Goal: Task Accomplishment & Management: Use online tool/utility

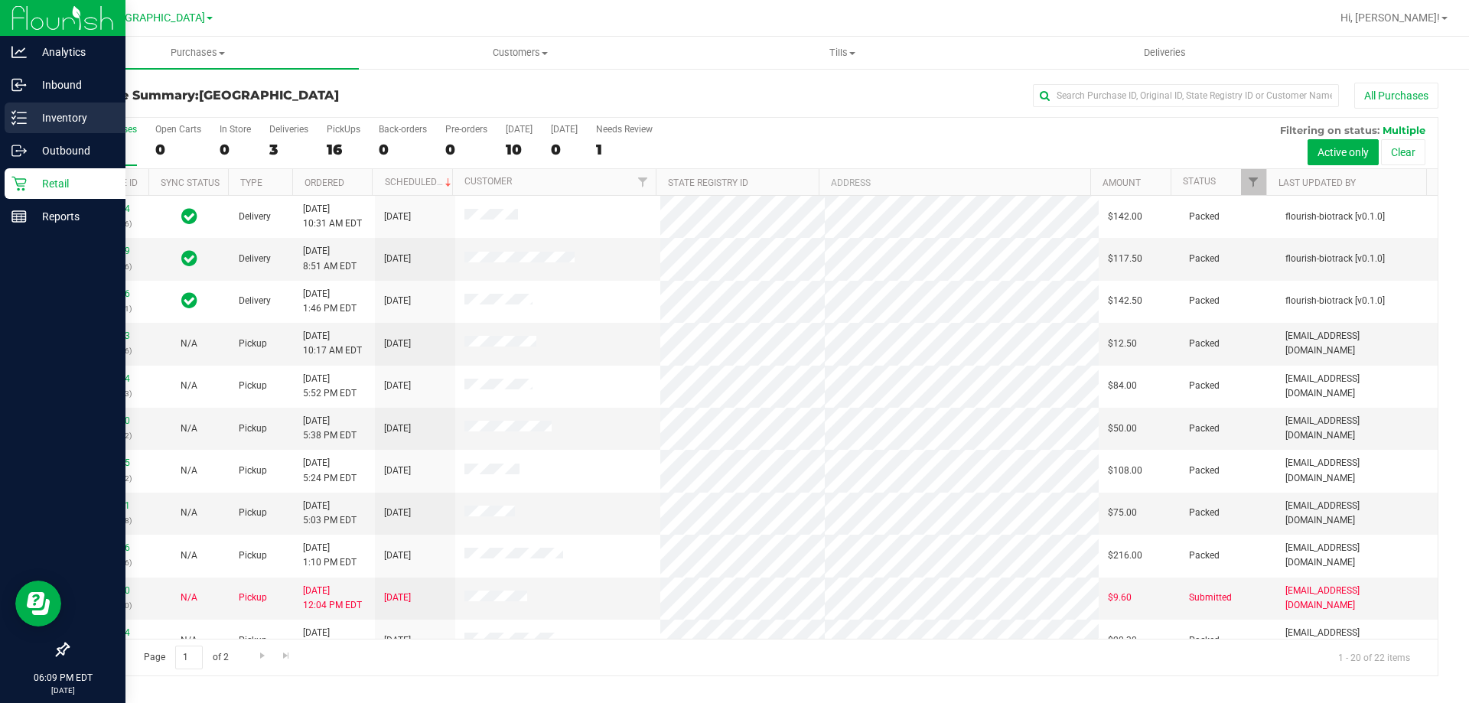
click at [23, 110] on icon at bounding box center [18, 117] width 15 height 15
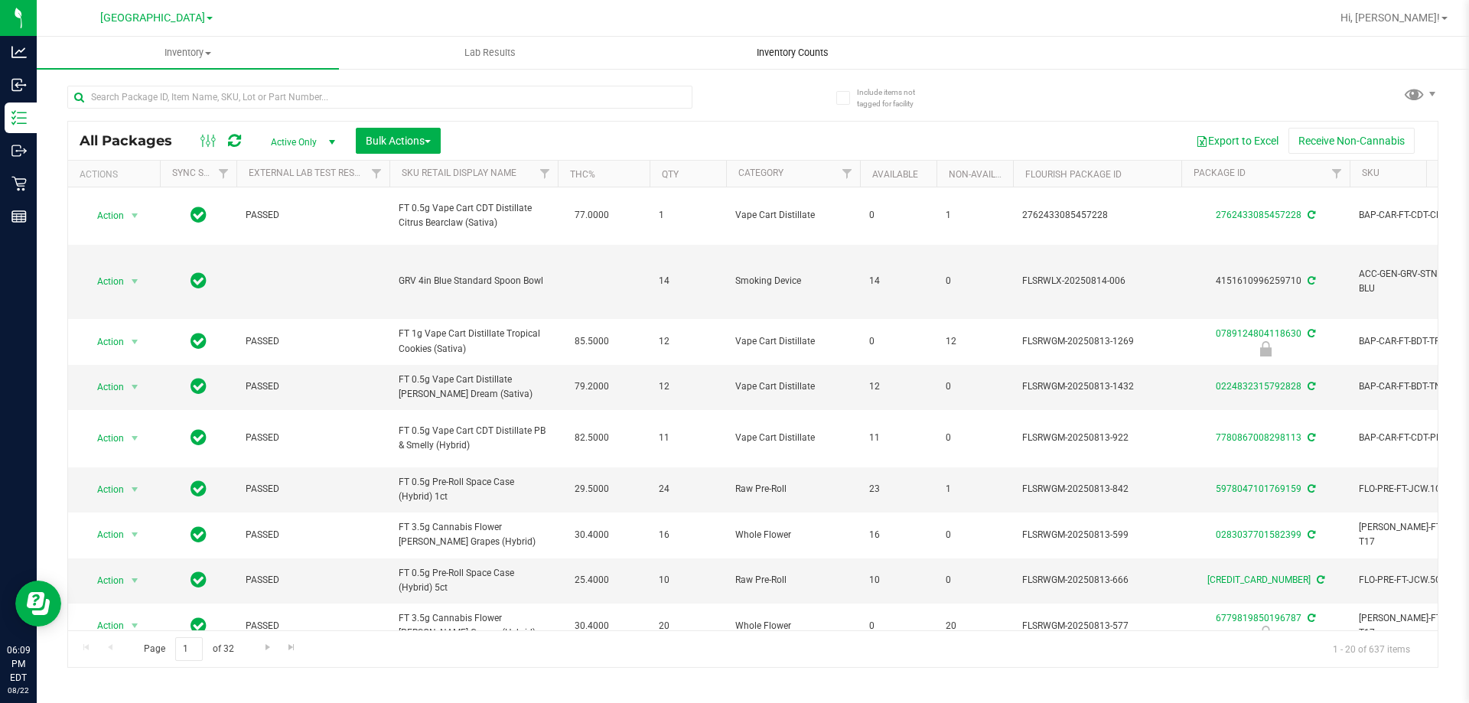
click at [809, 54] on span "Inventory Counts" at bounding box center [792, 53] width 113 height 14
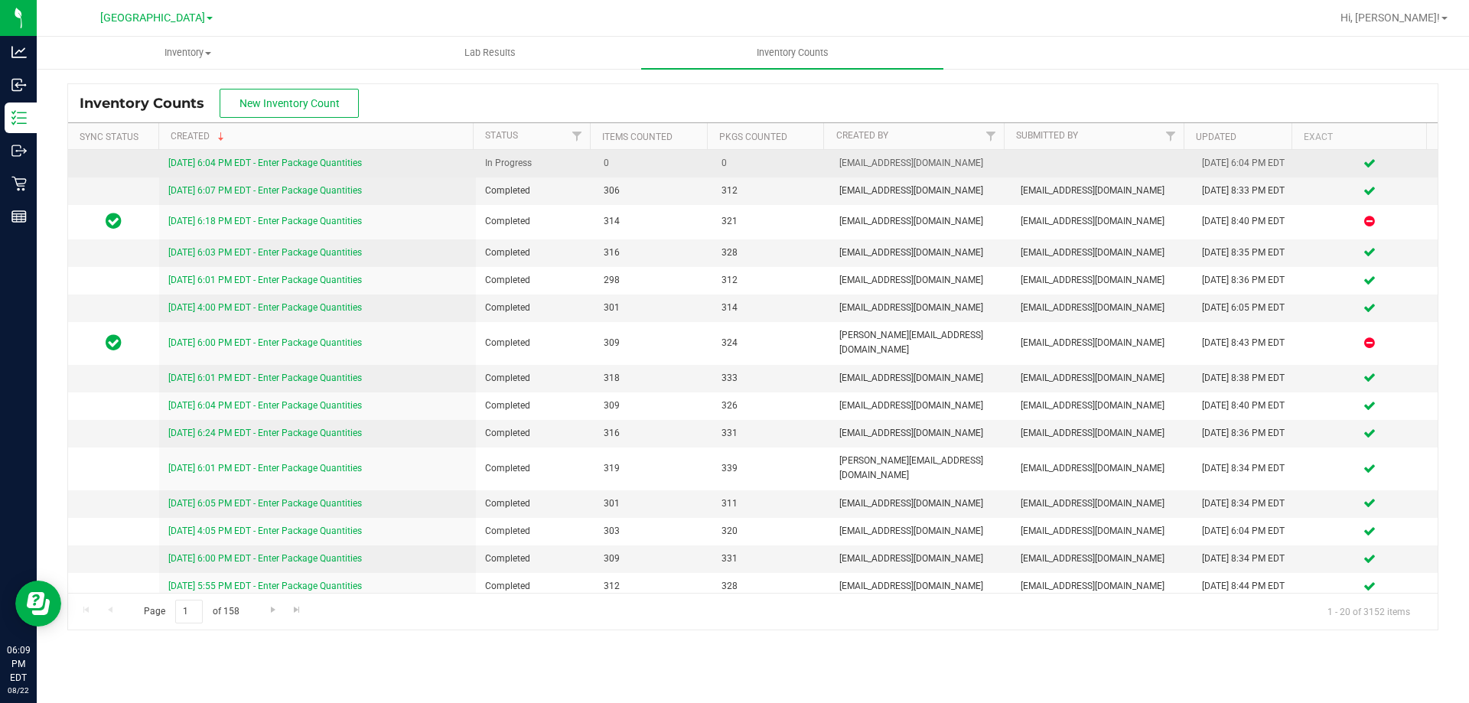
click at [268, 165] on link "[DATE] 6:04 PM EDT - Enter Package Quantities" at bounding box center [265, 163] width 194 height 11
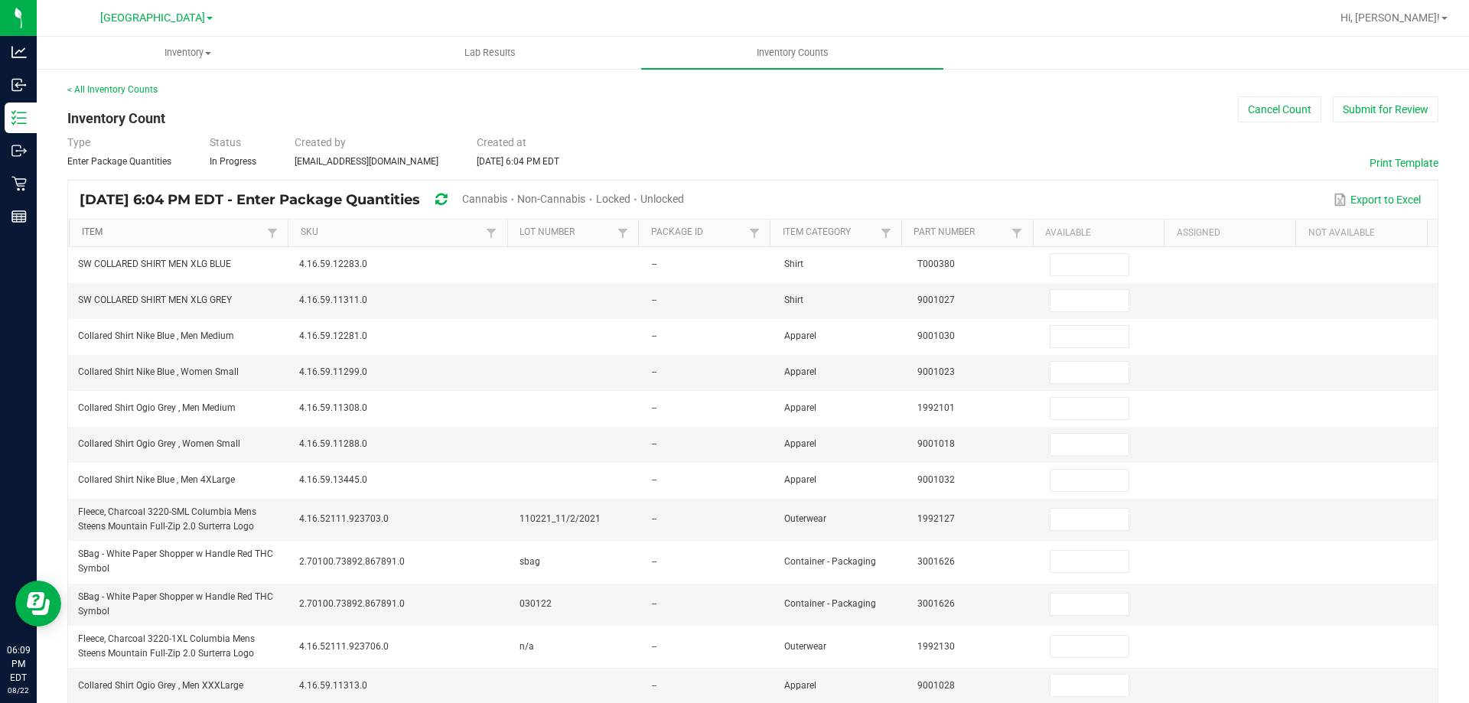
click at [163, 227] on link "Item" at bounding box center [173, 233] width 182 height 12
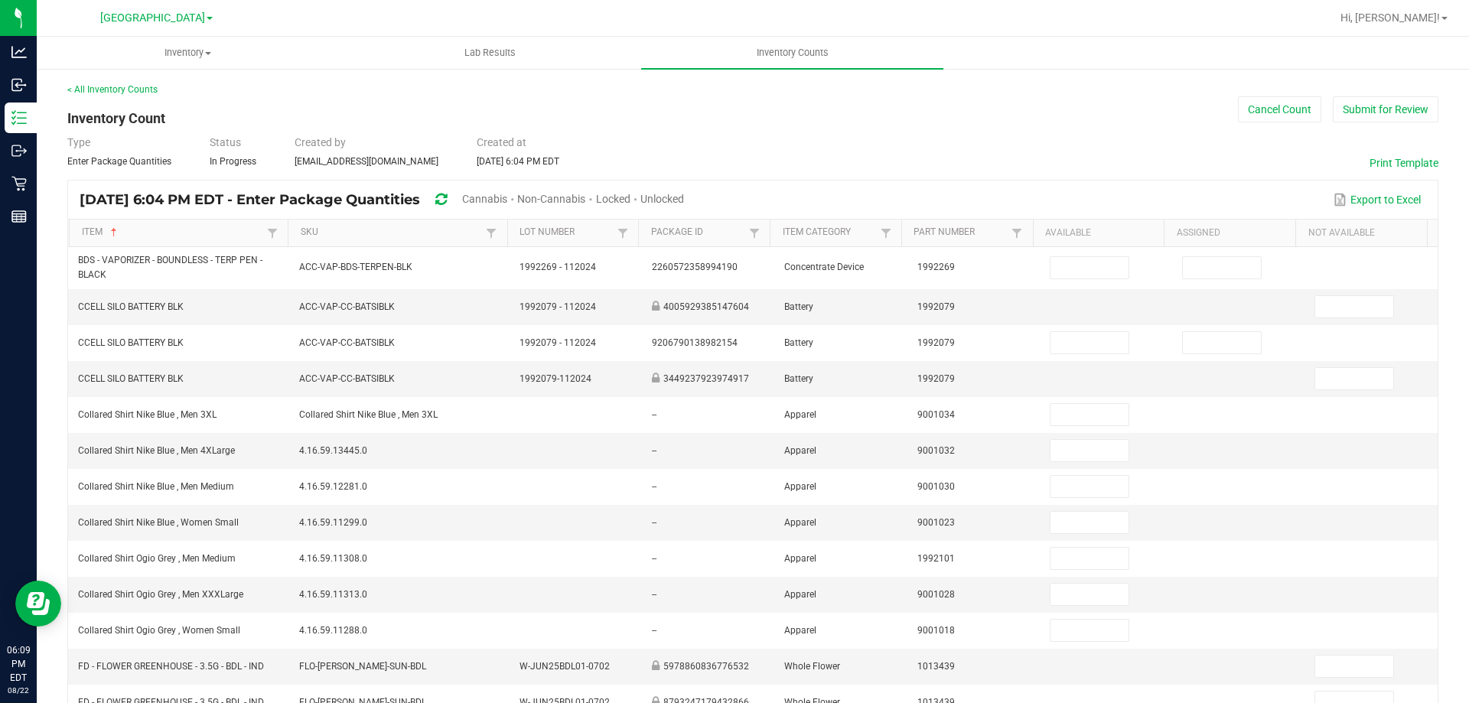
click at [506, 188] on div "Cannabis" at bounding box center [489, 200] width 55 height 28
click at [507, 196] on span "Cannabis" at bounding box center [484, 199] width 45 height 12
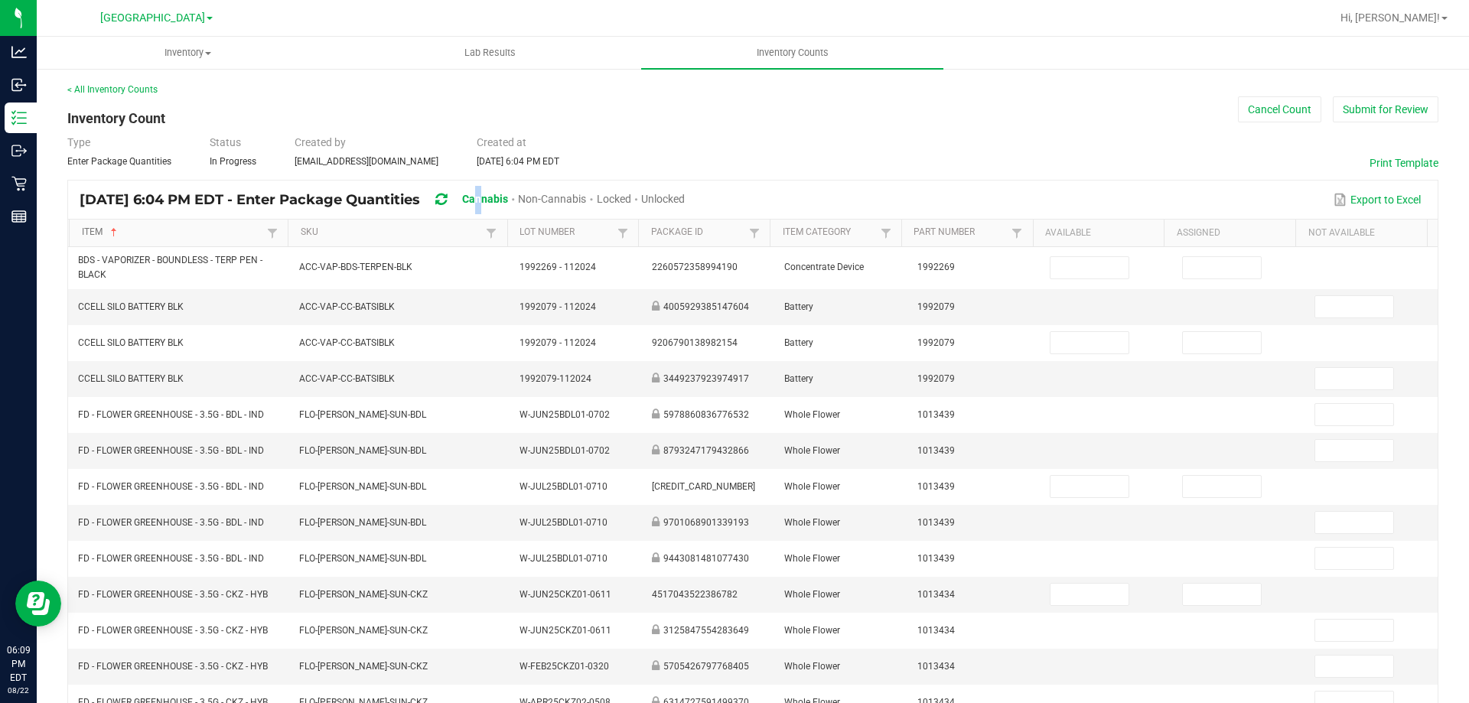
click at [189, 232] on link "Item" at bounding box center [173, 233] width 182 height 12
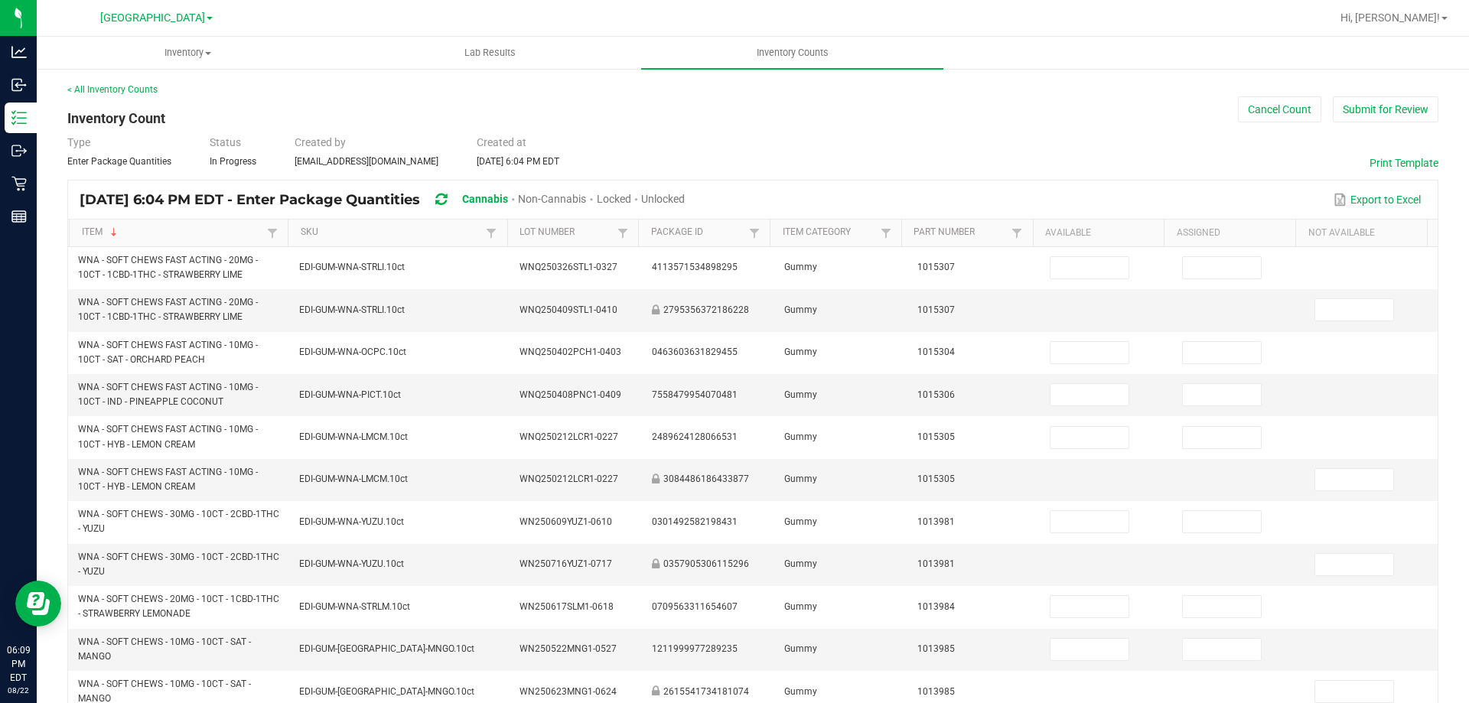
click at [685, 204] on span "Unlocked" at bounding box center [663, 199] width 44 height 12
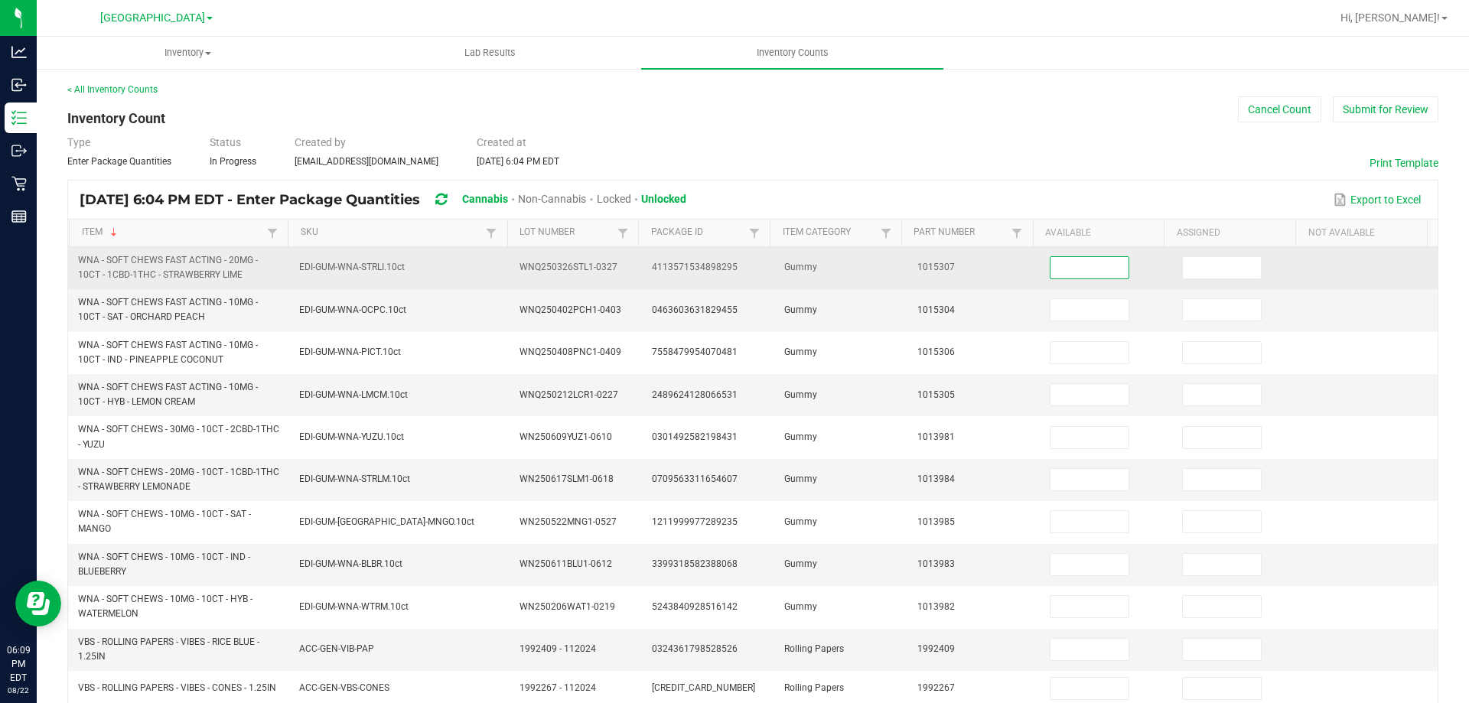
click at [1054, 262] on input at bounding box center [1090, 267] width 78 height 21
type input "12"
type input "0"
type input "15"
type input "0"
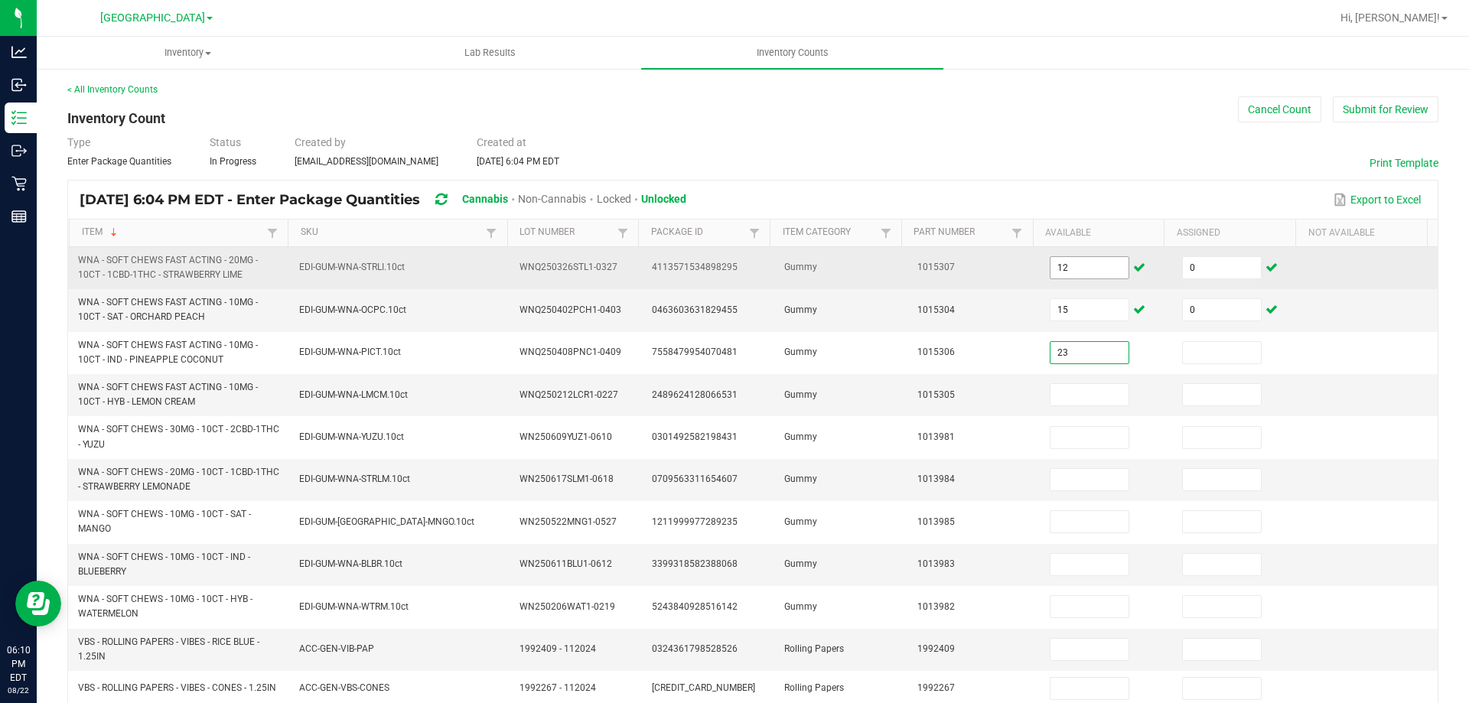
type input "23"
type input "0"
type input "22"
type input "0"
type input "6"
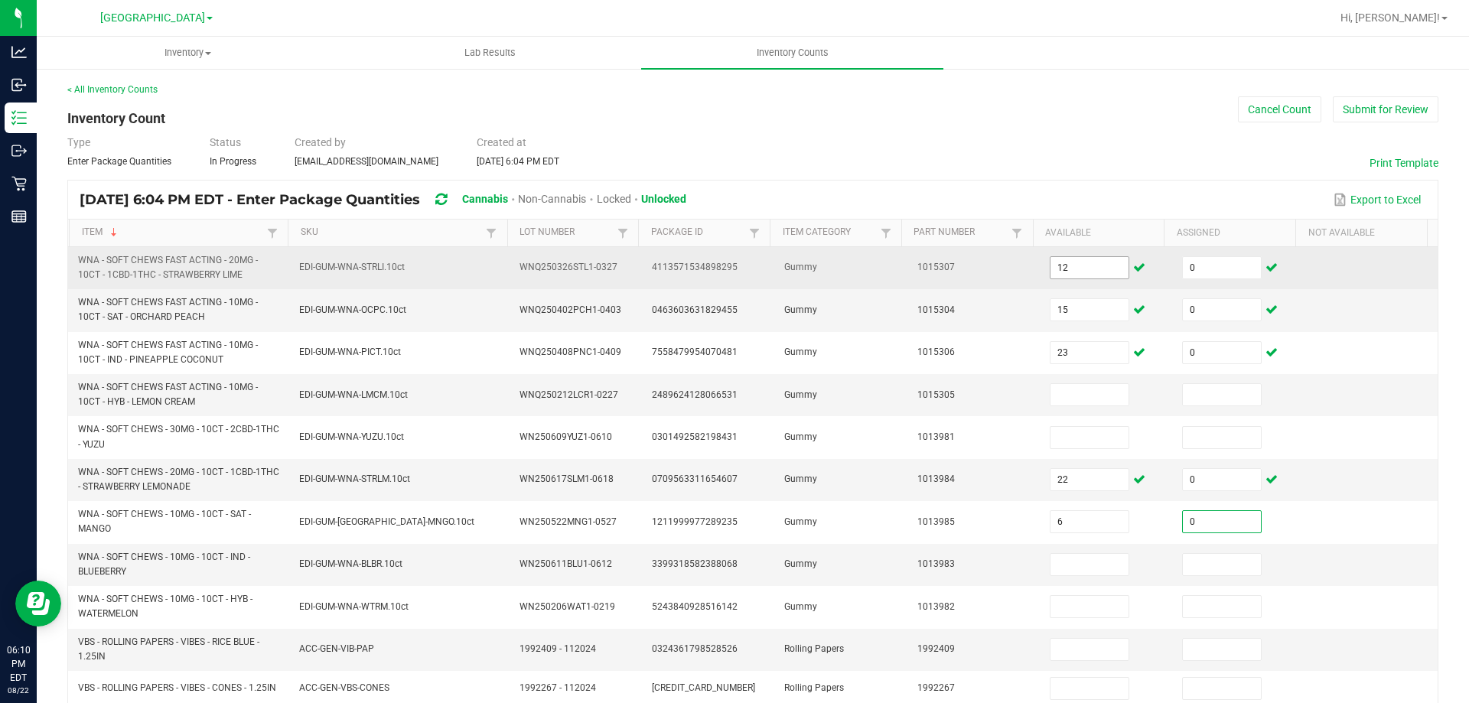
type input "0"
type input "19"
type input "0"
type input "3"
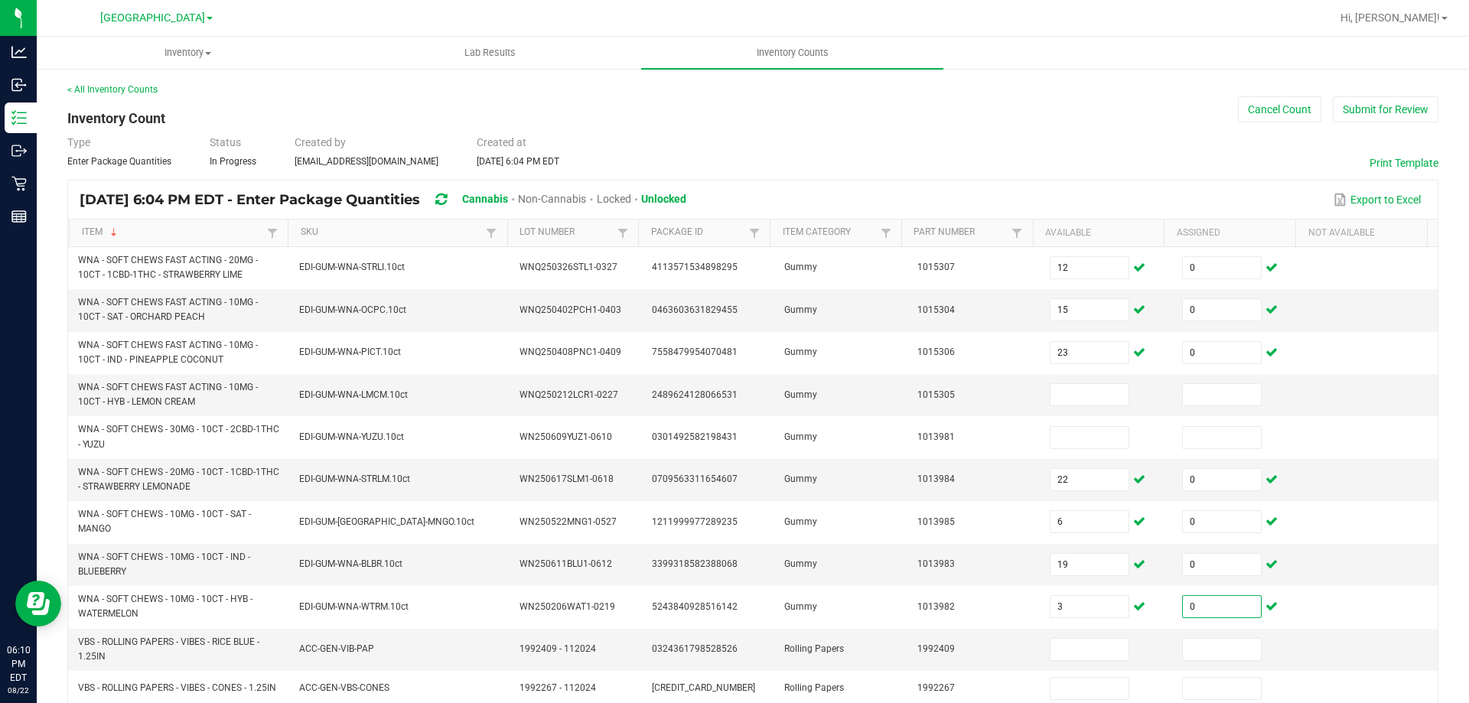
type input "0"
click at [1432, 301] on div "< All Inventory Counts Inventory Count Cancel Count Submit for Review Type Ente…" at bounding box center [753, 605] width 1433 height 1076
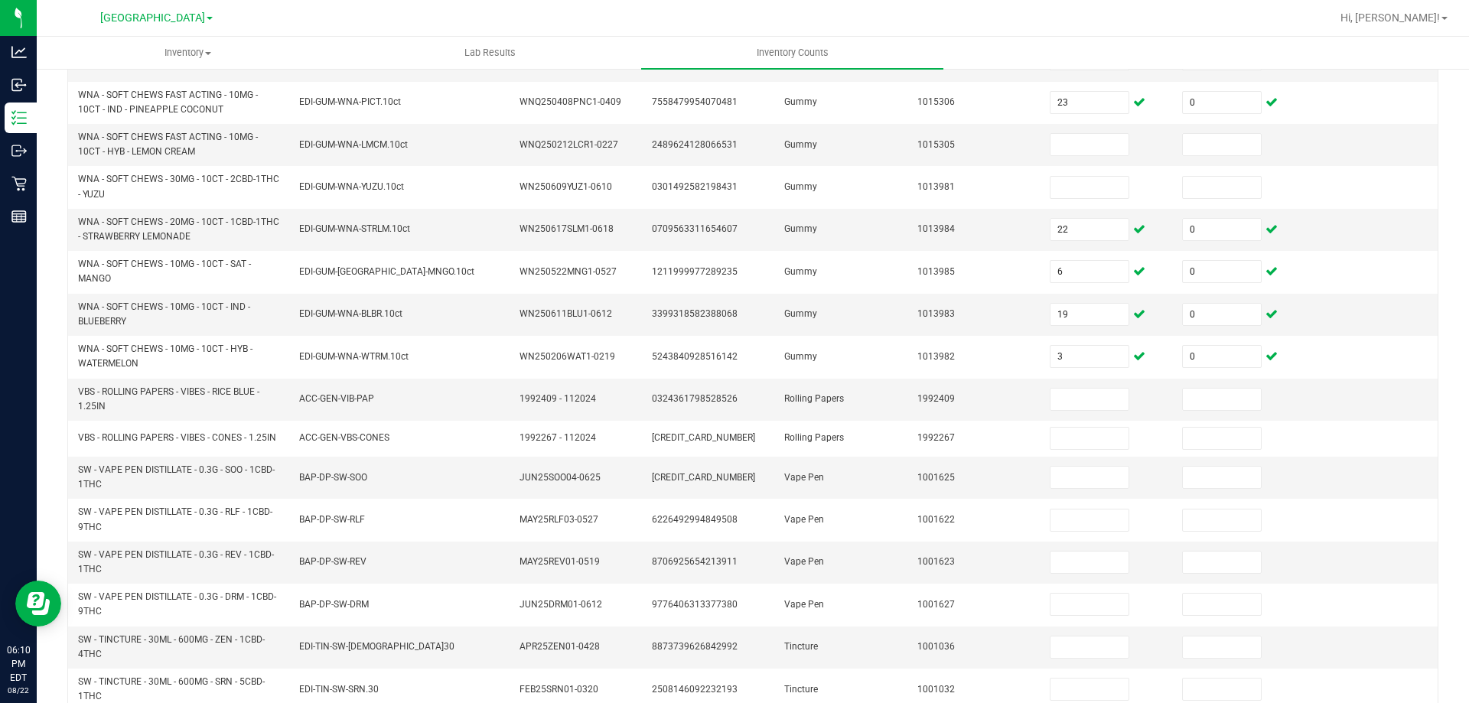
scroll to position [257, 0]
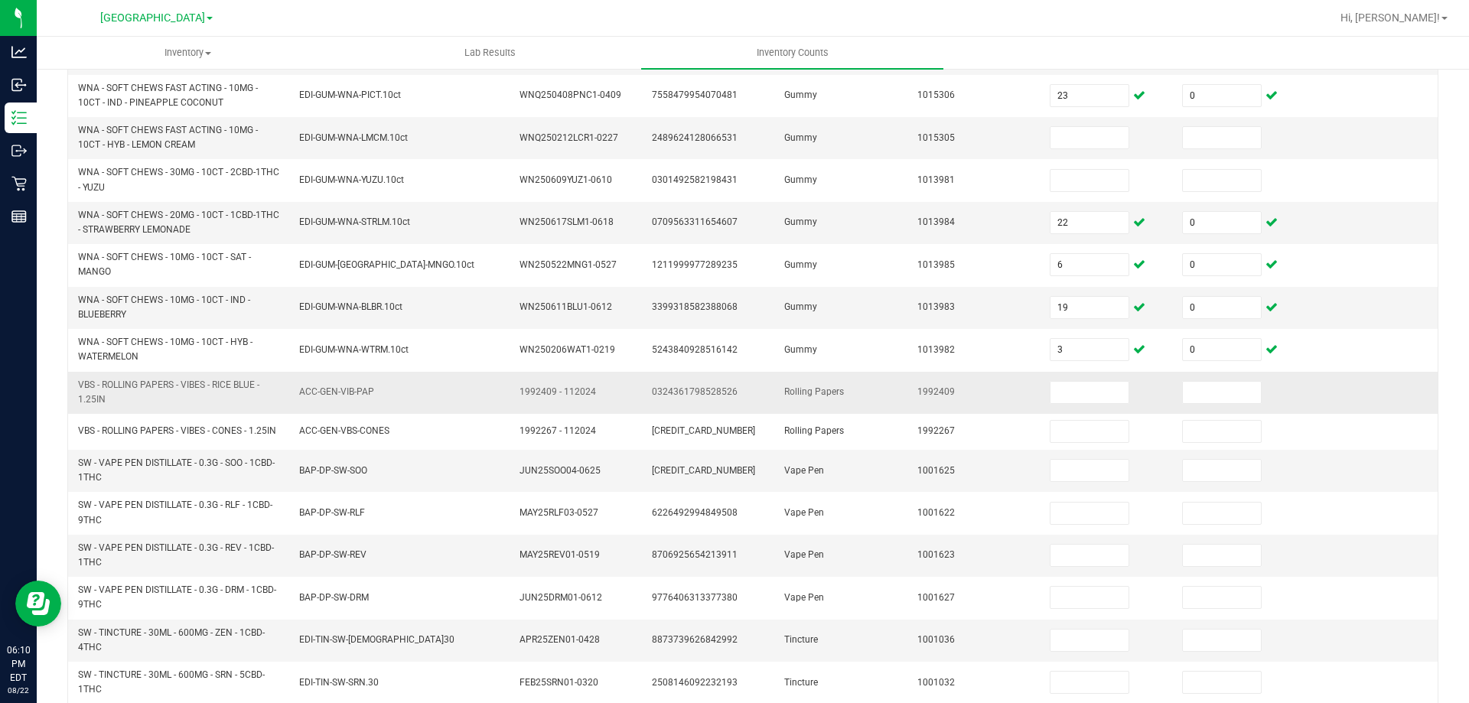
drag, startPoint x: 82, startPoint y: 383, endPoint x: 106, endPoint y: 393, distance: 25.7
click at [106, 393] on span "VBS - ROLLING PAPERS - VIBES - RICE BLUE - 1.25IN" at bounding box center [179, 392] width 203 height 29
drag, startPoint x: 78, startPoint y: 381, endPoint x: 108, endPoint y: 396, distance: 33.5
click at [108, 396] on span "VBS - ROLLING PAPERS - VIBES - RICE BLUE - 1.25IN" at bounding box center [179, 392] width 203 height 29
copy span "VBS - ROLLING PAPERS - VIBES - RICE BLUE - 1.25IN"
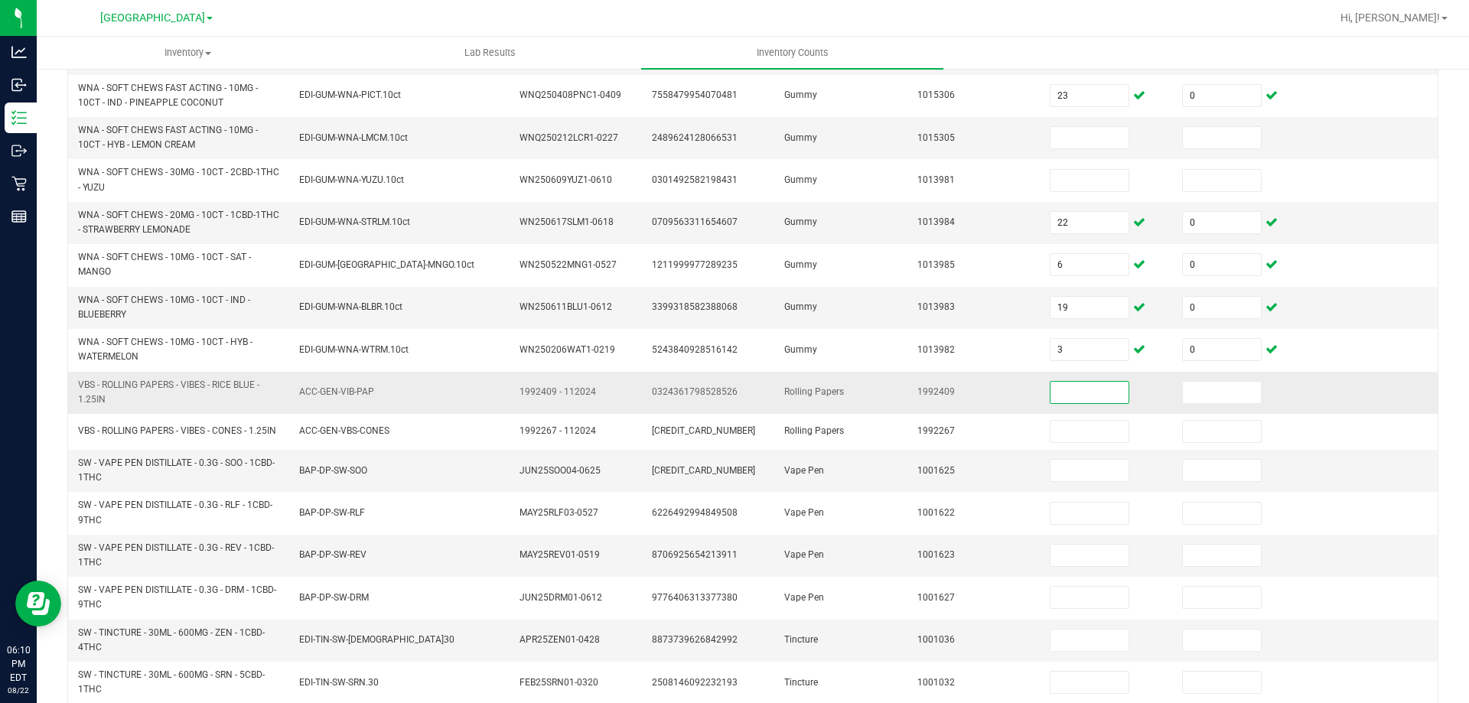
click at [1051, 396] on input at bounding box center [1090, 392] width 78 height 21
type input "31"
type input "0"
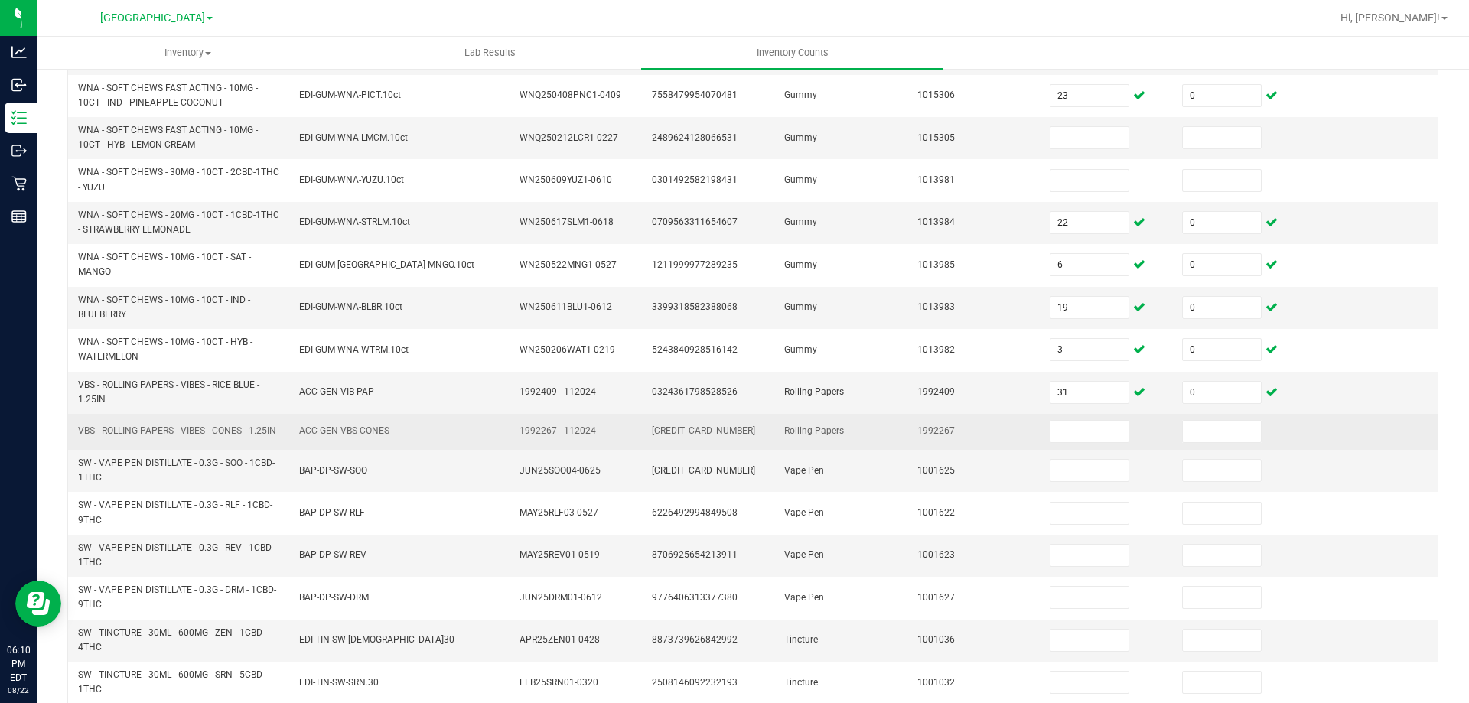
drag, startPoint x: 80, startPoint y: 425, endPoint x: 103, endPoint y: 431, distance: 23.8
click at [106, 439] on span "VBS - ROLLING PAPERS - VIBES - CONES - 1.25IN" at bounding box center [177, 431] width 198 height 15
copy span "VBS - ROLLING PAPERS - VIBES - CONES - 1.25IN"
click at [1052, 425] on input at bounding box center [1090, 431] width 78 height 21
type input "3"
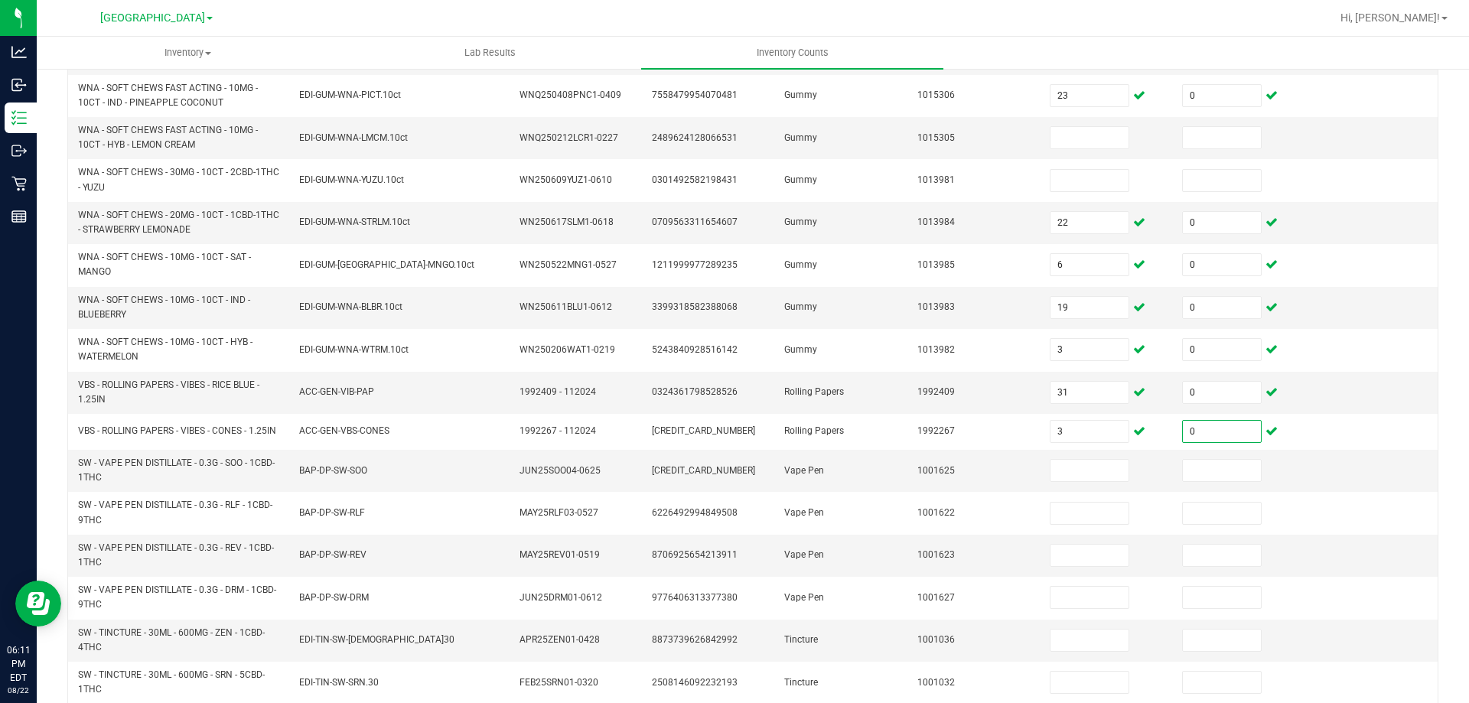
type input "0"
click at [1434, 385] on div "< All Inventory Counts Inventory Count Cancel Count Submit for Review Type Ente…" at bounding box center [753, 348] width 1433 height 1076
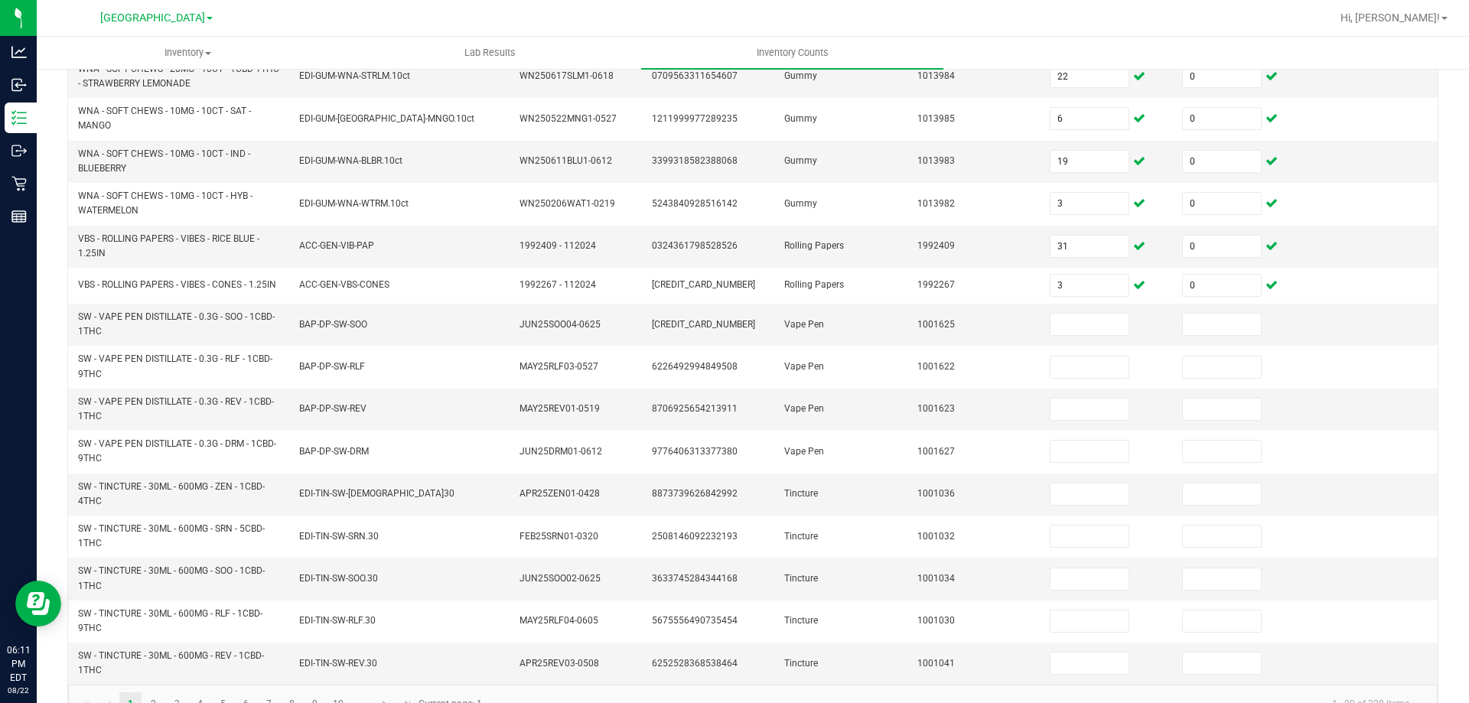
scroll to position [446, 0]
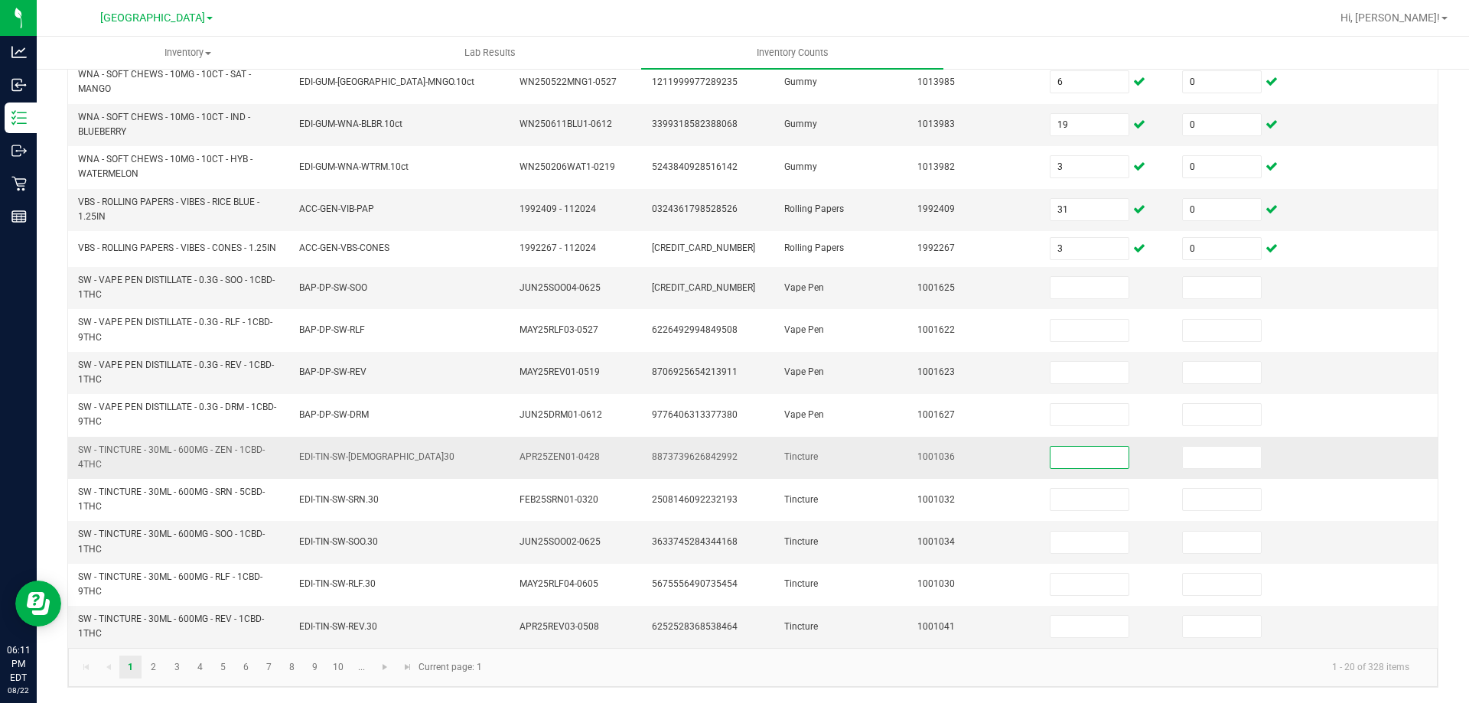
click at [1055, 464] on input at bounding box center [1090, 457] width 78 height 21
click at [1060, 546] on input at bounding box center [1090, 542] width 78 height 21
click at [1066, 458] on input at bounding box center [1090, 457] width 78 height 21
type input "4"
type input "0"
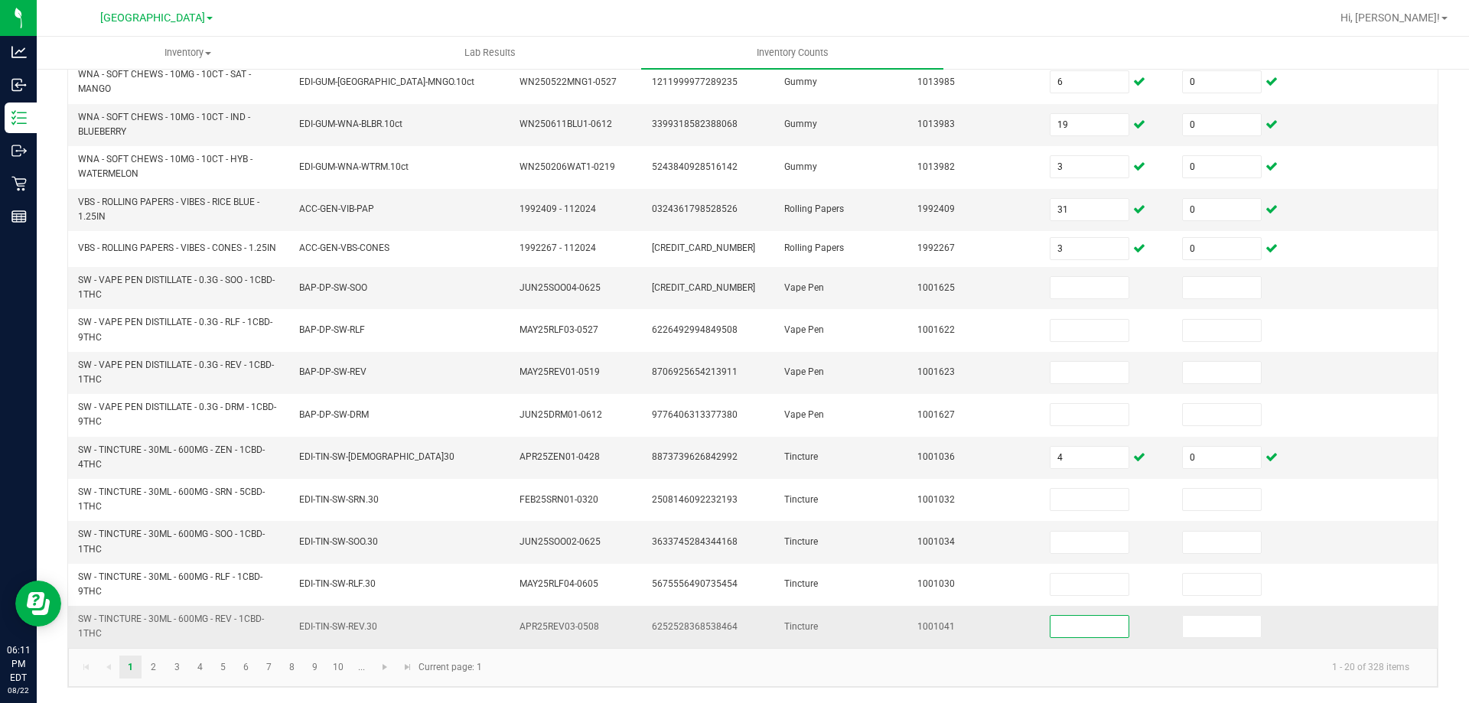
click at [1075, 624] on input at bounding box center [1090, 626] width 78 height 21
type input "3"
type input "0"
click at [161, 668] on link "2" at bounding box center [153, 667] width 22 height 23
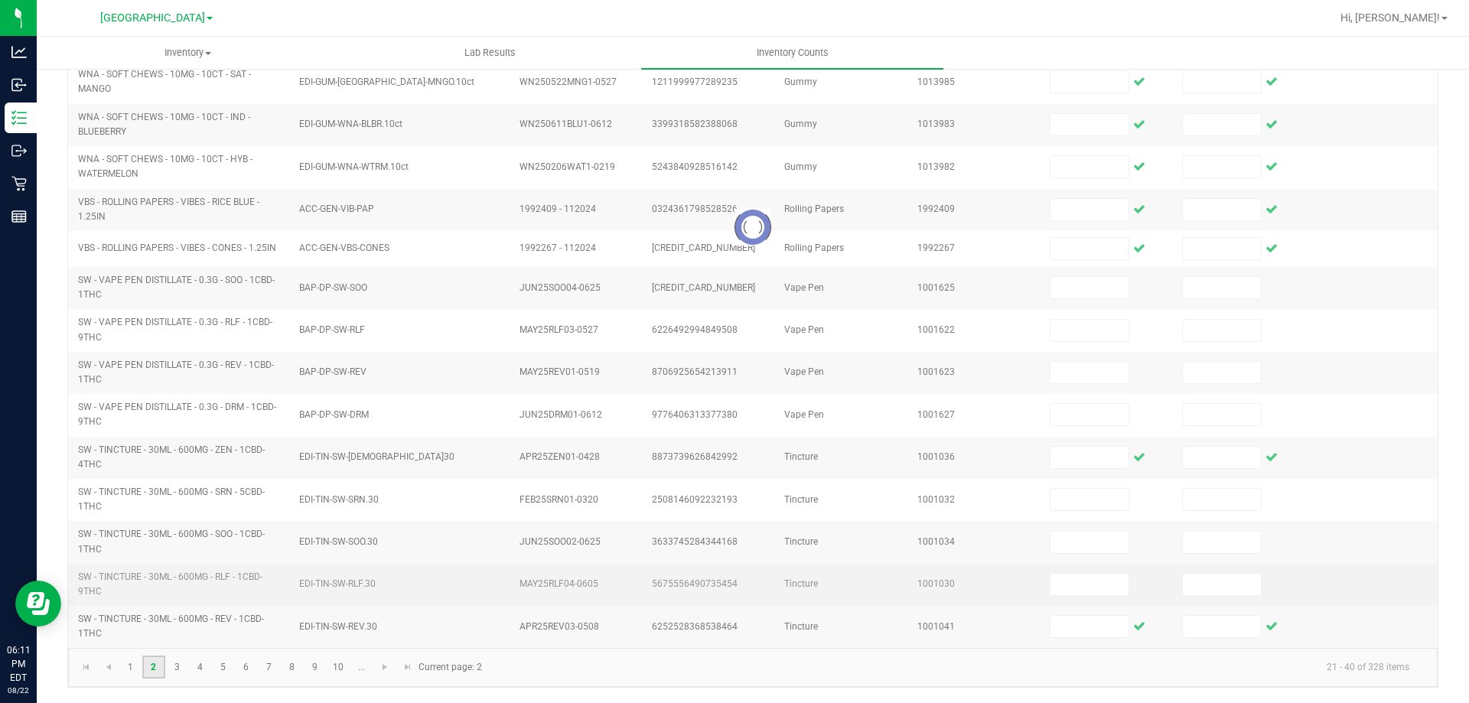
scroll to position [414, 0]
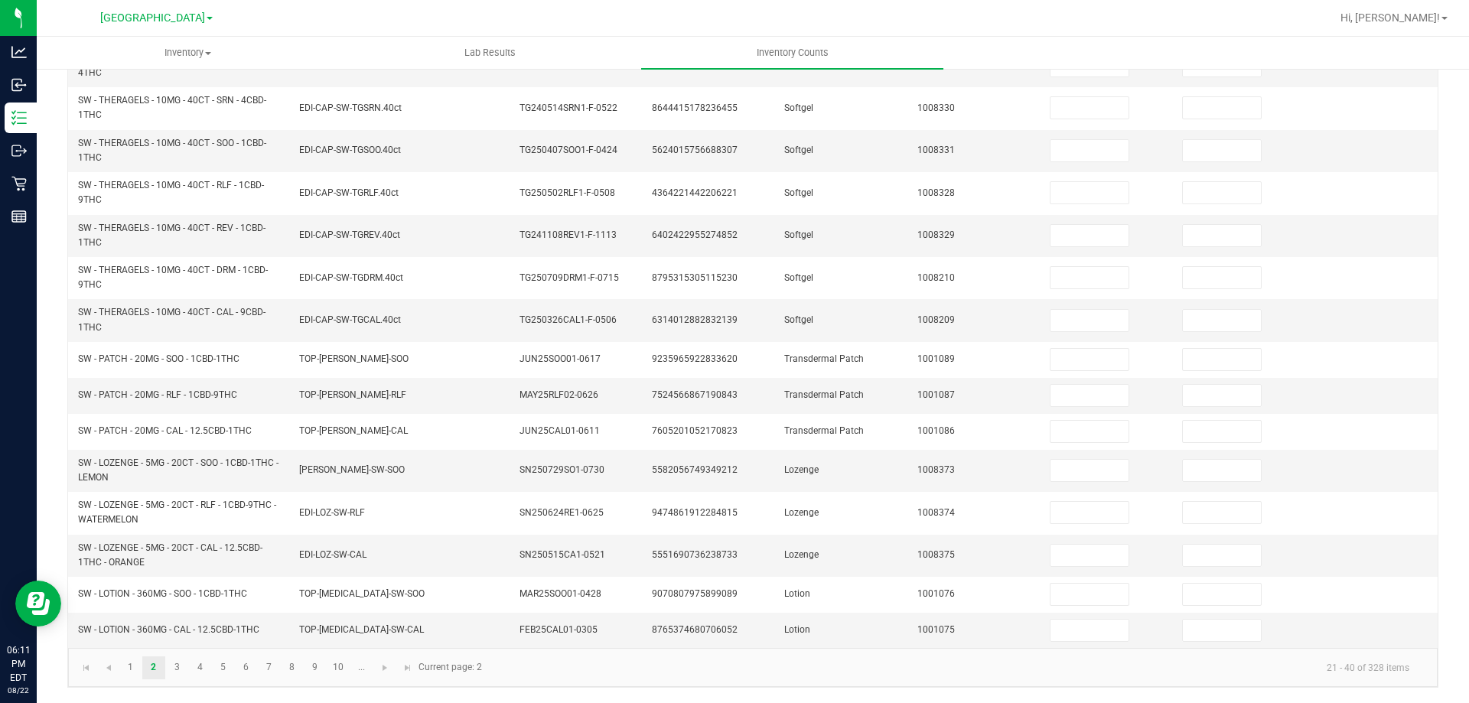
click at [54, 530] on div "< All Inventory Counts Inventory Count Cancel Count Submit for Review Type Ente…" at bounding box center [753, 178] width 1433 height 1050
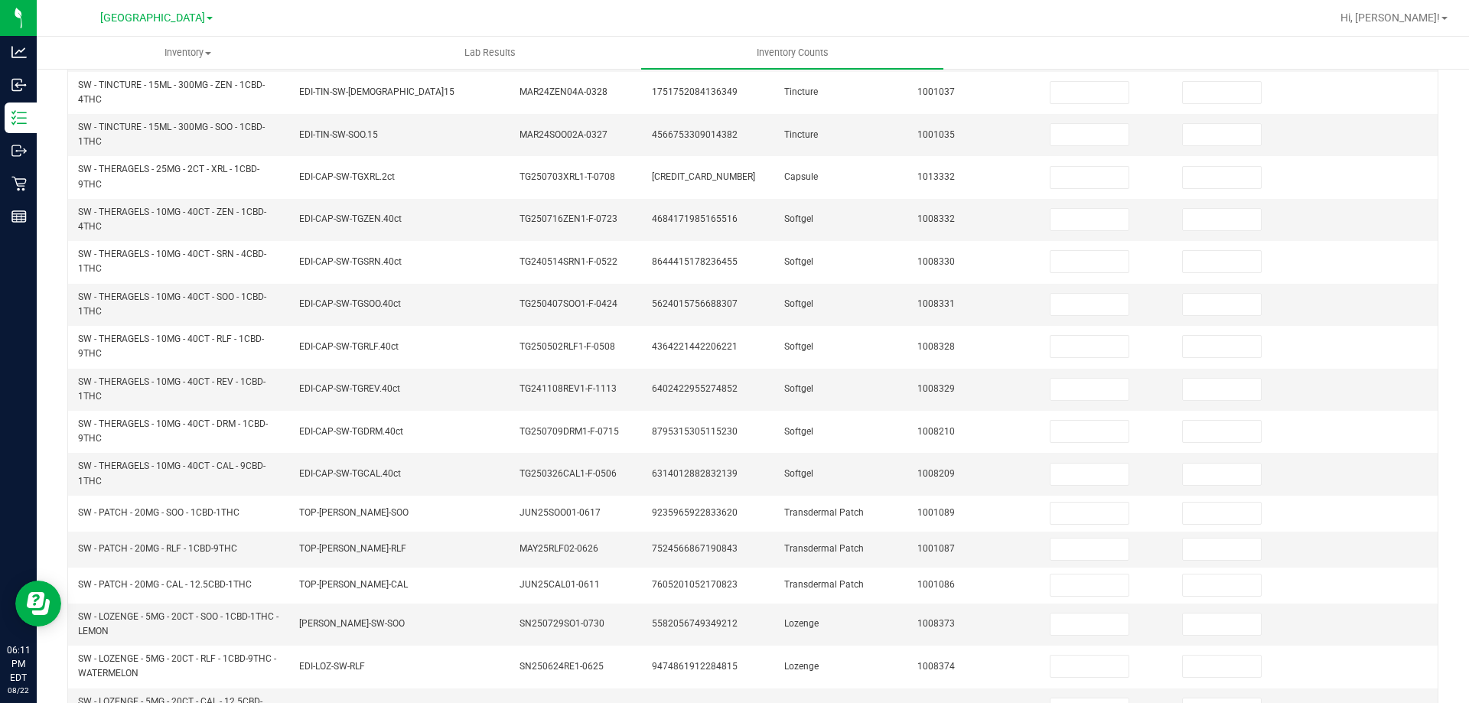
scroll to position [31, 0]
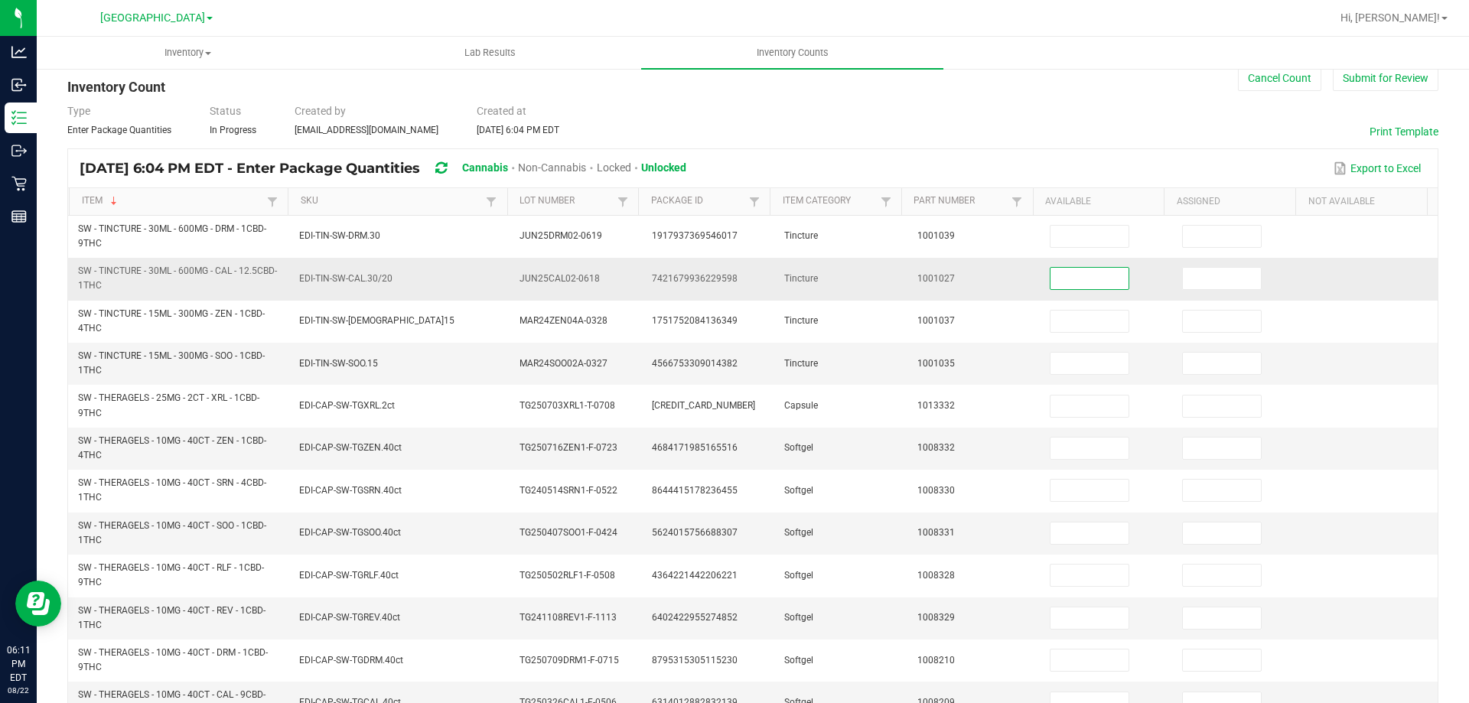
click at [1074, 272] on input at bounding box center [1090, 278] width 78 height 21
type input "1"
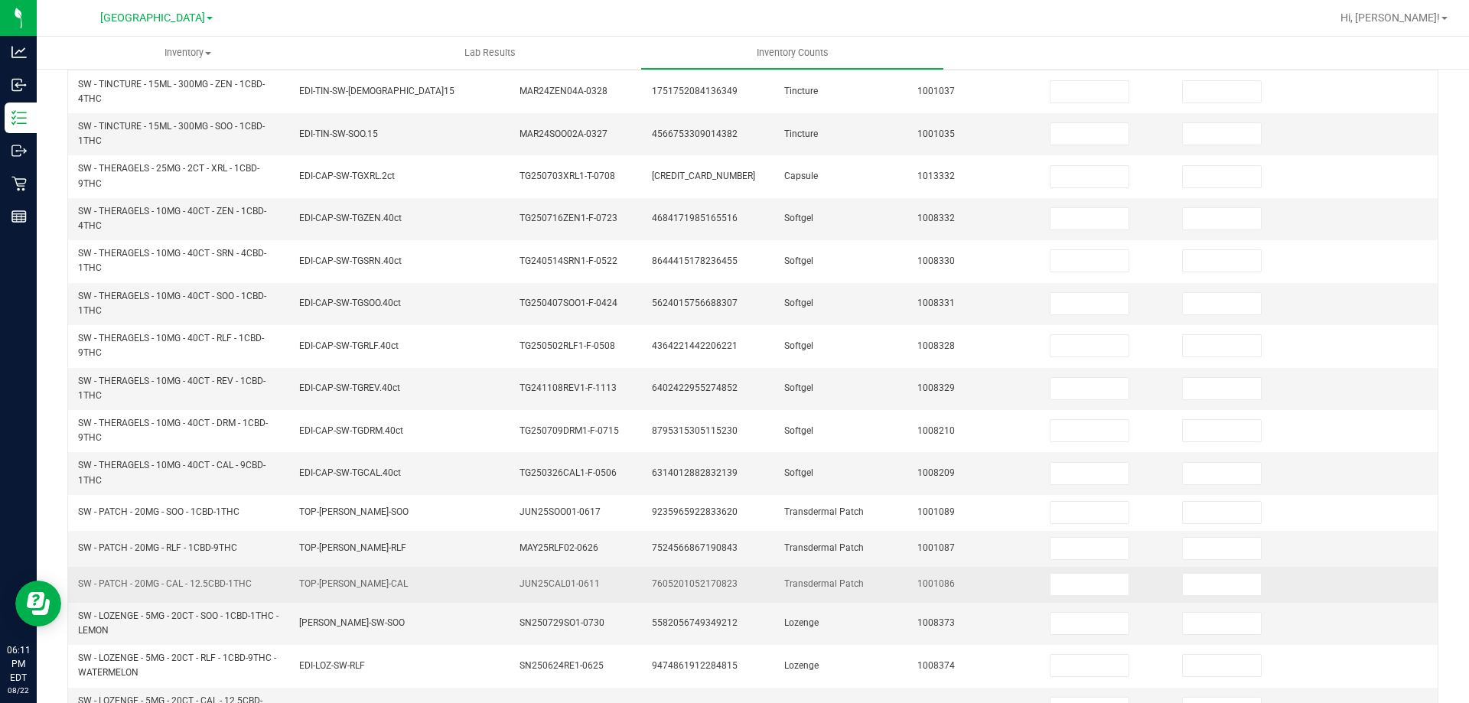
scroll to position [337, 0]
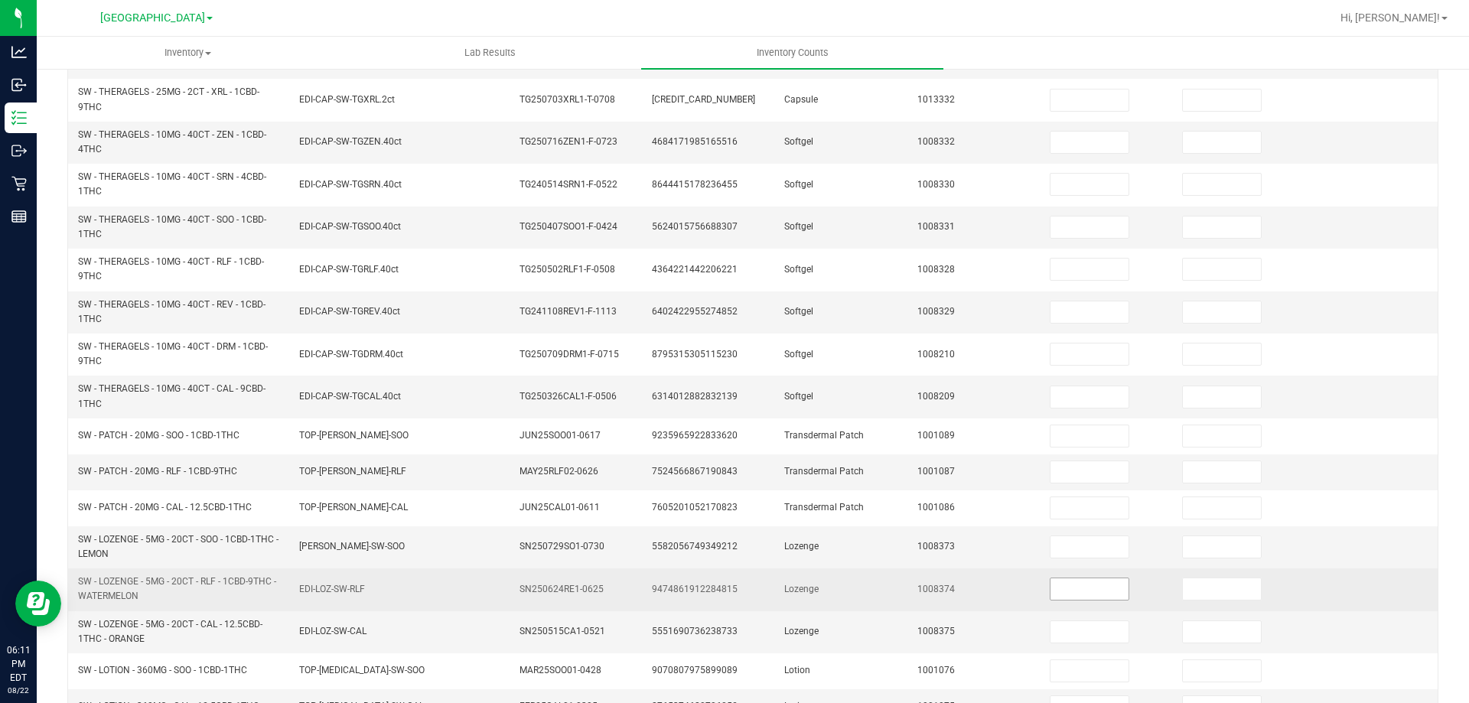
type input "0"
click at [1051, 584] on input at bounding box center [1090, 589] width 78 height 21
type input "5"
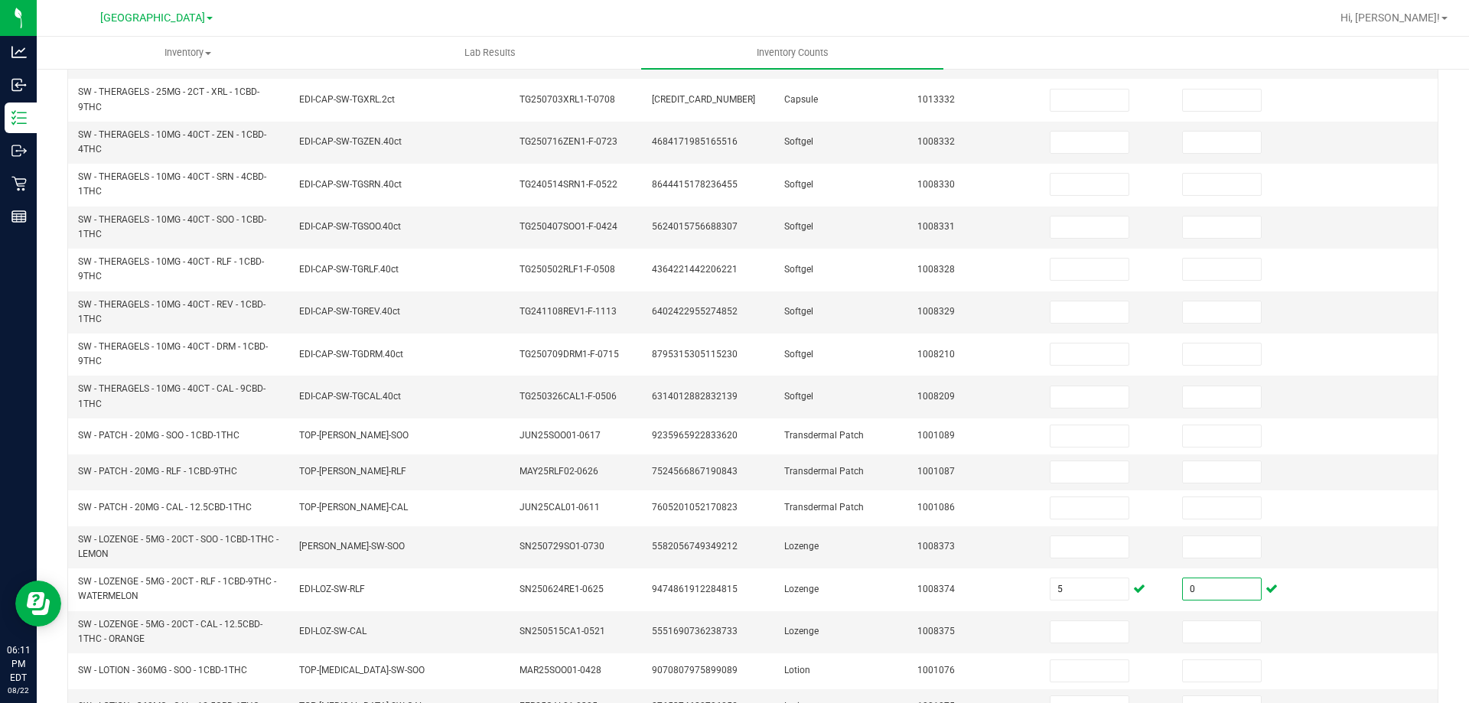
scroll to position [414, 0]
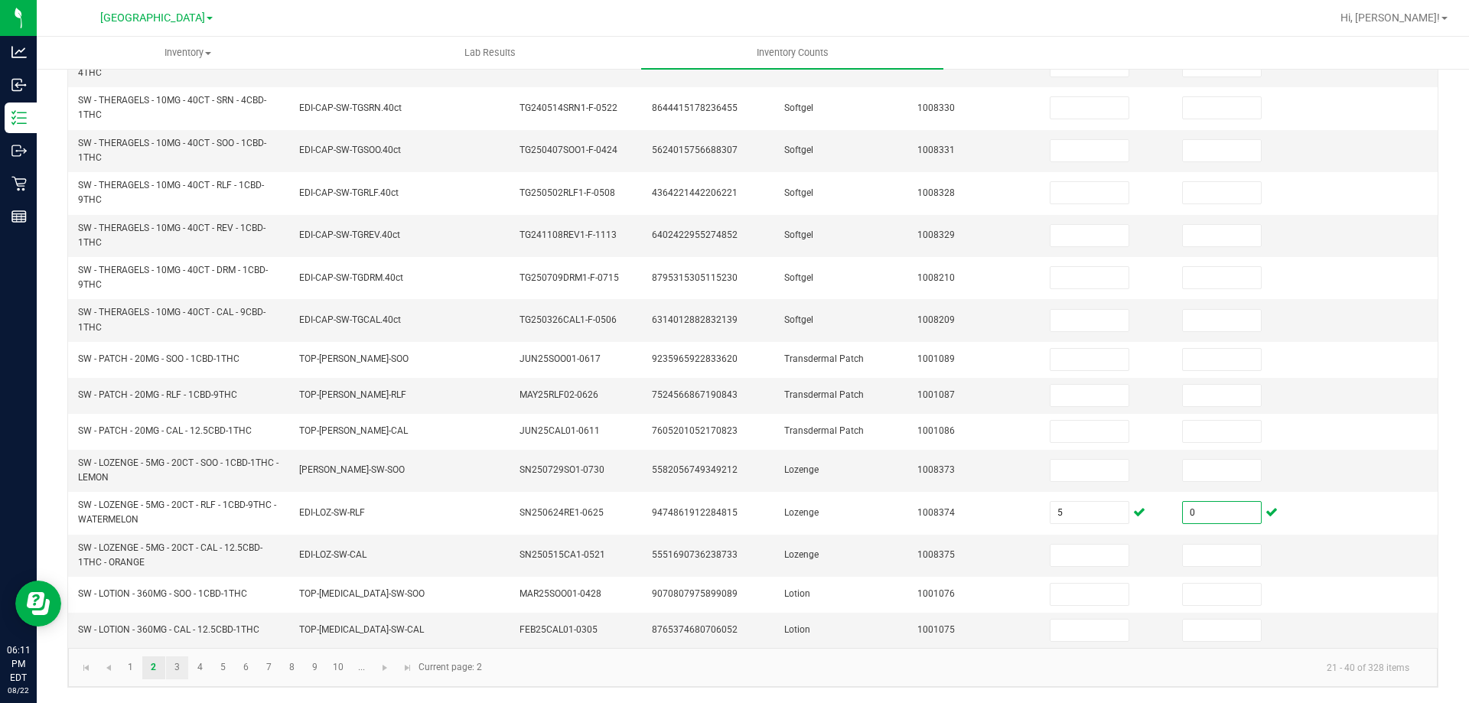
type input "0"
click at [175, 670] on link "3" at bounding box center [177, 668] width 22 height 23
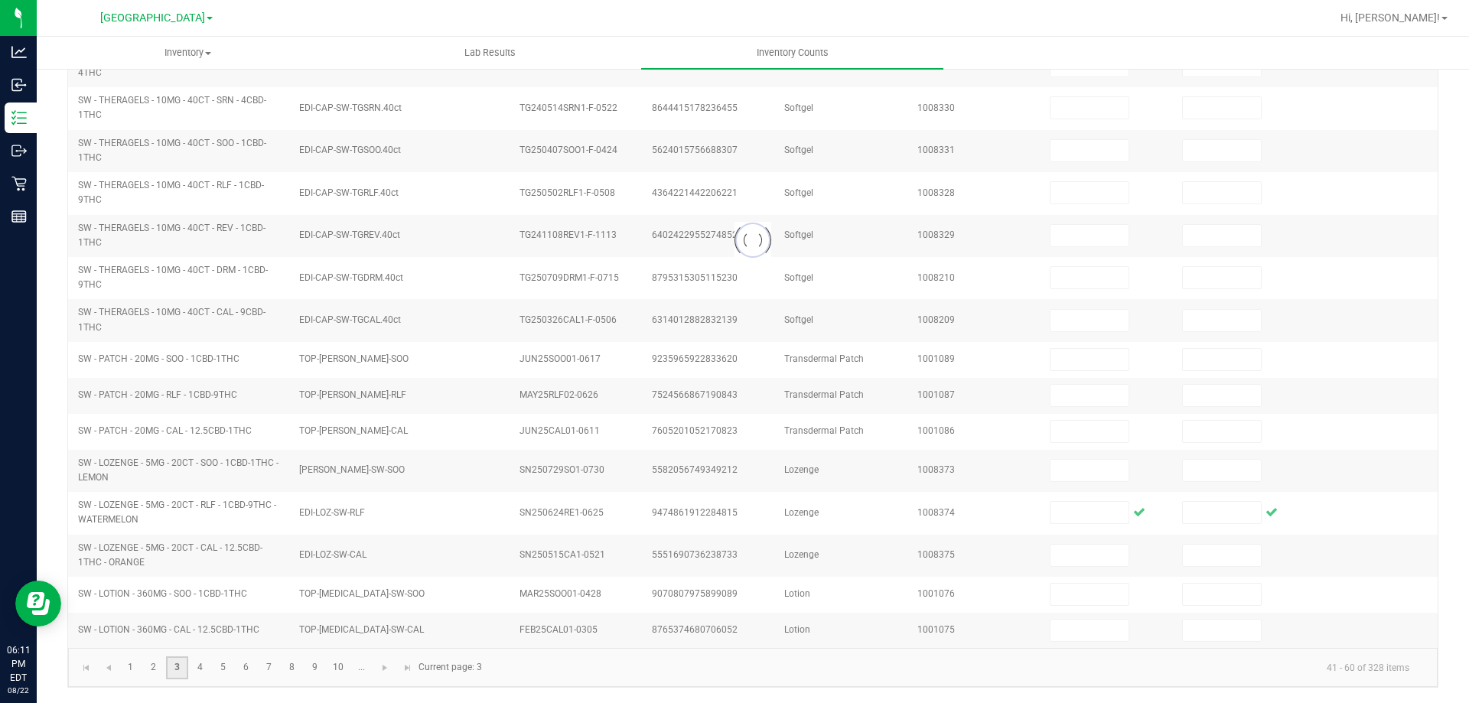
scroll to position [363, 0]
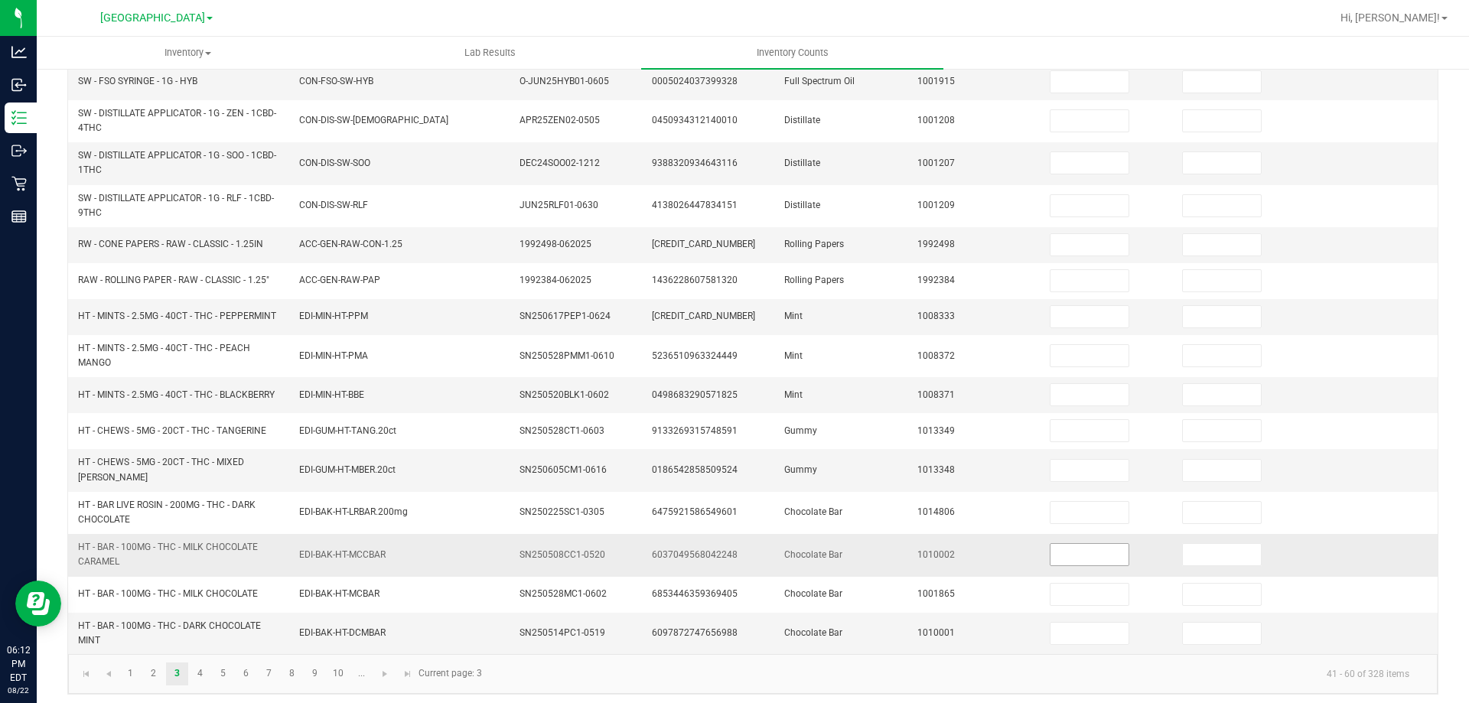
click at [1051, 554] on input at bounding box center [1090, 554] width 78 height 21
type input "10"
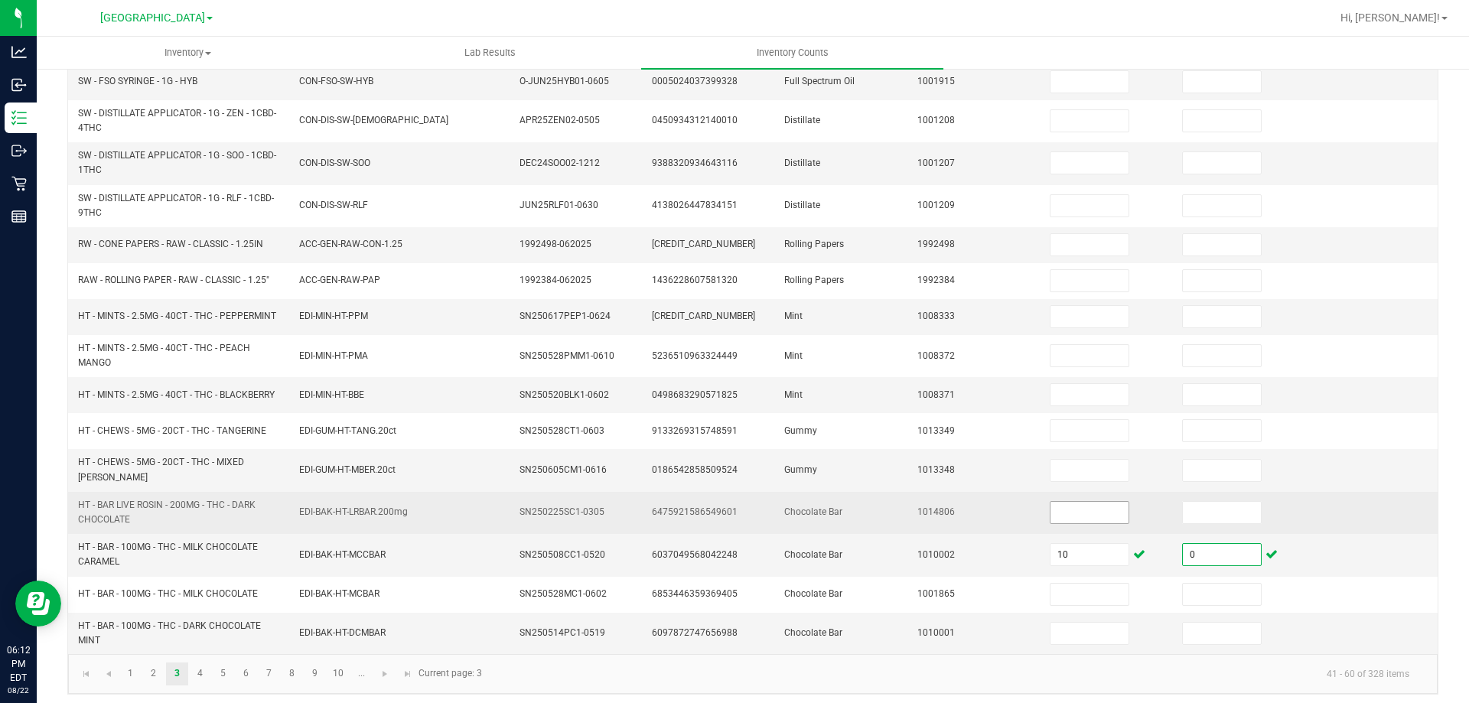
type input "0"
click at [1057, 509] on input at bounding box center [1090, 512] width 78 height 21
type input "20"
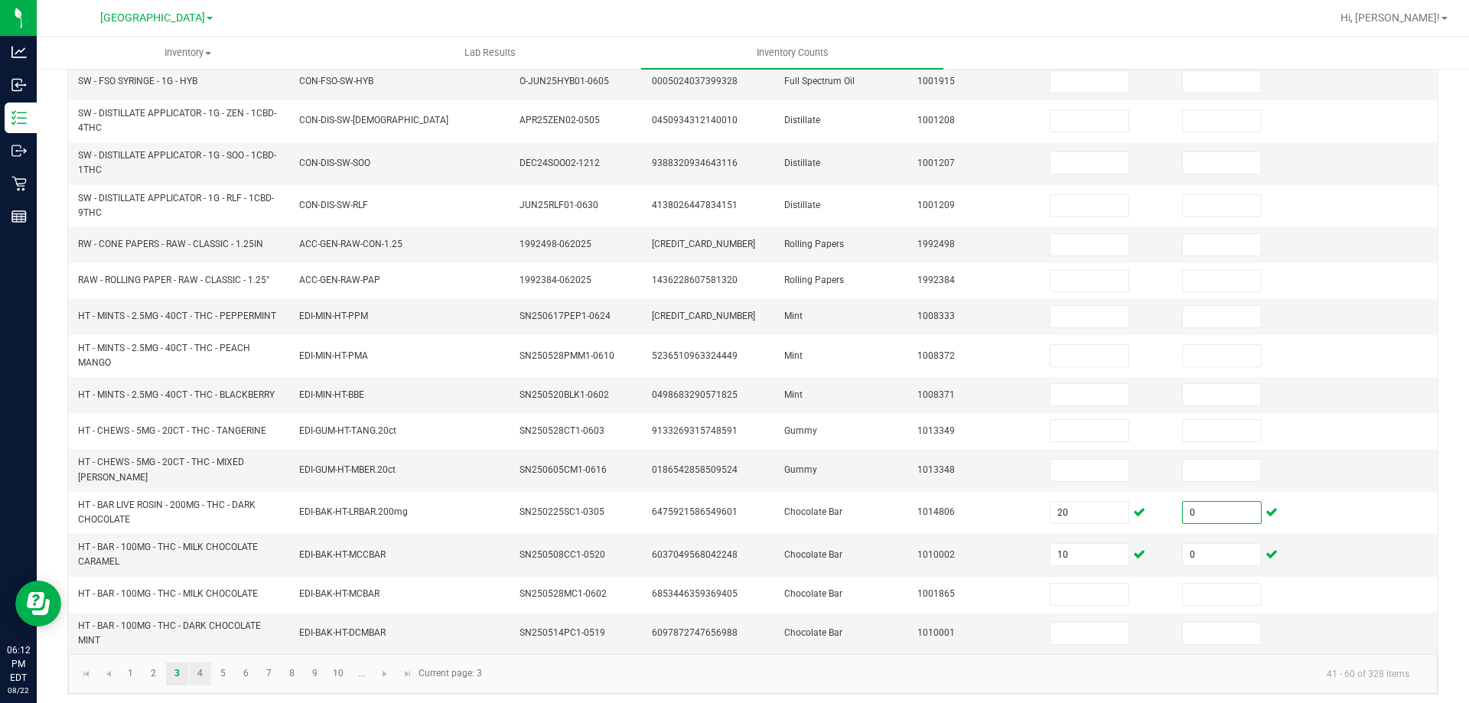
type input "0"
click at [201, 672] on link "4" at bounding box center [200, 674] width 22 height 23
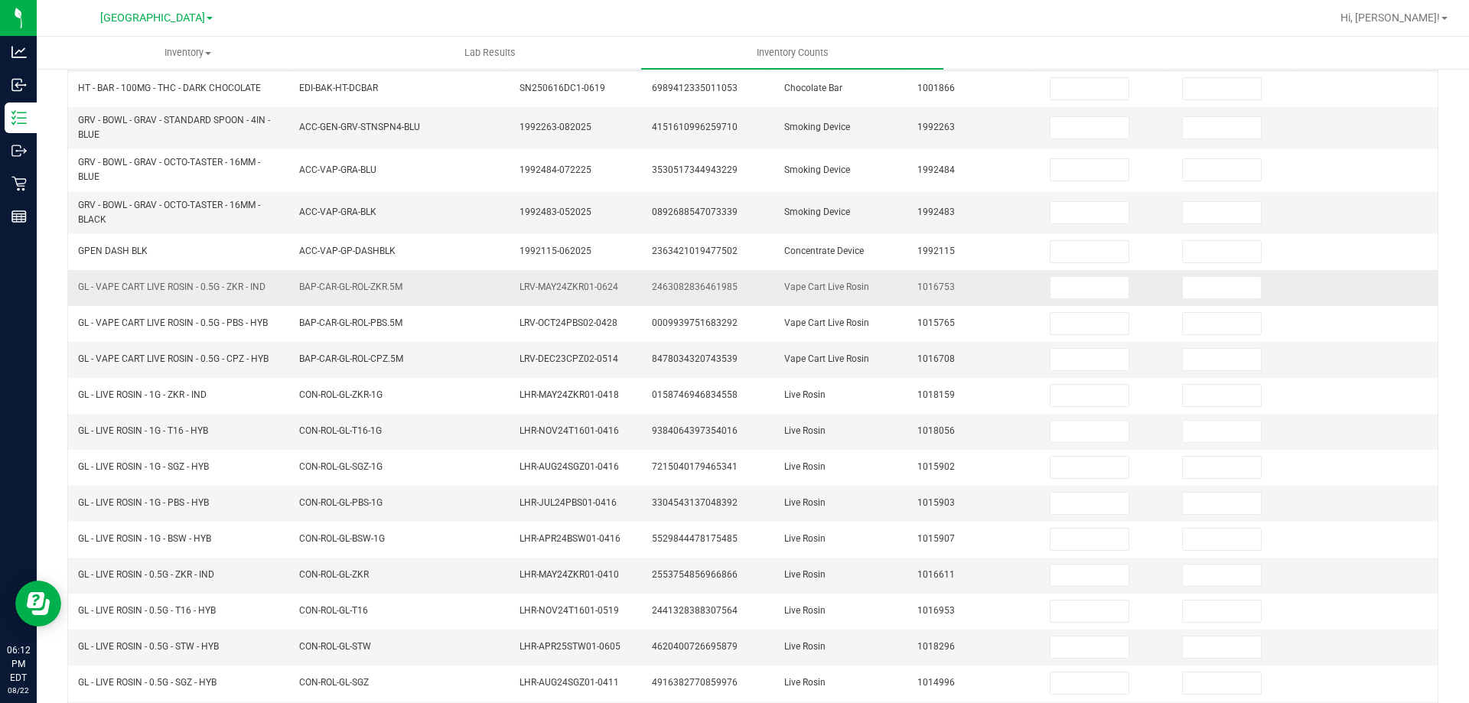
scroll to position [0, 0]
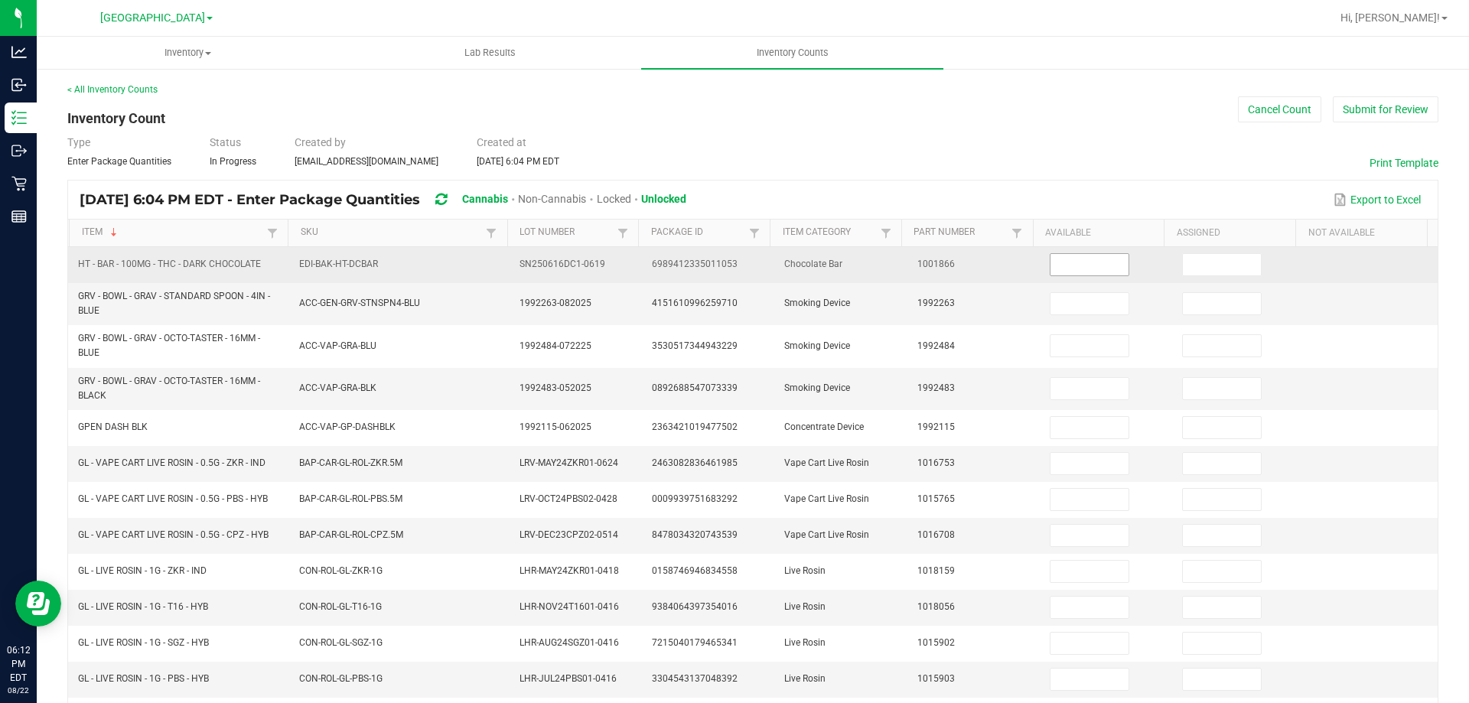
click at [1051, 261] on input at bounding box center [1090, 264] width 78 height 21
type input "20"
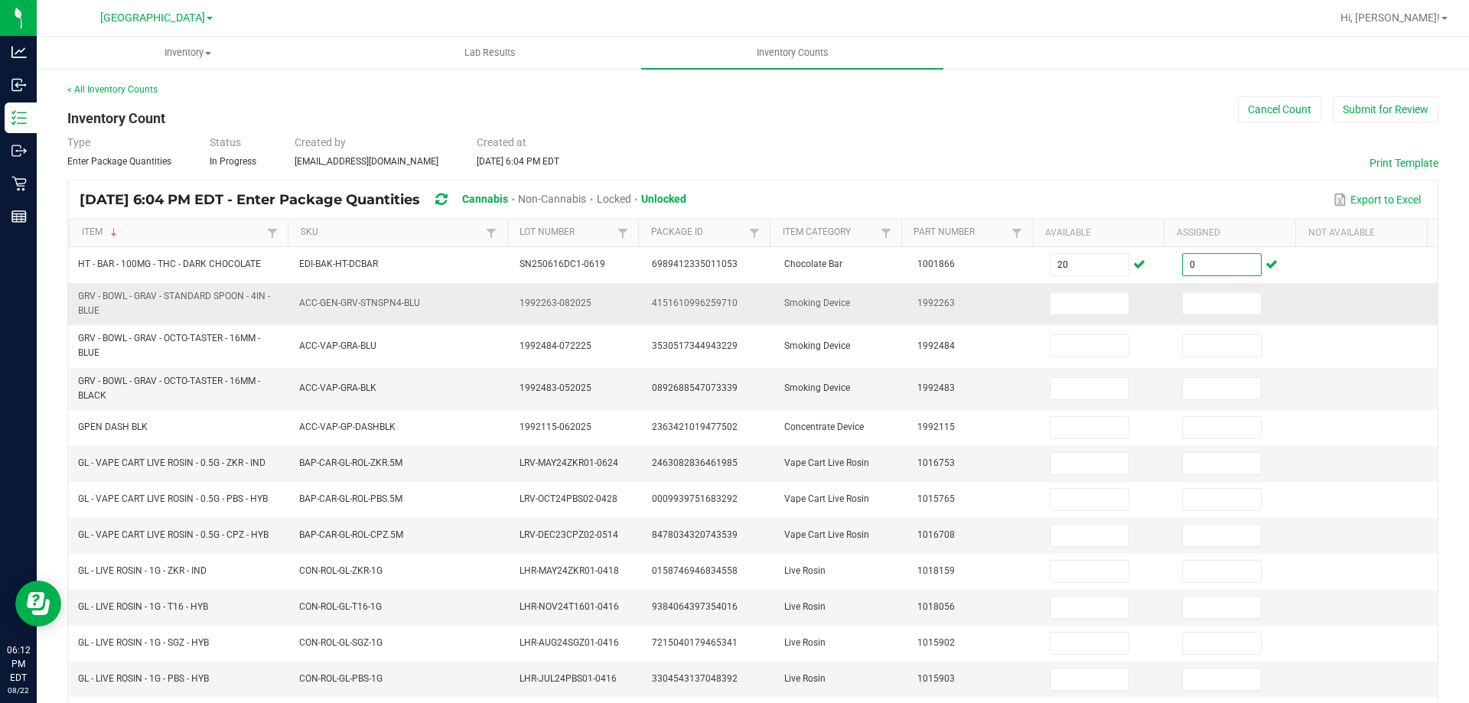
type input "0"
drag, startPoint x: 81, startPoint y: 293, endPoint x: 107, endPoint y: 308, distance: 30.2
click at [107, 308] on span "GRV - BOWL - GRAV - STANDARD SPOON - 4IN - BLUE" at bounding box center [179, 303] width 203 height 29
copy span "GRV - BOWL - GRAV - STANDARD SPOON - 4IN - BLUE"
click at [1064, 305] on input at bounding box center [1090, 303] width 78 height 21
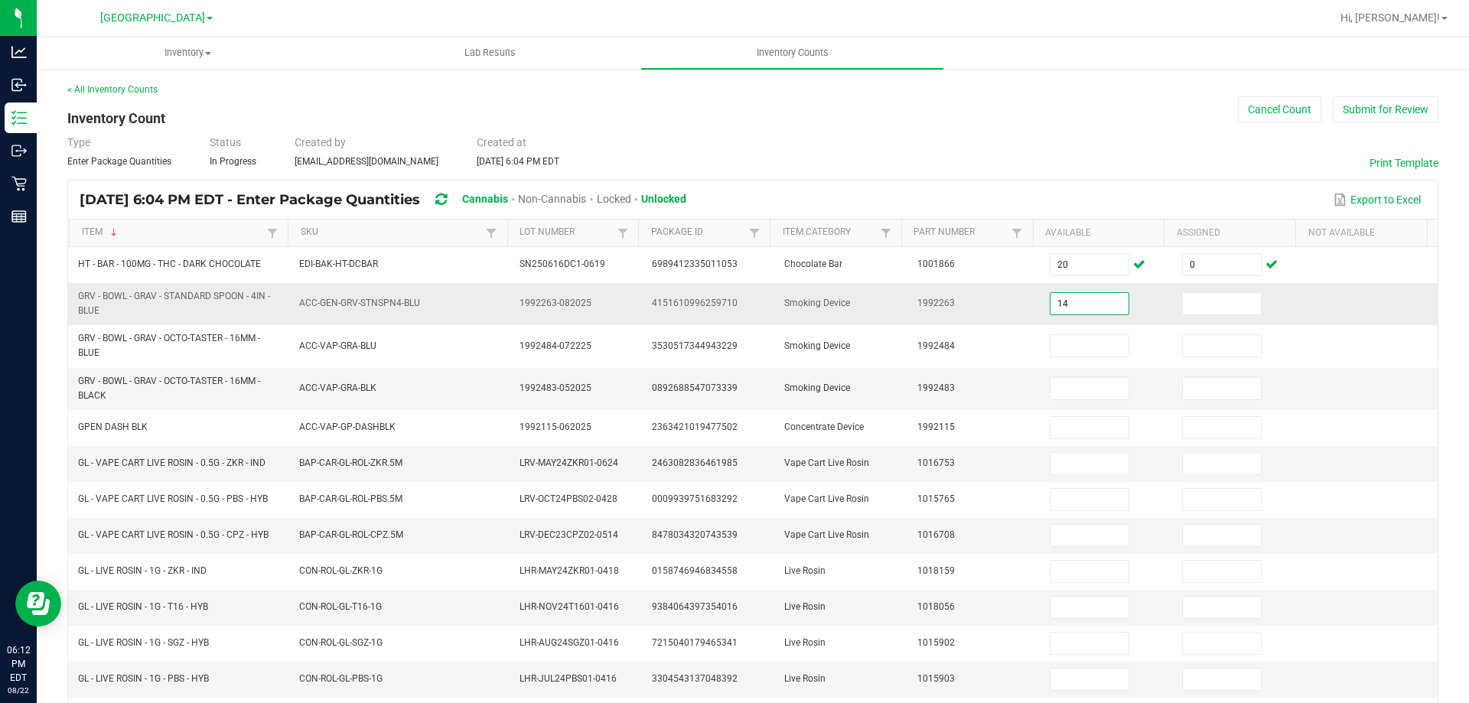
type input "14"
type input "1"
click at [1199, 304] on input "1" at bounding box center [1222, 303] width 78 height 21
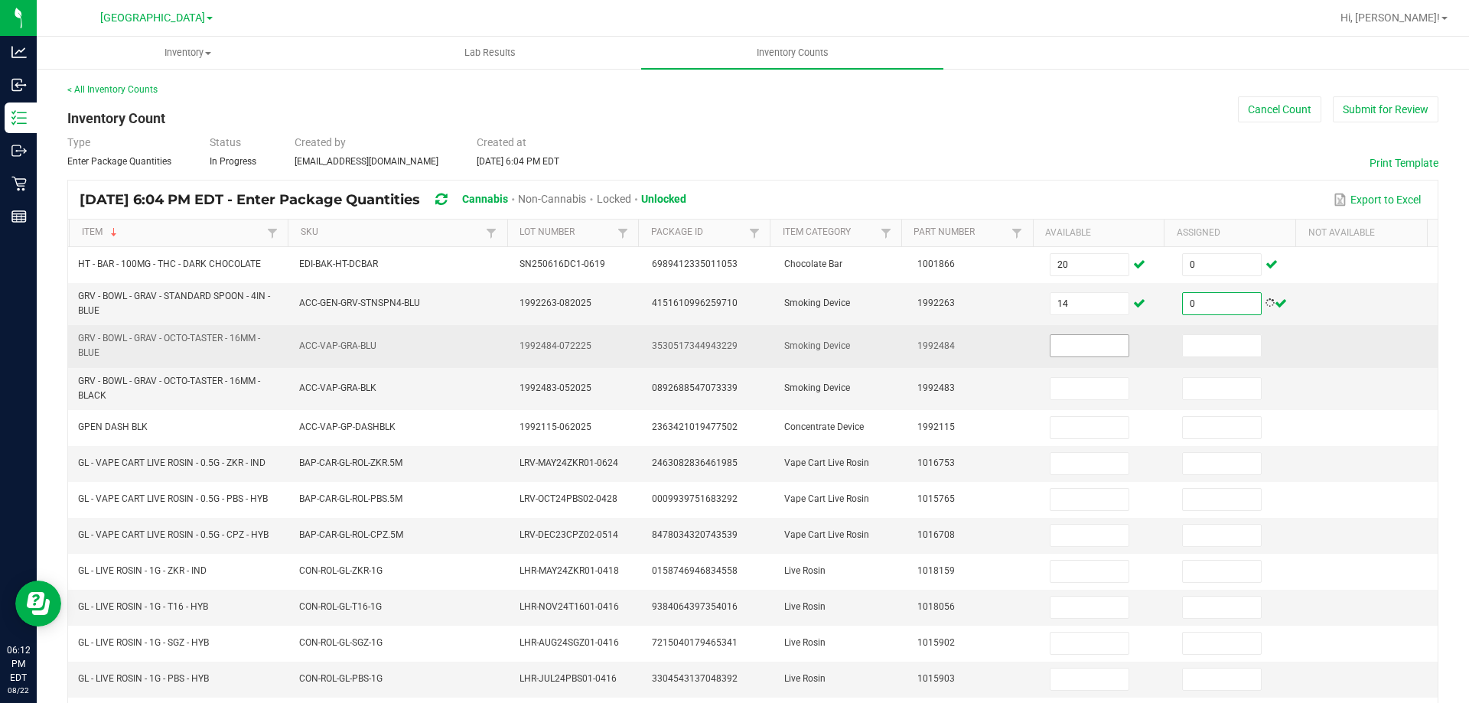
type input "0"
click at [1051, 346] on input at bounding box center [1090, 345] width 78 height 21
drag, startPoint x: 78, startPoint y: 335, endPoint x: 105, endPoint y: 351, distance: 31.2
click at [105, 351] on span "GRV - BOWL - GRAV - OCTO-TASTER - 16MM - BLUE" at bounding box center [179, 345] width 203 height 29
copy span "GRV - BOWL - GRAV - OCTO-TASTER - 16MM - BLUE"
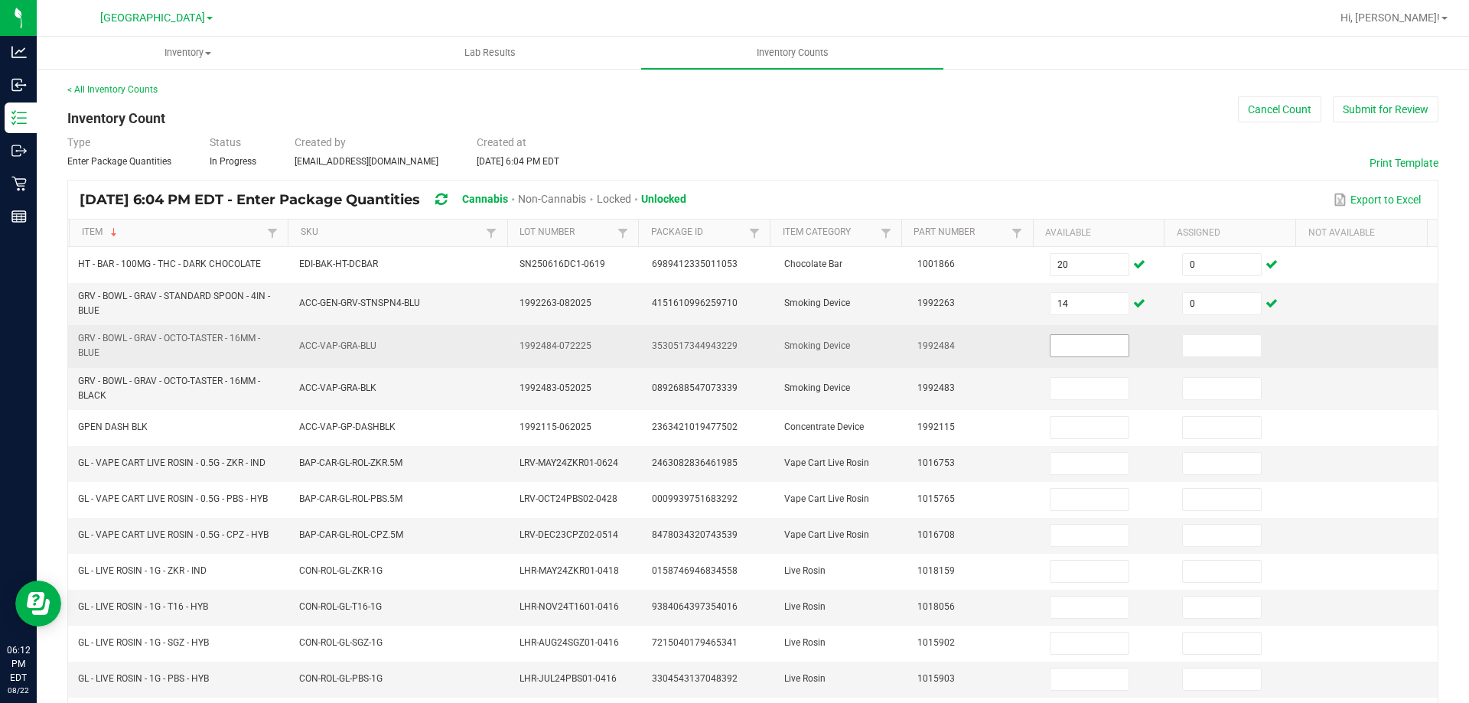
click at [1061, 348] on input at bounding box center [1090, 345] width 78 height 21
type input "5"
type input "0"
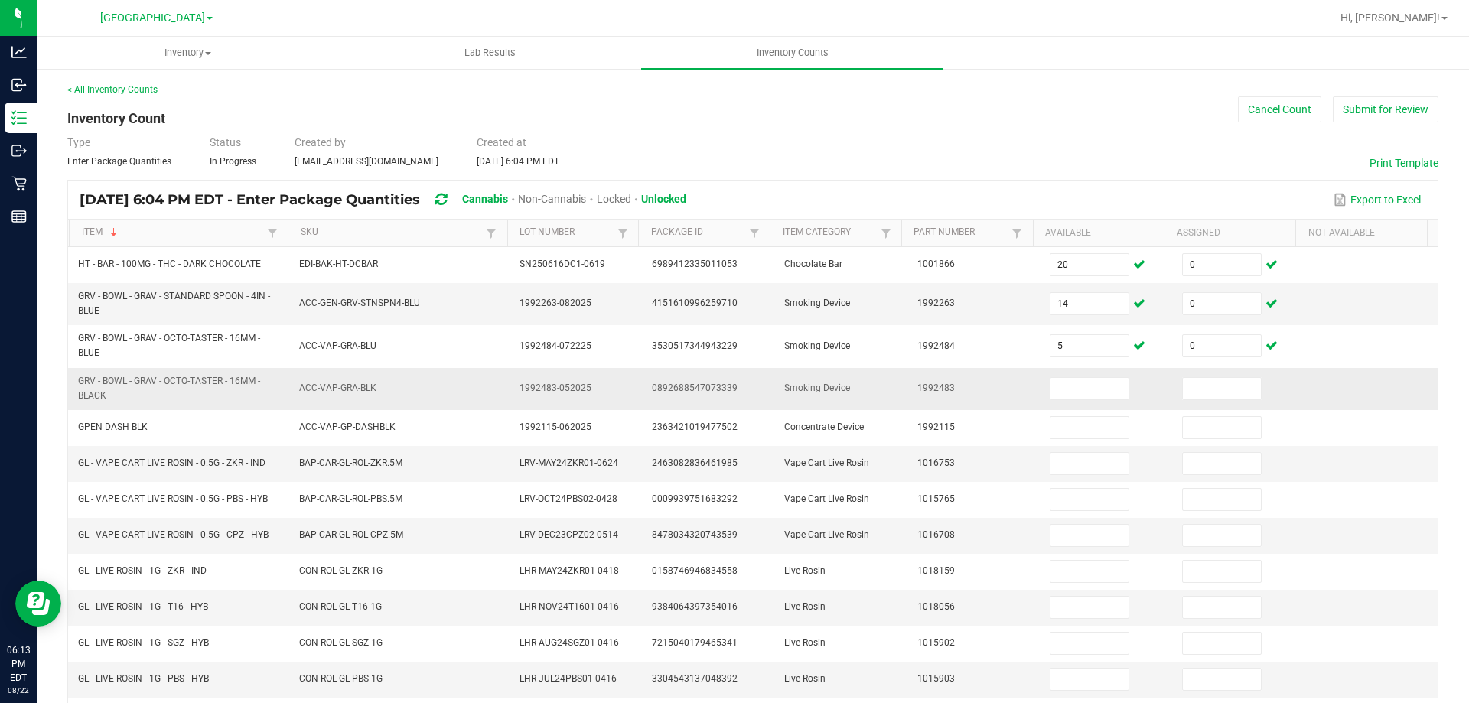
drag, startPoint x: 77, startPoint y: 375, endPoint x: 110, endPoint y: 390, distance: 37.0
click at [110, 390] on td "GRV - BOWL - GRAV - OCTO-TASTER - 16MM - BLACK" at bounding box center [179, 389] width 221 height 42
copy span "GRV - BOWL - GRAV - OCTO-TASTER - 16MM - BLACK"
click at [1085, 387] on input at bounding box center [1090, 388] width 78 height 21
type input "12"
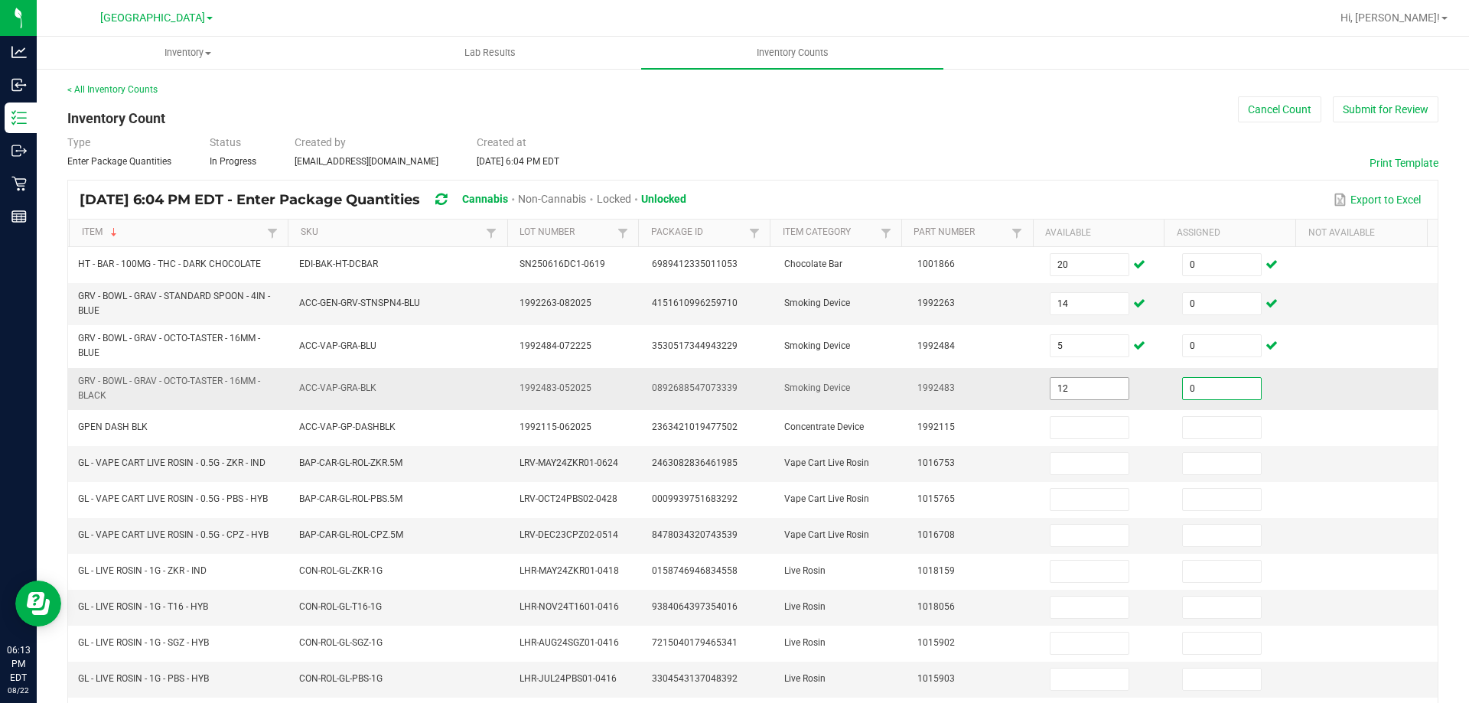
type input "0"
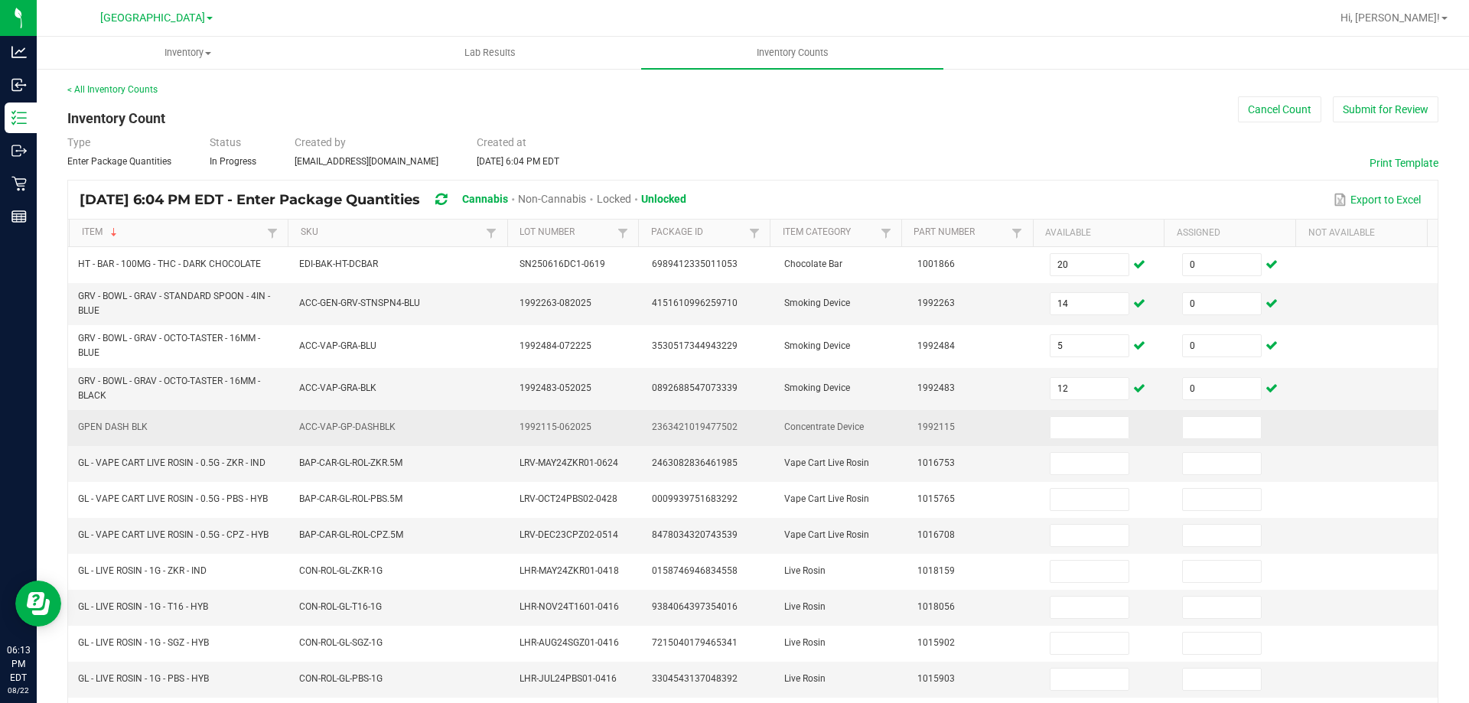
drag, startPoint x: 154, startPoint y: 434, endPoint x: 82, endPoint y: 425, distance: 72.4
click at [80, 427] on td "GPEN DASH BLK" at bounding box center [179, 428] width 221 height 36
copy span "GPEN DASH BLK"
click at [1058, 420] on input at bounding box center [1090, 427] width 78 height 21
type input "2"
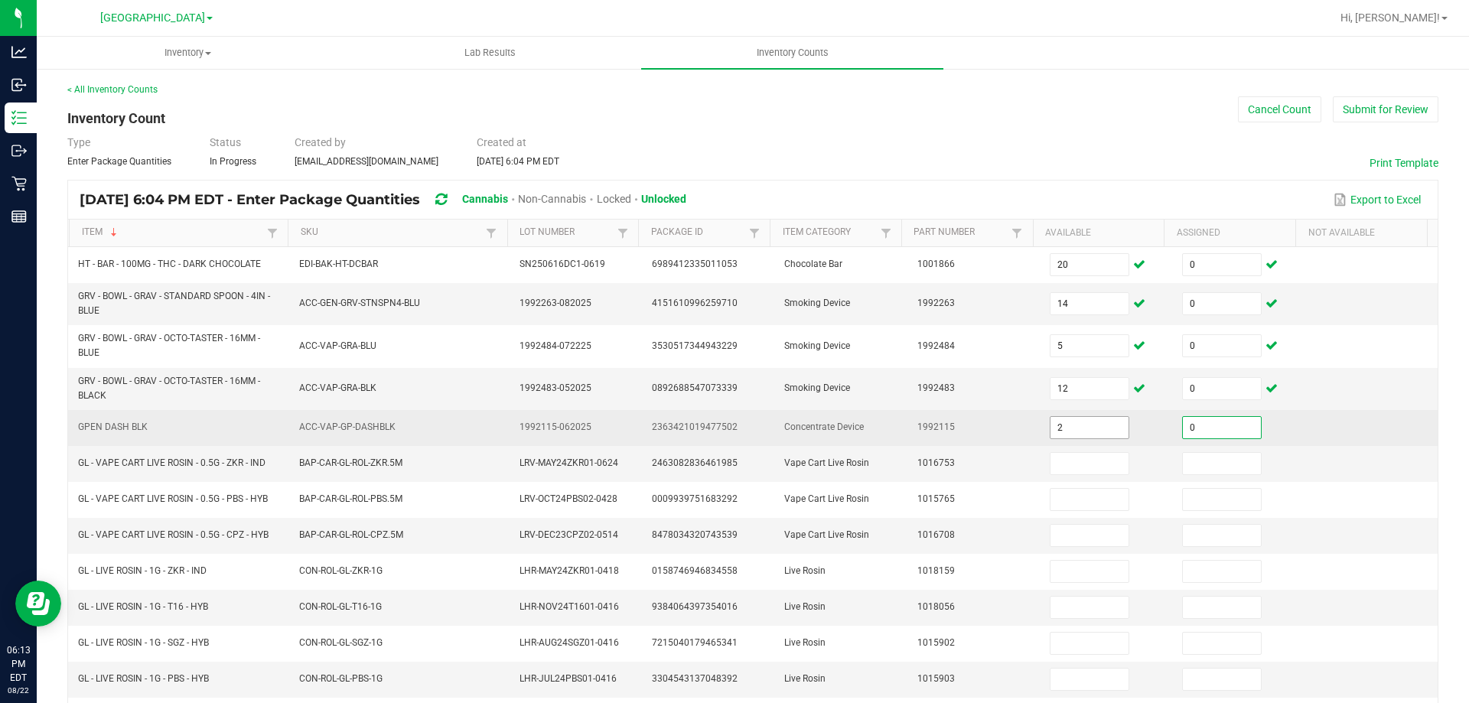
type input "0"
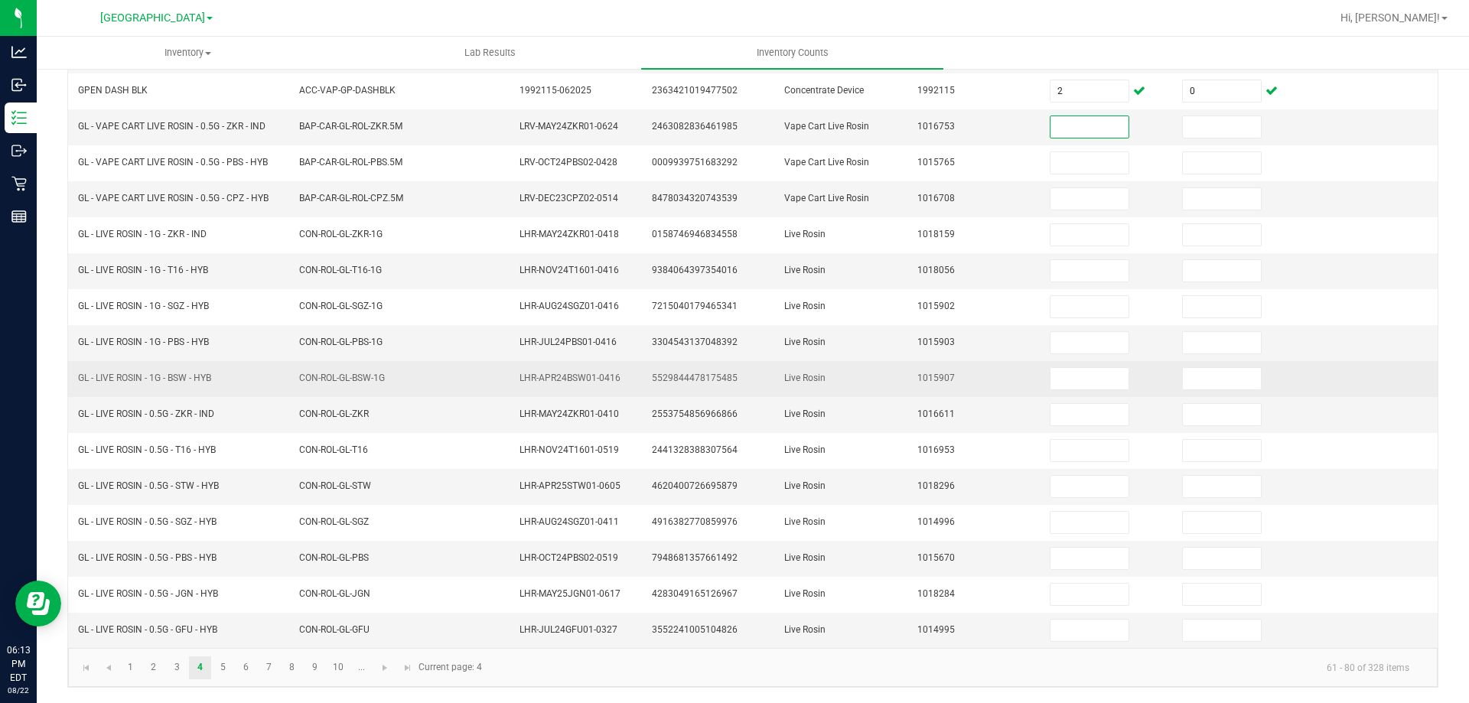
scroll to position [184, 0]
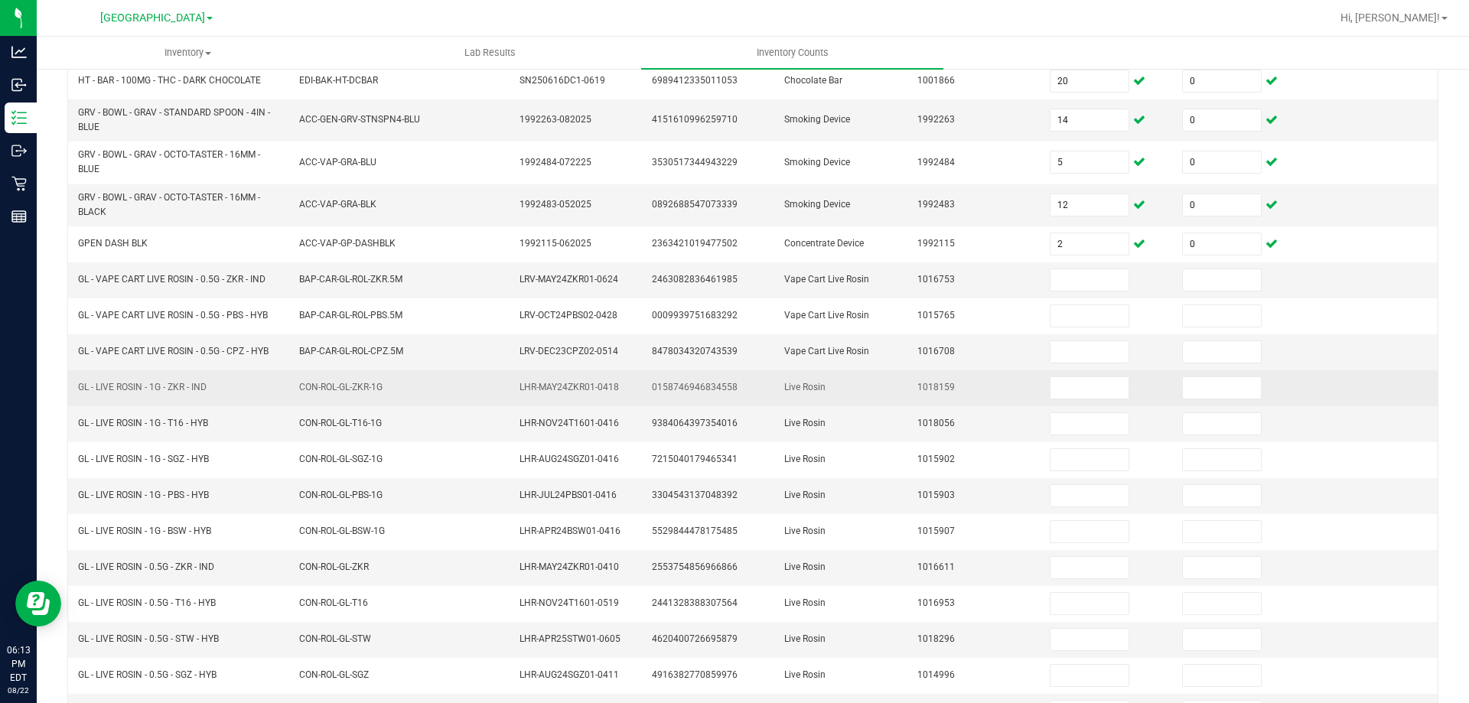
drag, startPoint x: 80, startPoint y: 385, endPoint x: 215, endPoint y: 392, distance: 135.6
click at [215, 392] on td "GL - LIVE ROSIN - 1G - ZKR - IND" at bounding box center [179, 388] width 221 height 36
copy span "GL - LIVE ROSIN - 1G - ZKR - IND"
drag, startPoint x: 1073, startPoint y: 384, endPoint x: 1067, endPoint y: 378, distance: 8.7
click at [1073, 383] on input at bounding box center [1090, 387] width 78 height 21
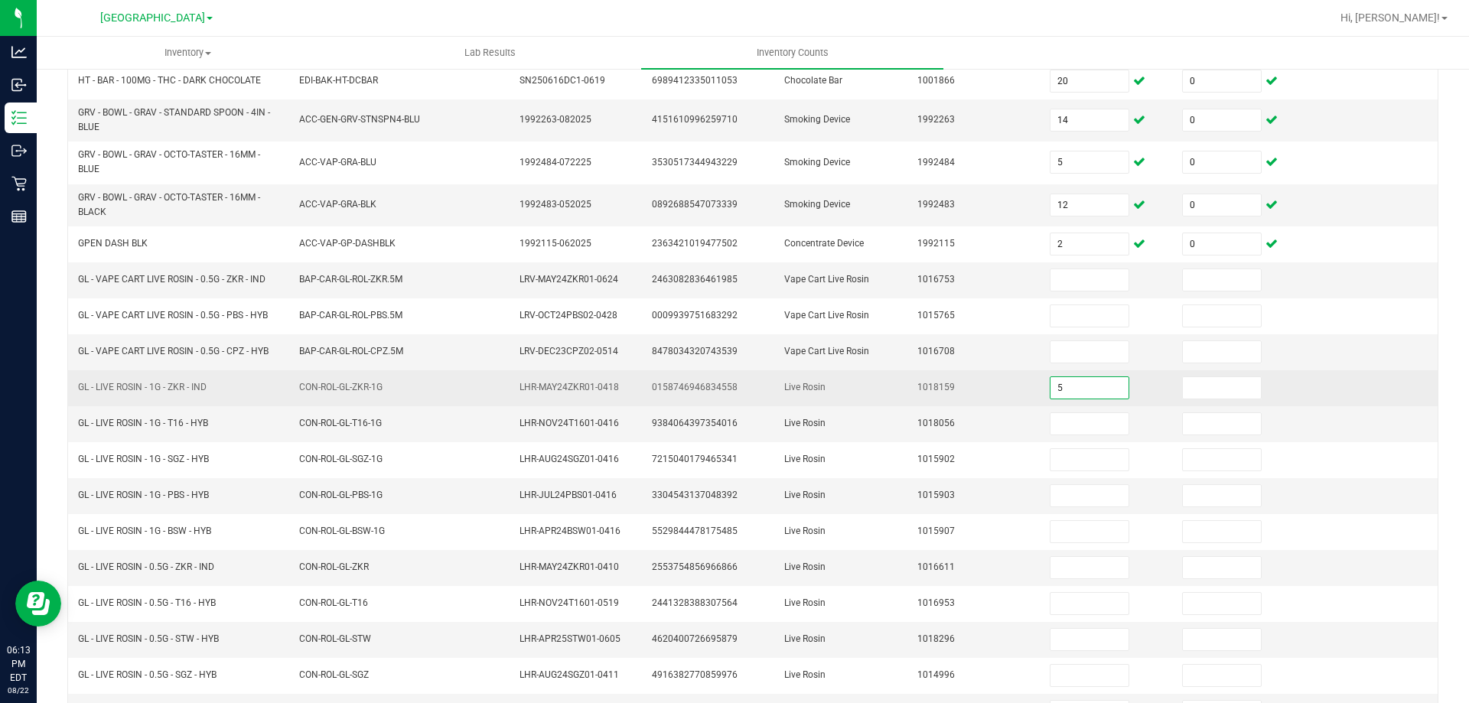
type input "5"
type input "0"
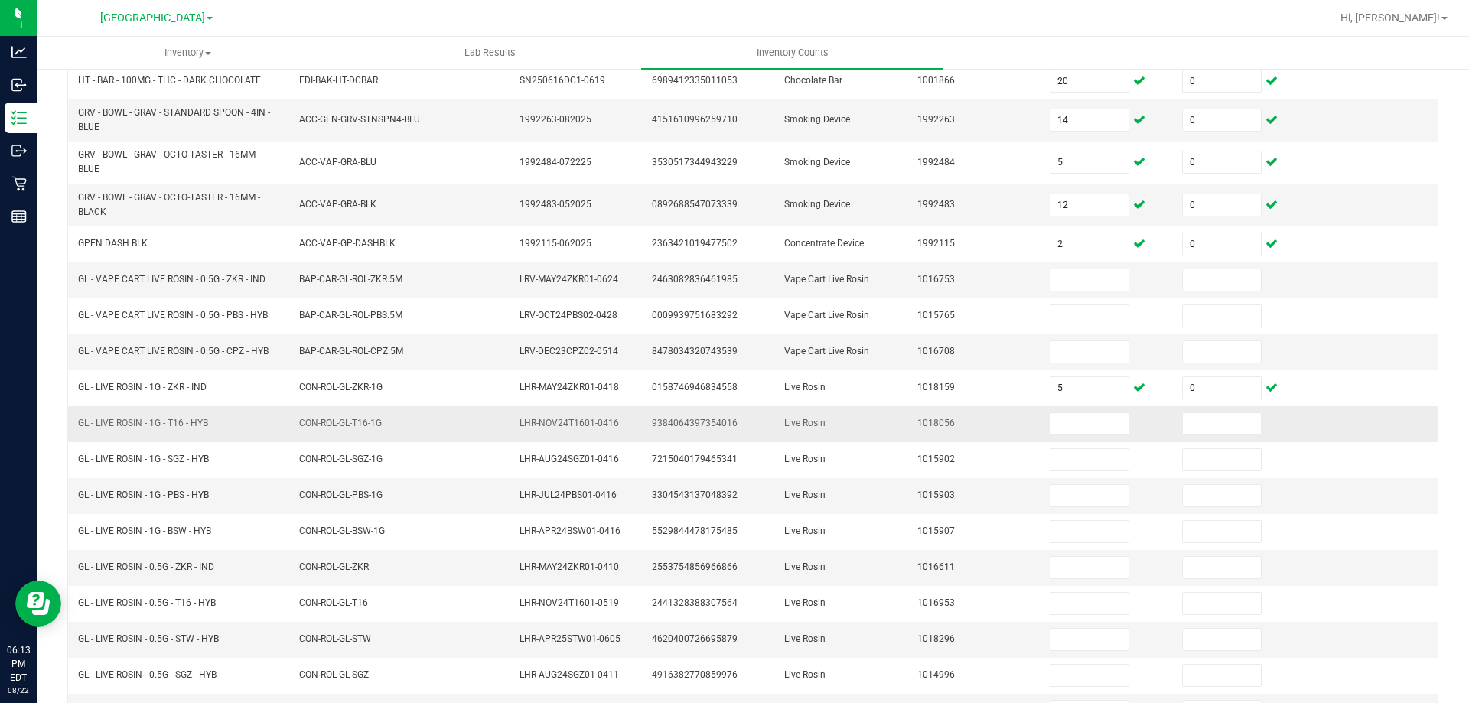
drag, startPoint x: 78, startPoint y: 423, endPoint x: 218, endPoint y: 413, distance: 140.4
click at [218, 413] on td "GL - LIVE ROSIN - 1G - T16 - HYB" at bounding box center [179, 424] width 221 height 36
drag, startPoint x: 197, startPoint y: 416, endPoint x: 79, endPoint y: 429, distance: 119.2
click at [79, 429] on td "GL - LIVE ROSIN - 1G - T16 - HYB" at bounding box center [179, 424] width 221 height 36
copy span "GL - LIVE ROSIN - 1G - T16 - HYB"
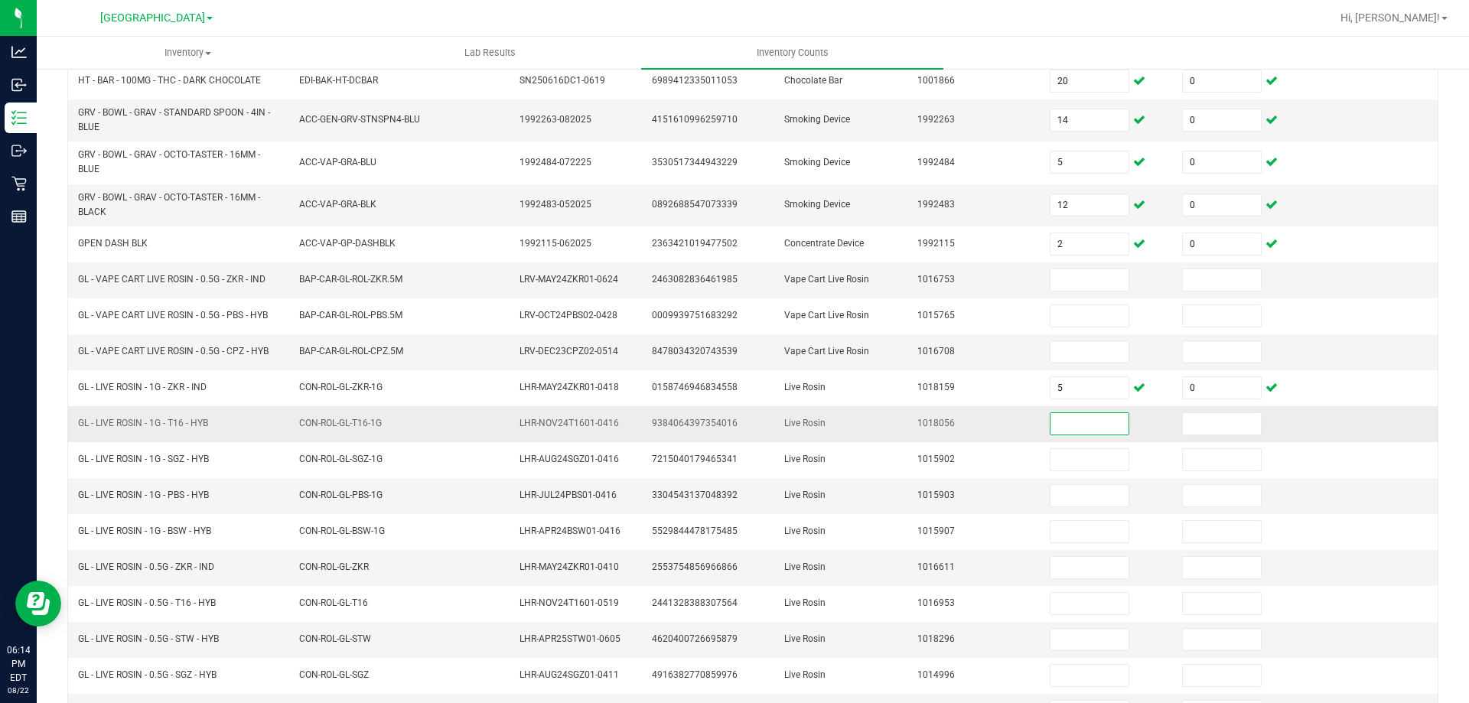
click at [1051, 422] on input at bounding box center [1090, 423] width 78 height 21
type input "8"
type input "0"
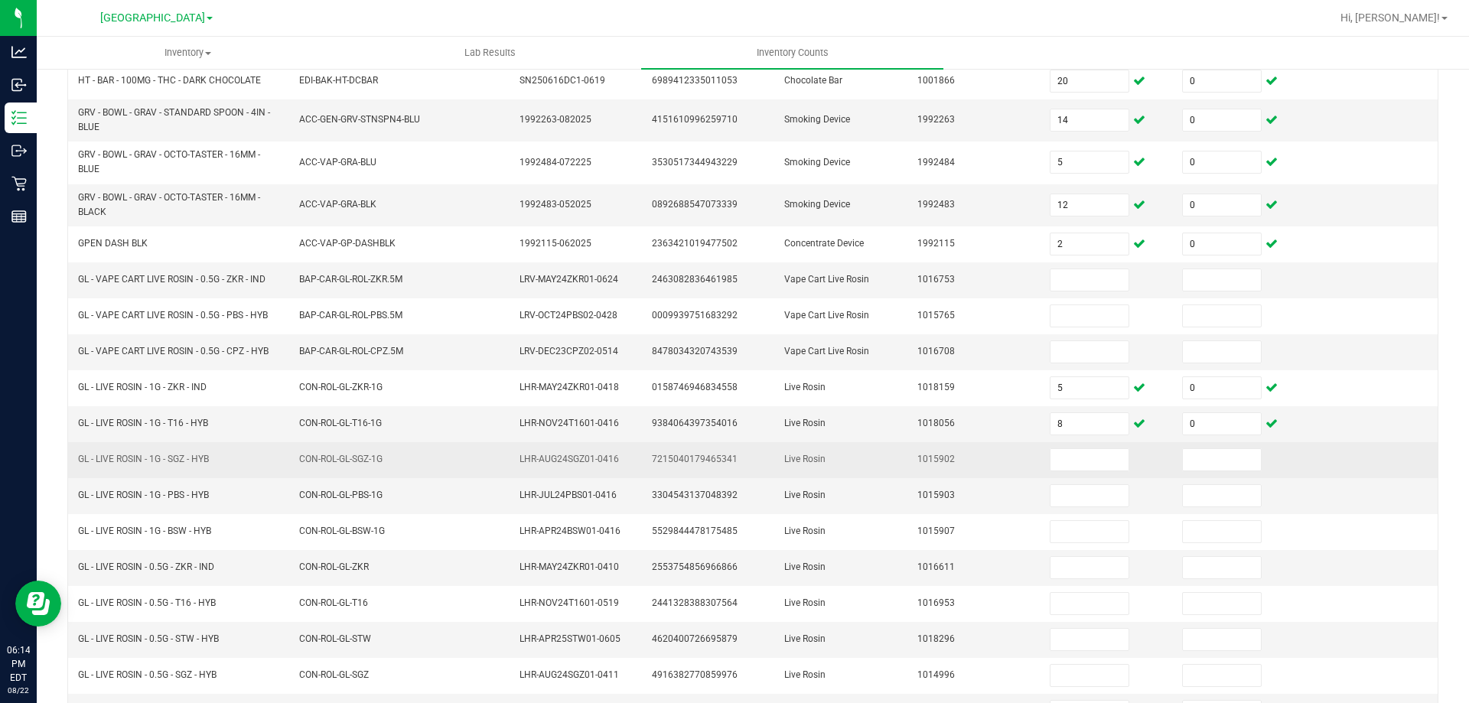
drag, startPoint x: 77, startPoint y: 457, endPoint x: 215, endPoint y: 455, distance: 137.8
click at [215, 455] on td "GL - LIVE ROSIN - 1G - SGZ - HYB" at bounding box center [179, 460] width 221 height 36
copy span "GL - LIVE ROSIN - 1G - SGZ - HYB"
click at [1052, 463] on input at bounding box center [1090, 459] width 78 height 21
type input "3"
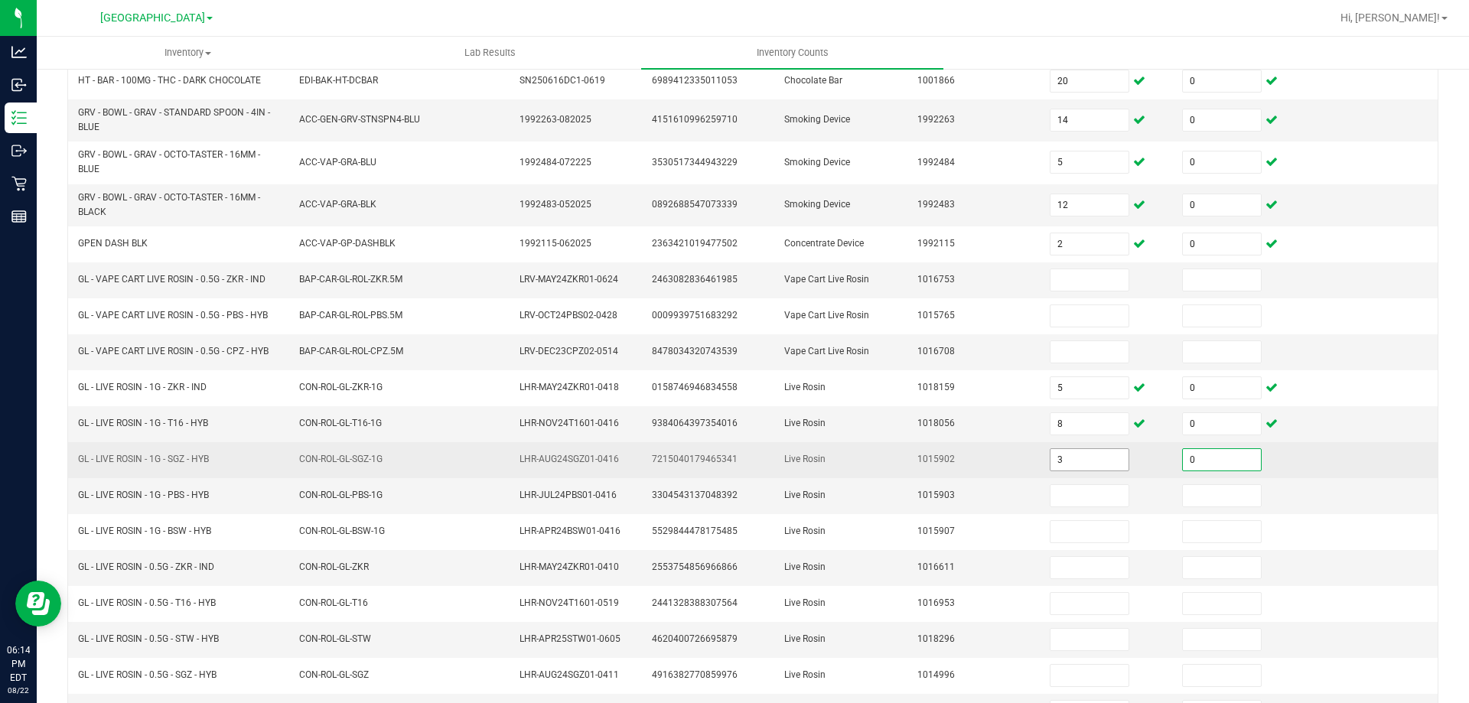
type input "0"
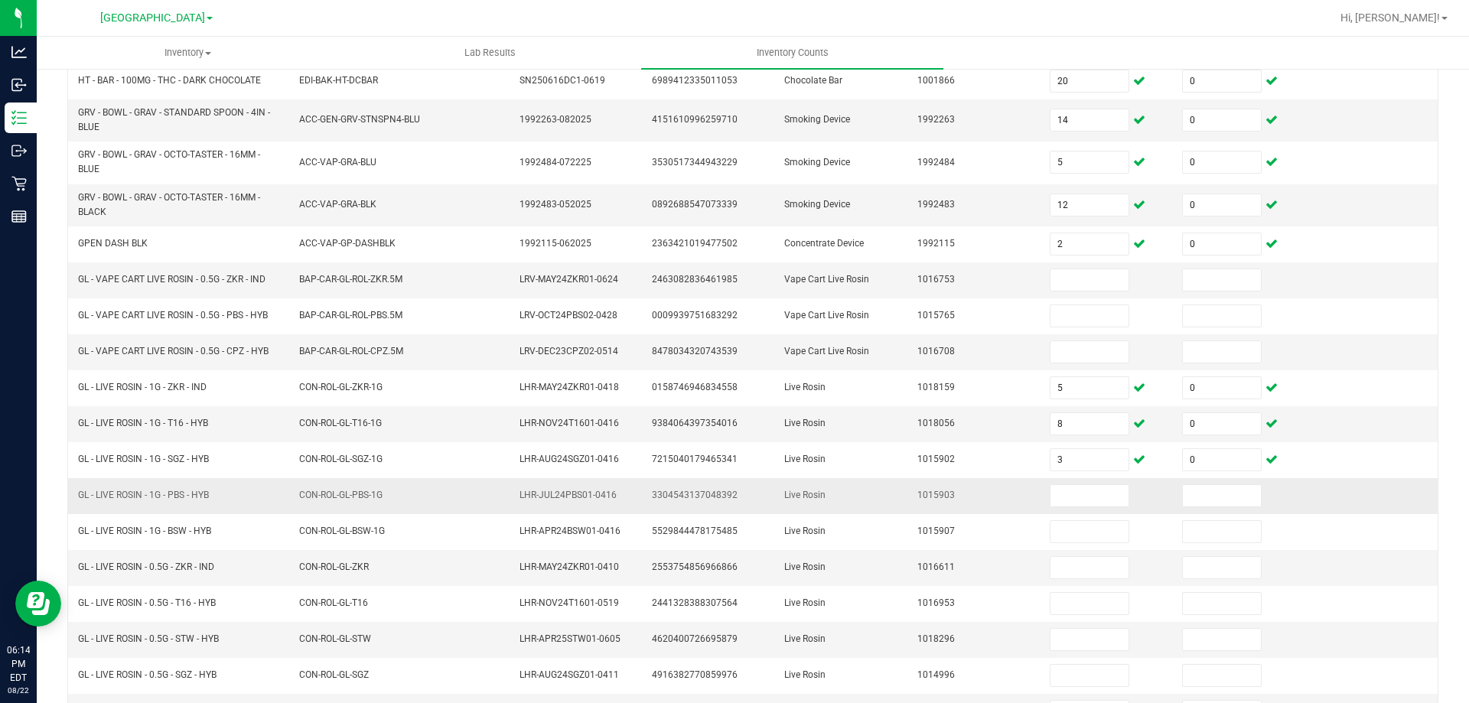
drag, startPoint x: 214, startPoint y: 494, endPoint x: 99, endPoint y: 497, distance: 114.8
click at [99, 507] on td "GL - LIVE ROSIN - 1G - PBS - HYB" at bounding box center [179, 496] width 221 height 36
copy span "GL - LIVE ROSIN - 1G - PBS - HYB"
click at [1065, 491] on input at bounding box center [1090, 495] width 78 height 21
type input "7"
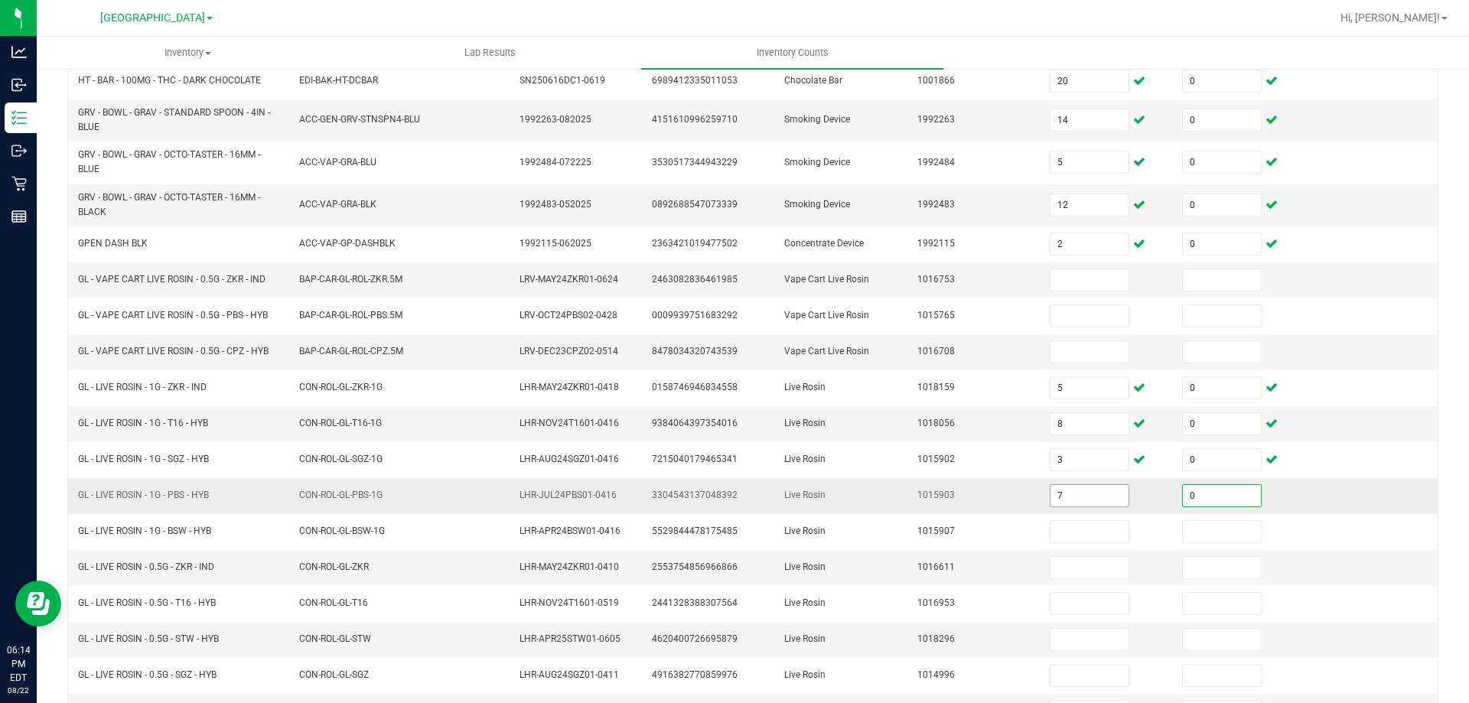
type input "0"
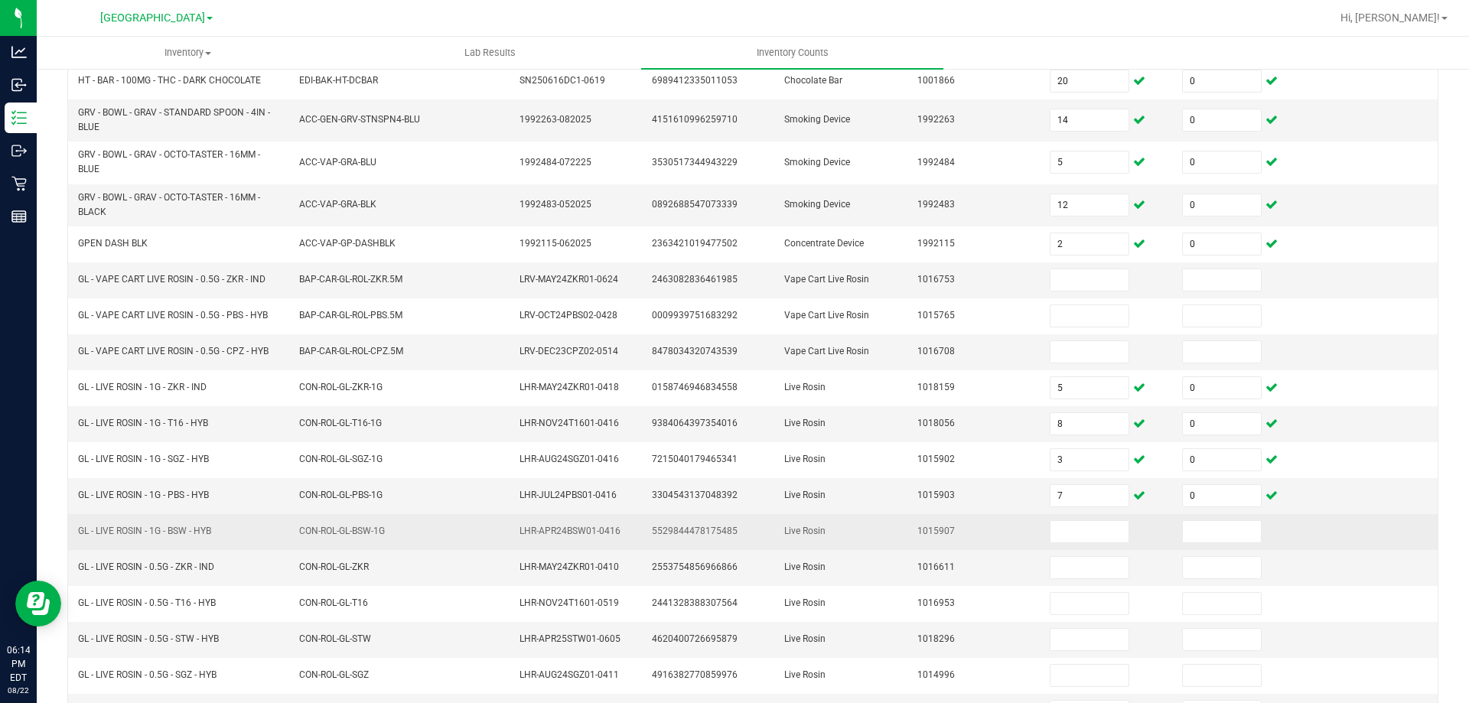
drag, startPoint x: 217, startPoint y: 527, endPoint x: 91, endPoint y: 527, distance: 126.3
click at [91, 526] on td "GL - LIVE ROSIN - 1G - BSW - HYB" at bounding box center [179, 532] width 221 height 36
drag, startPoint x: 93, startPoint y: 527, endPoint x: 220, endPoint y: 536, distance: 127.4
click at [219, 536] on td "GL - LIVE ROSIN - 1G - BSW - HYB" at bounding box center [179, 532] width 221 height 36
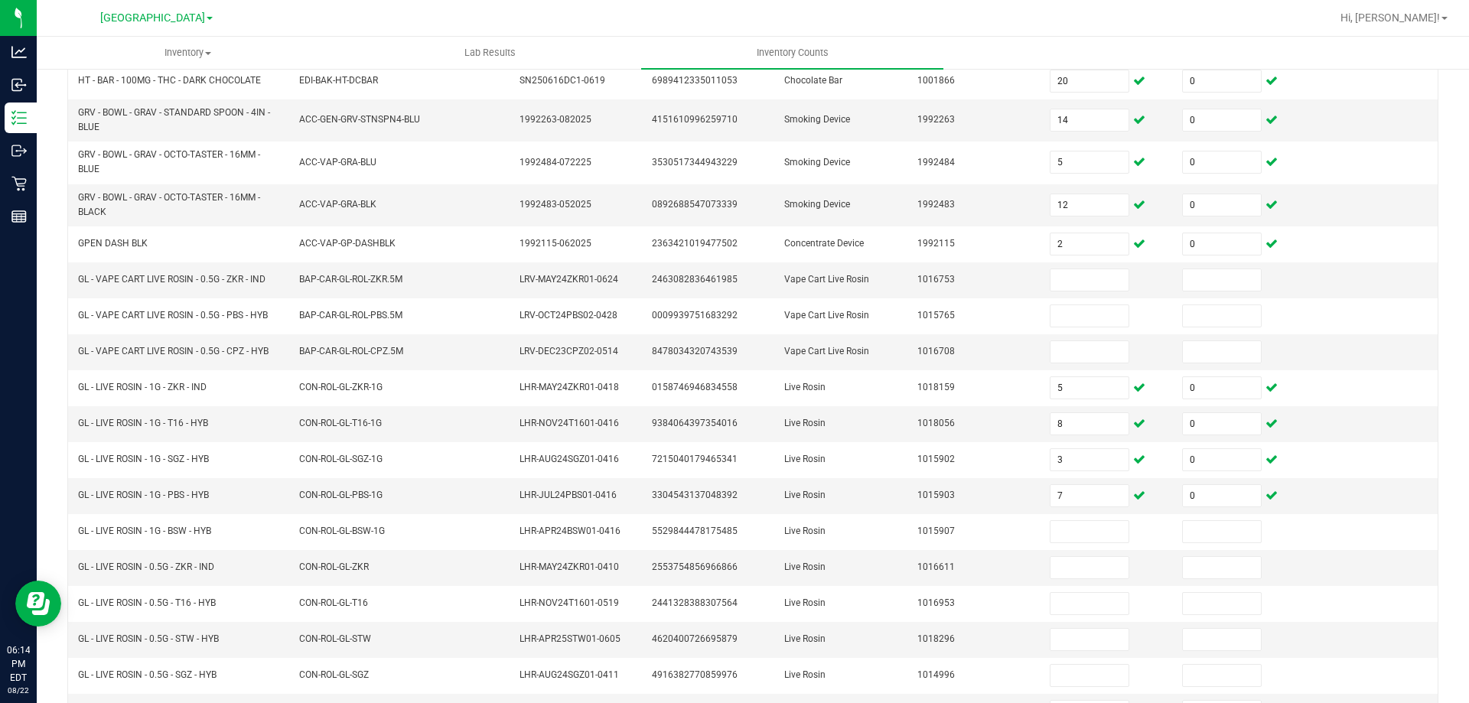
drag, startPoint x: 216, startPoint y: 529, endPoint x: 67, endPoint y: 540, distance: 149.7
click at [67, 540] on div "< All Inventory Counts Inventory Count Cancel Count Submit for Review Type Ente…" at bounding box center [753, 370] width 1433 height 973
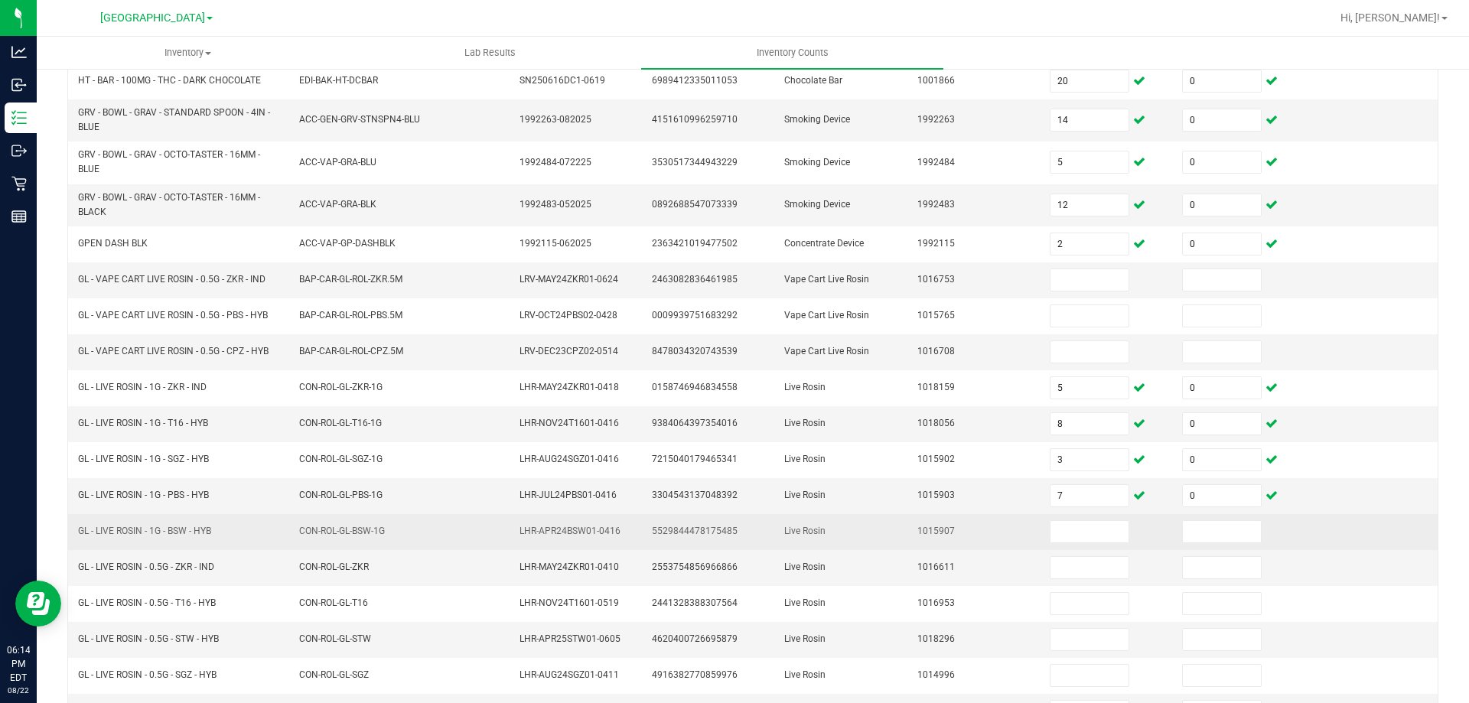
click at [181, 548] on td "GL - LIVE ROSIN - 1G - BSW - HYB" at bounding box center [179, 532] width 221 height 36
drag, startPoint x: 76, startPoint y: 530, endPoint x: 208, endPoint y: 536, distance: 132.5
click at [223, 536] on td "GL - LIVE ROSIN - 1G - BSW - HYB" at bounding box center [179, 532] width 221 height 36
click at [1057, 530] on input at bounding box center [1090, 531] width 78 height 21
type input "8"
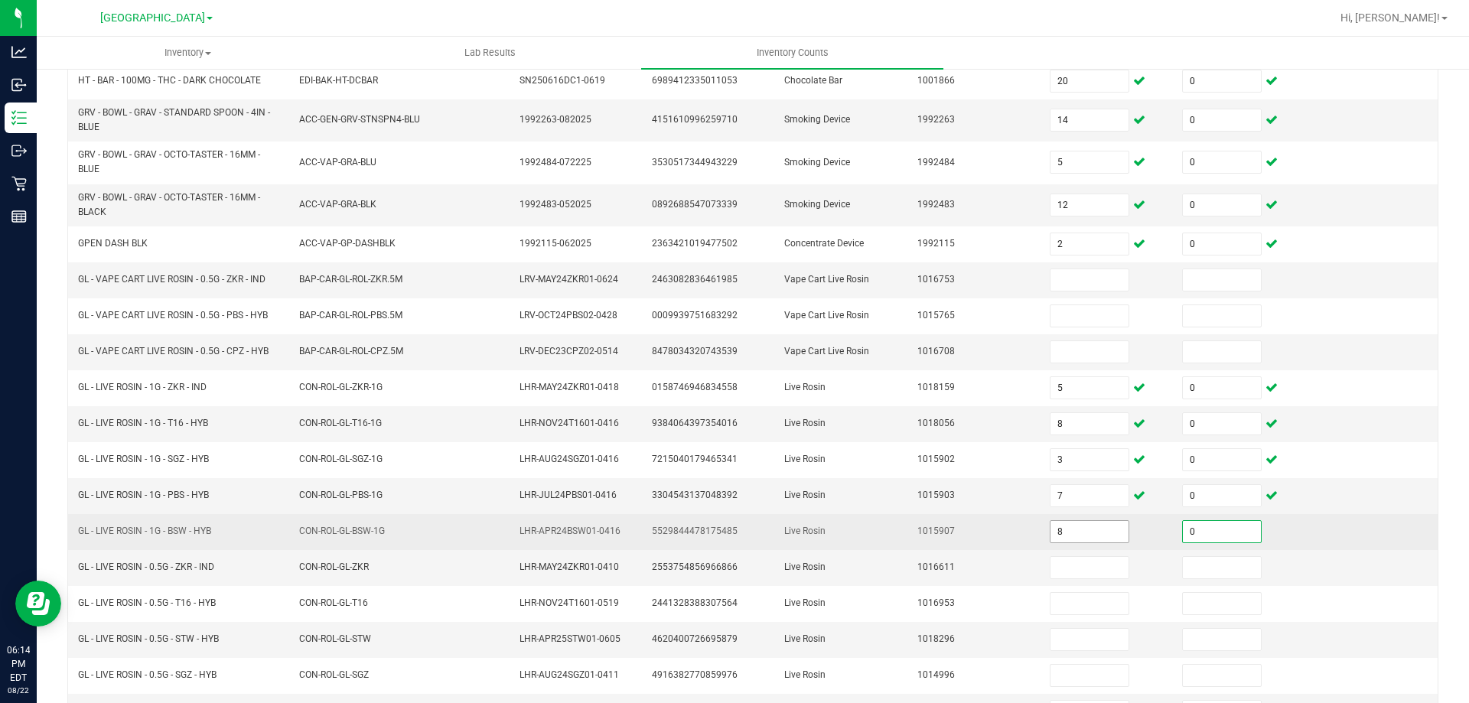
type input "0"
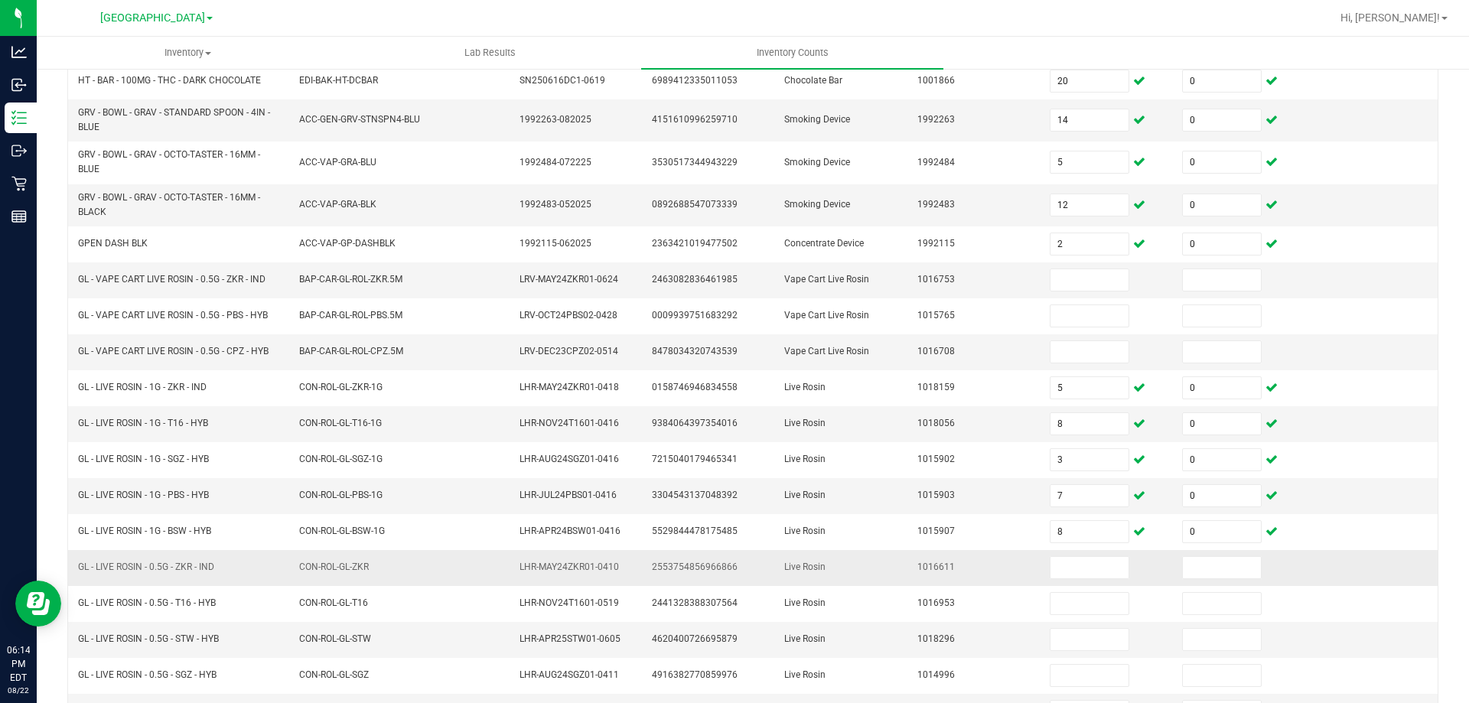
drag, startPoint x: 78, startPoint y: 562, endPoint x: 191, endPoint y: 559, distance: 112.5
click at [191, 559] on td "GL - LIVE ROSIN - 0.5G - ZKR - IND" at bounding box center [179, 568] width 221 height 36
click at [1059, 564] on input at bounding box center [1090, 567] width 78 height 21
type input "4"
click at [1205, 566] on input at bounding box center [1222, 567] width 78 height 21
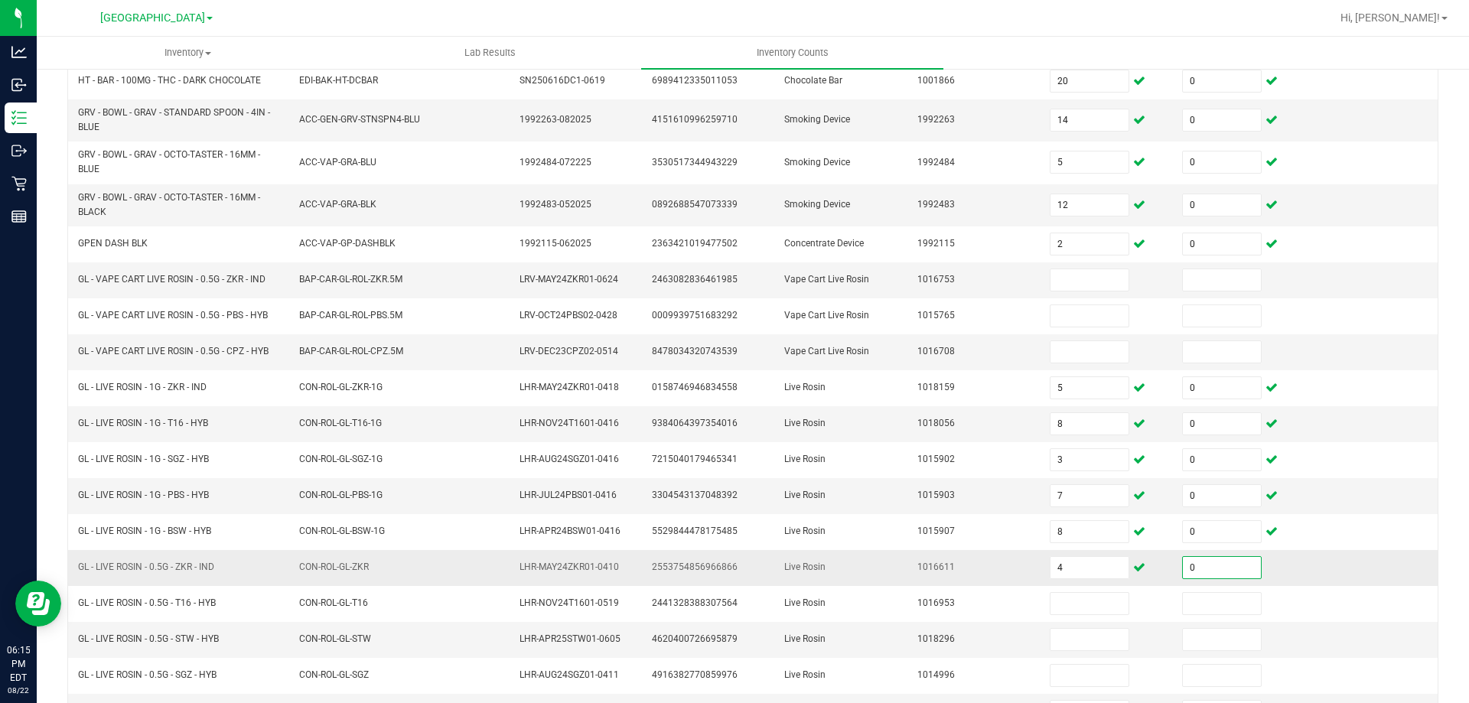
type input "0"
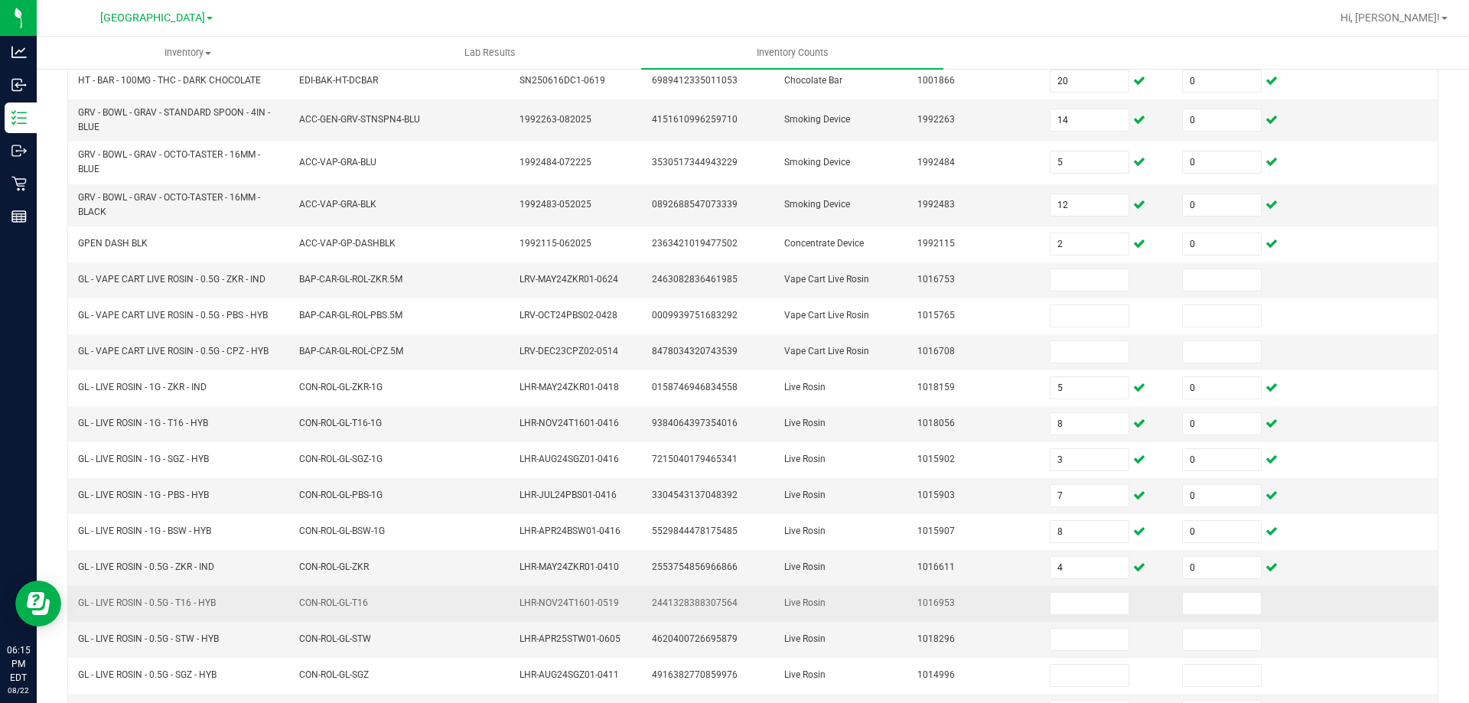
drag, startPoint x: 77, startPoint y: 604, endPoint x: 209, endPoint y: 601, distance: 132.4
click at [216, 600] on td "GL - LIVE ROSIN - 0.5G - T16 - HYB" at bounding box center [179, 604] width 221 height 36
click at [1059, 597] on input at bounding box center [1090, 603] width 78 height 21
type input "6"
type input "0"
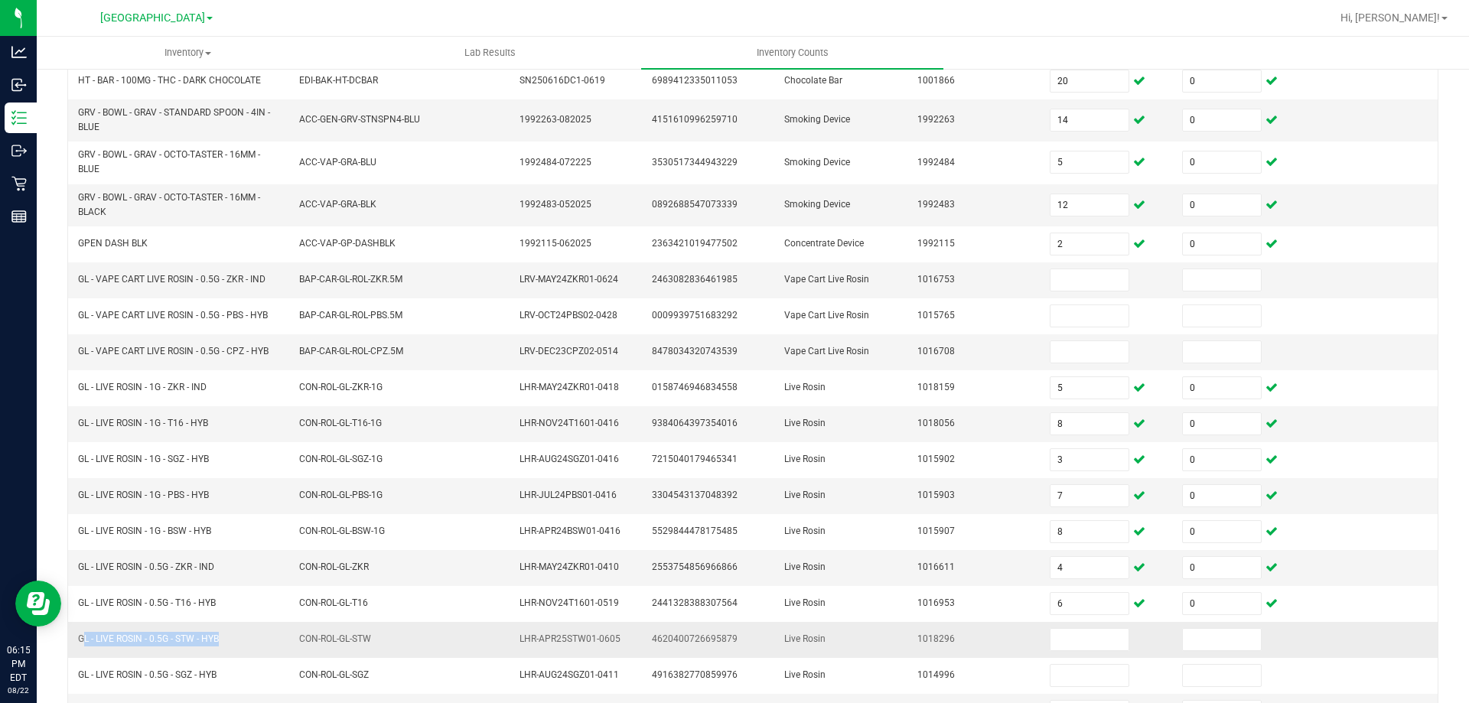
drag, startPoint x: 78, startPoint y: 639, endPoint x: 201, endPoint y: 638, distance: 122.4
click at [208, 644] on span "GL - LIVE ROSIN - 0.5G - STW - HYB" at bounding box center [148, 639] width 141 height 11
drag, startPoint x: 1057, startPoint y: 633, endPoint x: 1035, endPoint y: 639, distance: 22.3
click at [1056, 634] on input at bounding box center [1090, 639] width 78 height 21
type input "8"
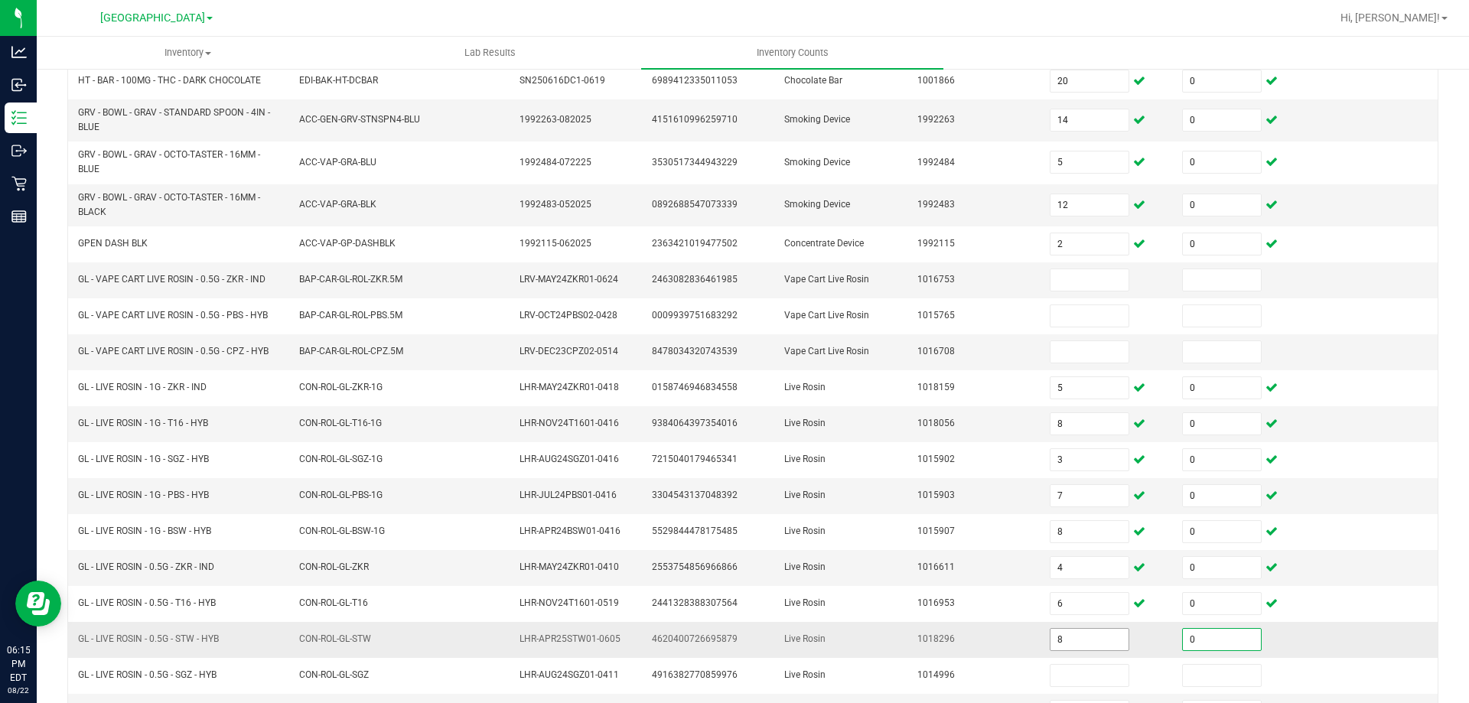
type input "0"
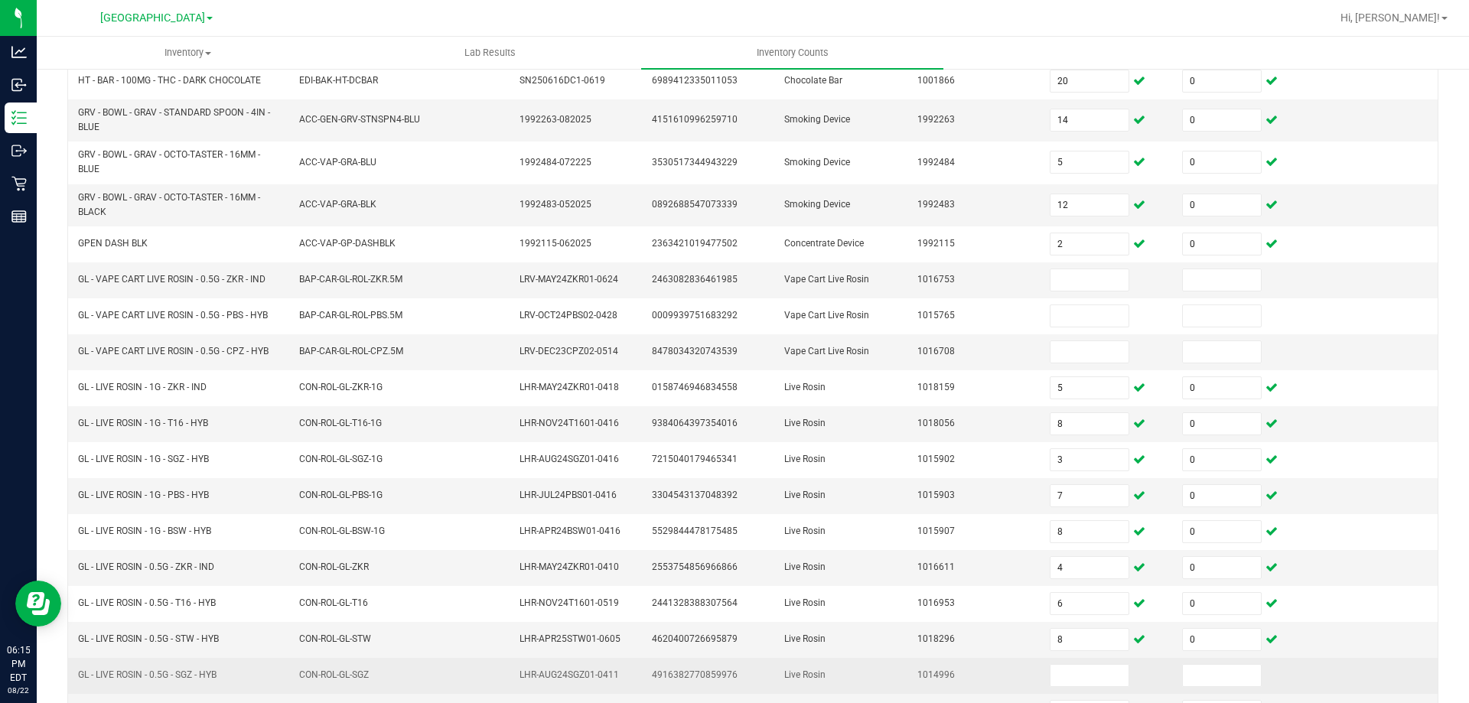
drag, startPoint x: 79, startPoint y: 667, endPoint x: 214, endPoint y: 679, distance: 135.2
click at [219, 677] on td "GL - LIVE ROSIN - 0.5G - SGZ - HYB" at bounding box center [179, 676] width 221 height 36
click at [1051, 670] on input at bounding box center [1090, 675] width 78 height 21
type input "3"
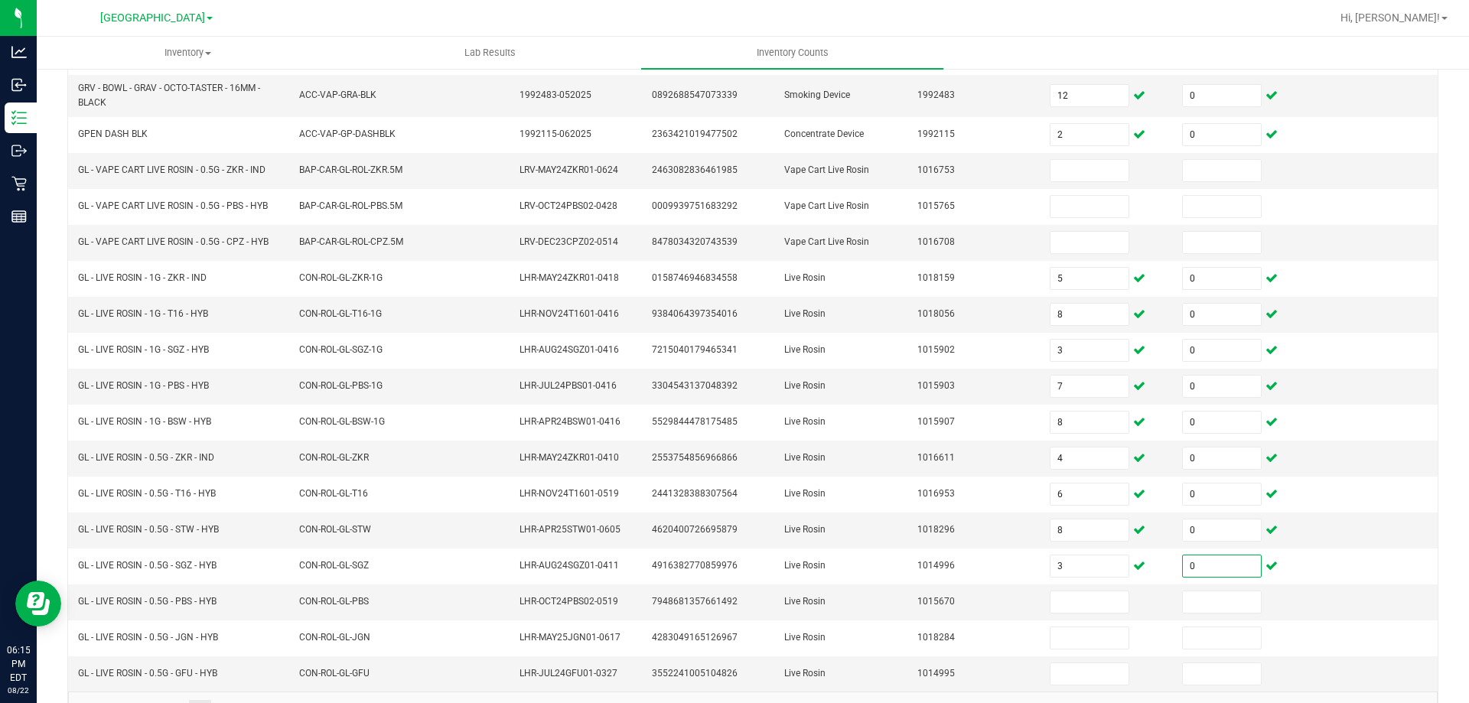
scroll to position [325, 0]
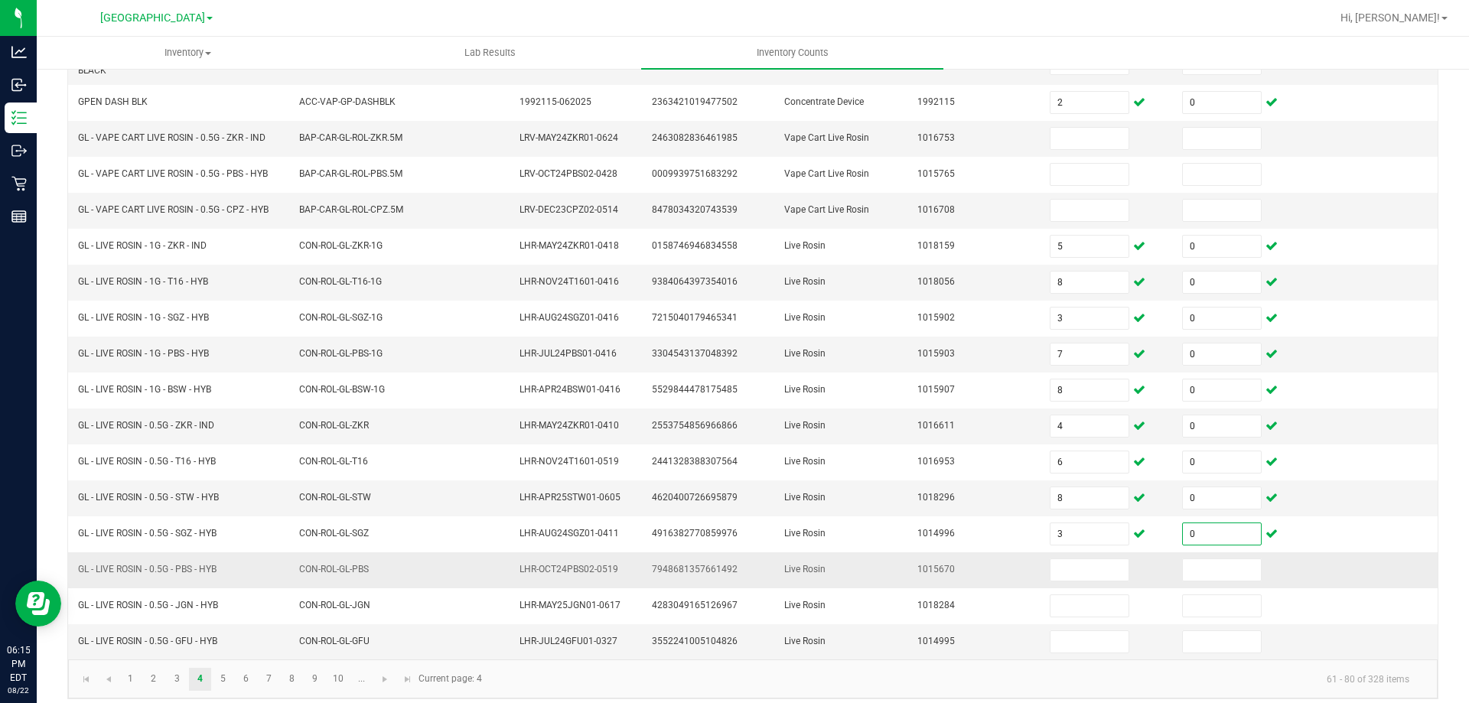
type input "0"
drag, startPoint x: 78, startPoint y: 568, endPoint x: 221, endPoint y: 572, distance: 143.2
click at [221, 572] on td "GL - LIVE ROSIN - 0.5G - PBS - HYB" at bounding box center [179, 571] width 221 height 36
click at [1071, 575] on input at bounding box center [1090, 569] width 78 height 21
type input "4"
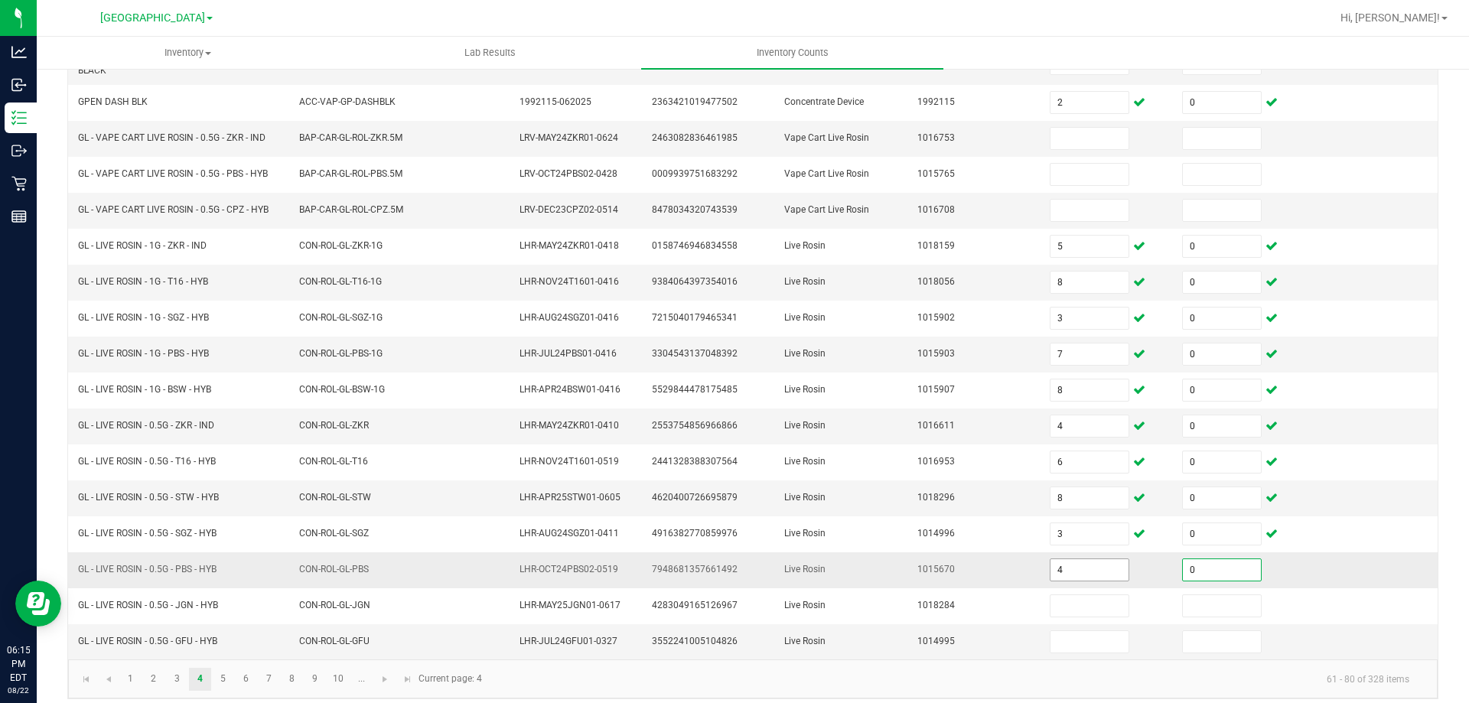
type input "0"
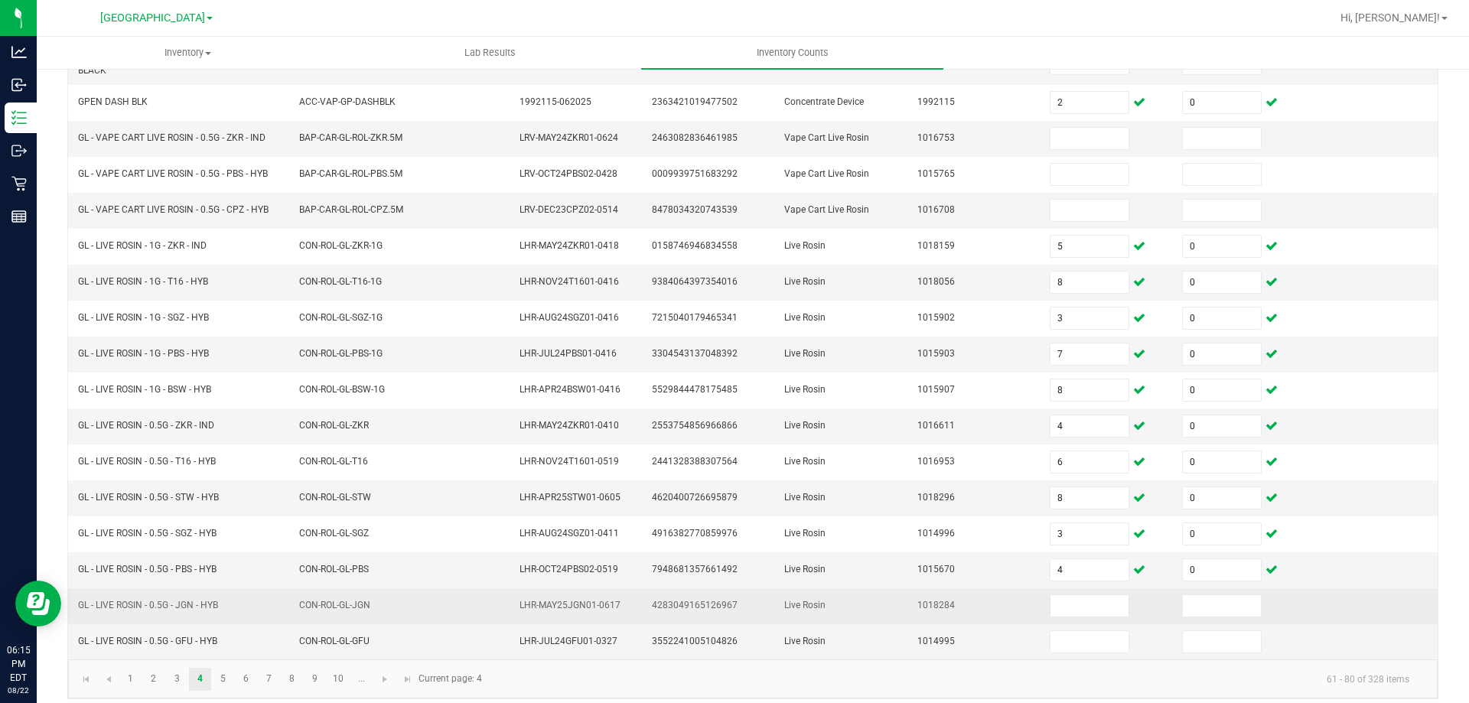
drag, startPoint x: 219, startPoint y: 608, endPoint x: 109, endPoint y: 611, distance: 109.5
click at [109, 611] on span "GL - LIVE ROSIN - 0.5G - JGN - HYB" at bounding box center [148, 605] width 140 height 15
drag, startPoint x: 80, startPoint y: 608, endPoint x: 219, endPoint y: 605, distance: 139.3
click at [218, 605] on span "GL - LIVE ROSIN - 0.5G - JGN - HYB" at bounding box center [148, 605] width 140 height 11
click at [1051, 602] on input at bounding box center [1090, 605] width 78 height 21
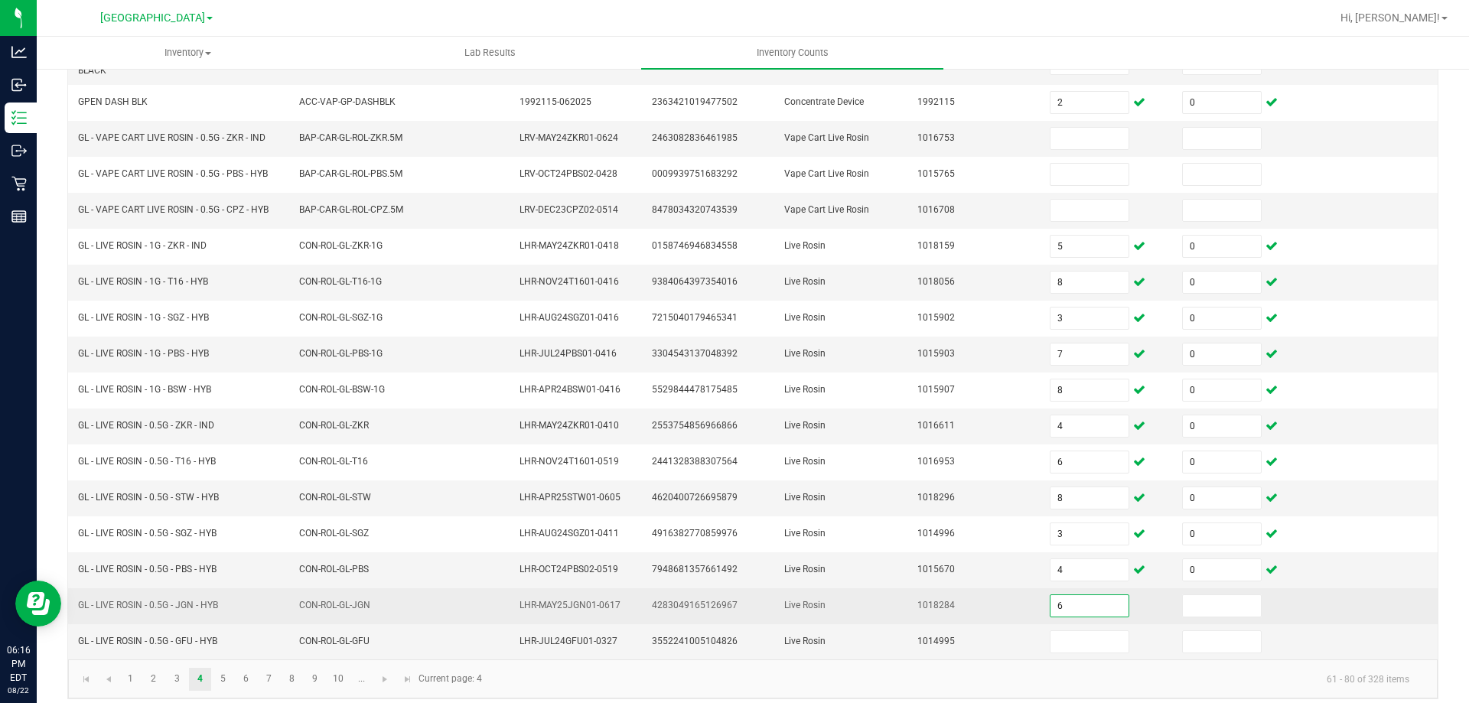
type input "6"
type input "0"
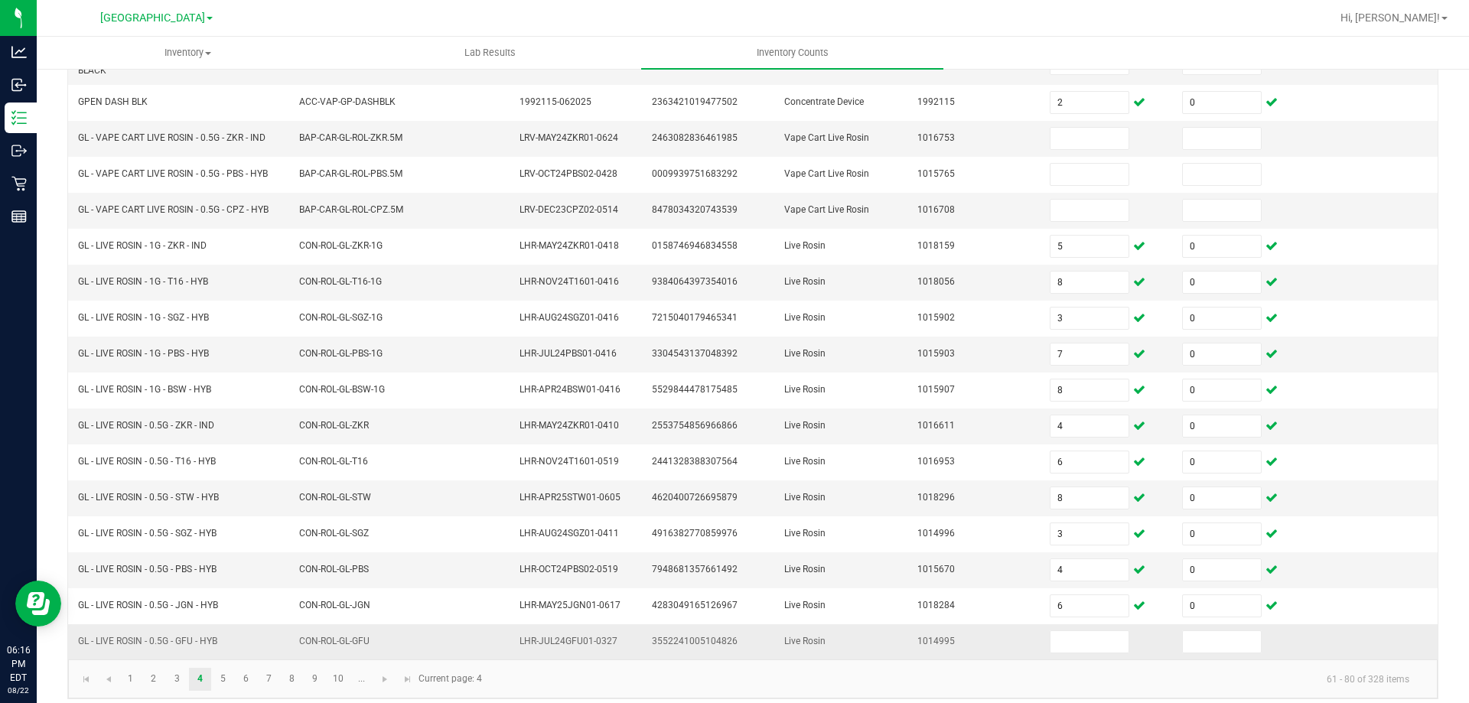
drag, startPoint x: 221, startPoint y: 639, endPoint x: 89, endPoint y: 644, distance: 132.5
click at [89, 644] on td "GL - LIVE ROSIN - 0.5G - GFU - HYB" at bounding box center [179, 641] width 221 height 35
drag, startPoint x: 80, startPoint y: 641, endPoint x: 206, endPoint y: 645, distance: 126.3
click at [233, 644] on td "GL - LIVE ROSIN - 0.5G - GFU - HYB" at bounding box center [179, 641] width 221 height 35
click at [1067, 643] on input at bounding box center [1090, 641] width 78 height 21
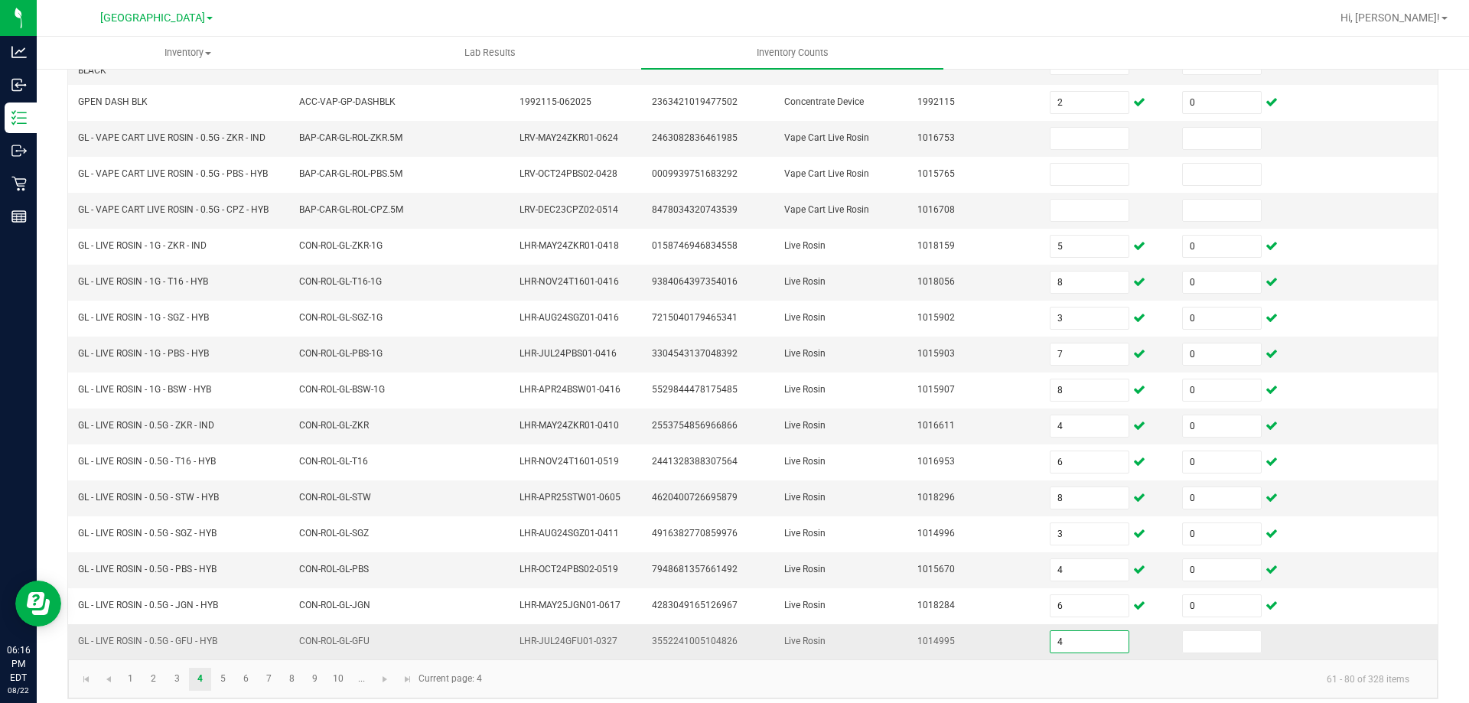
type input "4"
type input "0"
click at [228, 680] on link "5" at bounding box center [223, 679] width 22 height 23
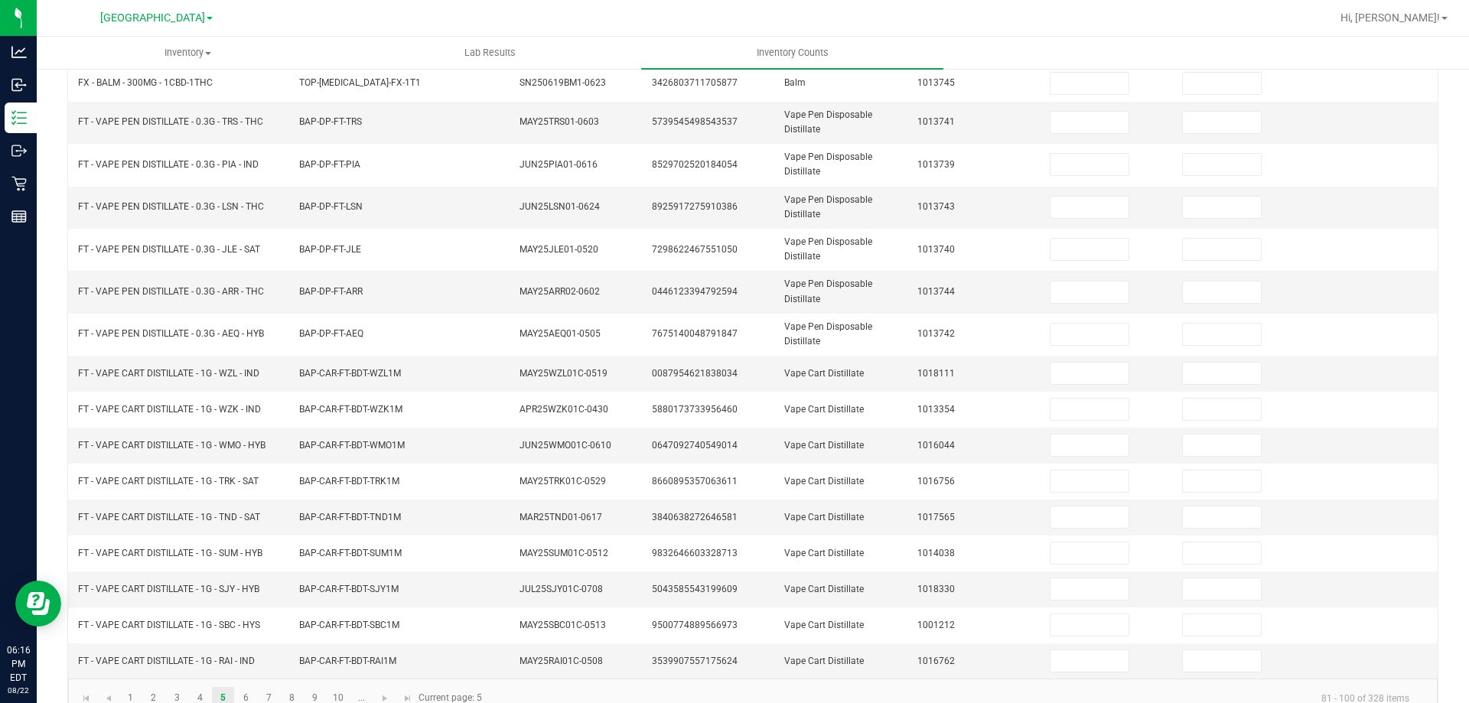
click at [54, 471] on div "< All Inventory Counts Inventory Count Cancel Count Submit for Review Type Ente…" at bounding box center [753, 238] width 1433 height 993
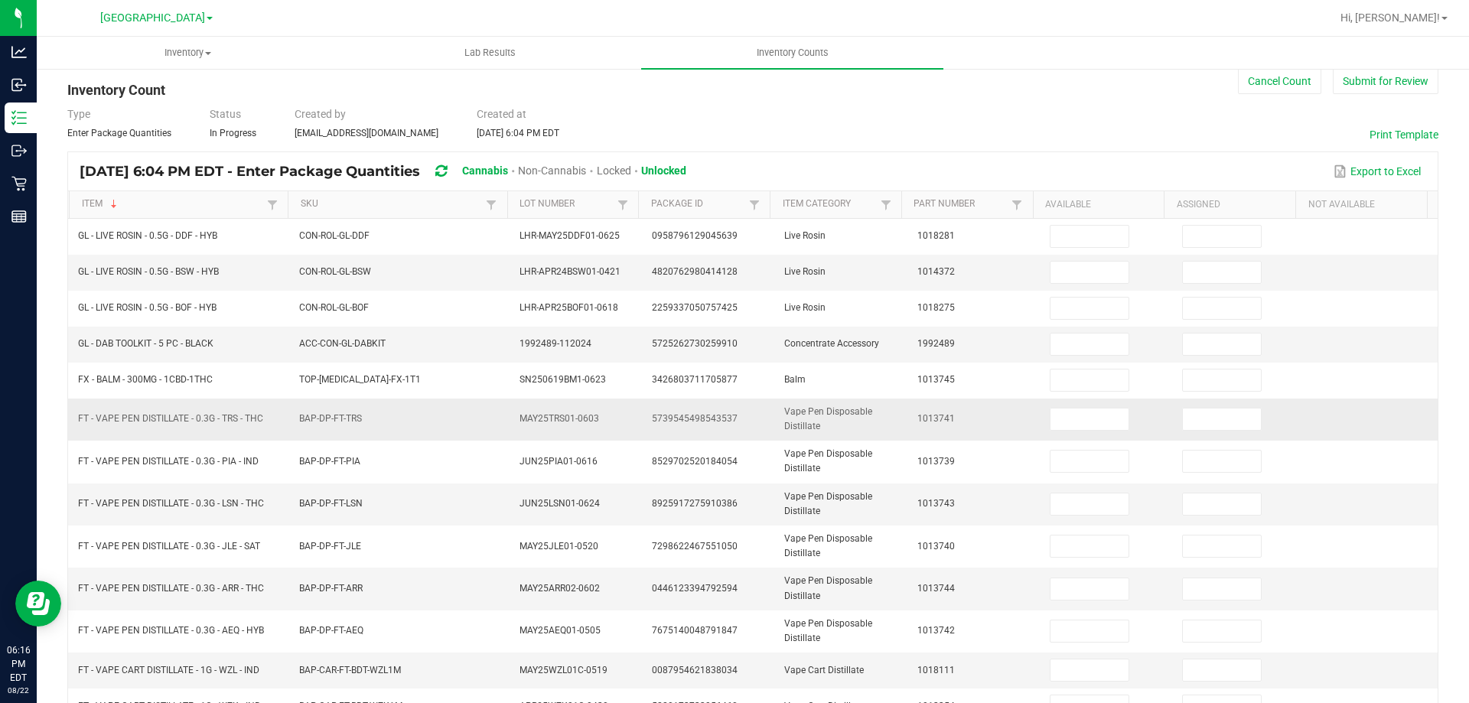
scroll to position [19, 0]
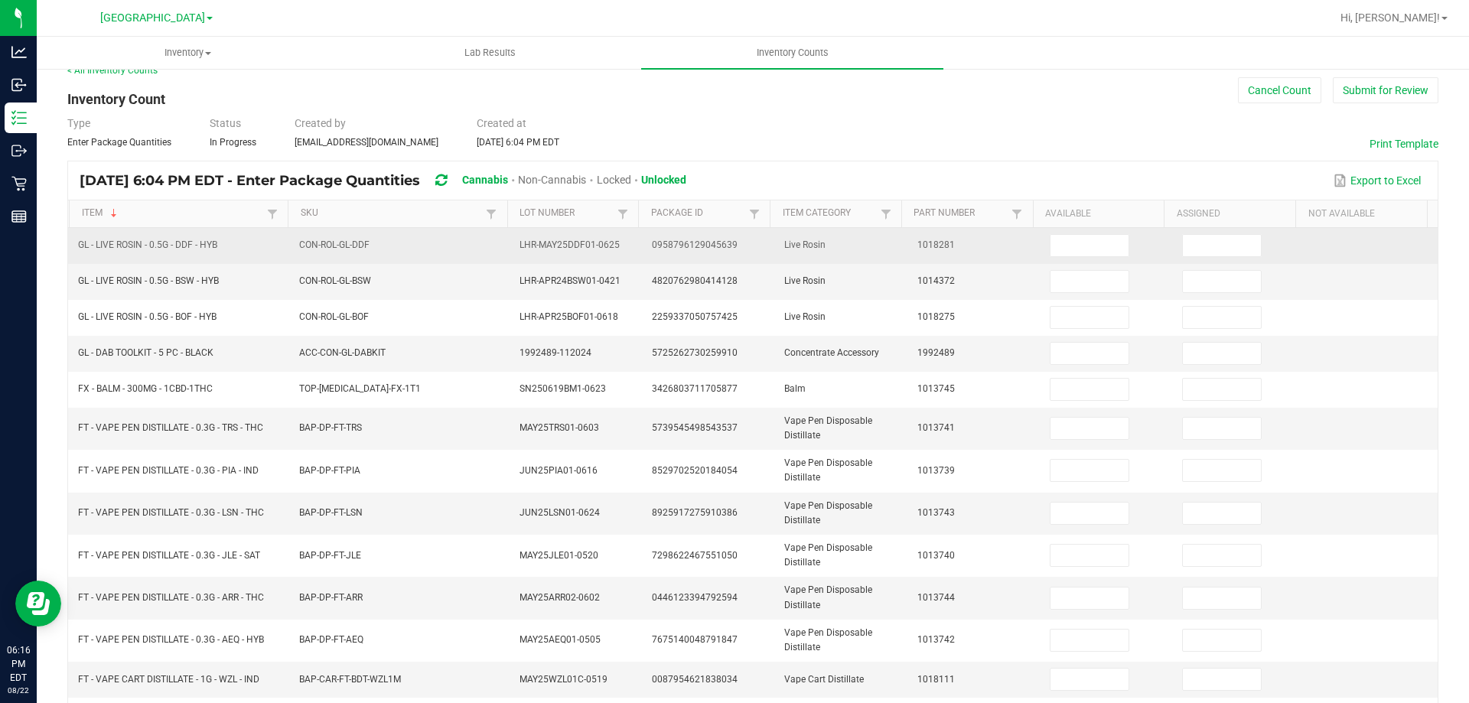
drag, startPoint x: 77, startPoint y: 241, endPoint x: 205, endPoint y: 253, distance: 129.1
click at [223, 256] on td "GL - LIVE ROSIN - 0.5G - DDF - HYB" at bounding box center [179, 246] width 221 height 36
drag, startPoint x: 205, startPoint y: 253, endPoint x: 93, endPoint y: 238, distance: 112.8
click at [93, 238] on td "GL - LIVE ROSIN - 0.5G - DDF - HYB" at bounding box center [179, 246] width 221 height 36
drag, startPoint x: 92, startPoint y: 238, endPoint x: 212, endPoint y: 254, distance: 121.2
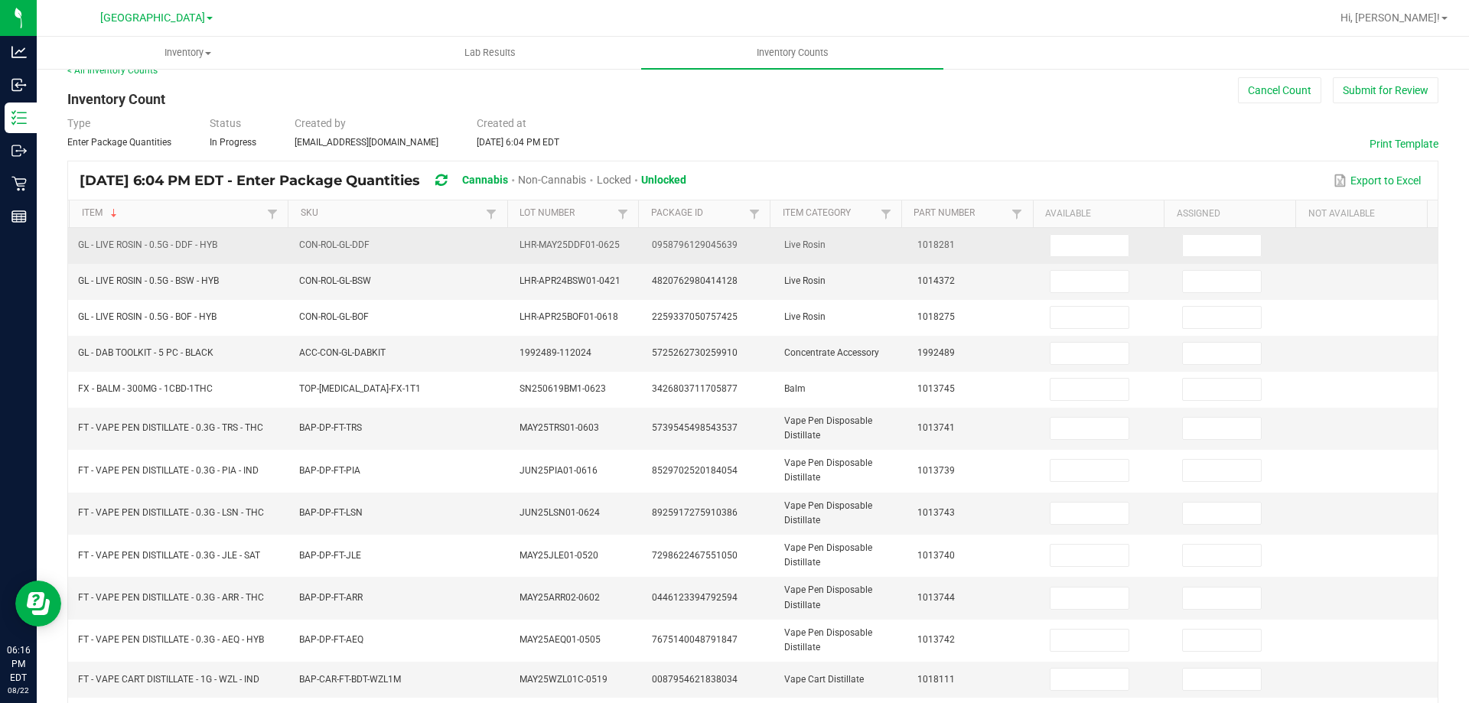
click at [217, 256] on td "GL - LIVE ROSIN - 0.5G - DDF - HYB" at bounding box center [179, 246] width 221 height 36
click at [1051, 246] on input at bounding box center [1090, 245] width 78 height 21
type input "7"
type input "0"
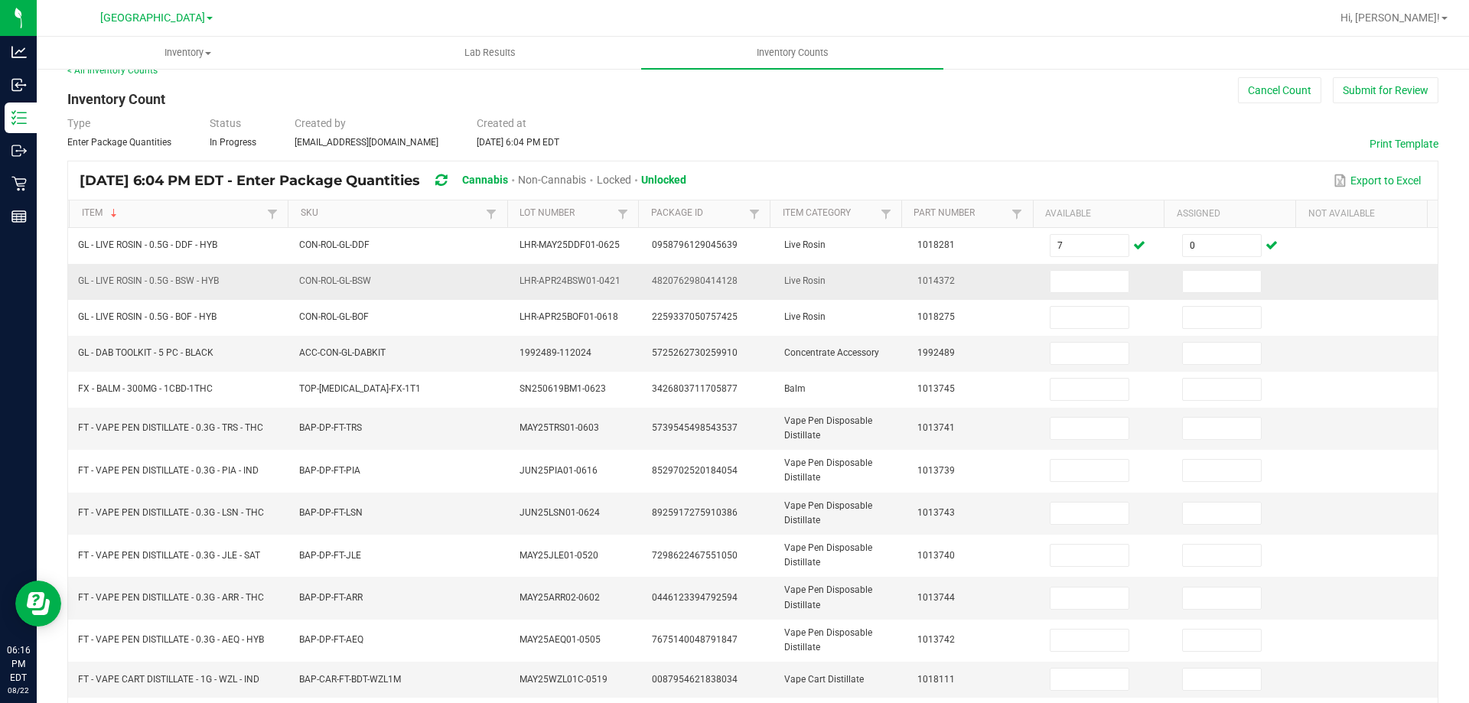
drag, startPoint x: 224, startPoint y: 277, endPoint x: 78, endPoint y: 286, distance: 146.5
click at [78, 286] on td "GL - LIVE ROSIN - 0.5G - BSW - HYB" at bounding box center [179, 282] width 221 height 36
click at [1061, 282] on input at bounding box center [1090, 281] width 78 height 21
type input "2"
type input "0"
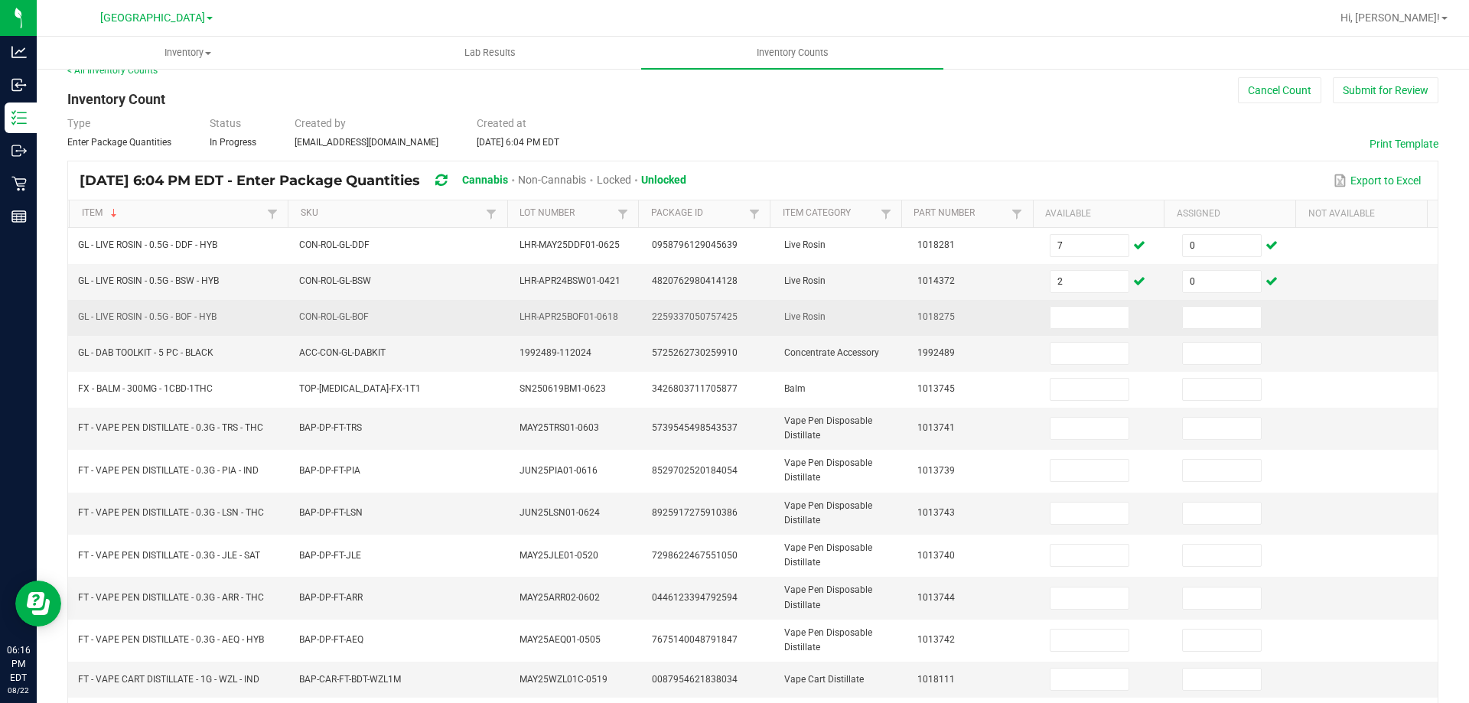
drag, startPoint x: 80, startPoint y: 311, endPoint x: 208, endPoint y: 325, distance: 129.4
click at [213, 328] on td "GL - LIVE ROSIN - 0.5G - BOF - HYB" at bounding box center [179, 318] width 221 height 36
click at [1060, 325] on input at bounding box center [1090, 317] width 78 height 21
type input "2"
type input "0"
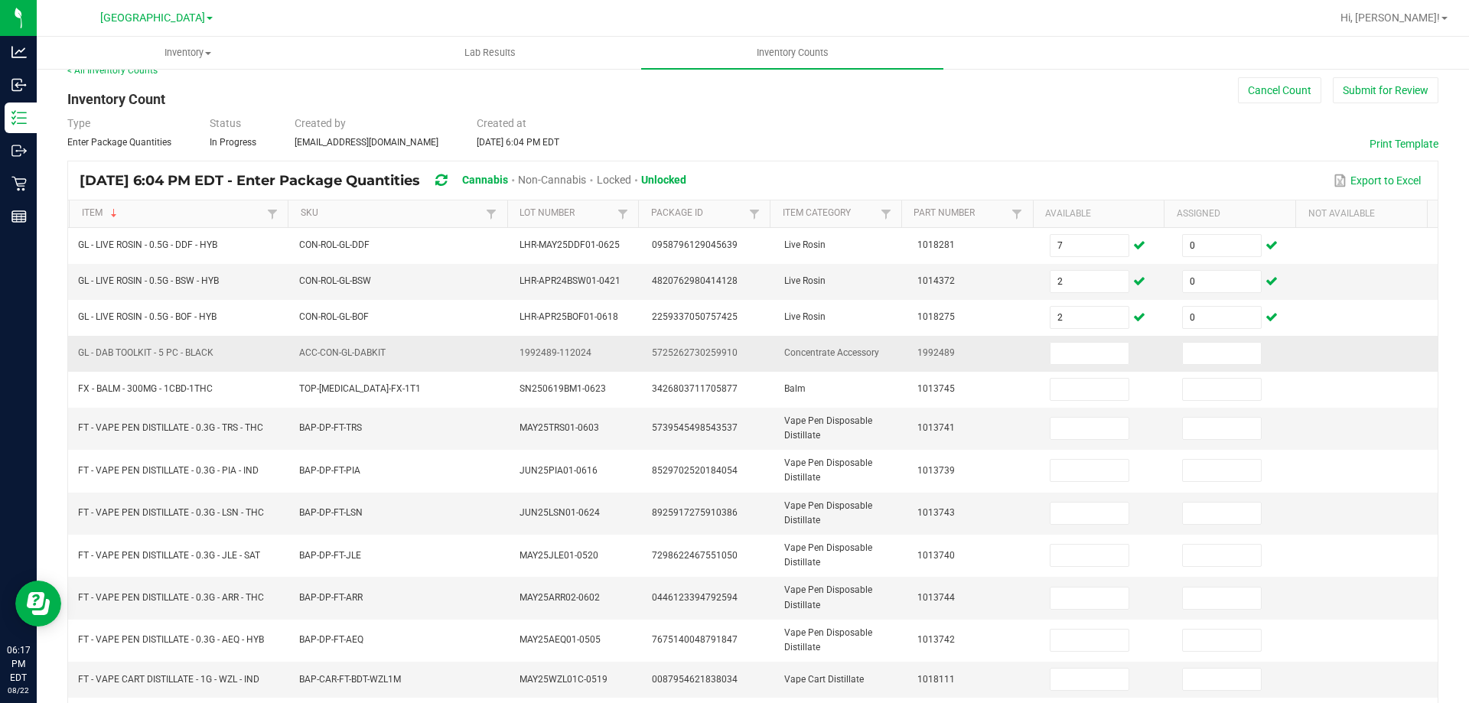
drag, startPoint x: 78, startPoint y: 349, endPoint x: 210, endPoint y: 350, distance: 132.4
click at [217, 350] on td "GL - DAB TOOLKIT - 5 PC - BLACK" at bounding box center [179, 354] width 221 height 36
click at [1087, 352] on input at bounding box center [1090, 353] width 78 height 21
type input "3"
type input "0"
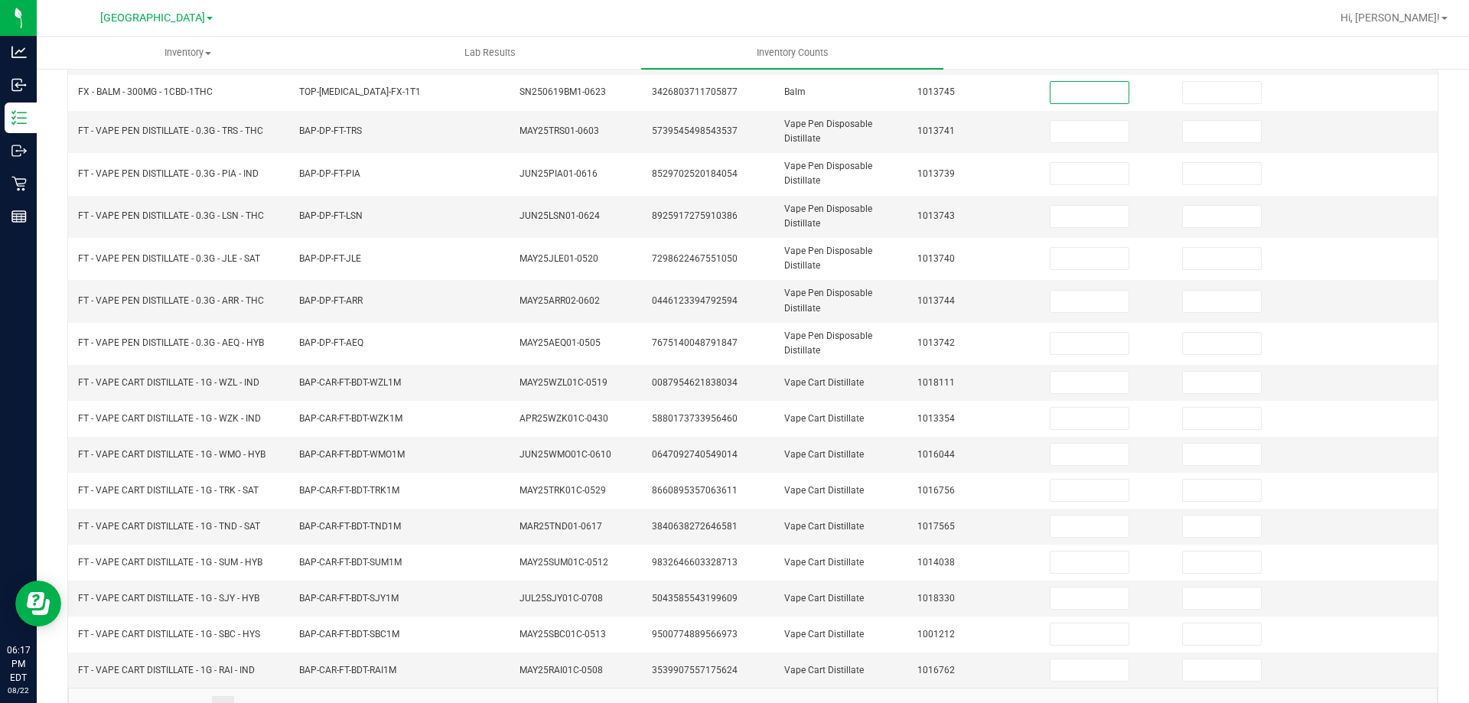
scroll to position [357, 0]
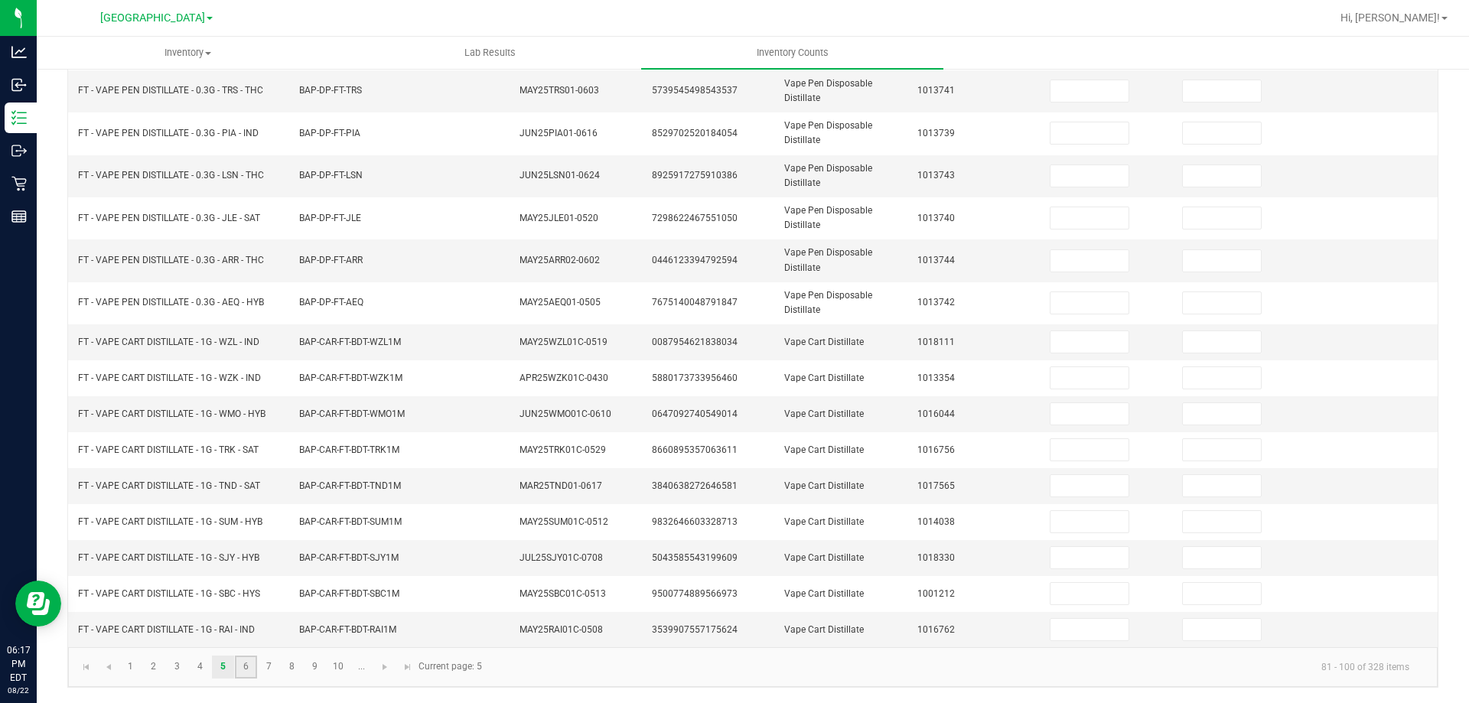
click at [257, 668] on link "6" at bounding box center [246, 667] width 22 height 23
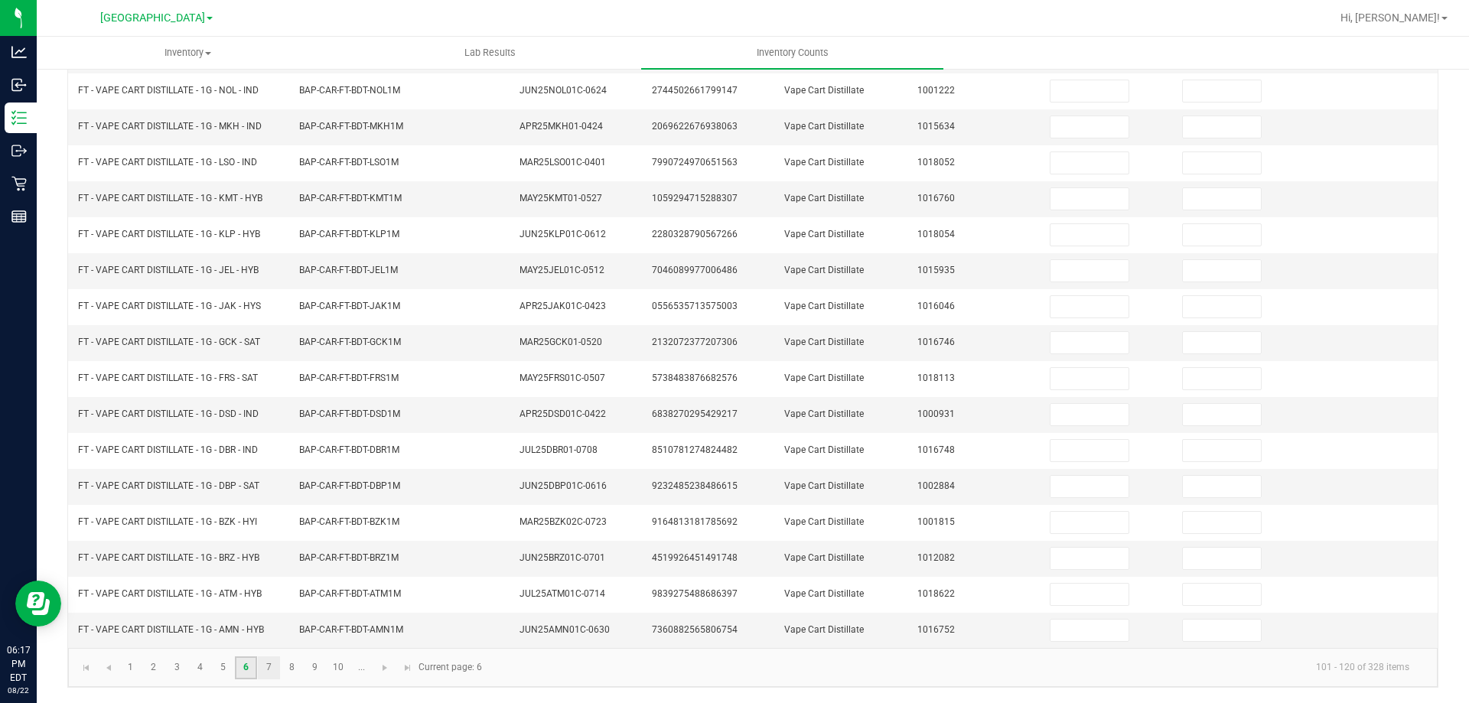
scroll to position [318, 0]
click at [270, 667] on link "7" at bounding box center [269, 668] width 22 height 23
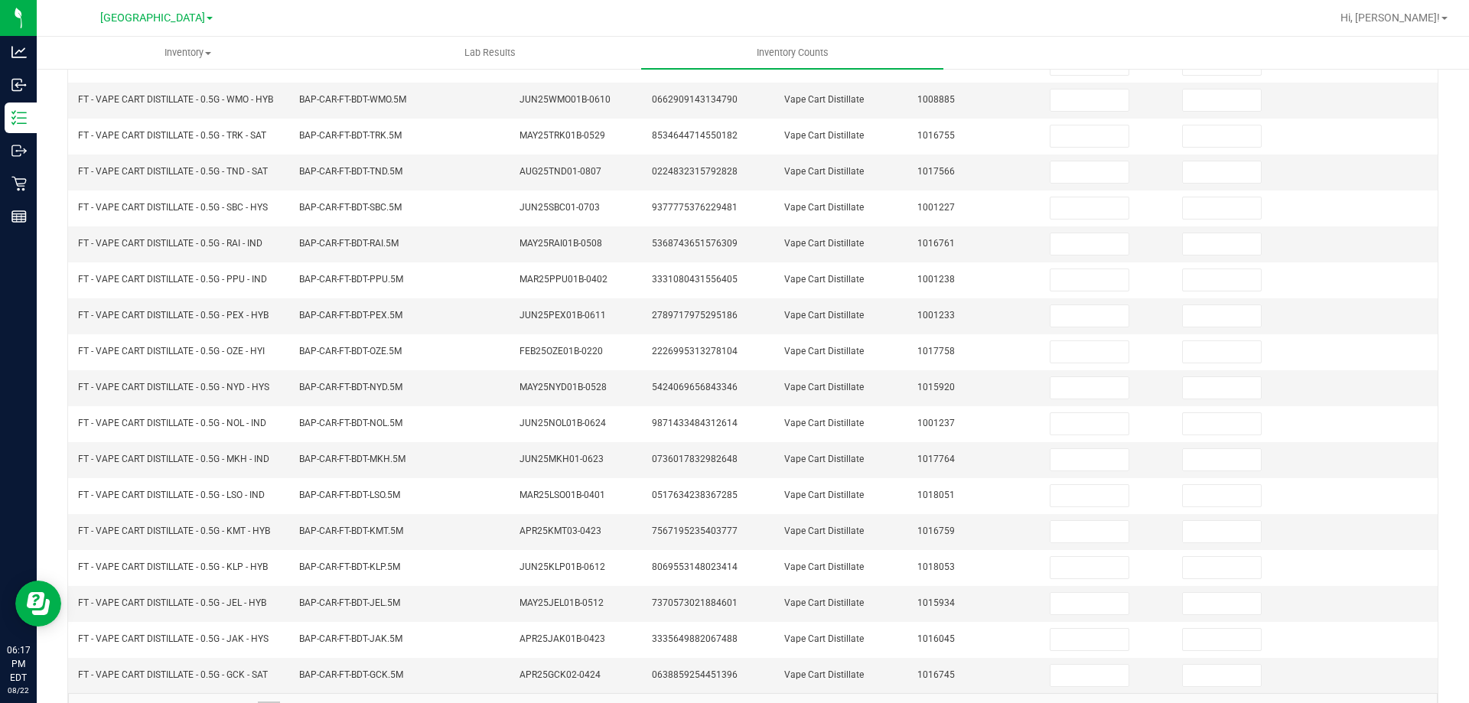
scroll to position [0, 0]
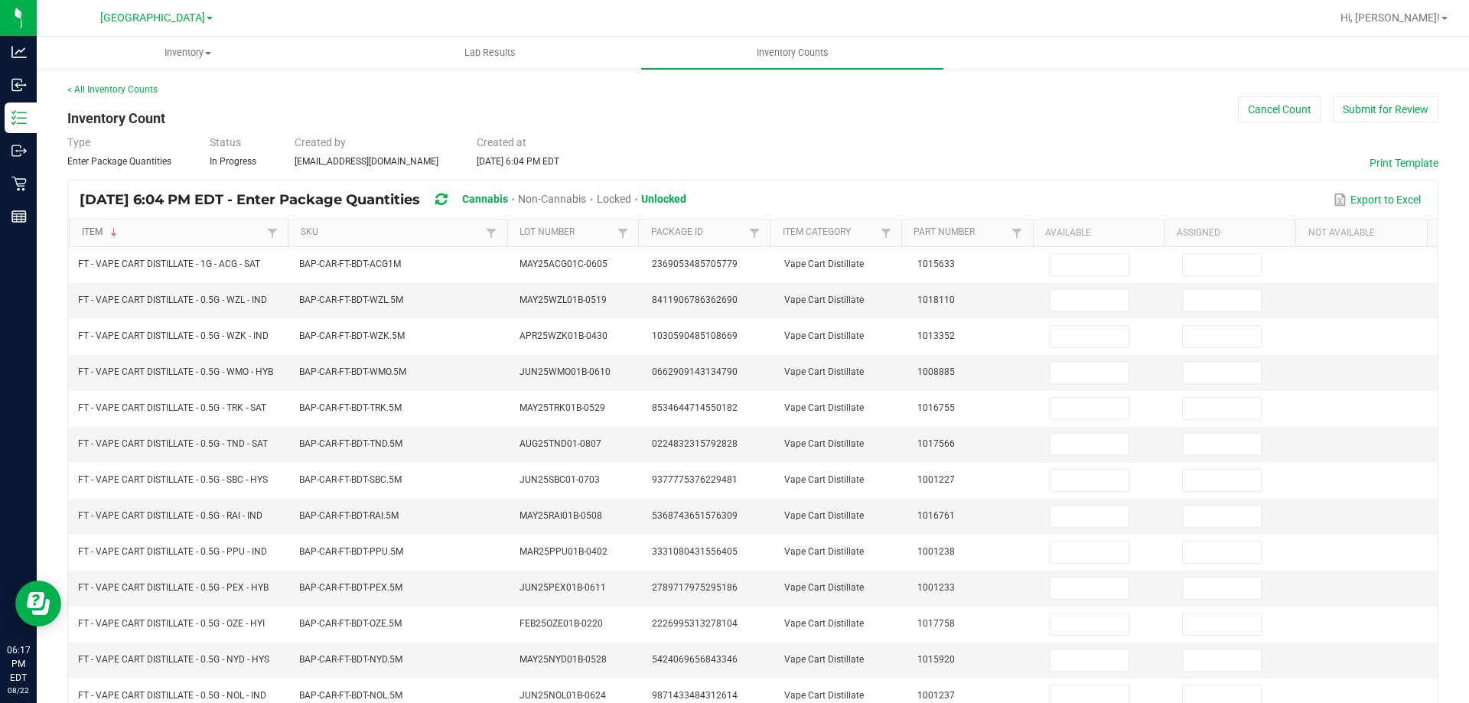
click at [192, 228] on link "Item" at bounding box center [173, 233] width 182 height 12
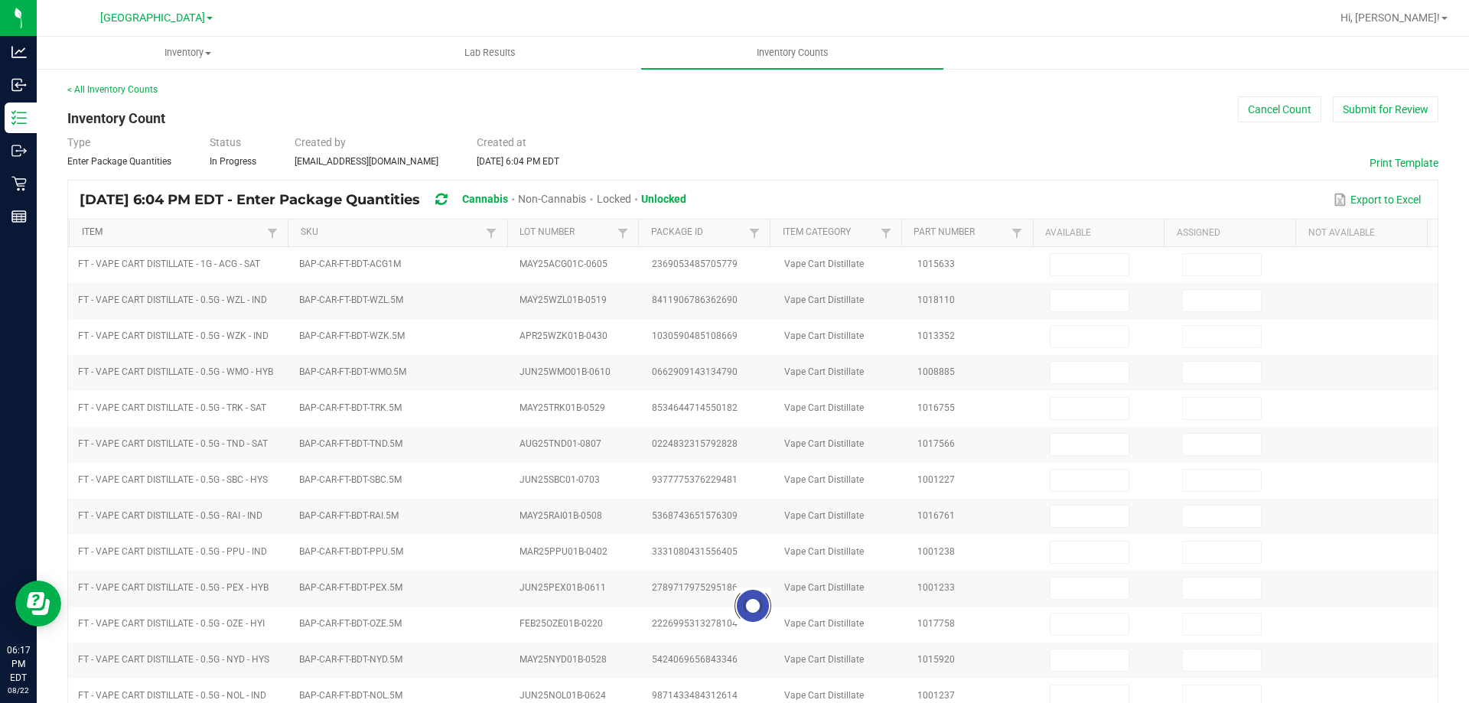
type input "12"
type input "23"
type input "6"
type input "31"
type input "0"
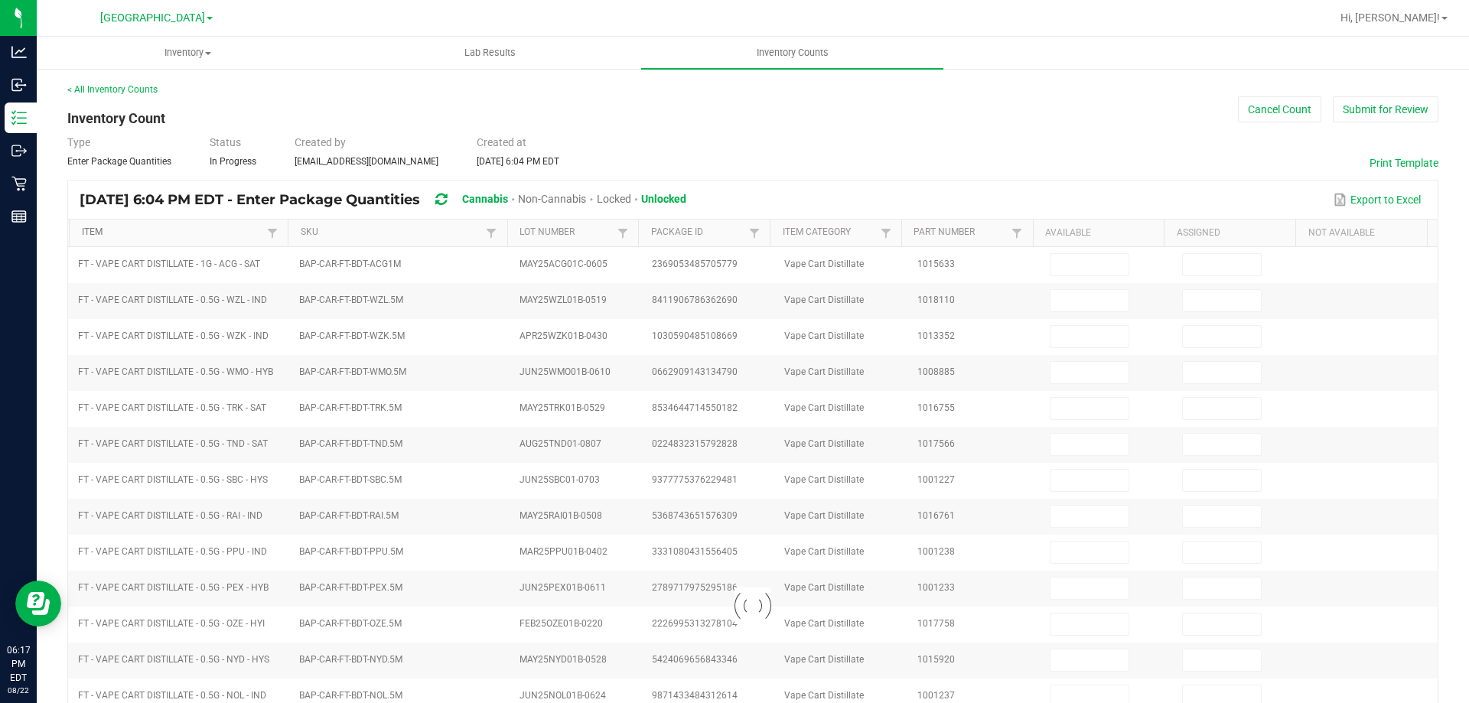
type input "0"
type input "3"
type input "0"
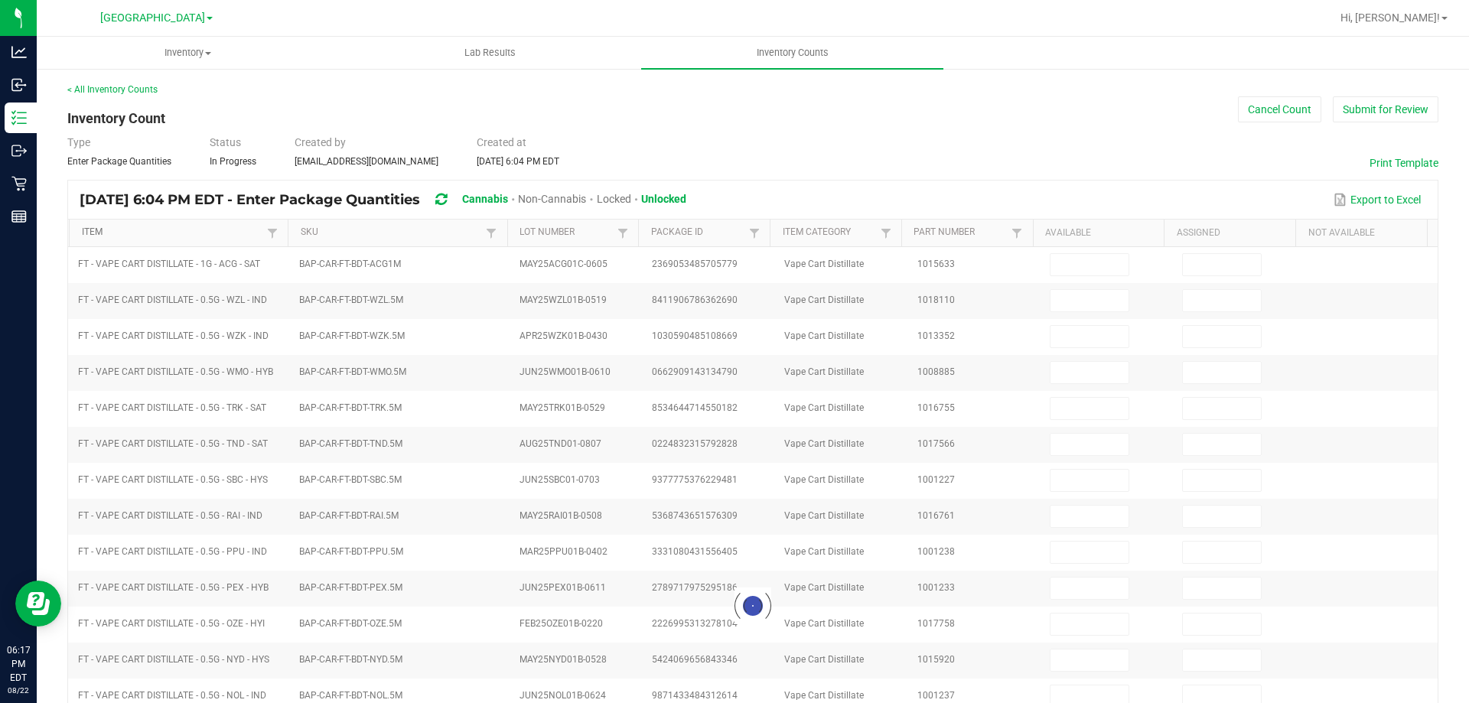
type input "4"
type input "0"
type input "15"
type input "0"
type input "22"
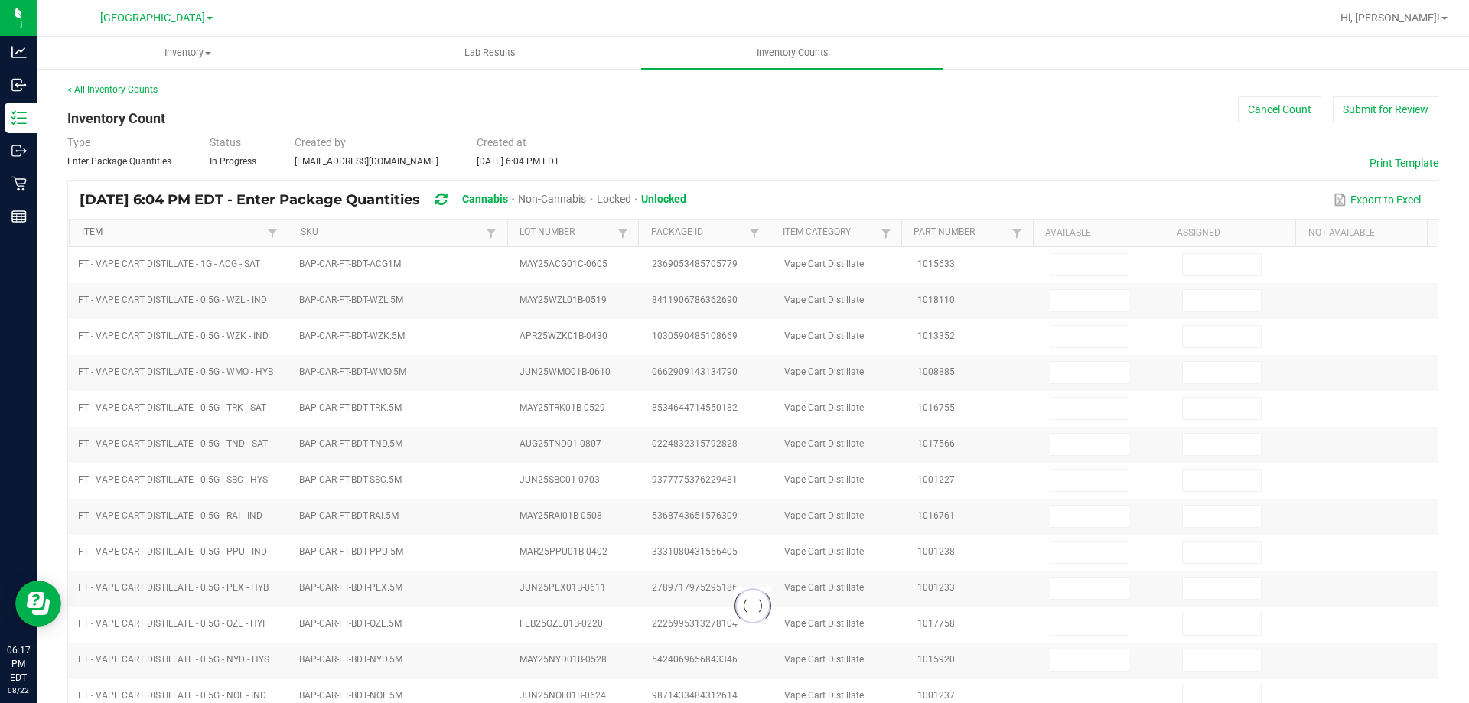
type input "0"
type input "19"
type input "0"
type input "3"
type input "0"
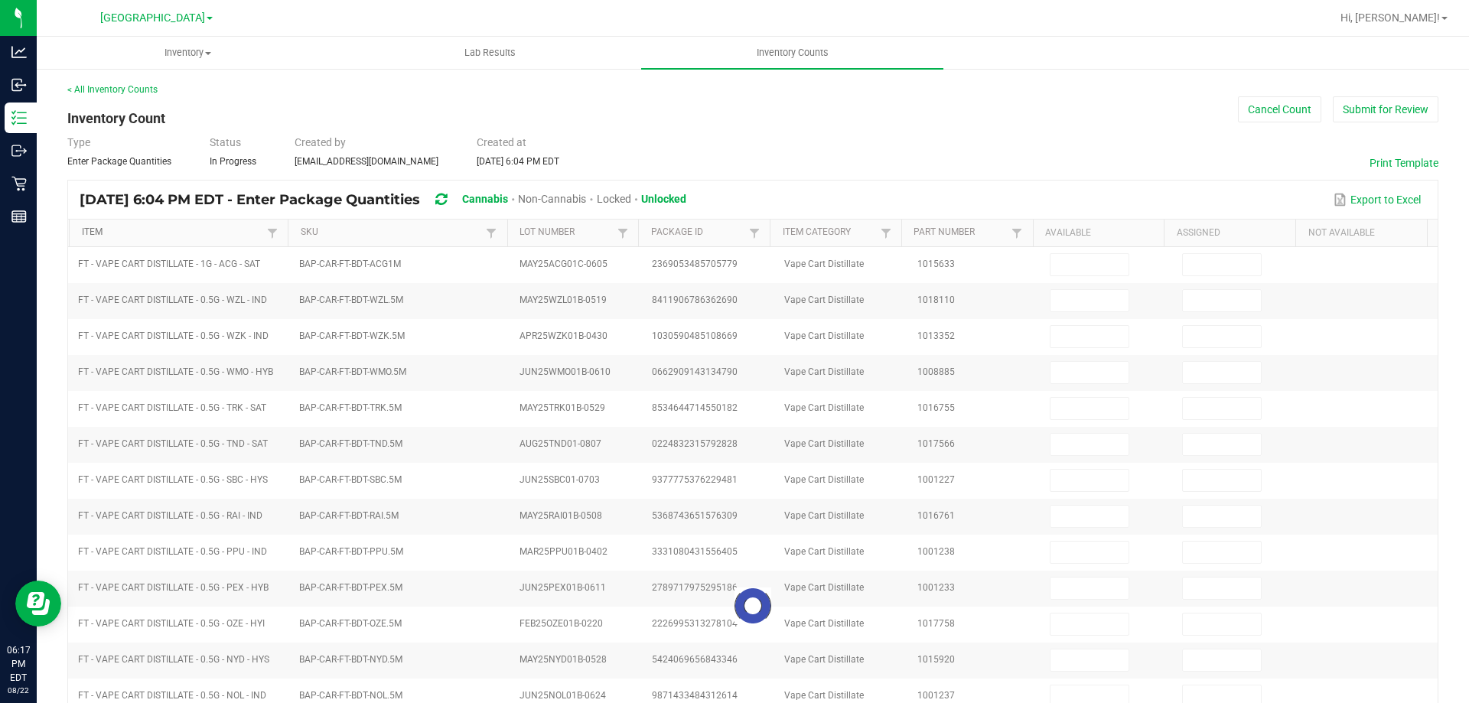
type input "3"
type input "0"
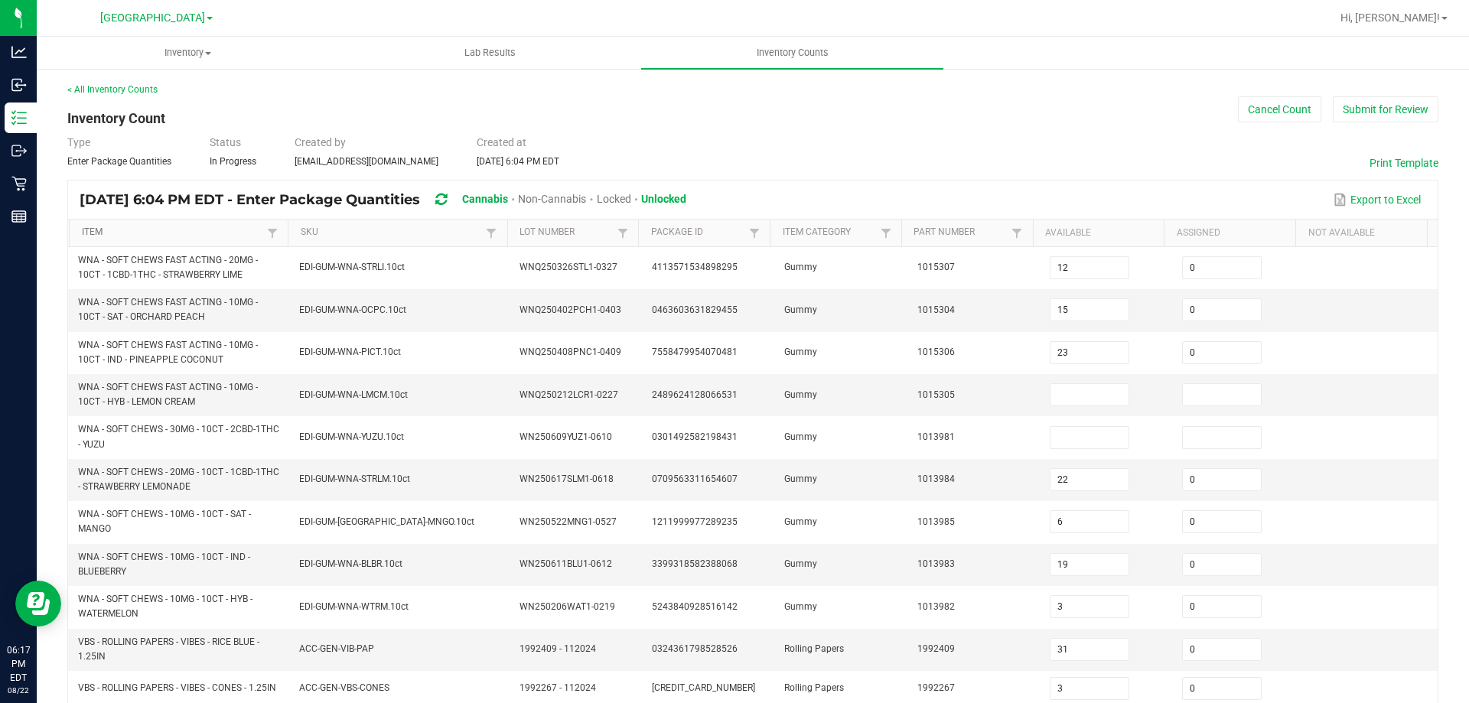
click at [166, 230] on link "Item" at bounding box center [173, 233] width 182 height 12
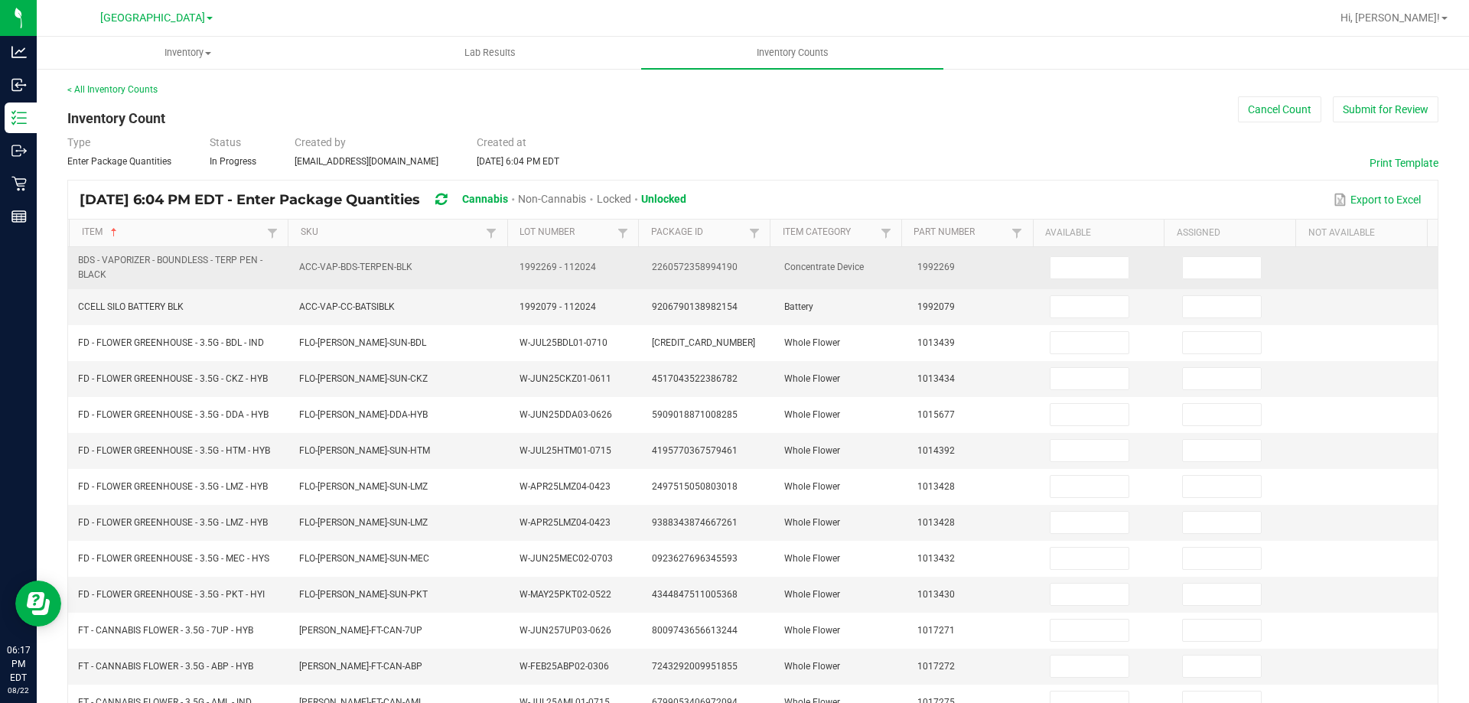
drag, startPoint x: 77, startPoint y: 259, endPoint x: 119, endPoint y: 282, distance: 47.6
click at [119, 282] on td "BDS - VAPORIZER - BOUNDLESS - TERP PEN - BLACK" at bounding box center [179, 268] width 221 height 42
click at [1061, 265] on input at bounding box center [1090, 267] width 78 height 21
type input "5"
type input "0"
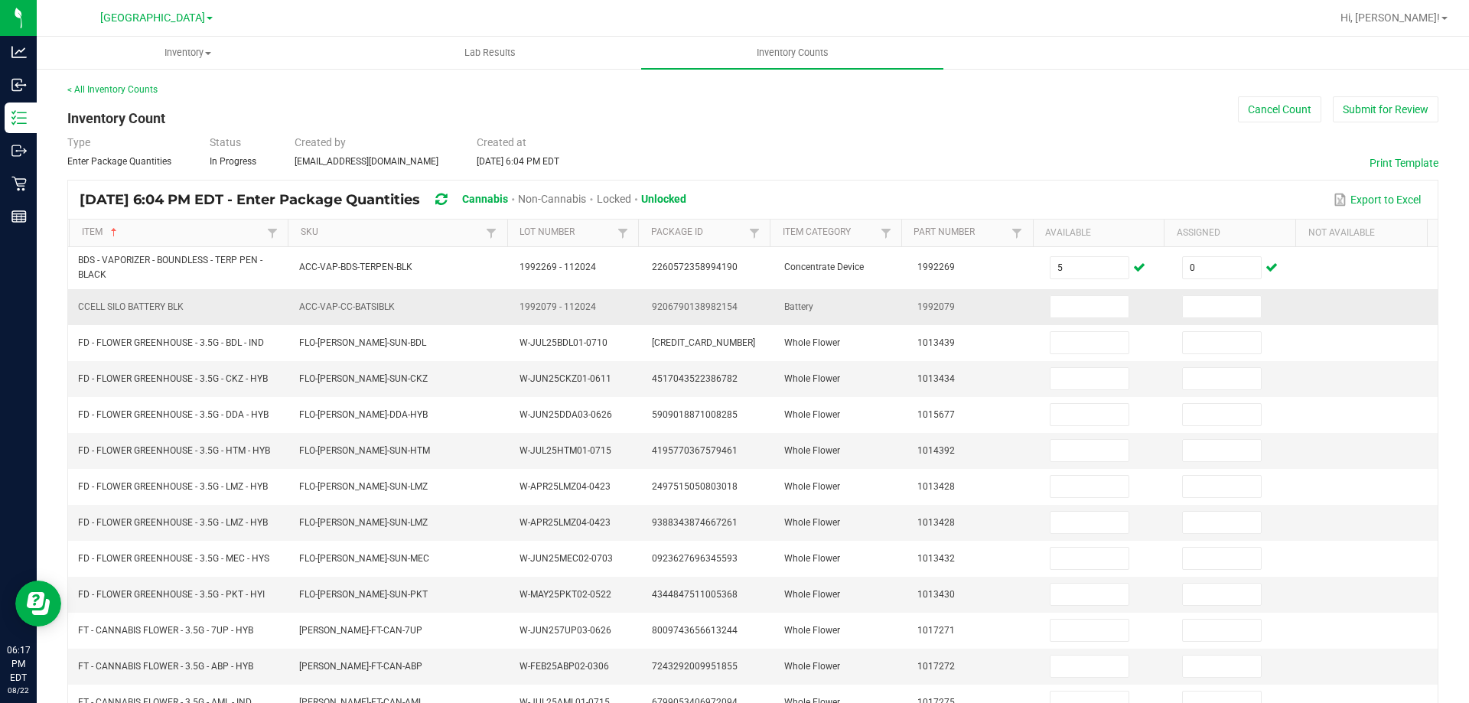
drag, startPoint x: 154, startPoint y: 305, endPoint x: 86, endPoint y: 305, distance: 68.1
click at [76, 306] on td "CCELL SILO BATTERY BLK" at bounding box center [179, 307] width 221 height 36
click at [1056, 308] on input at bounding box center [1090, 306] width 78 height 21
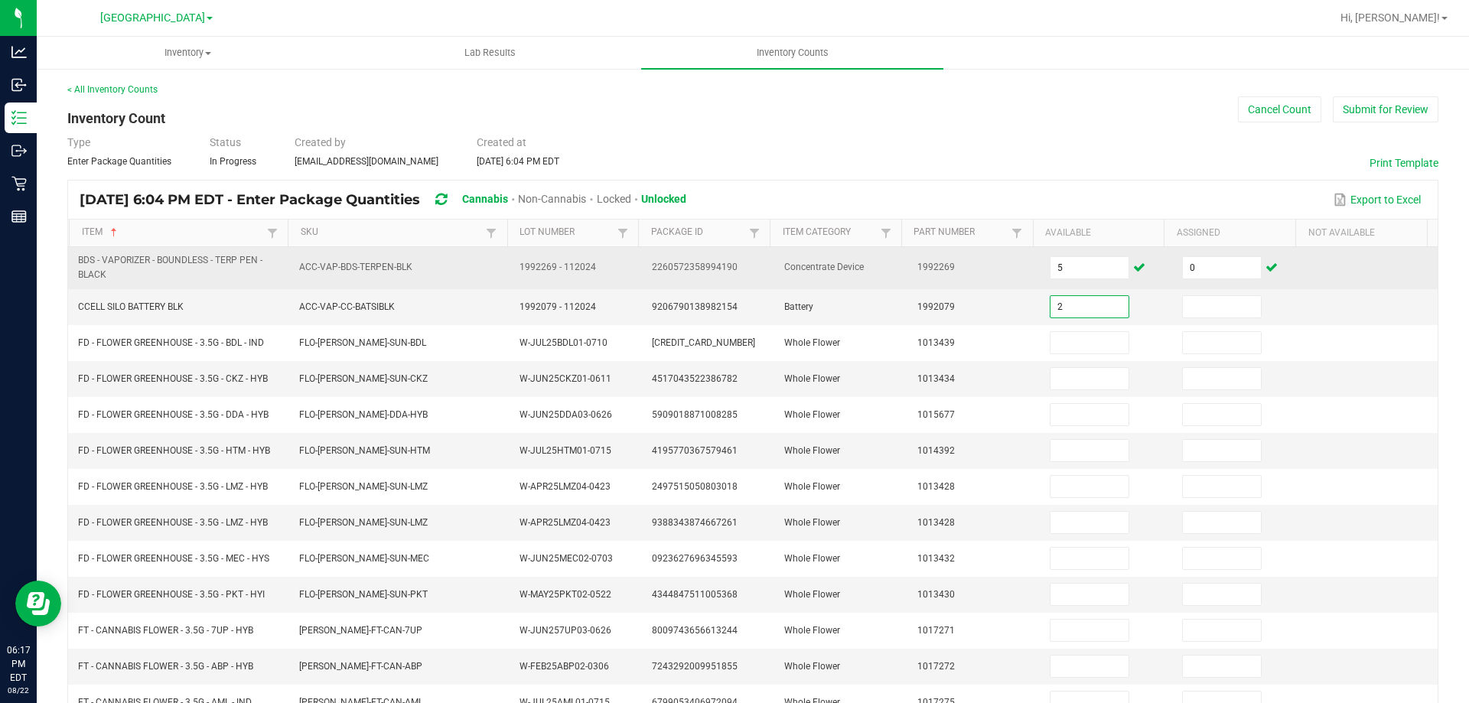
type input "2"
type input "0"
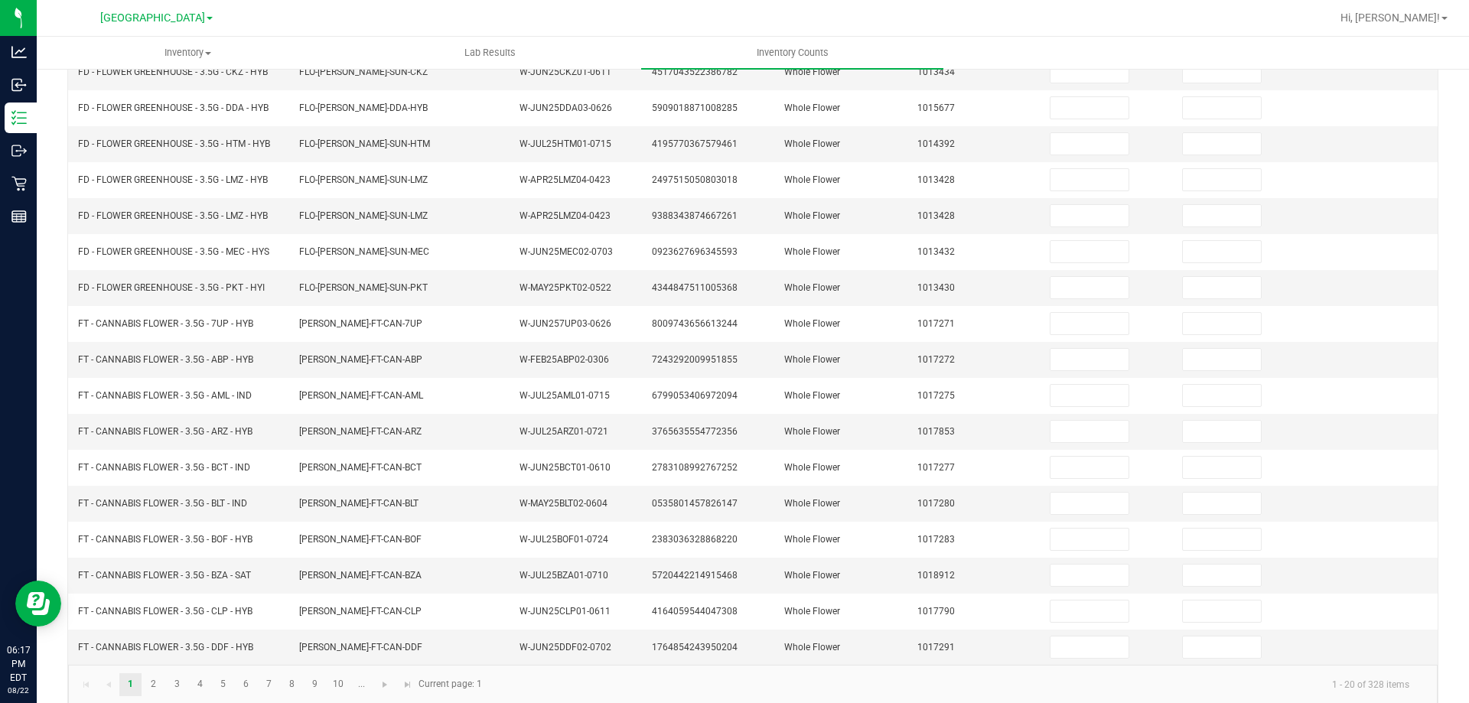
scroll to position [309, 0]
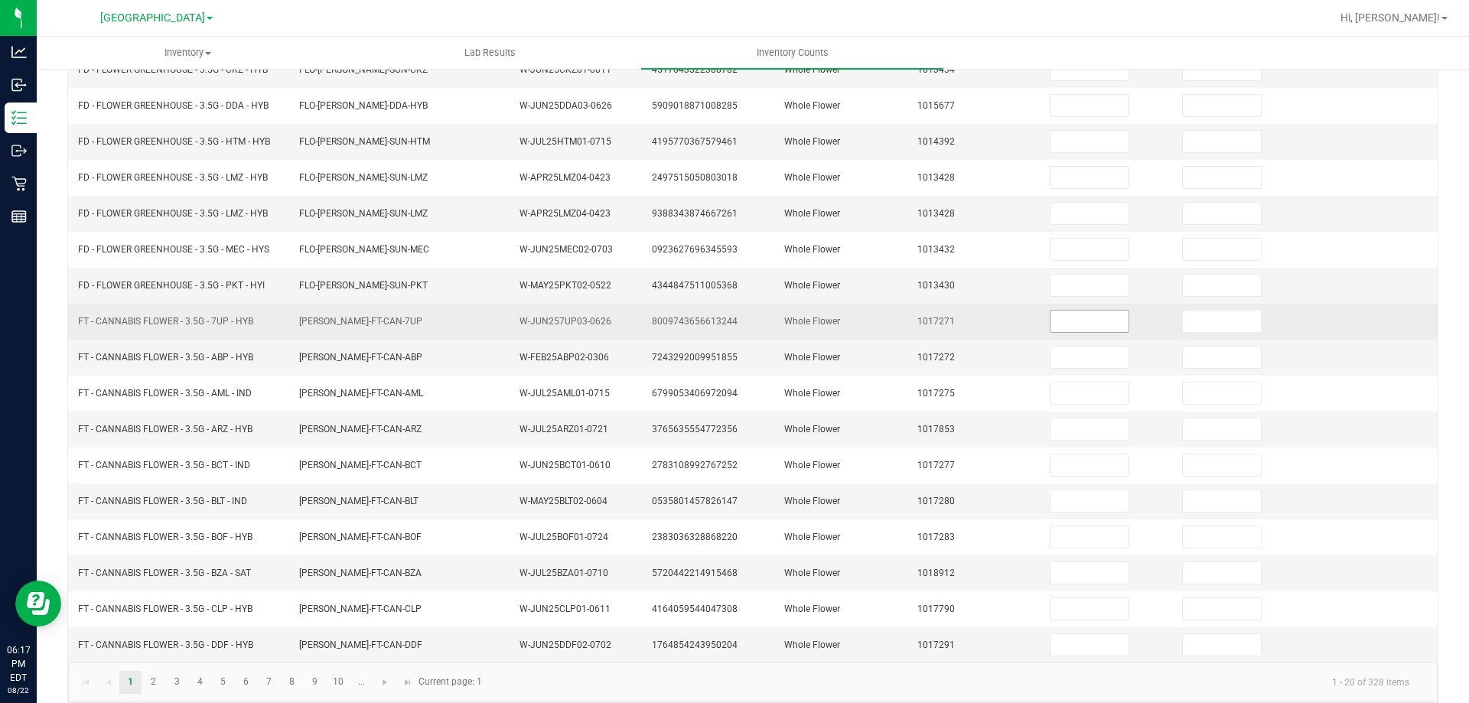
click at [1051, 321] on input at bounding box center [1090, 321] width 78 height 21
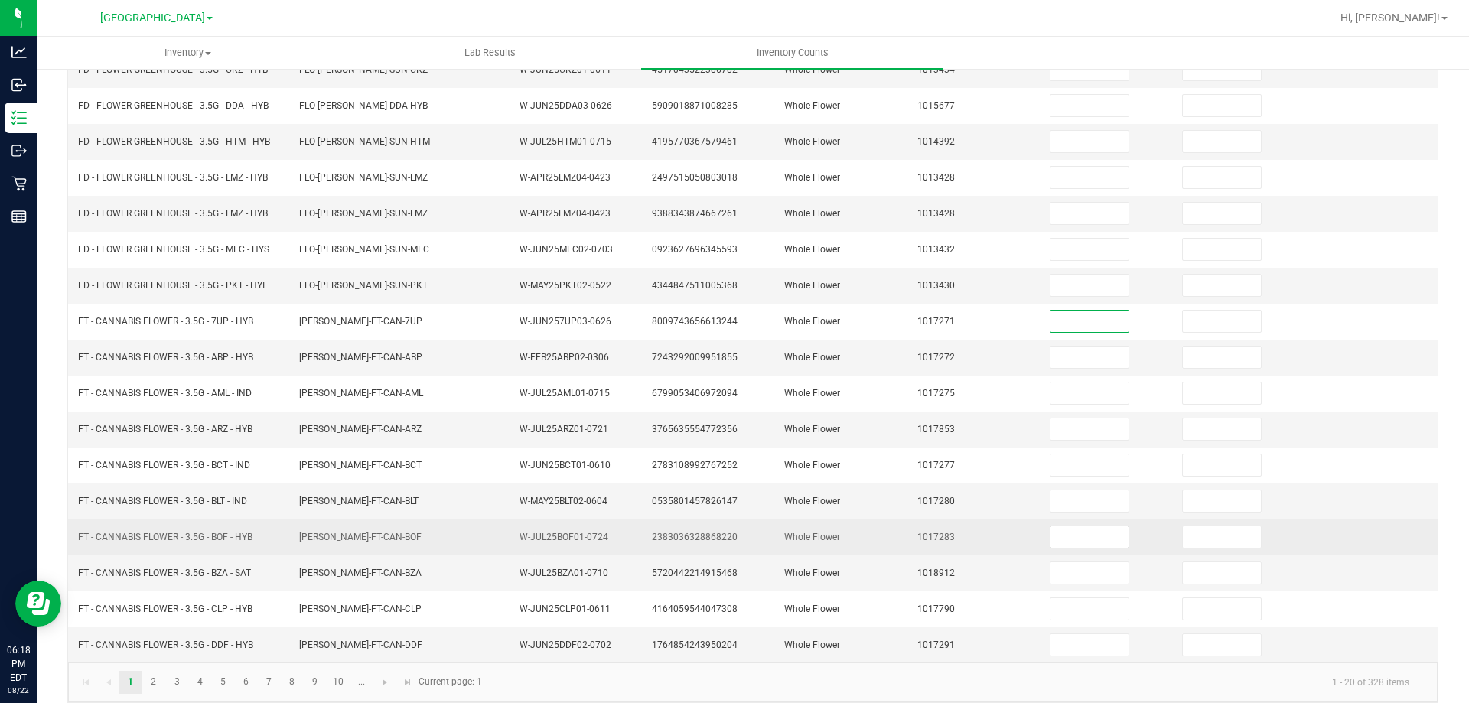
click at [1088, 536] on input at bounding box center [1090, 537] width 78 height 21
click at [1188, 539] on input at bounding box center [1222, 537] width 78 height 21
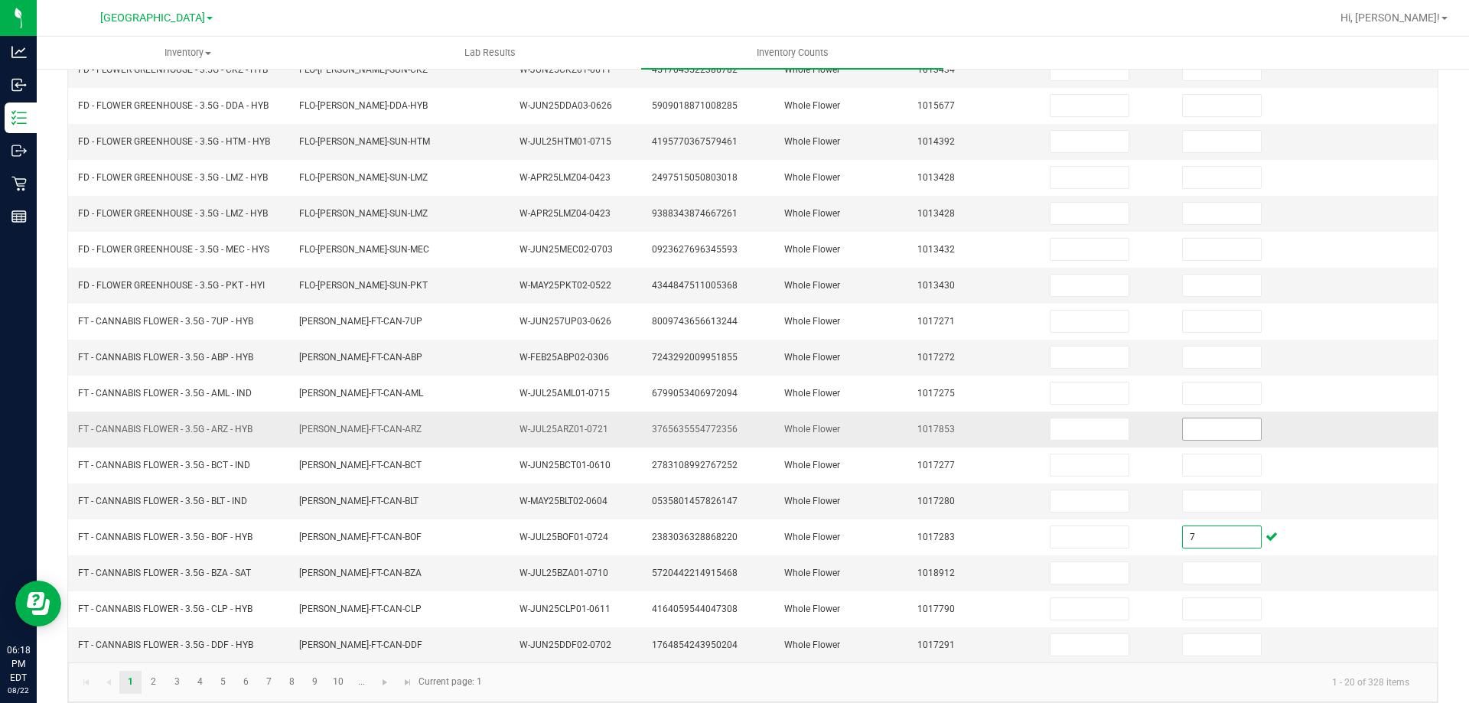
type input "7"
click at [1205, 428] on input at bounding box center [1222, 429] width 78 height 21
type input "9"
click at [1227, 569] on input at bounding box center [1222, 572] width 78 height 21
type input "2"
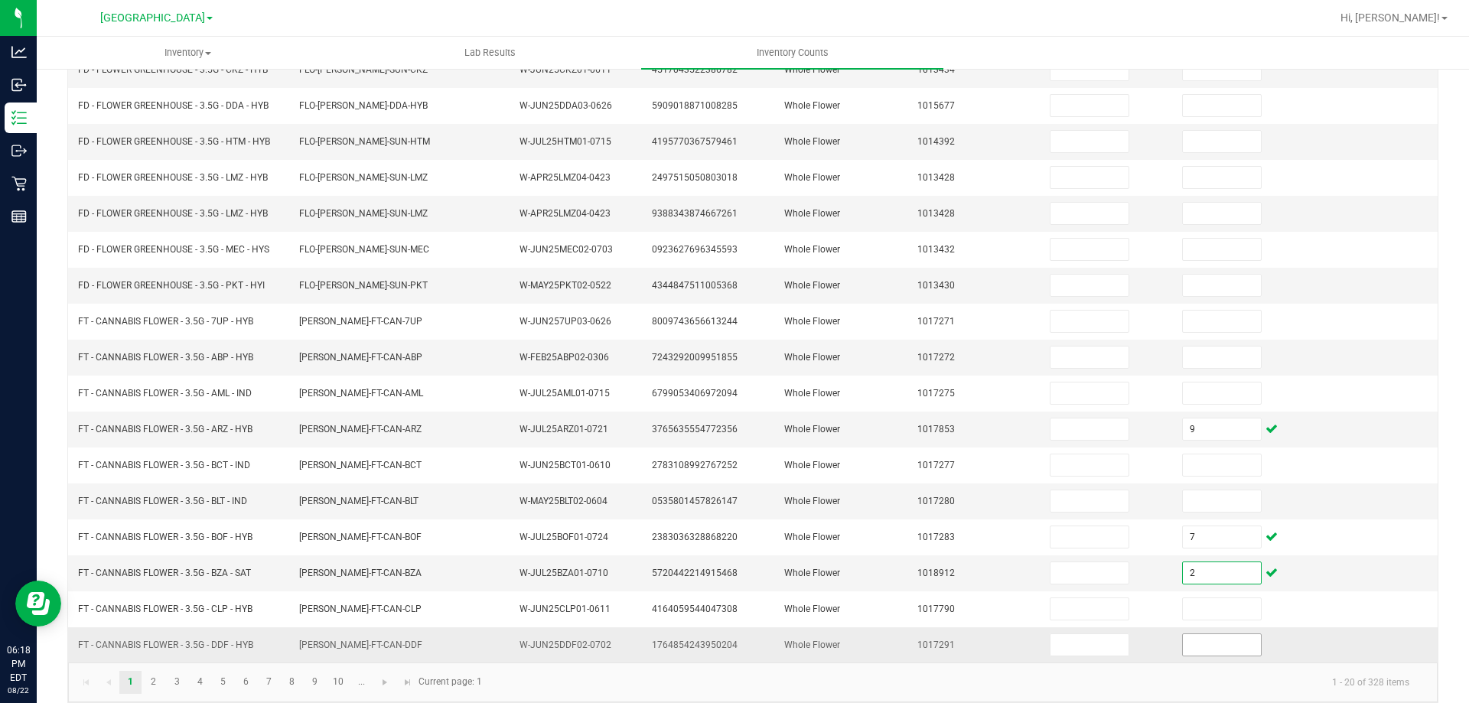
click at [1194, 649] on input at bounding box center [1222, 644] width 78 height 21
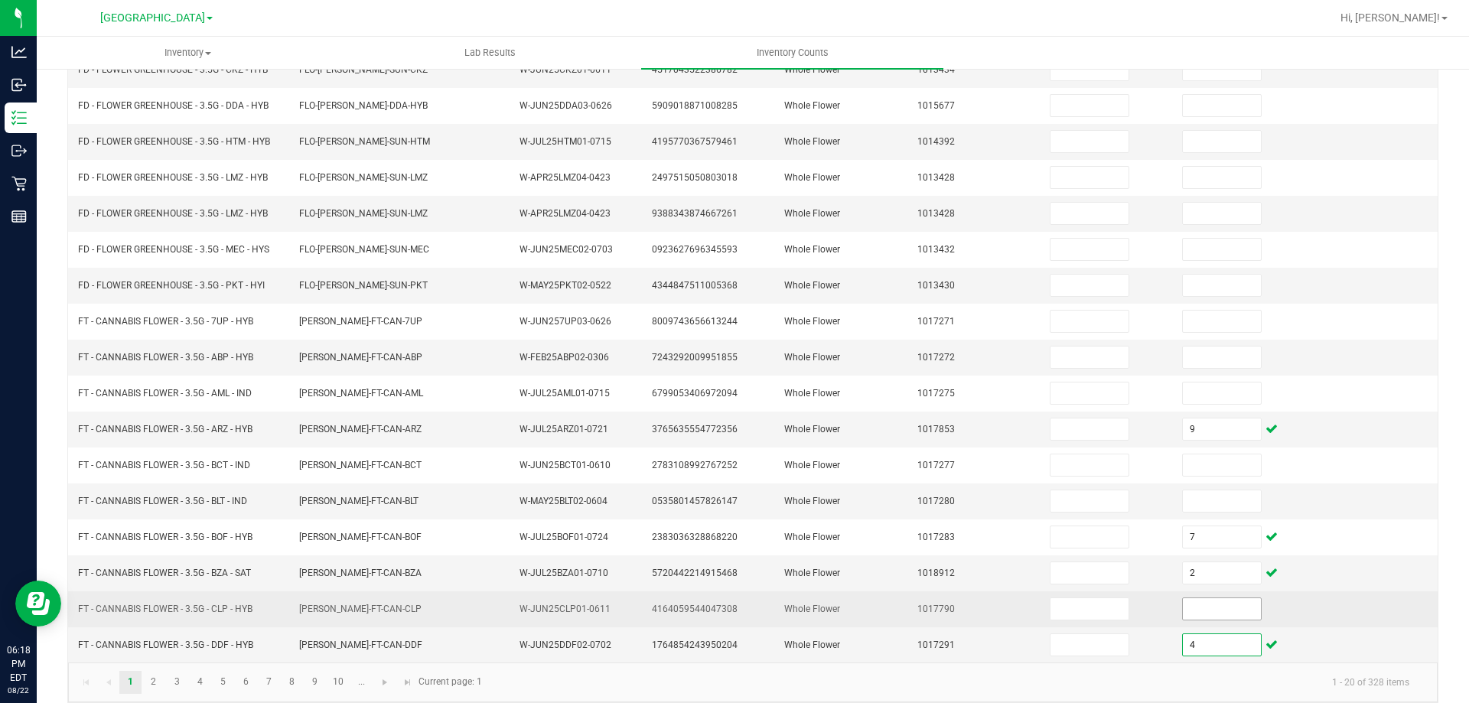
type input "4"
click at [1183, 613] on input at bounding box center [1222, 608] width 78 height 21
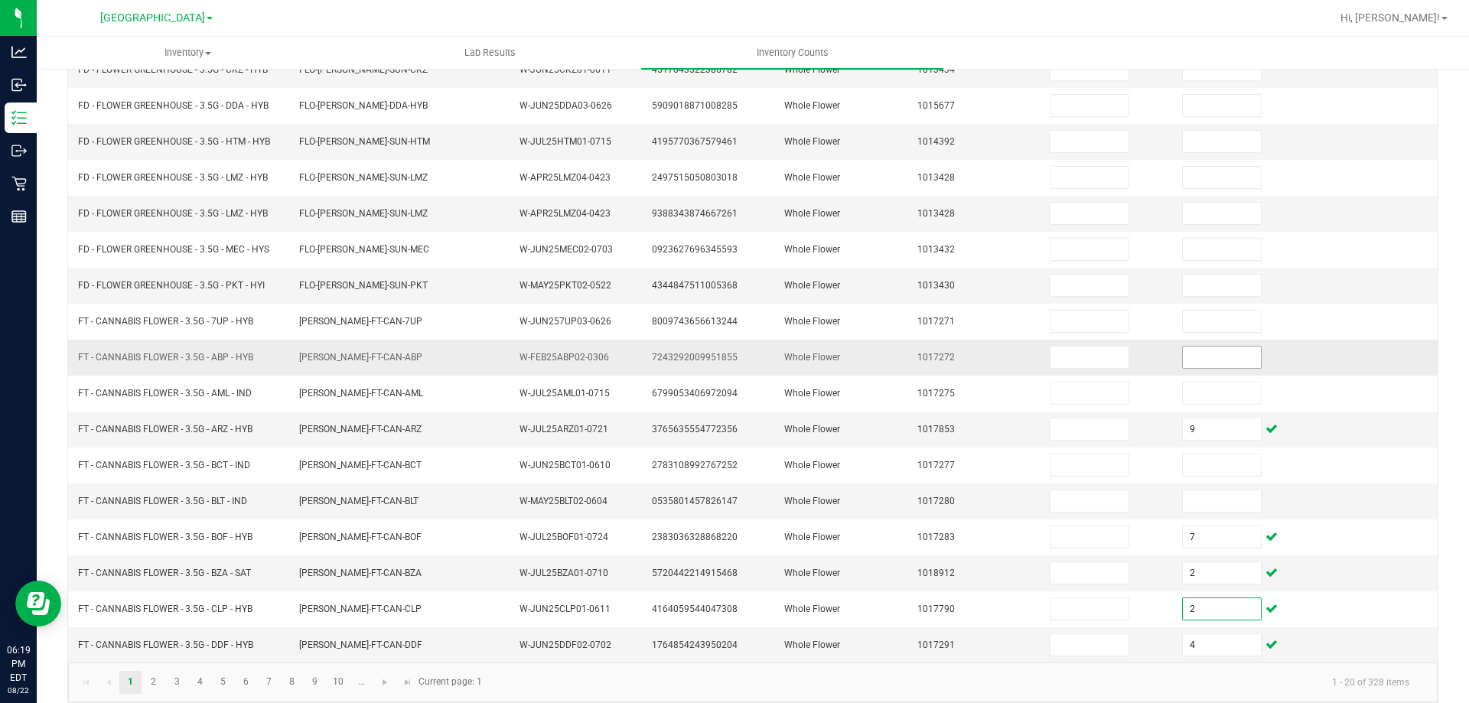
type input "2"
click at [1209, 349] on input at bounding box center [1222, 357] width 78 height 21
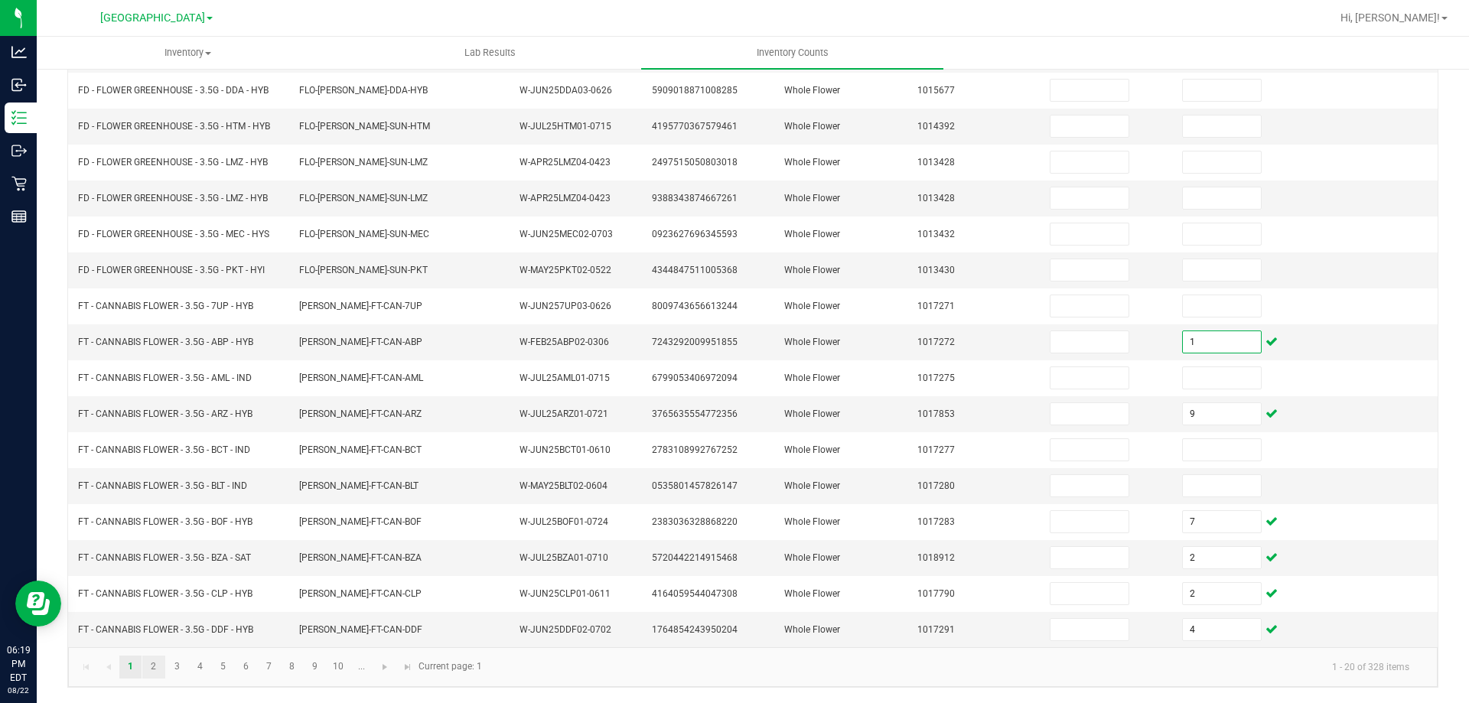
type input "1"
click at [155, 674] on link "2" at bounding box center [153, 667] width 22 height 23
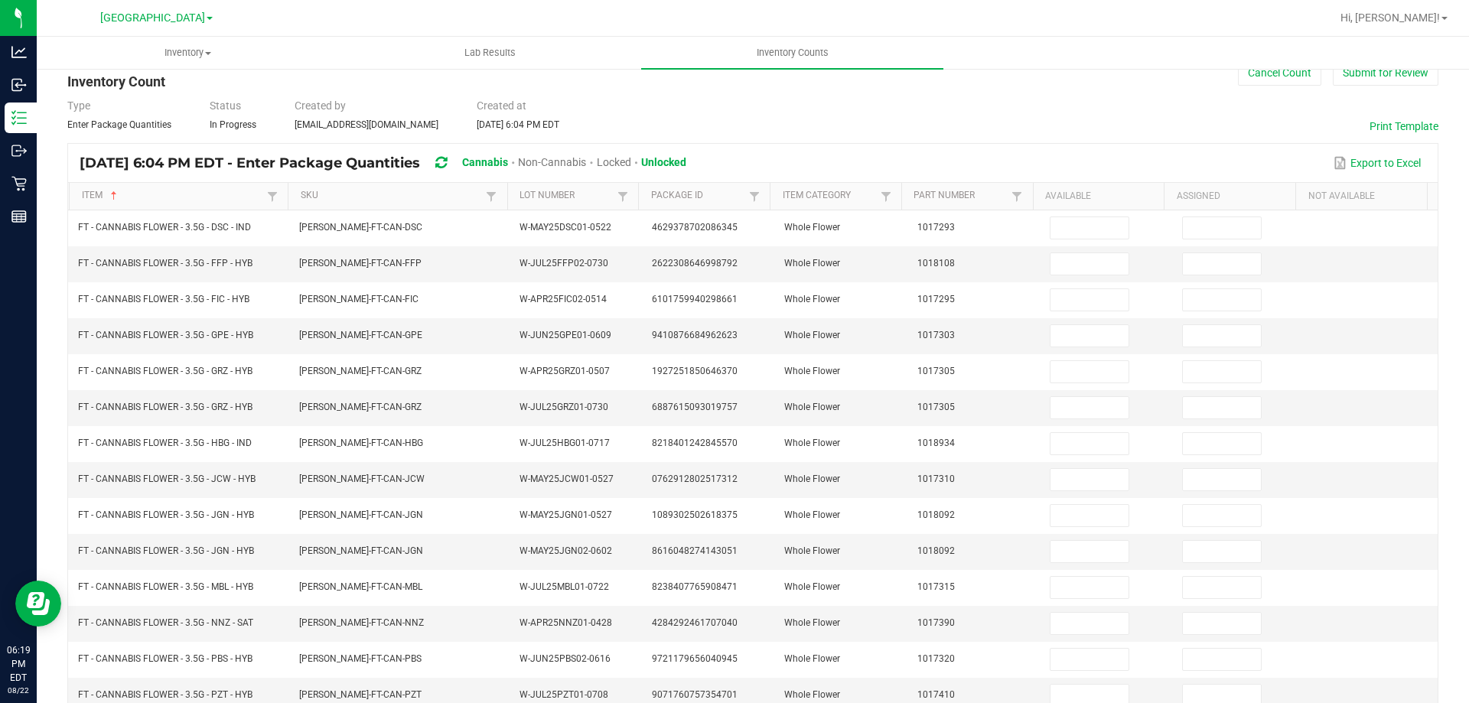
scroll to position [31, 0]
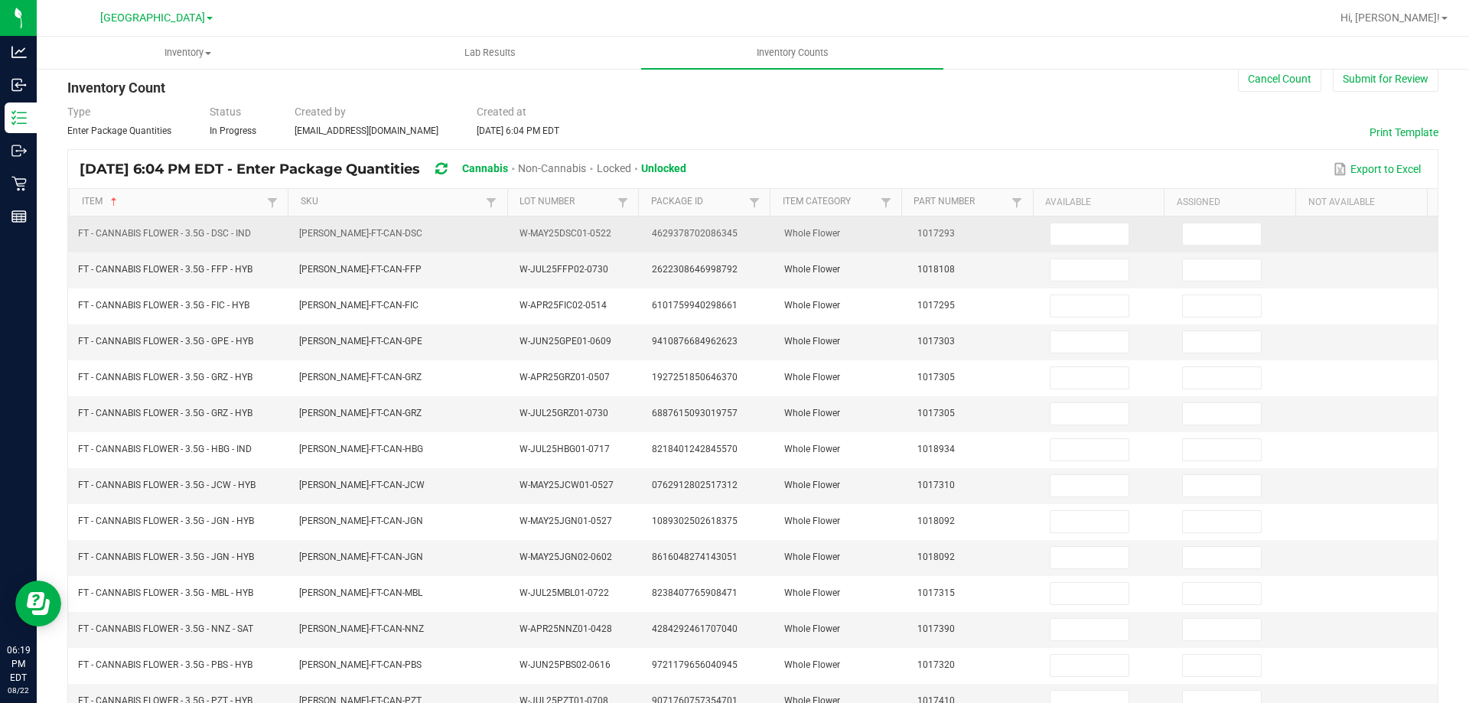
click at [1189, 217] on td at bounding box center [1239, 235] width 132 height 36
click at [1196, 231] on input at bounding box center [1222, 233] width 78 height 21
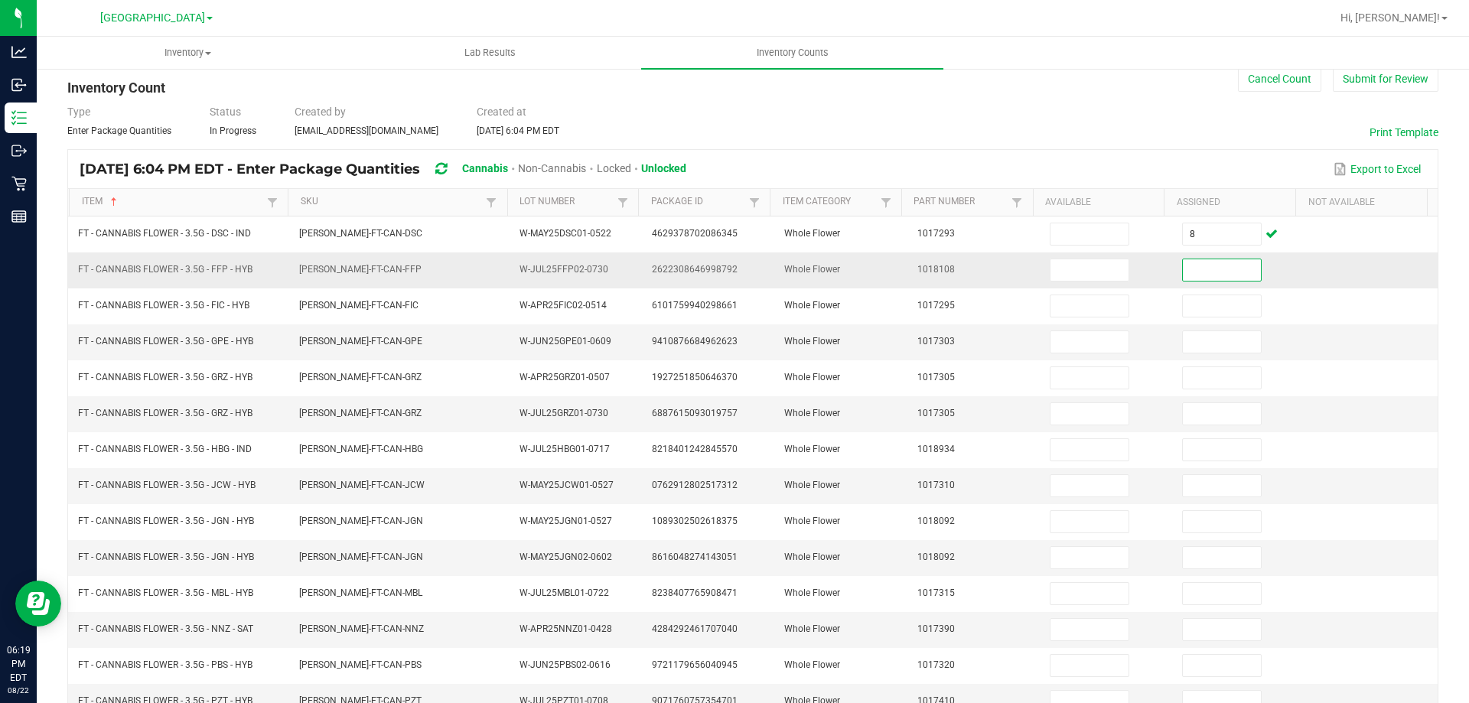
click at [1197, 266] on input at bounding box center [1222, 269] width 78 height 21
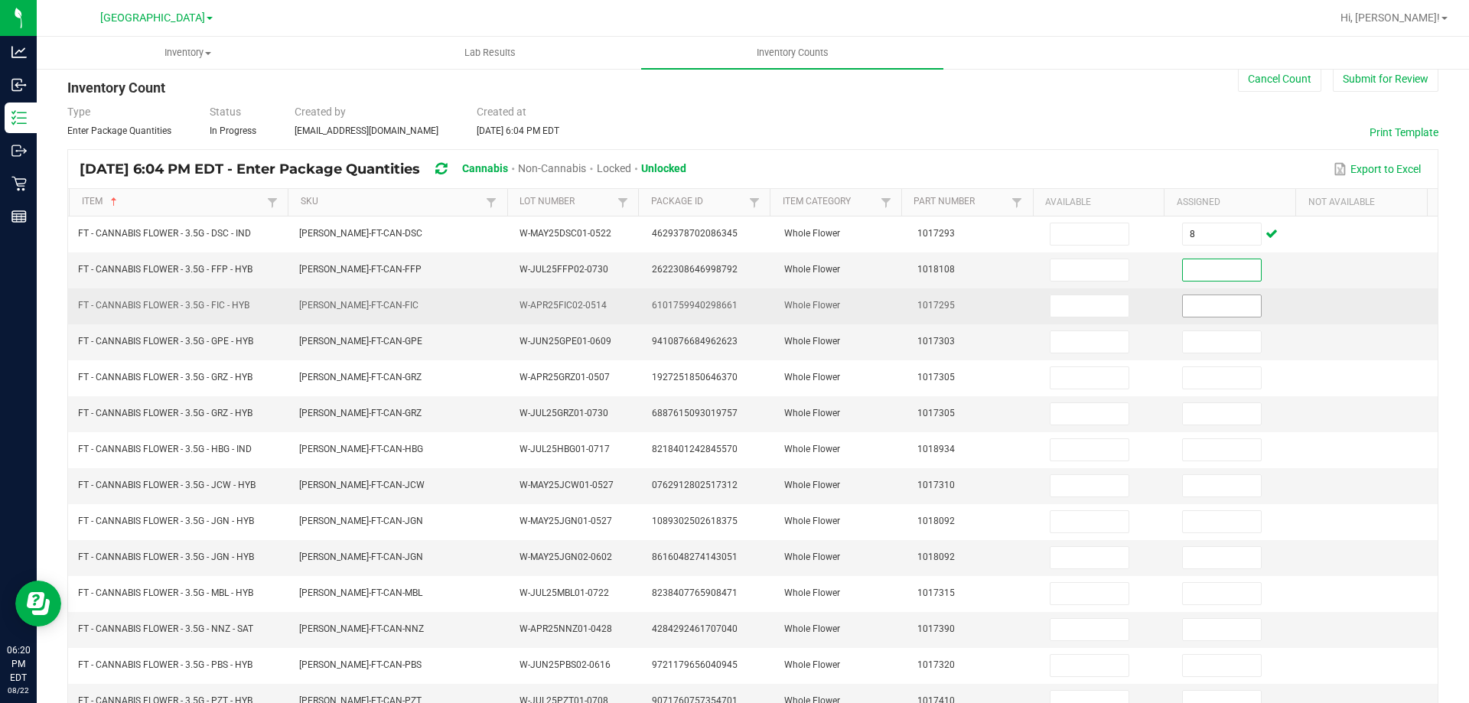
click at [1222, 310] on input at bounding box center [1222, 305] width 78 height 21
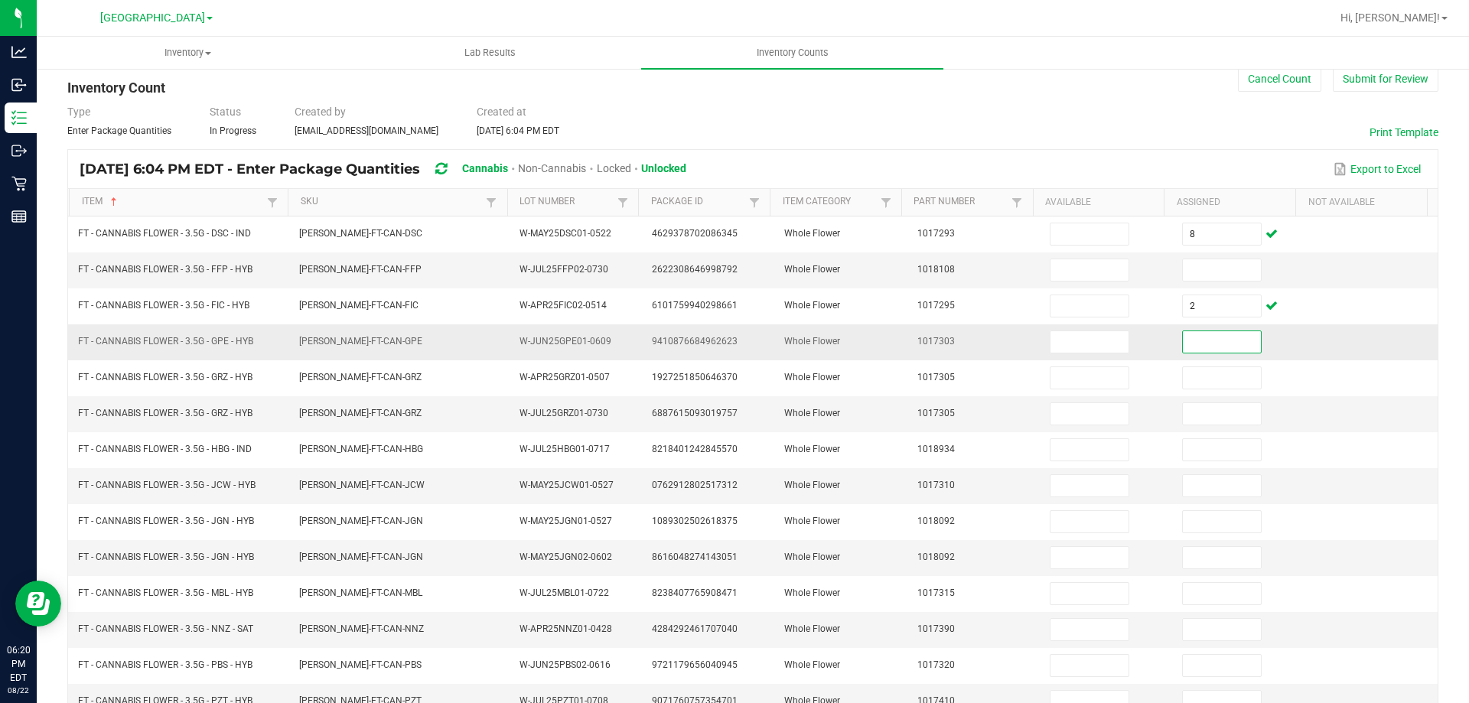
click at [1208, 338] on input at bounding box center [1222, 341] width 78 height 21
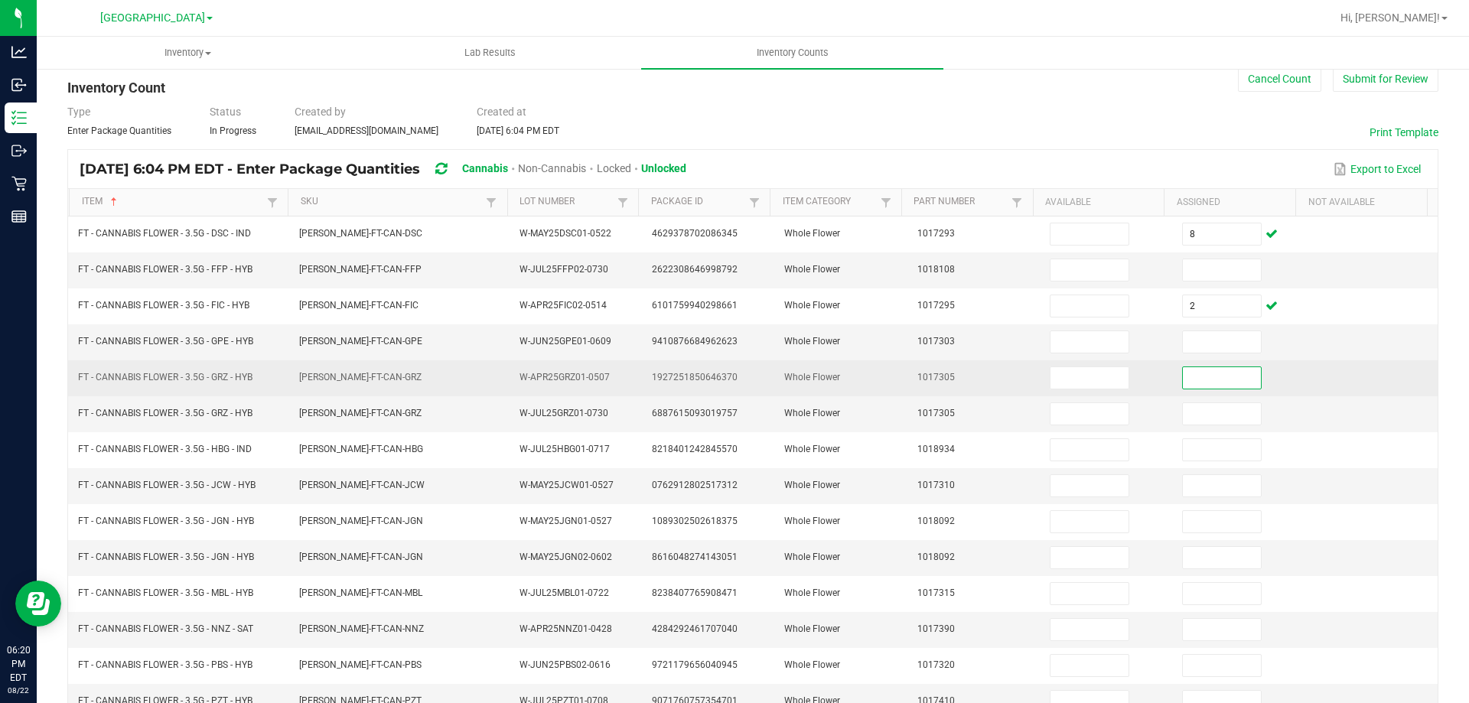
click at [1183, 380] on input at bounding box center [1222, 377] width 78 height 21
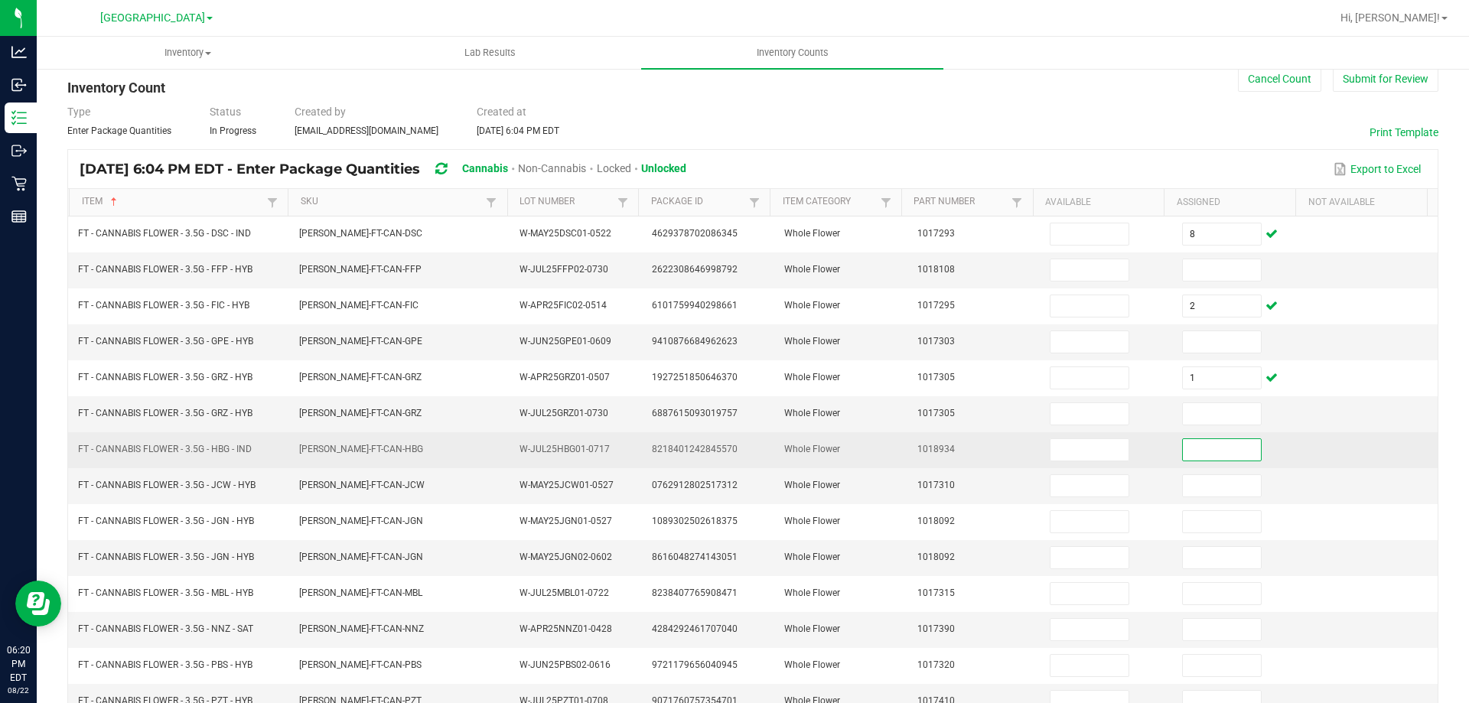
click at [1188, 458] on input at bounding box center [1222, 449] width 78 height 21
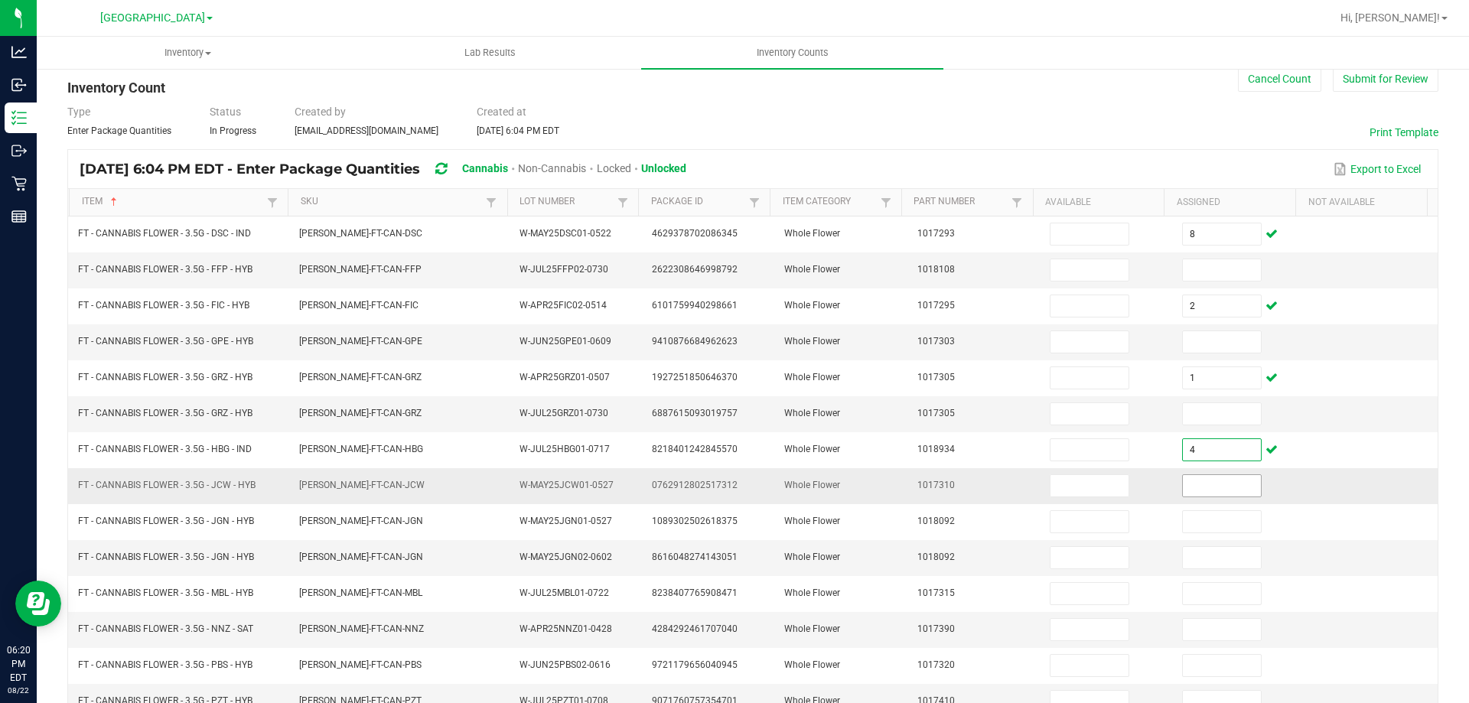
click at [1184, 480] on input at bounding box center [1222, 485] width 78 height 21
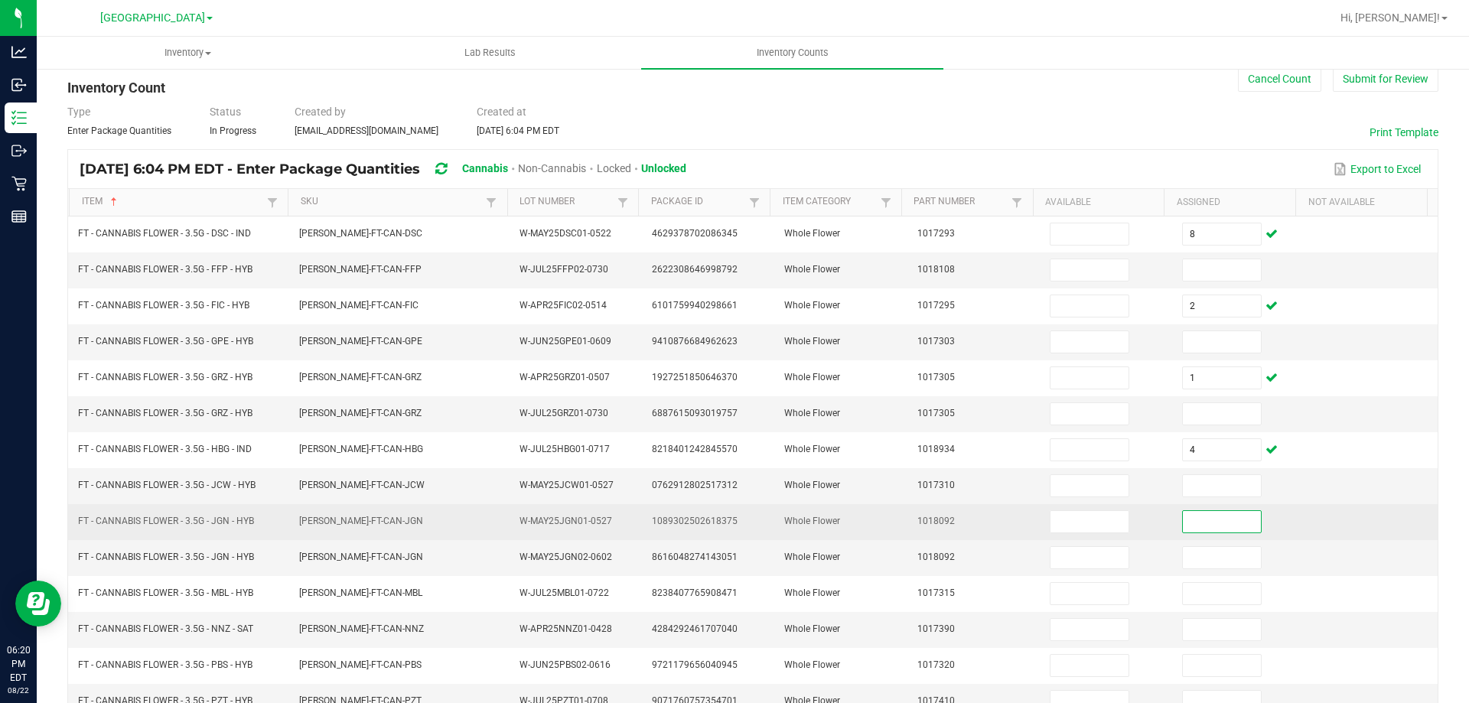
click at [1189, 524] on input at bounding box center [1222, 521] width 78 height 21
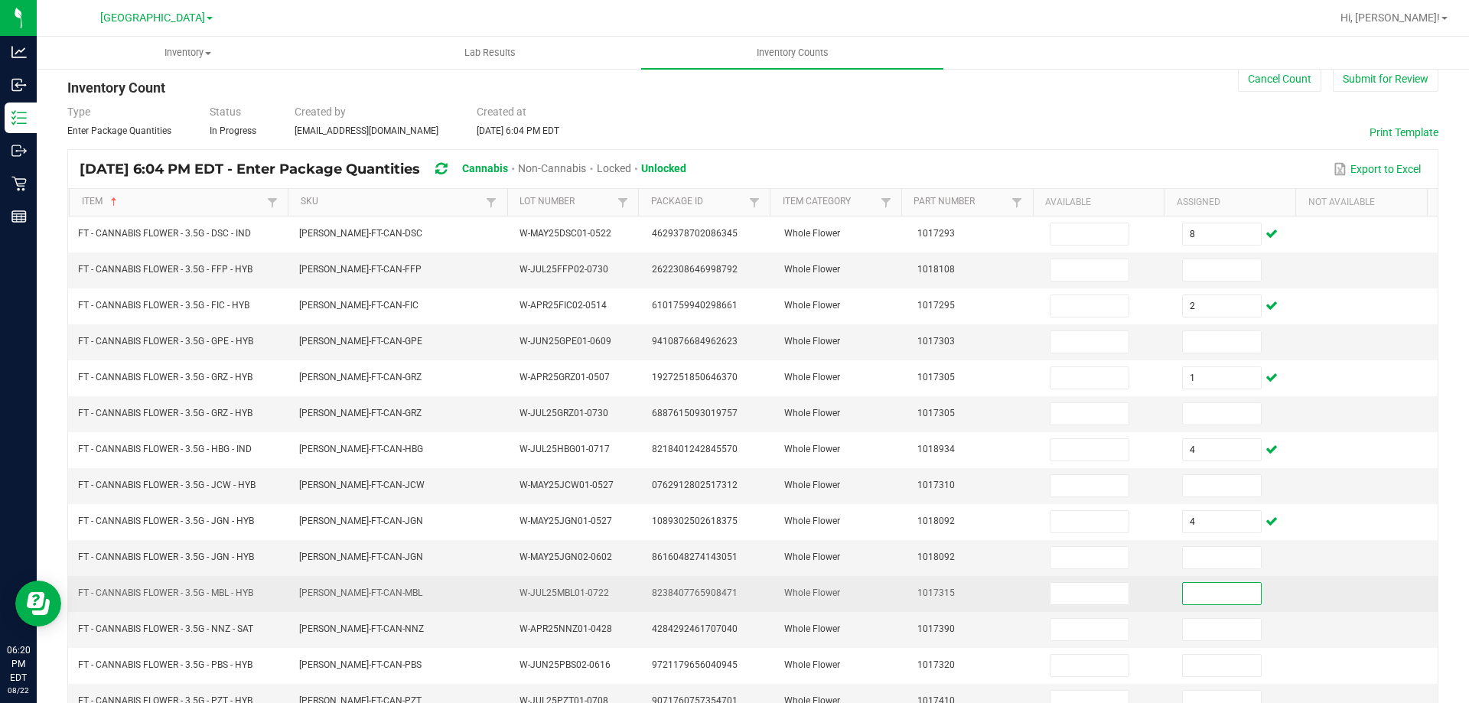
click at [1183, 595] on input at bounding box center [1222, 593] width 78 height 21
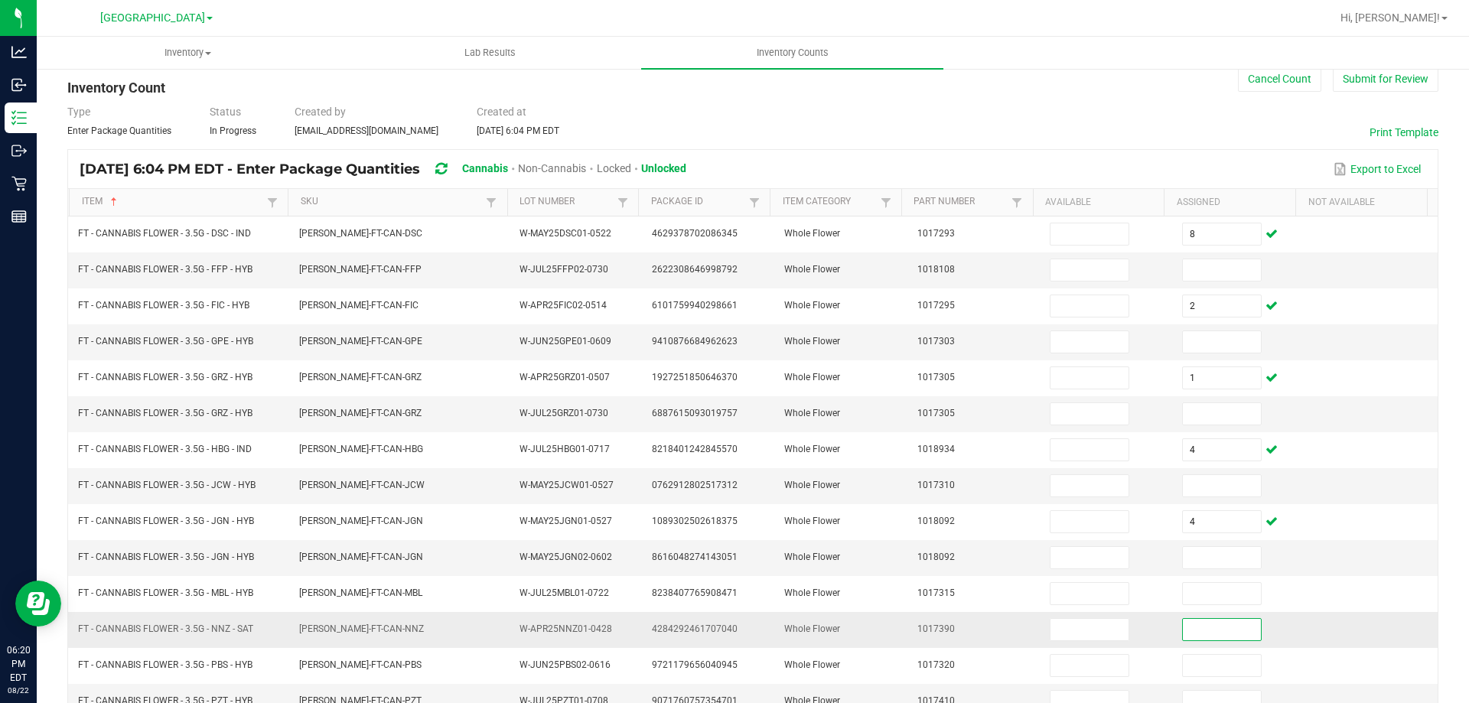
click at [1183, 630] on input at bounding box center [1222, 629] width 78 height 21
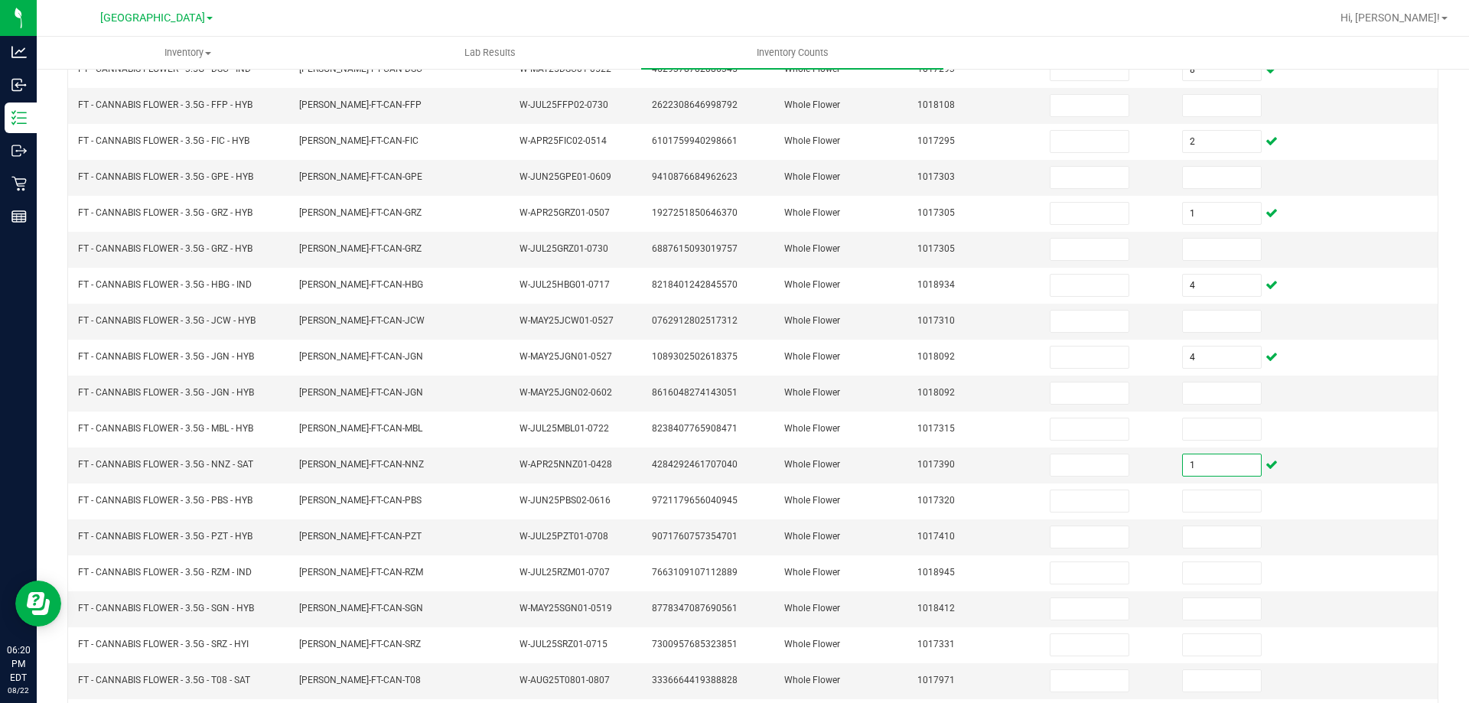
scroll to position [229, 0]
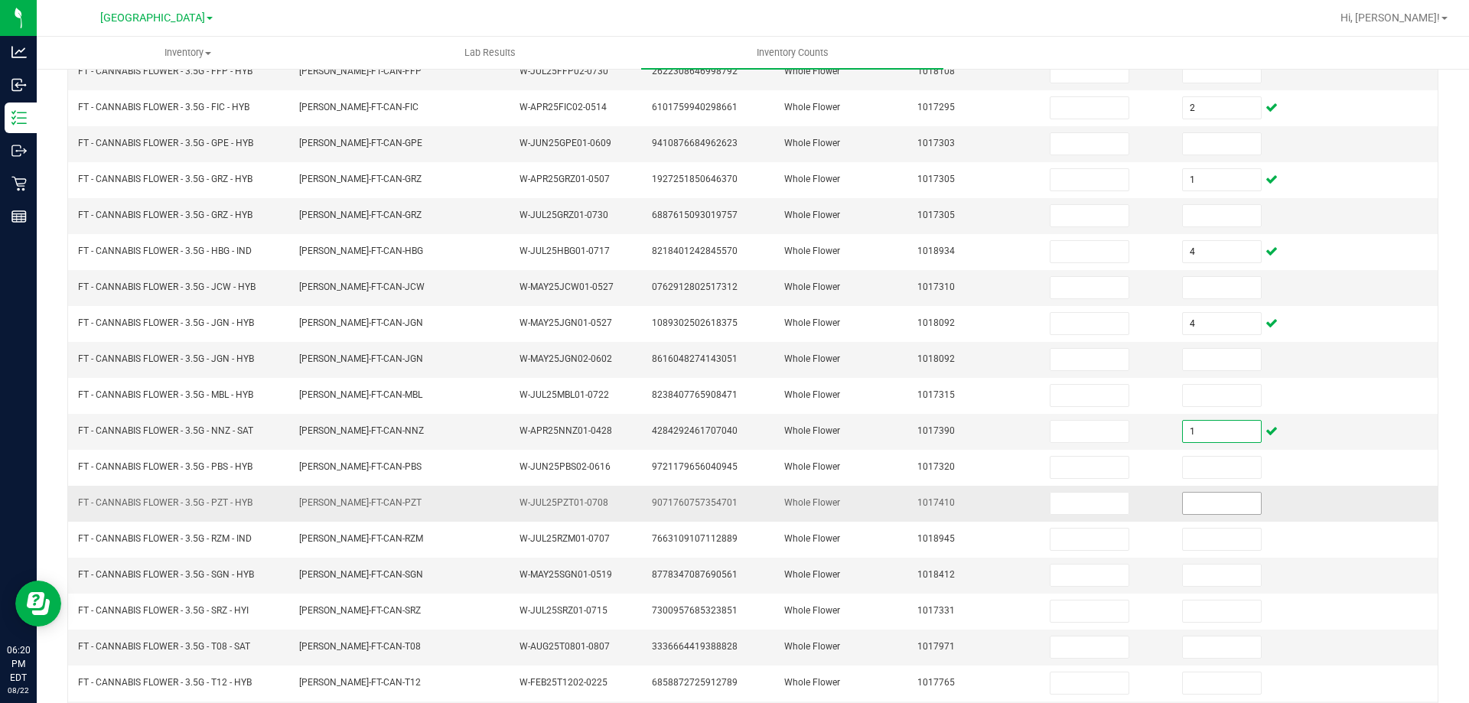
click at [1183, 507] on input at bounding box center [1222, 503] width 78 height 21
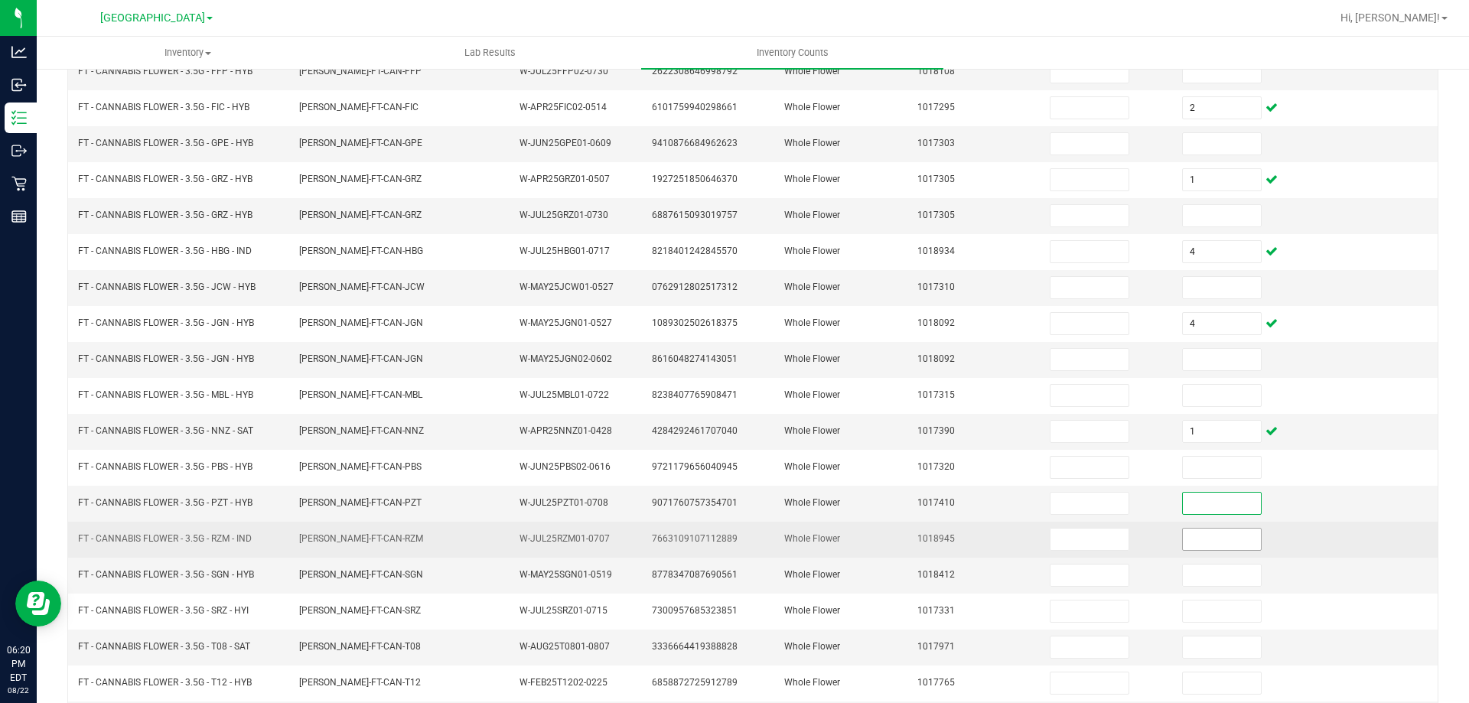
click at [1207, 546] on input at bounding box center [1222, 539] width 78 height 21
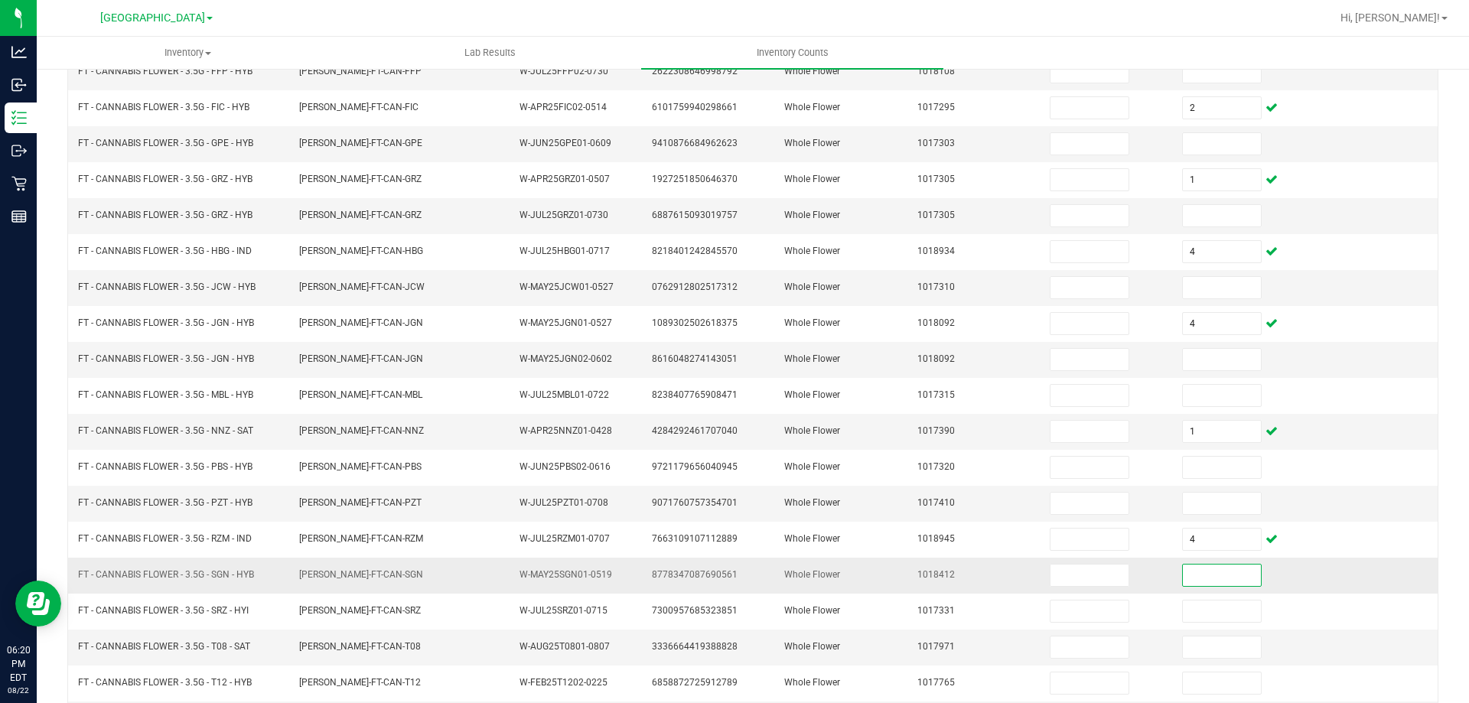
click at [1198, 572] on input at bounding box center [1222, 575] width 78 height 21
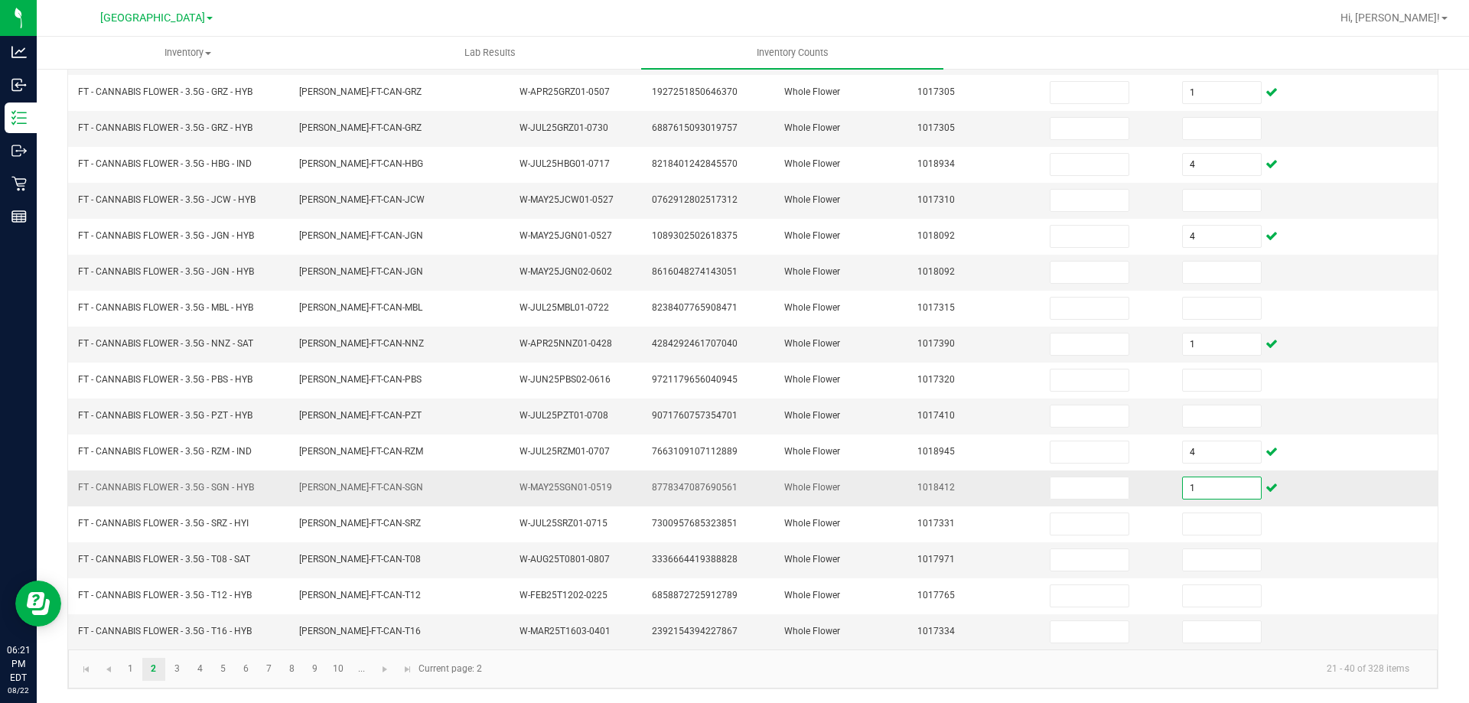
scroll to position [318, 0]
click at [172, 670] on link "3" at bounding box center [177, 668] width 22 height 23
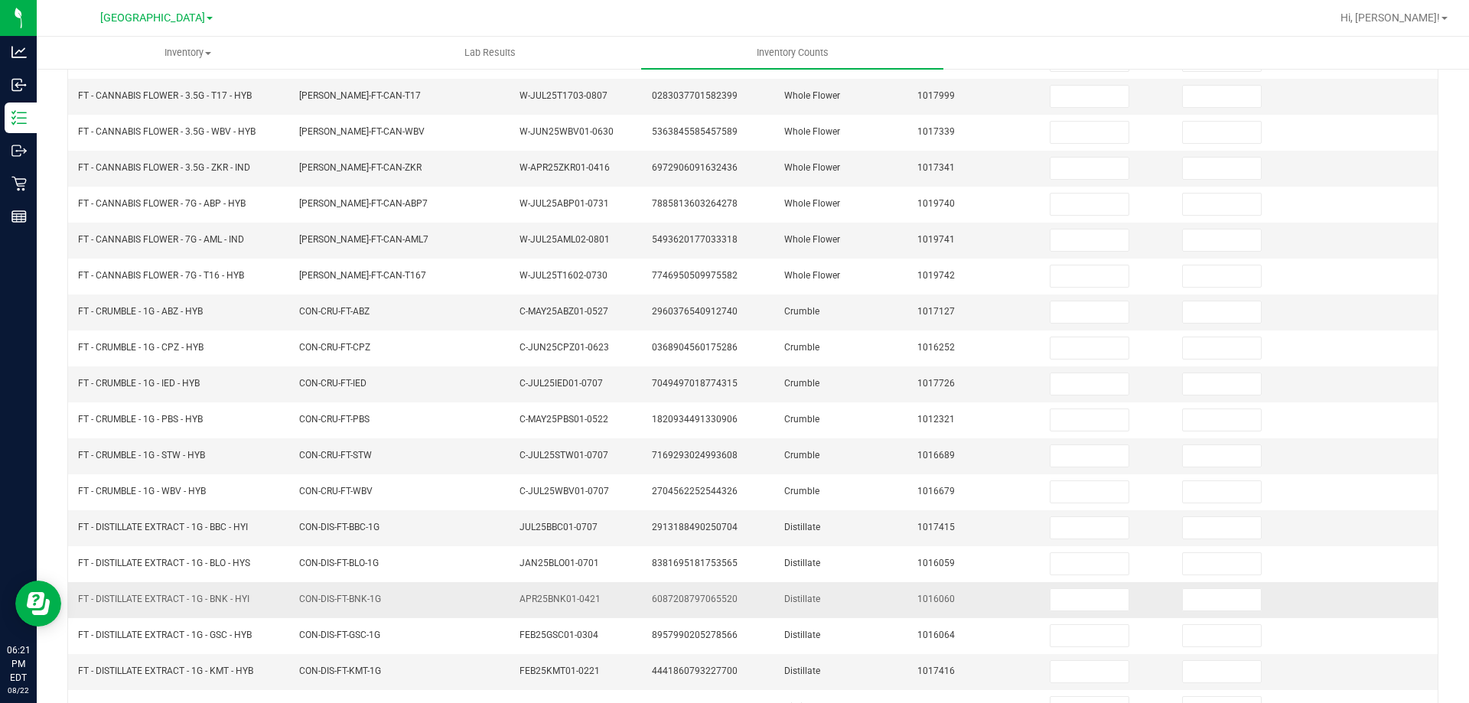
scroll to position [88, 0]
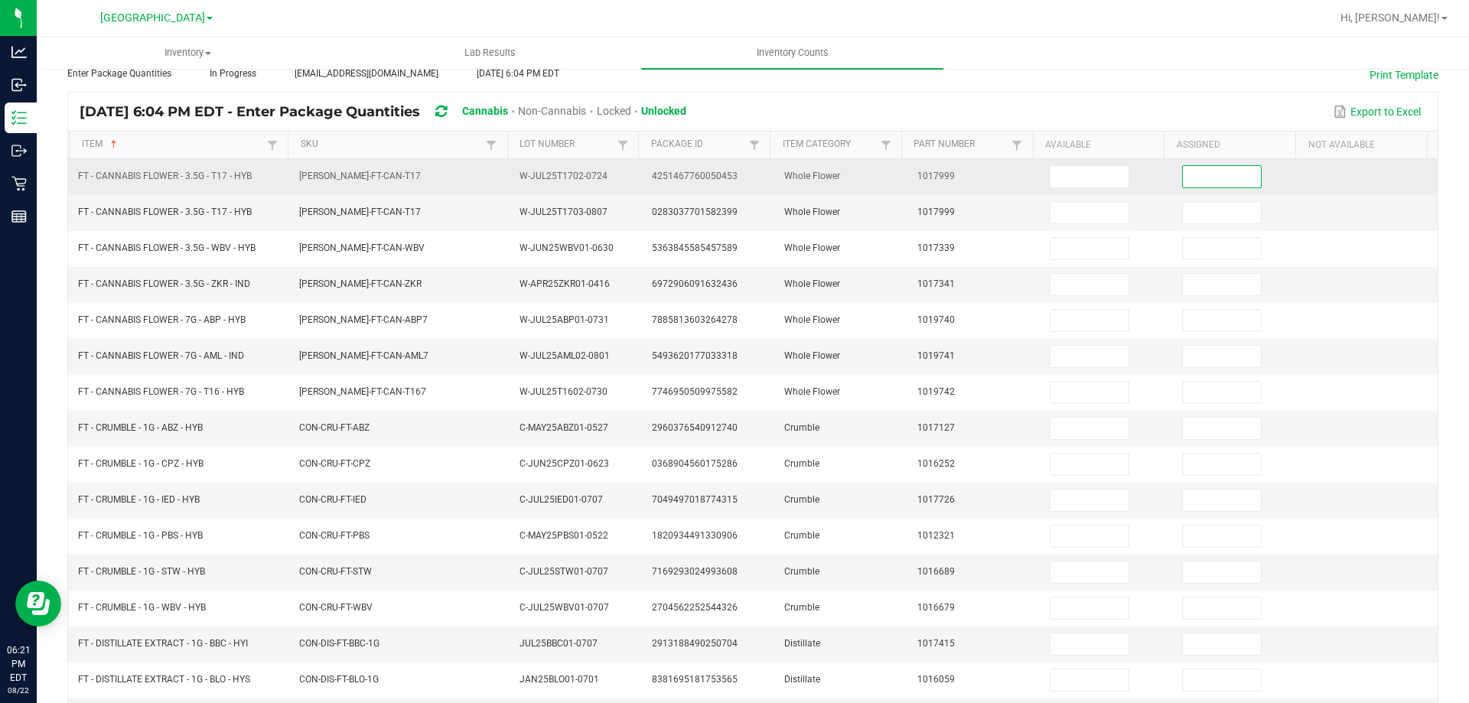
click at [1183, 174] on input at bounding box center [1222, 176] width 78 height 21
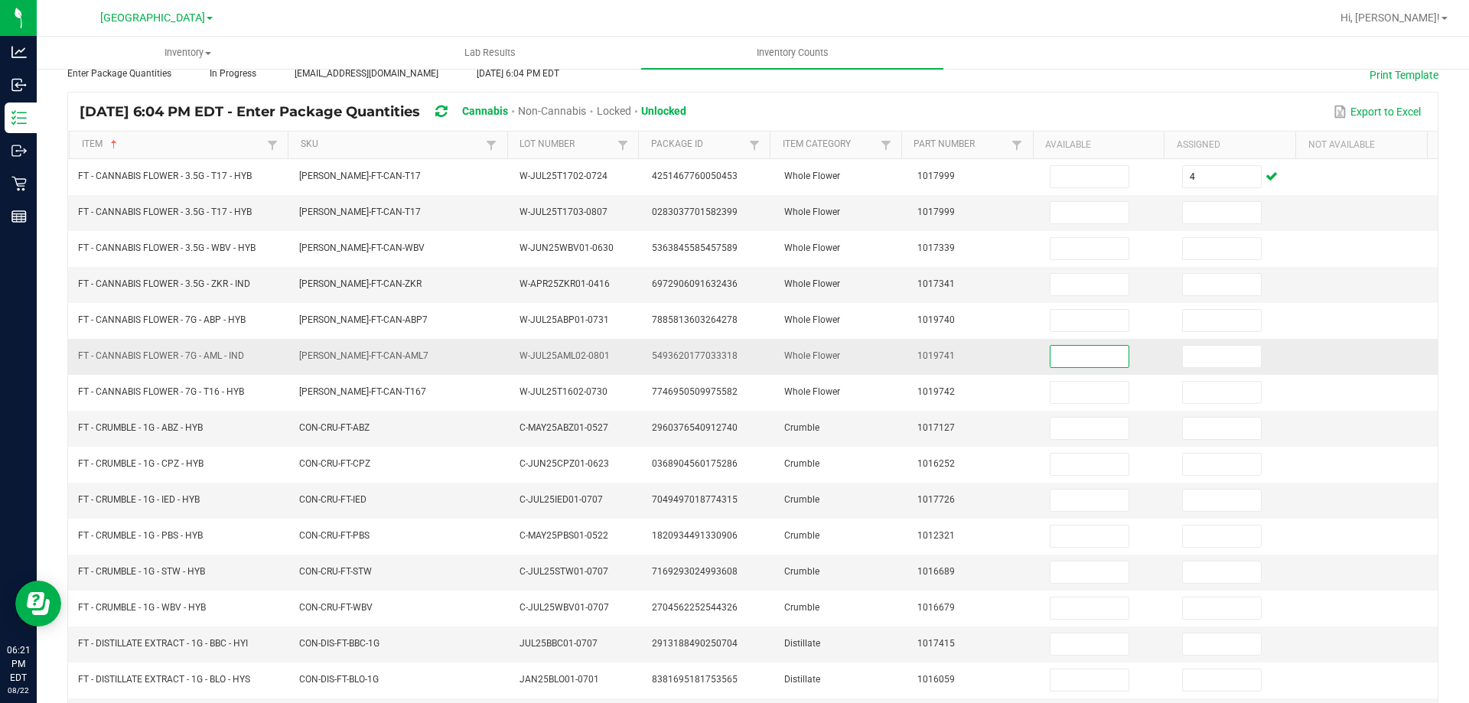
click at [1051, 354] on input at bounding box center [1090, 356] width 78 height 21
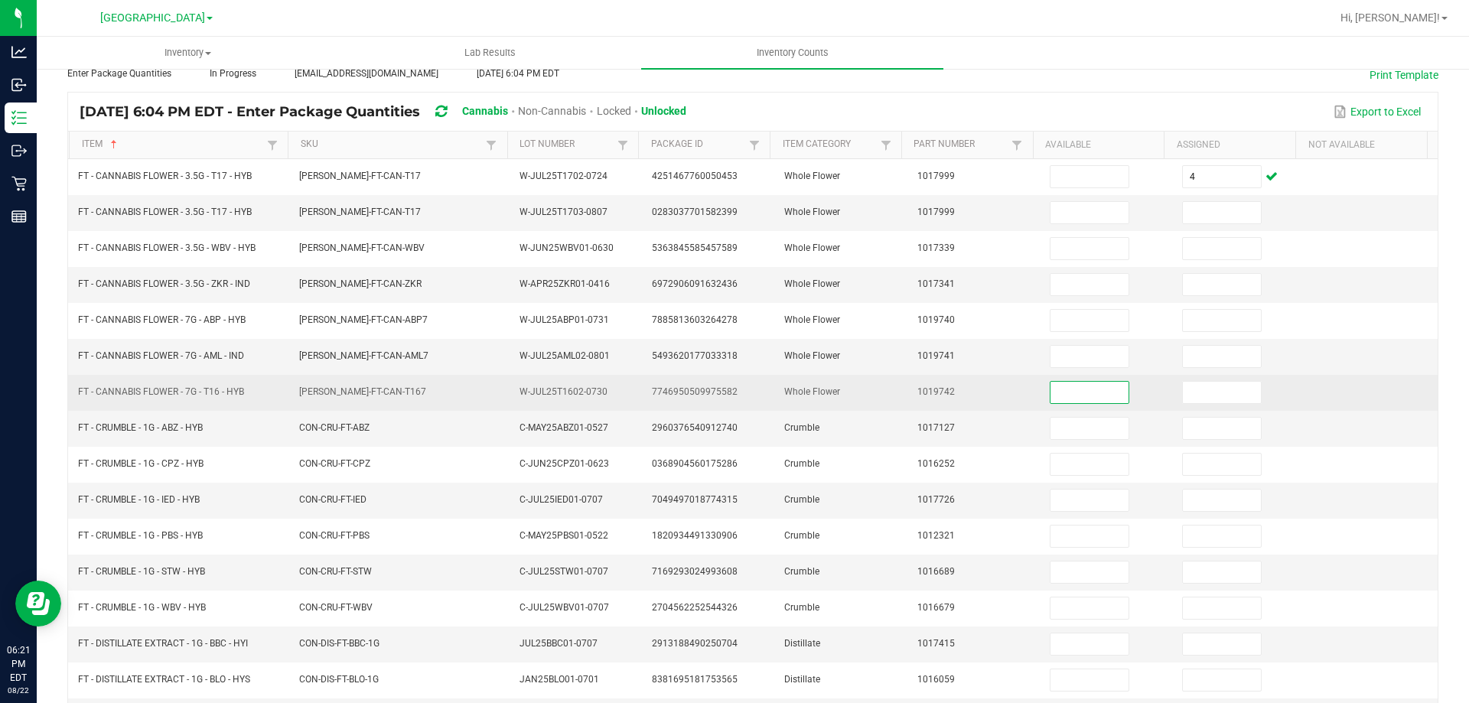
click at [1062, 392] on input at bounding box center [1090, 392] width 78 height 21
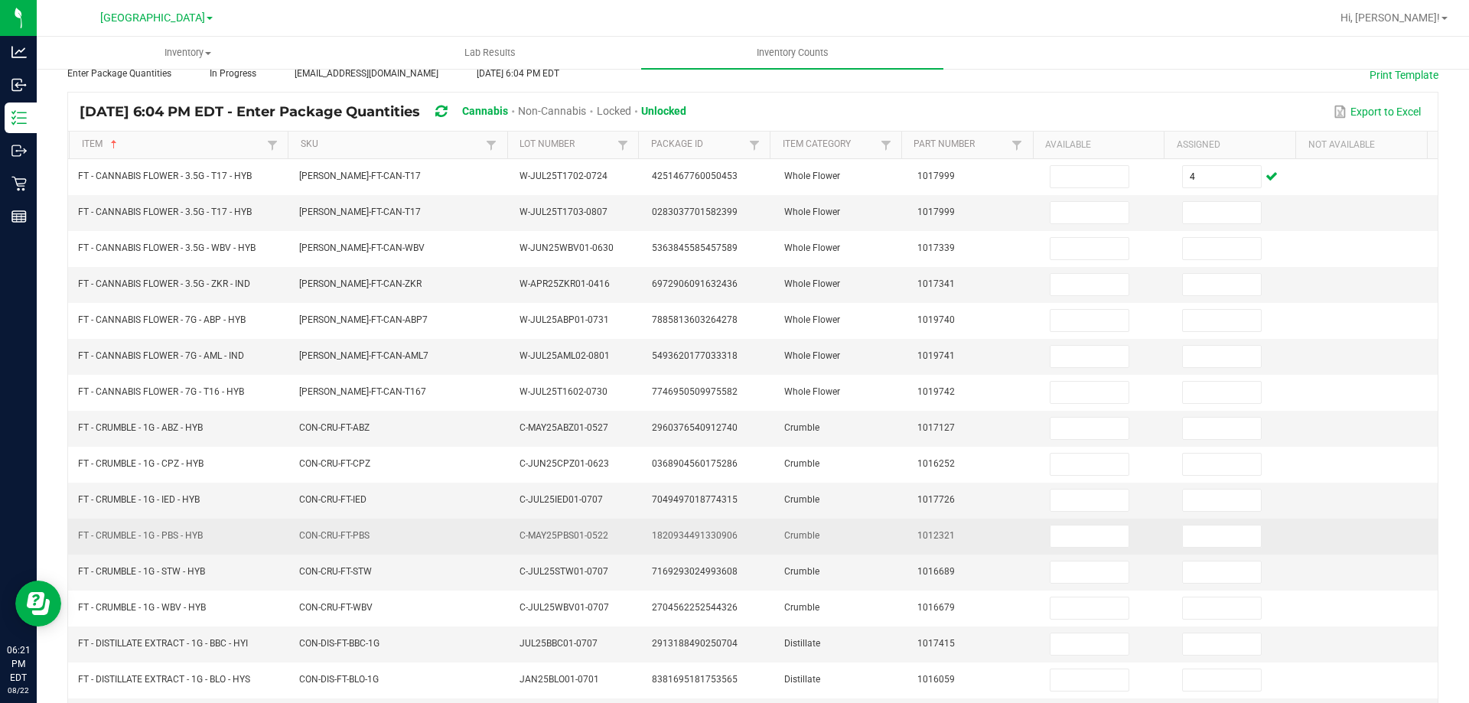
click at [1216, 550] on td at bounding box center [1239, 537] width 132 height 36
click at [1199, 530] on input at bounding box center [1222, 536] width 78 height 21
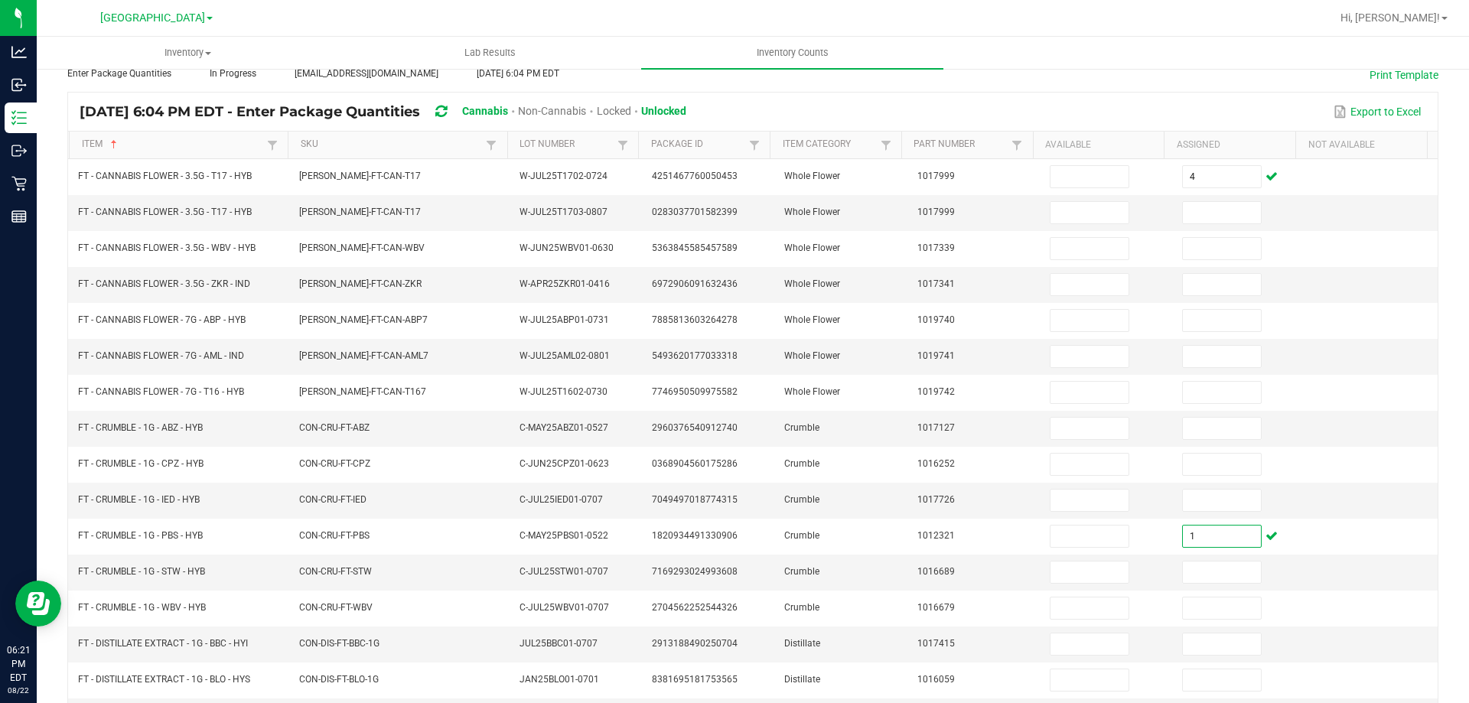
click at [62, 451] on div "< All Inventory Counts Inventory Count Cancel Count Submit for Review Type Ente…" at bounding box center [753, 456] width 1433 height 954
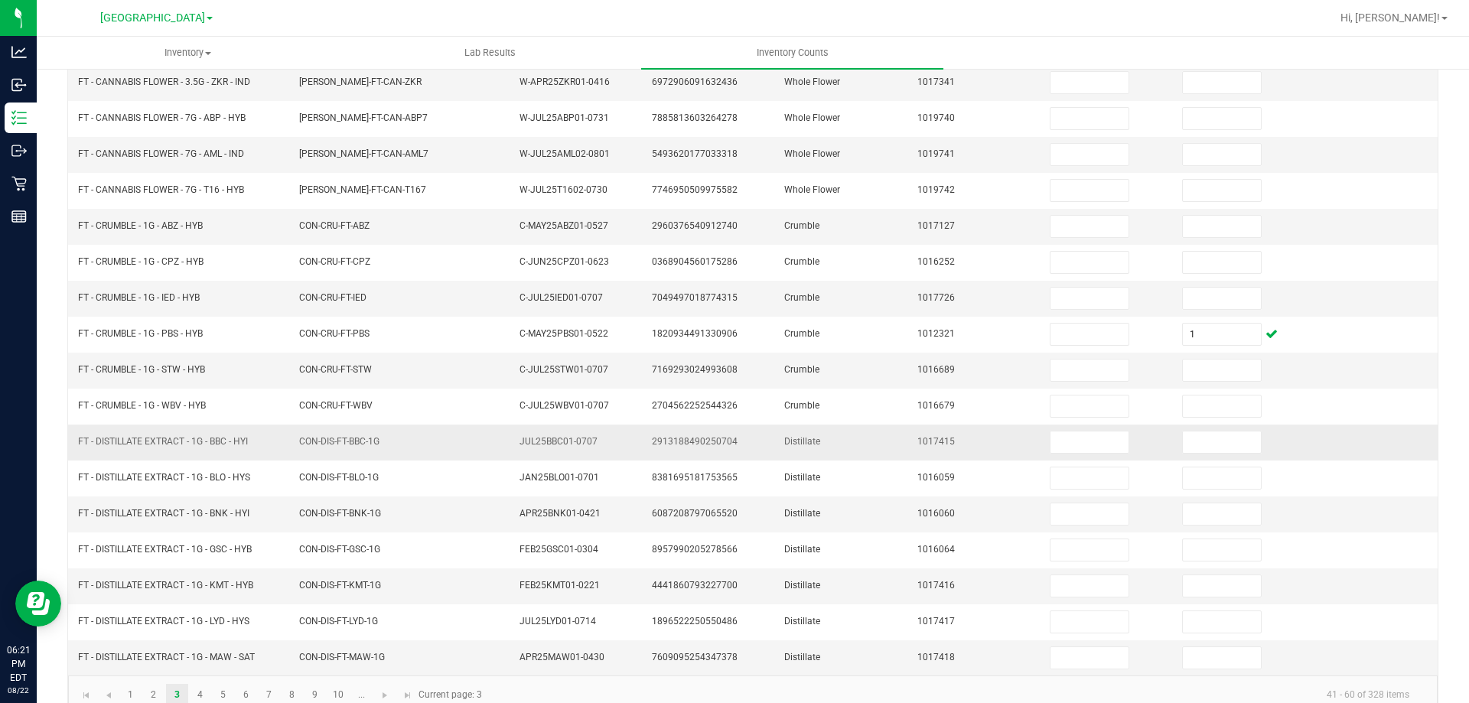
scroll to position [318, 0]
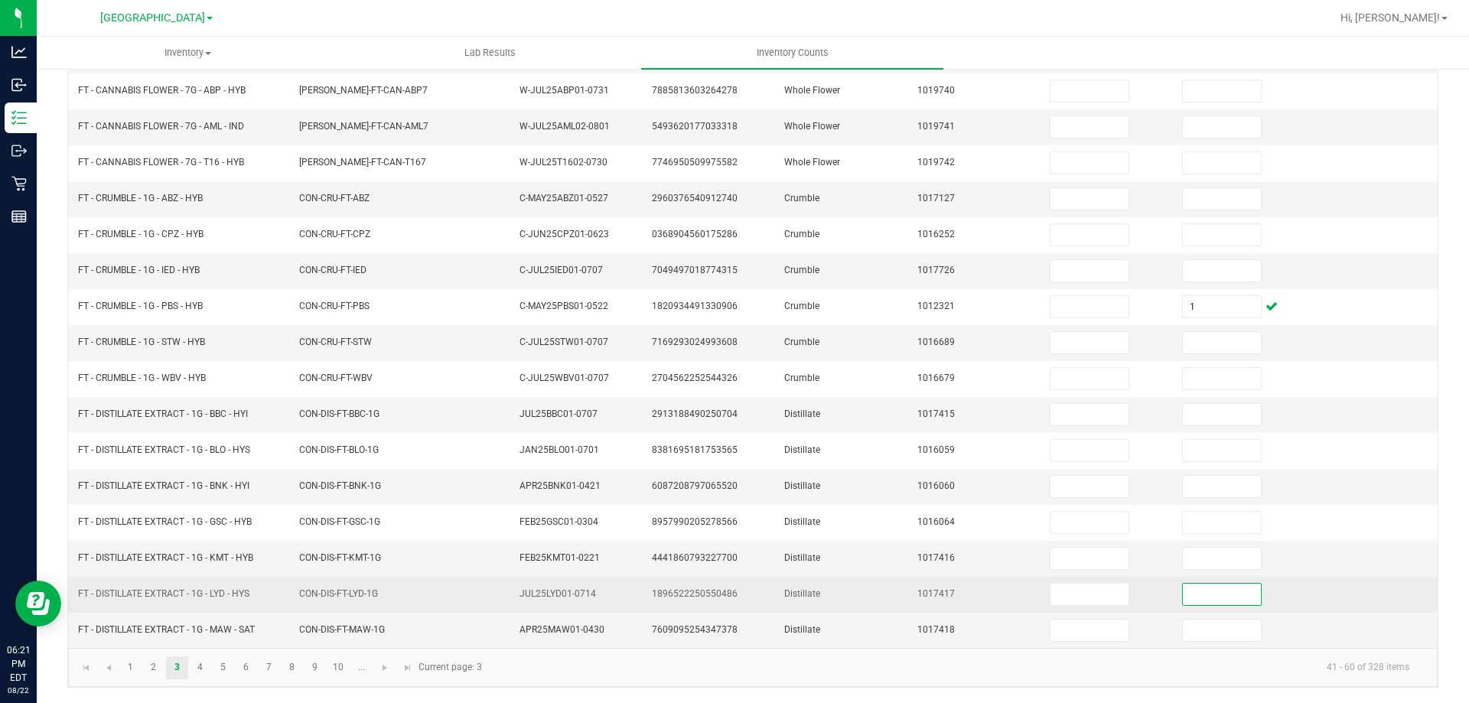
click at [1211, 598] on input at bounding box center [1222, 594] width 78 height 21
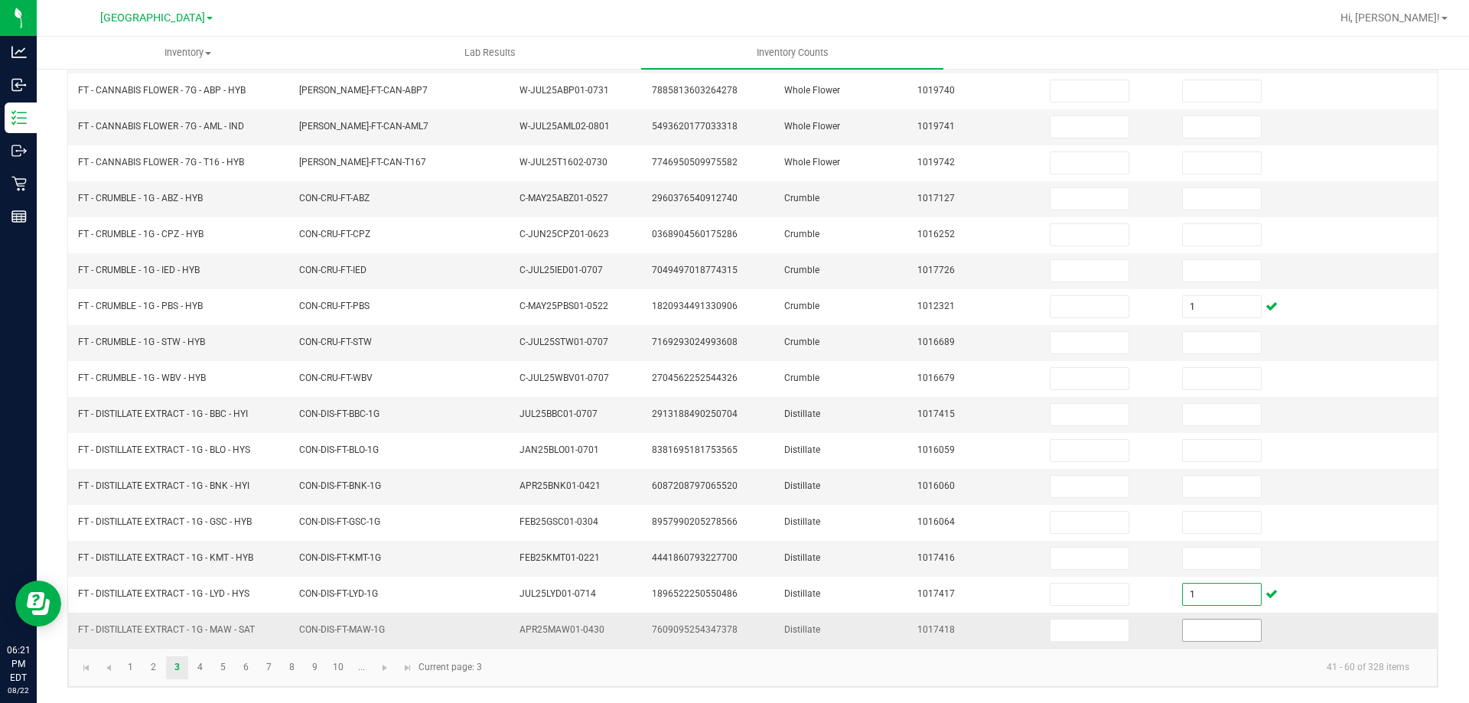
click at [1215, 628] on input at bounding box center [1222, 630] width 78 height 21
click at [205, 672] on link "4" at bounding box center [200, 668] width 22 height 23
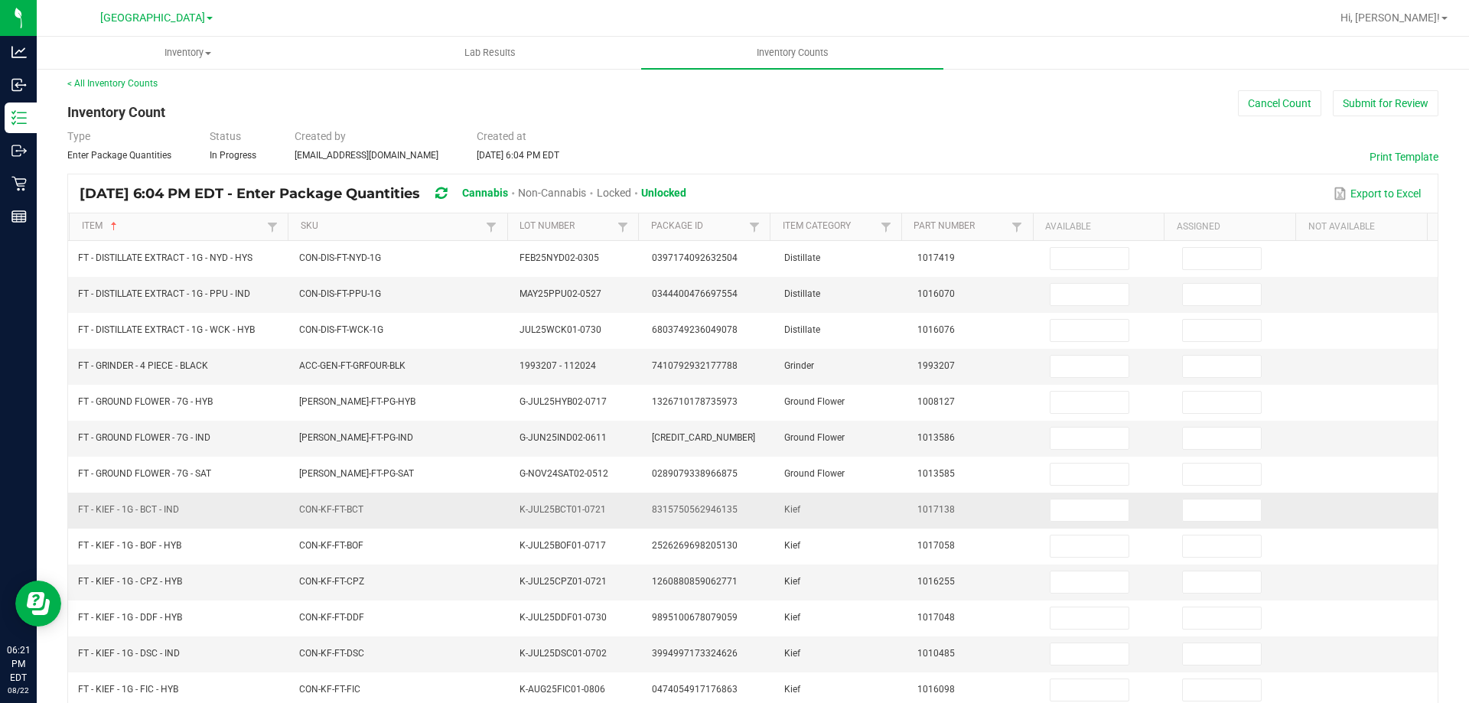
scroll to position [0, 0]
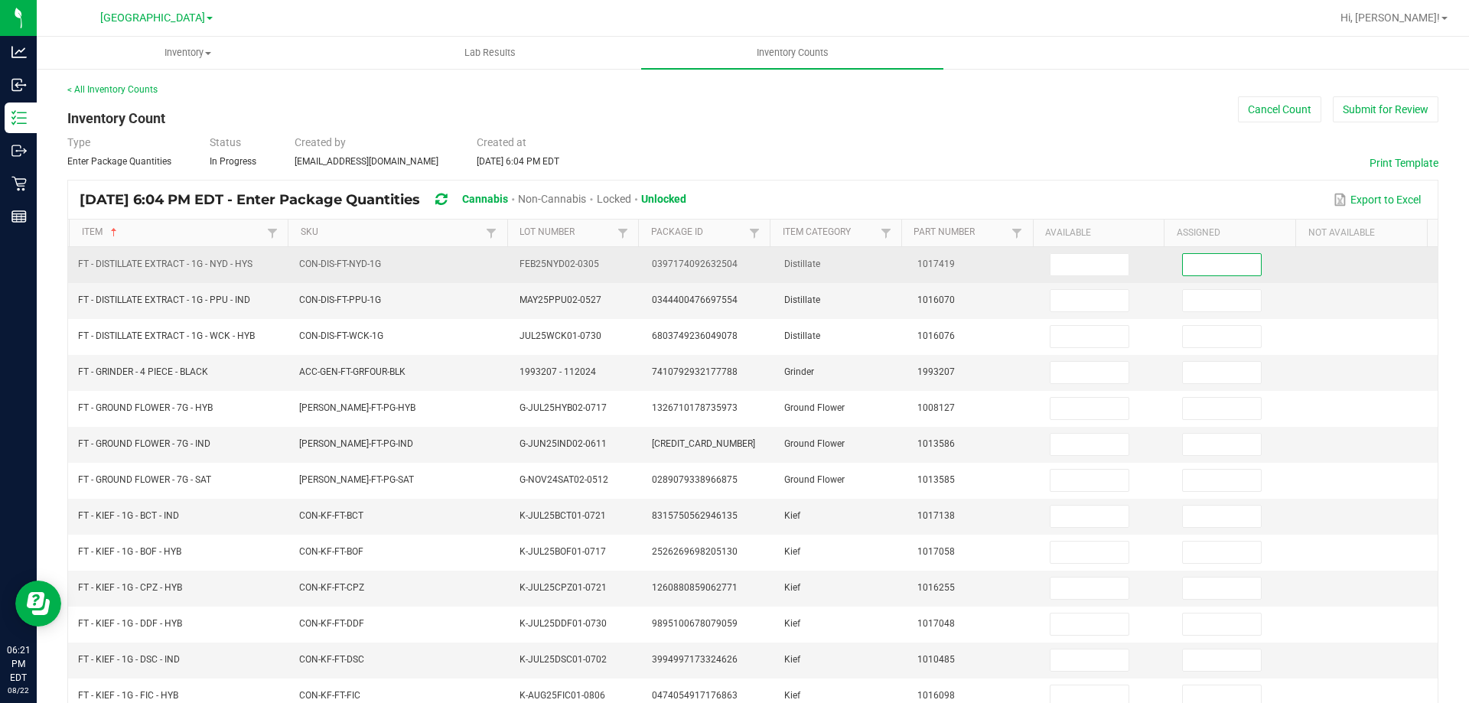
click at [1207, 269] on input at bounding box center [1222, 264] width 78 height 21
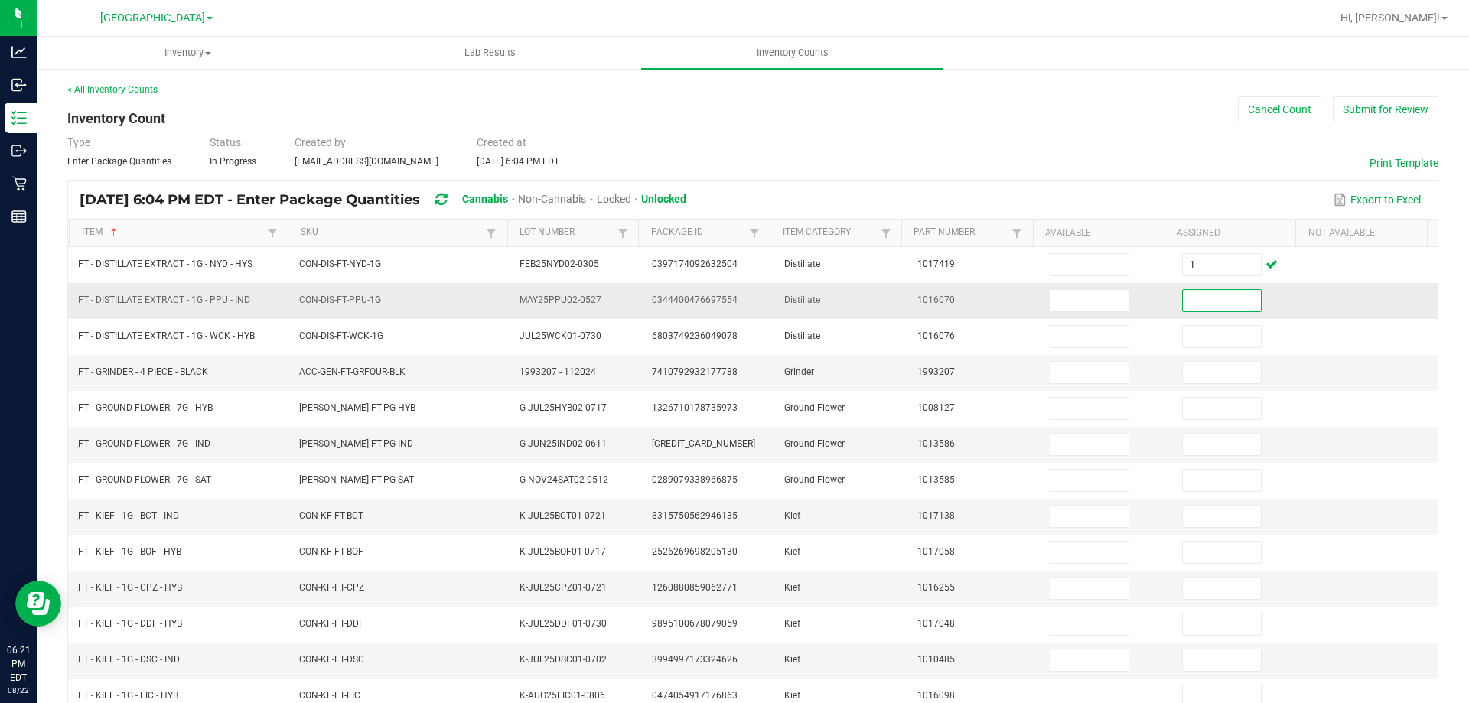
click at [1192, 296] on input at bounding box center [1222, 300] width 78 height 21
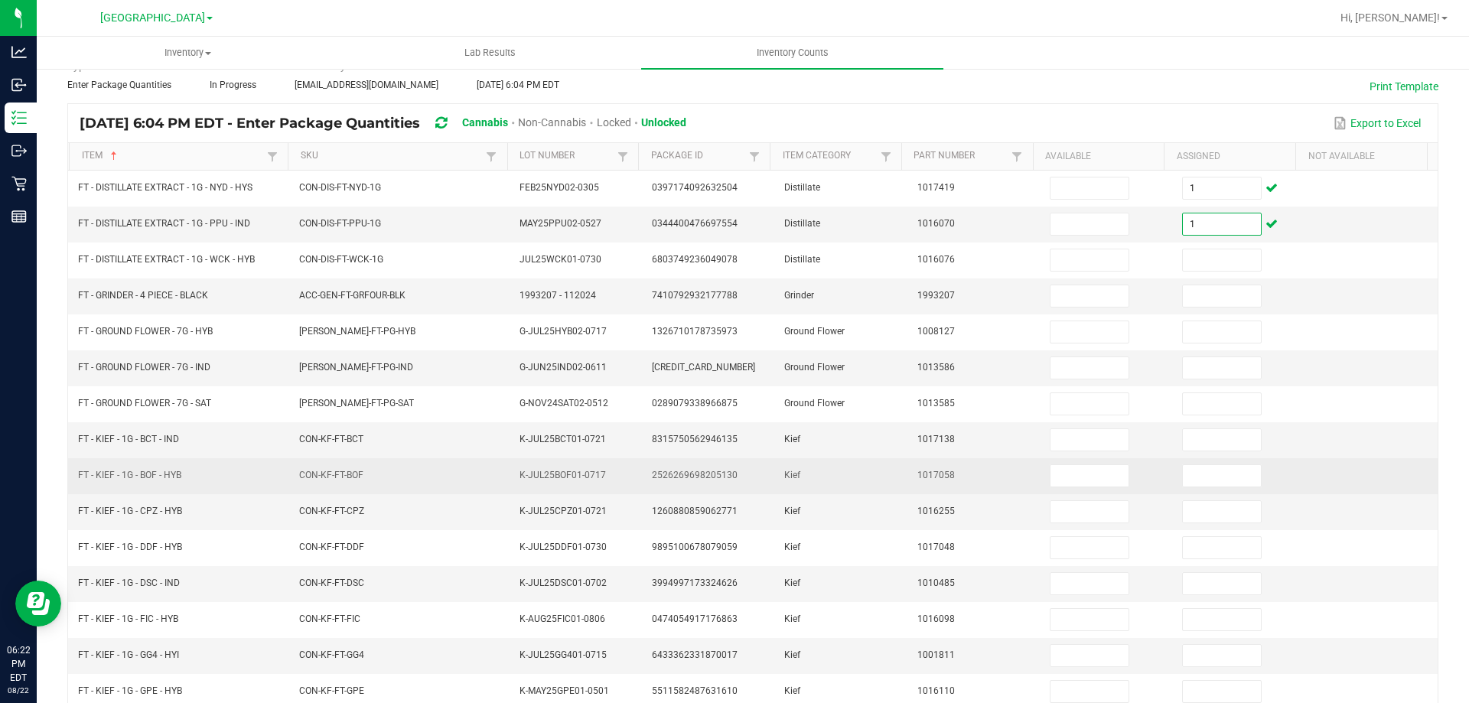
scroll to position [153, 0]
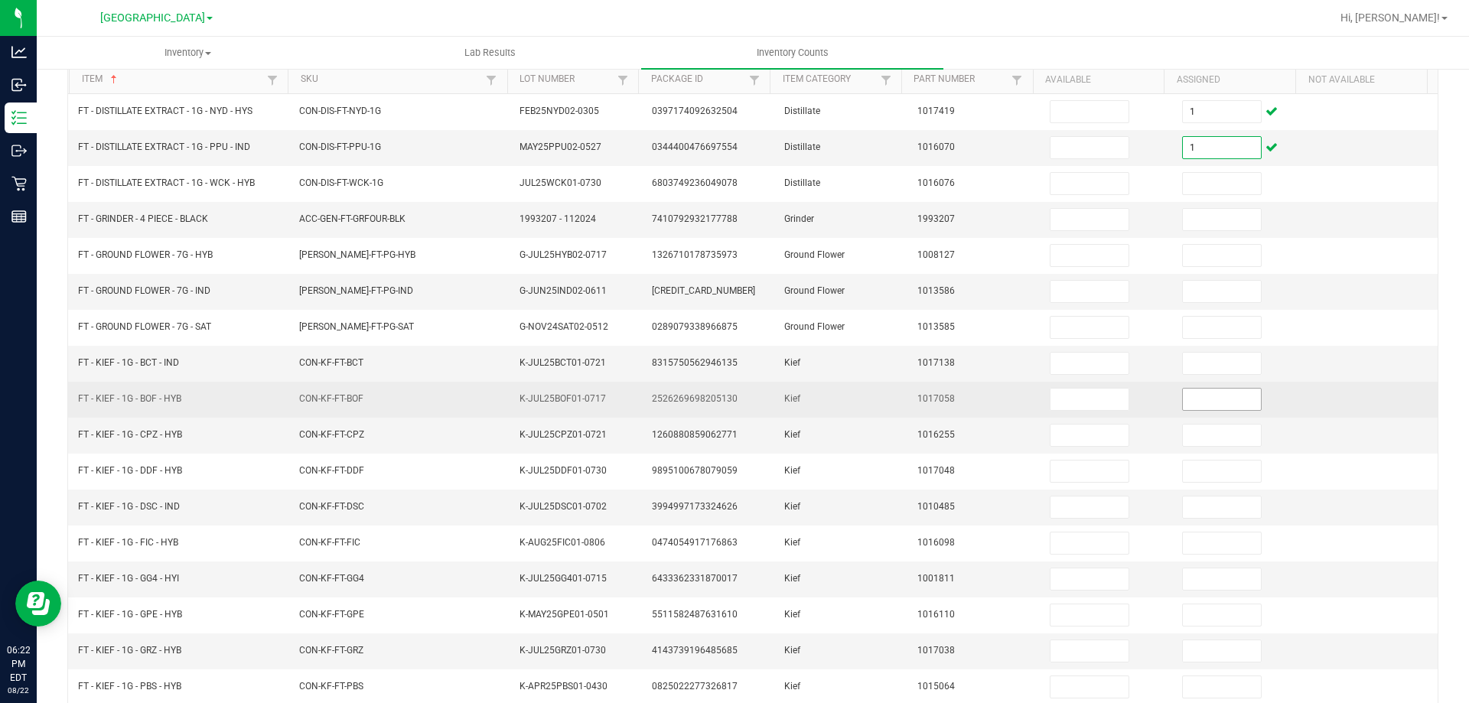
click at [1204, 400] on input at bounding box center [1222, 399] width 78 height 21
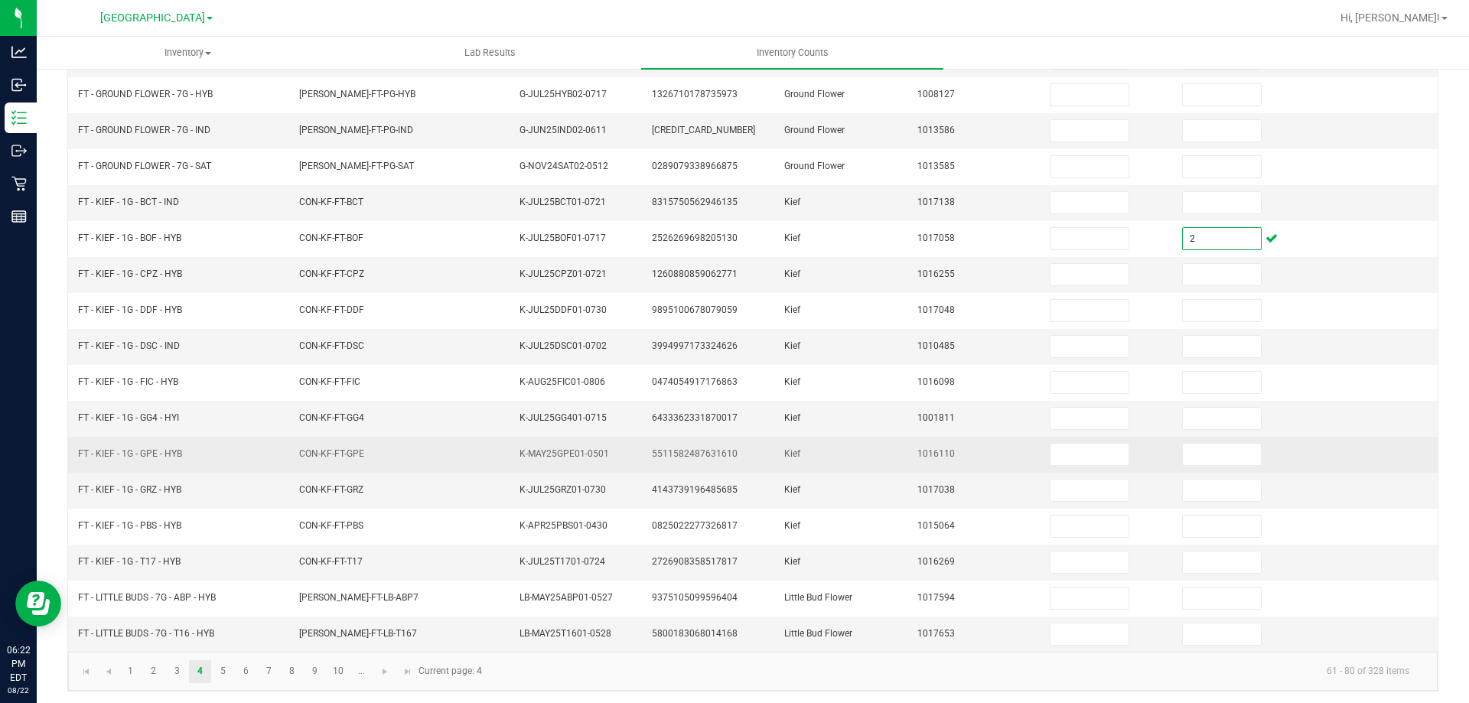
scroll to position [318, 0]
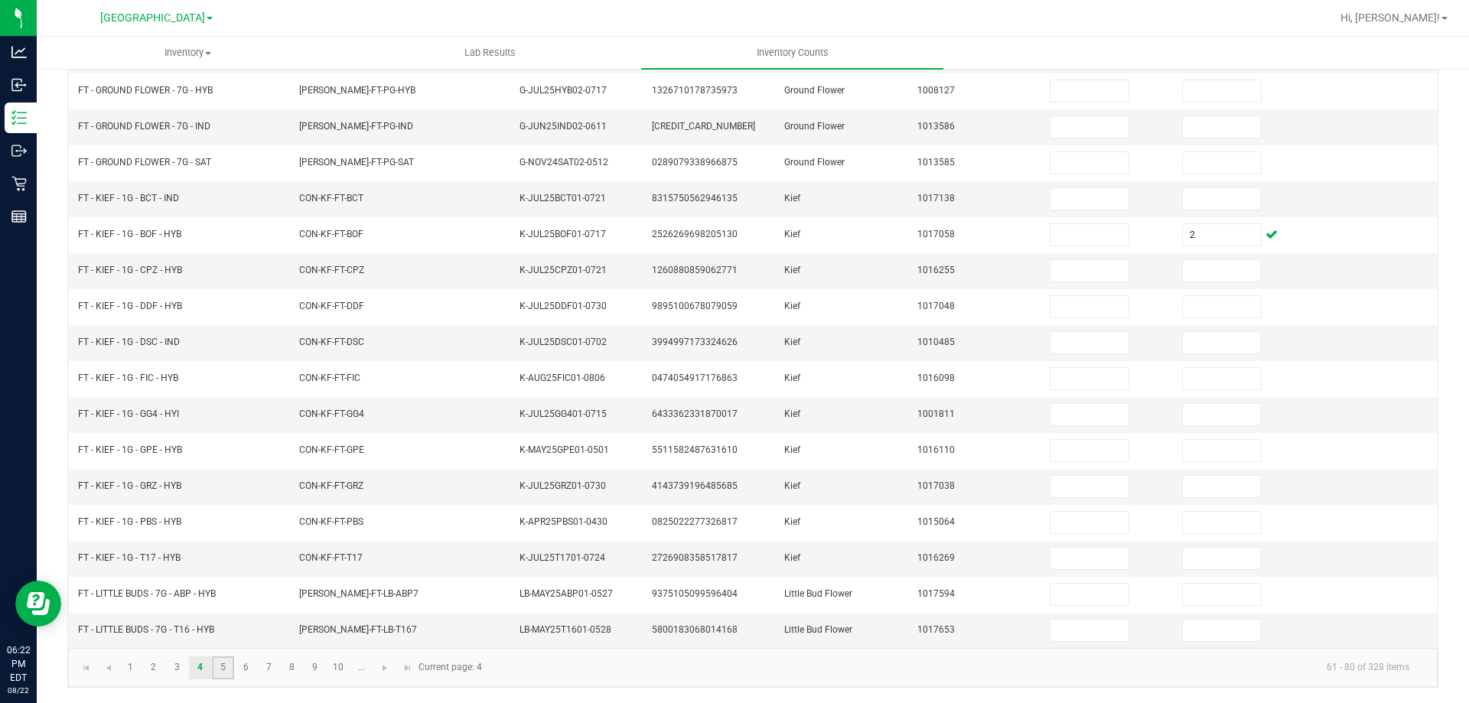
click at [229, 670] on link "5" at bounding box center [223, 668] width 22 height 23
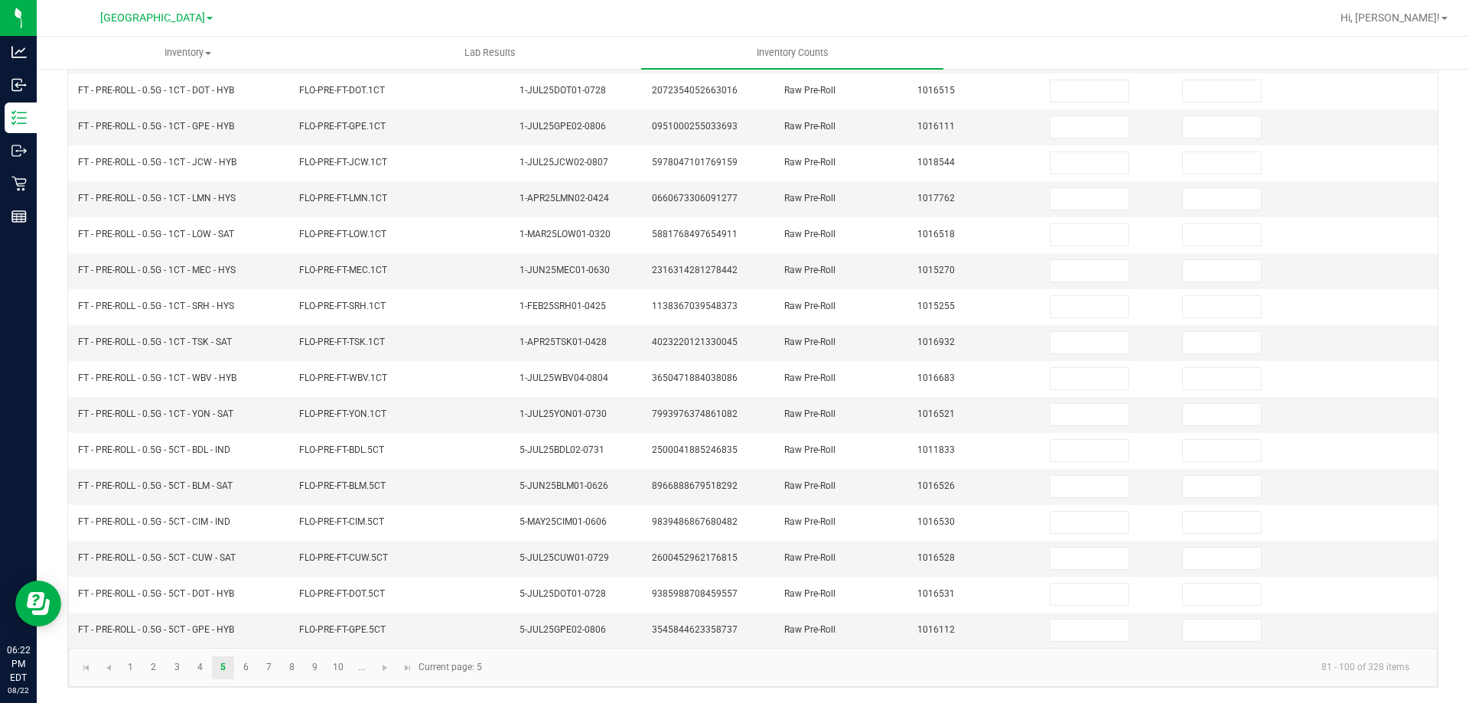
click at [44, 492] on div "< All Inventory Counts Inventory Count Cancel Count Submit for Review Type Ente…" at bounding box center [753, 227] width 1433 height 954
click at [249, 671] on link "6" at bounding box center [246, 668] width 22 height 23
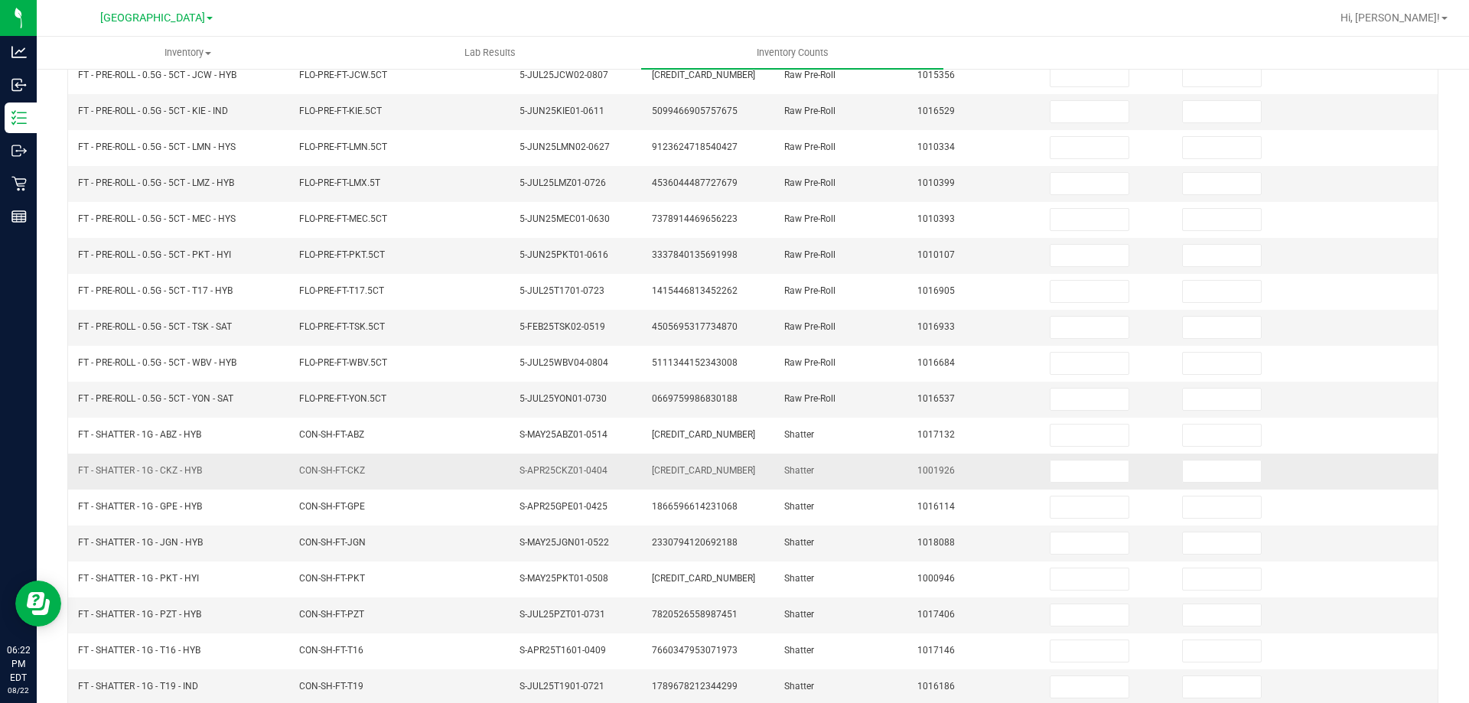
scroll to position [165, 0]
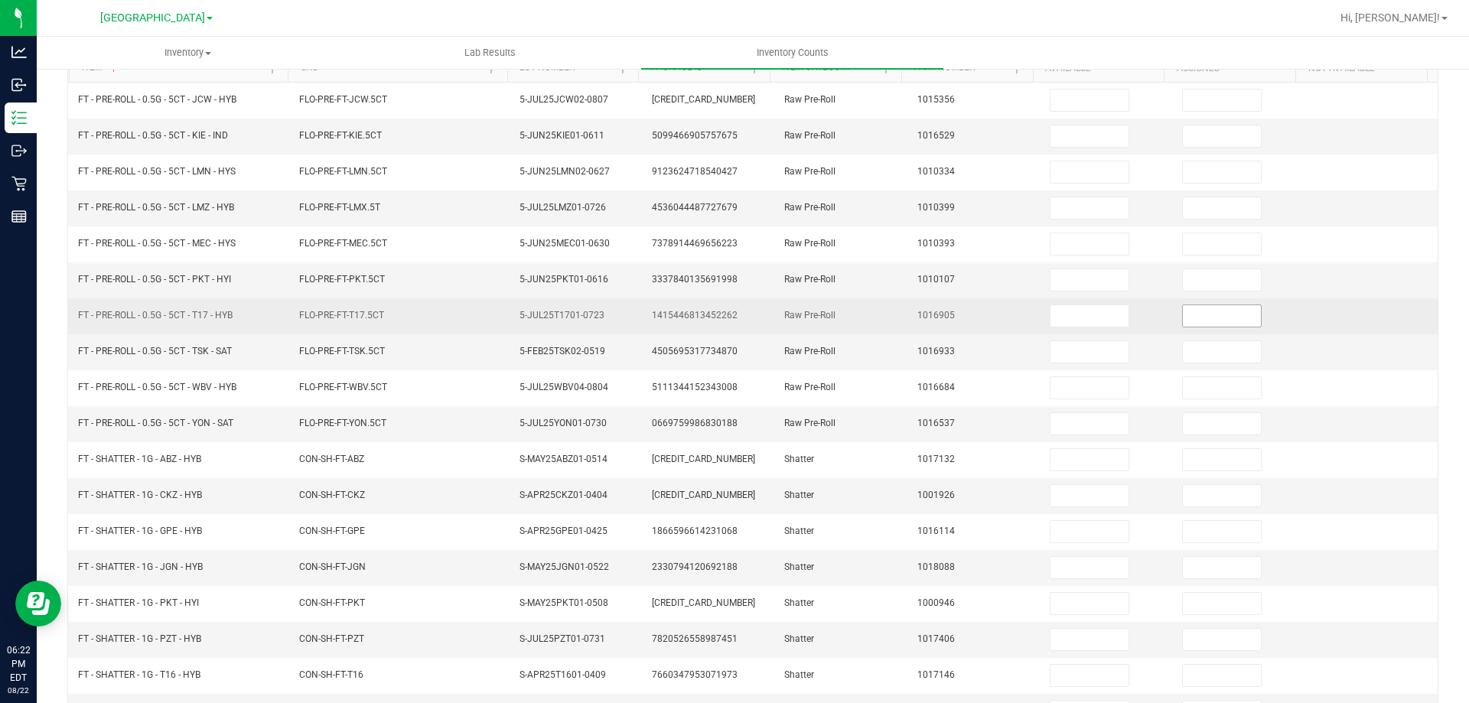
click at [1208, 313] on input at bounding box center [1222, 315] width 78 height 21
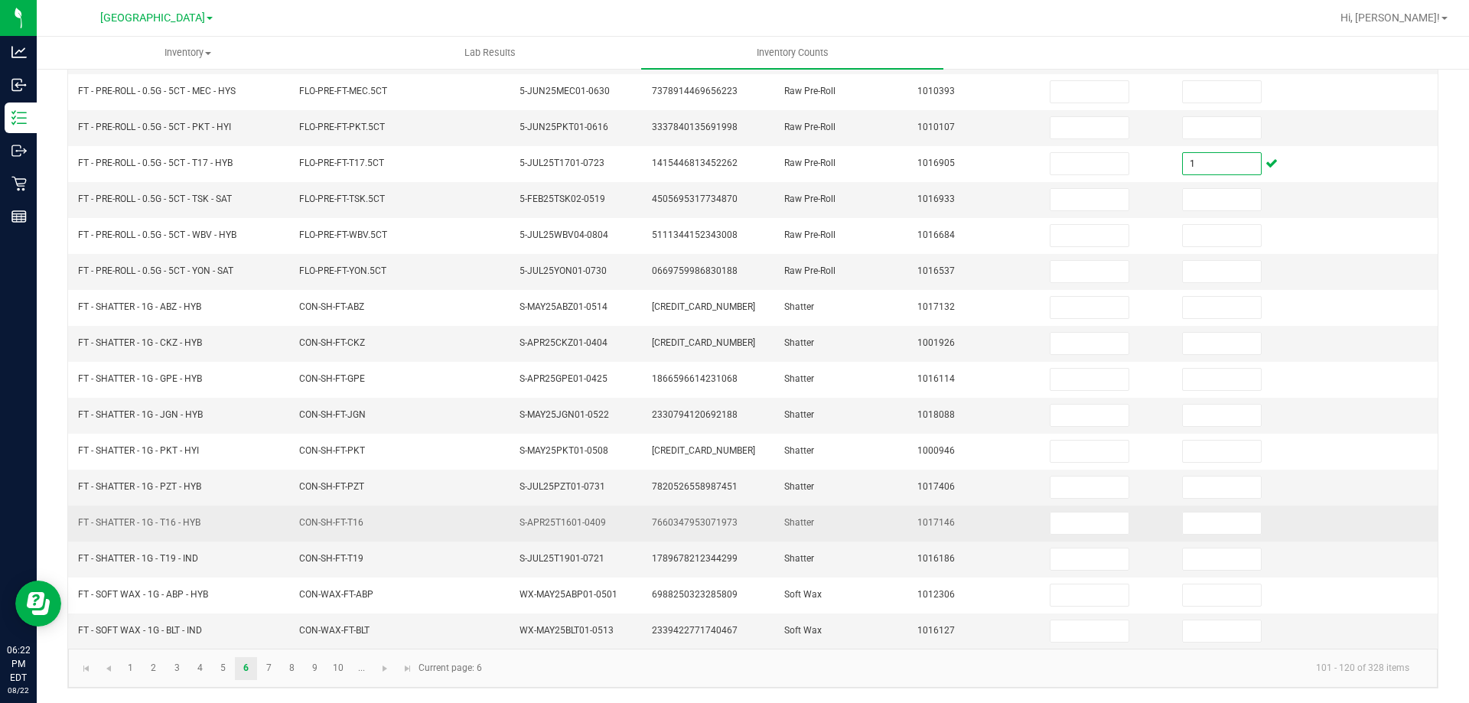
scroll to position [318, 0]
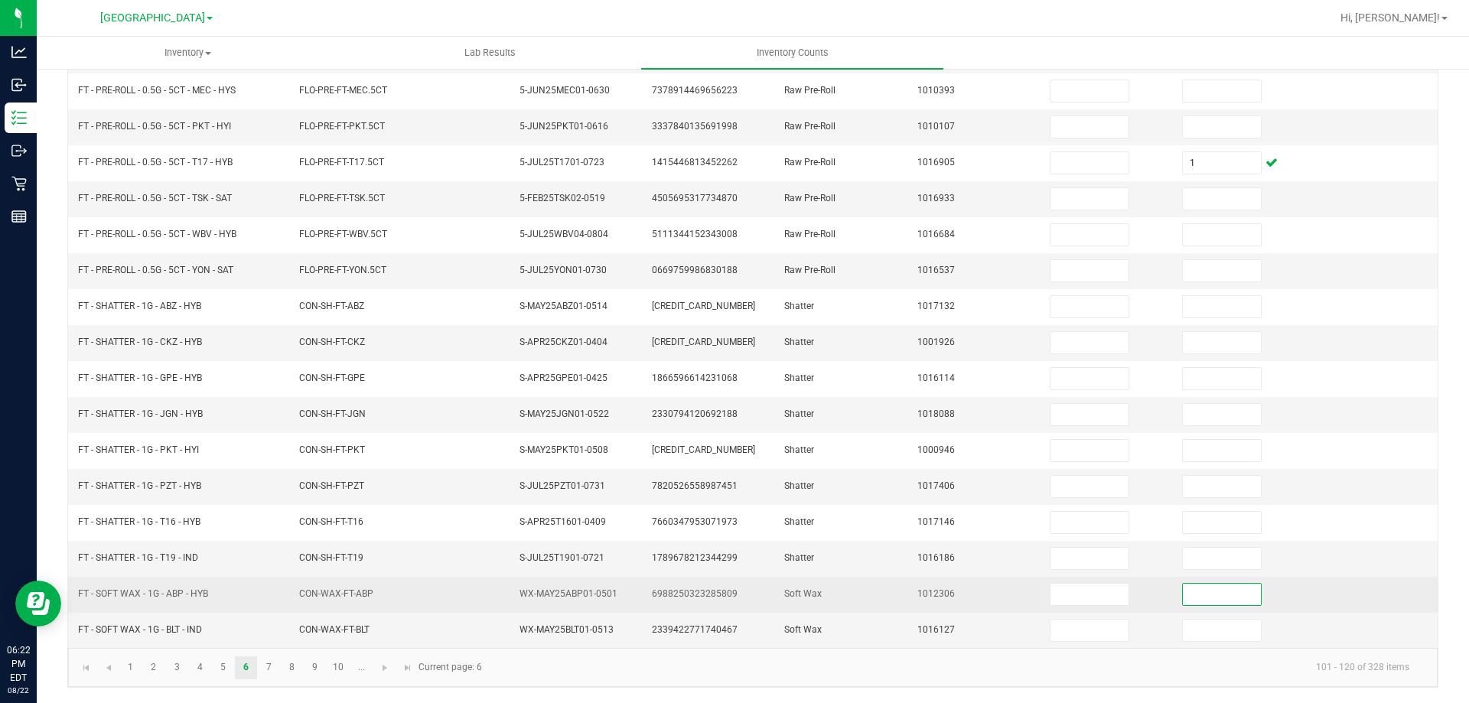
click at [1183, 590] on input at bounding box center [1222, 594] width 78 height 21
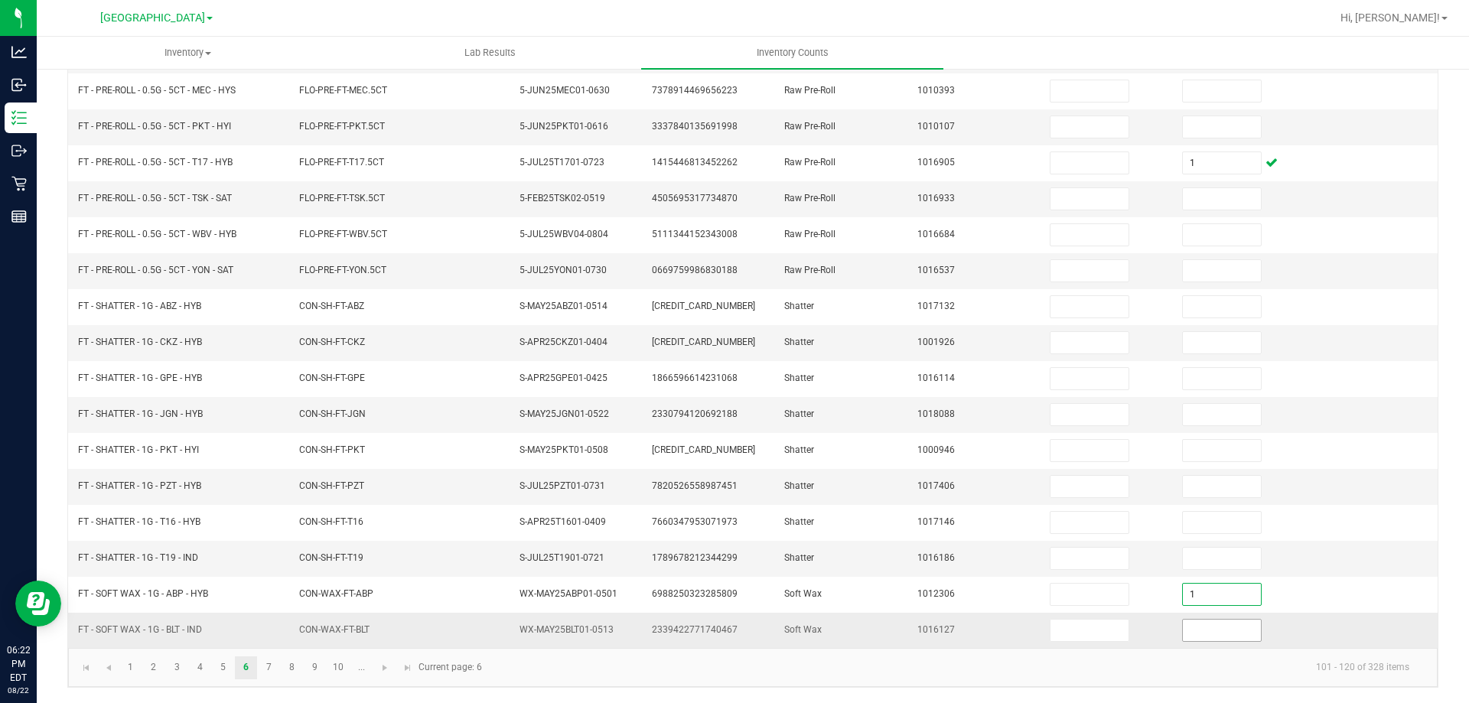
click at [1195, 622] on input at bounding box center [1222, 630] width 78 height 21
click at [274, 667] on link "7" at bounding box center [269, 668] width 22 height 23
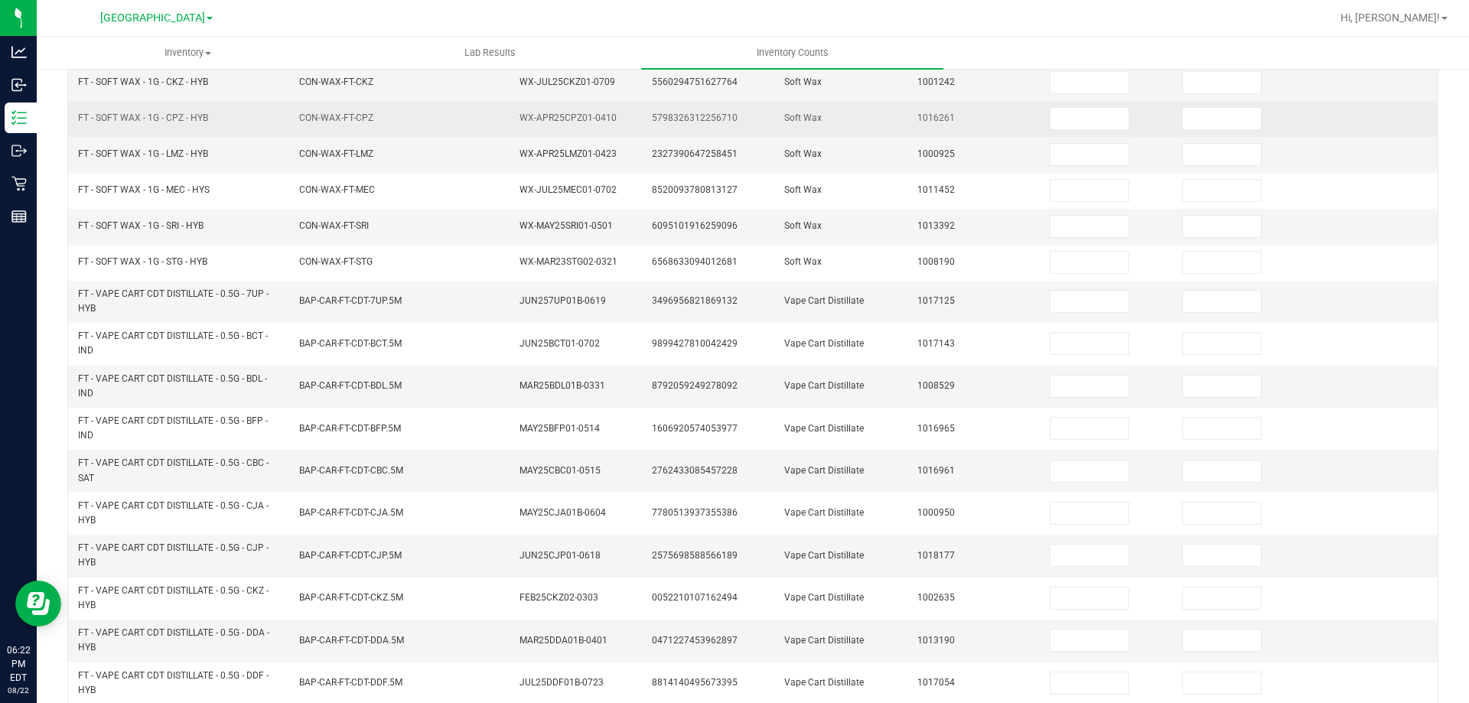
scroll to position [88, 0]
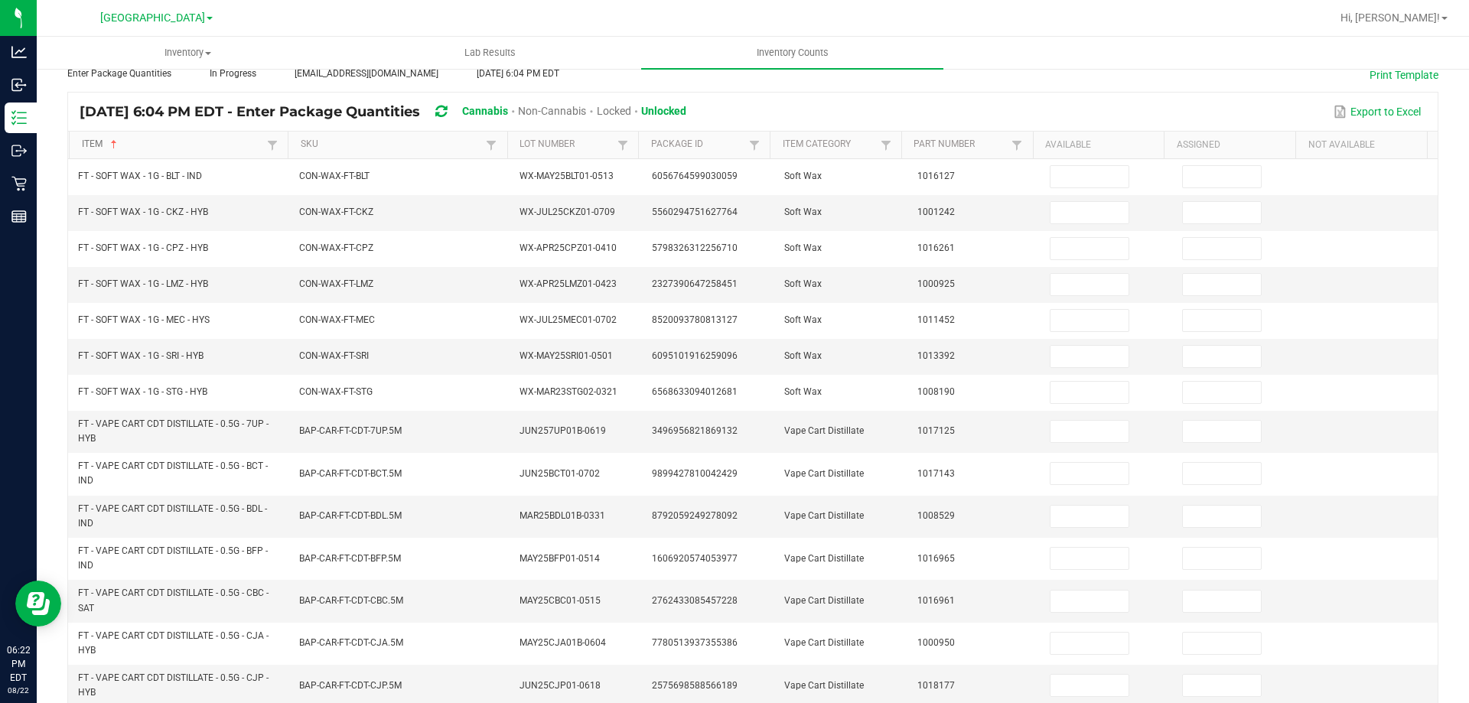
click at [135, 149] on link "Item" at bounding box center [173, 145] width 182 height 12
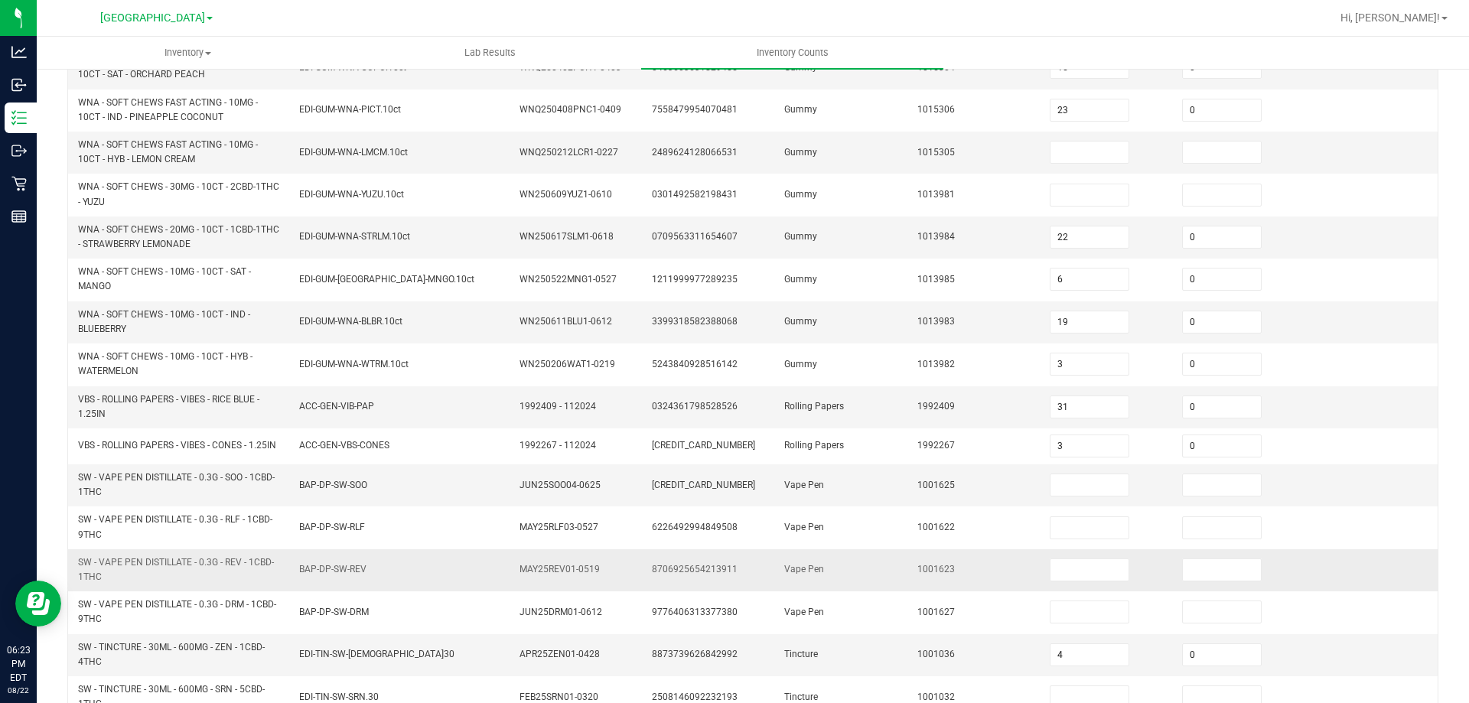
scroll to position [241, 0]
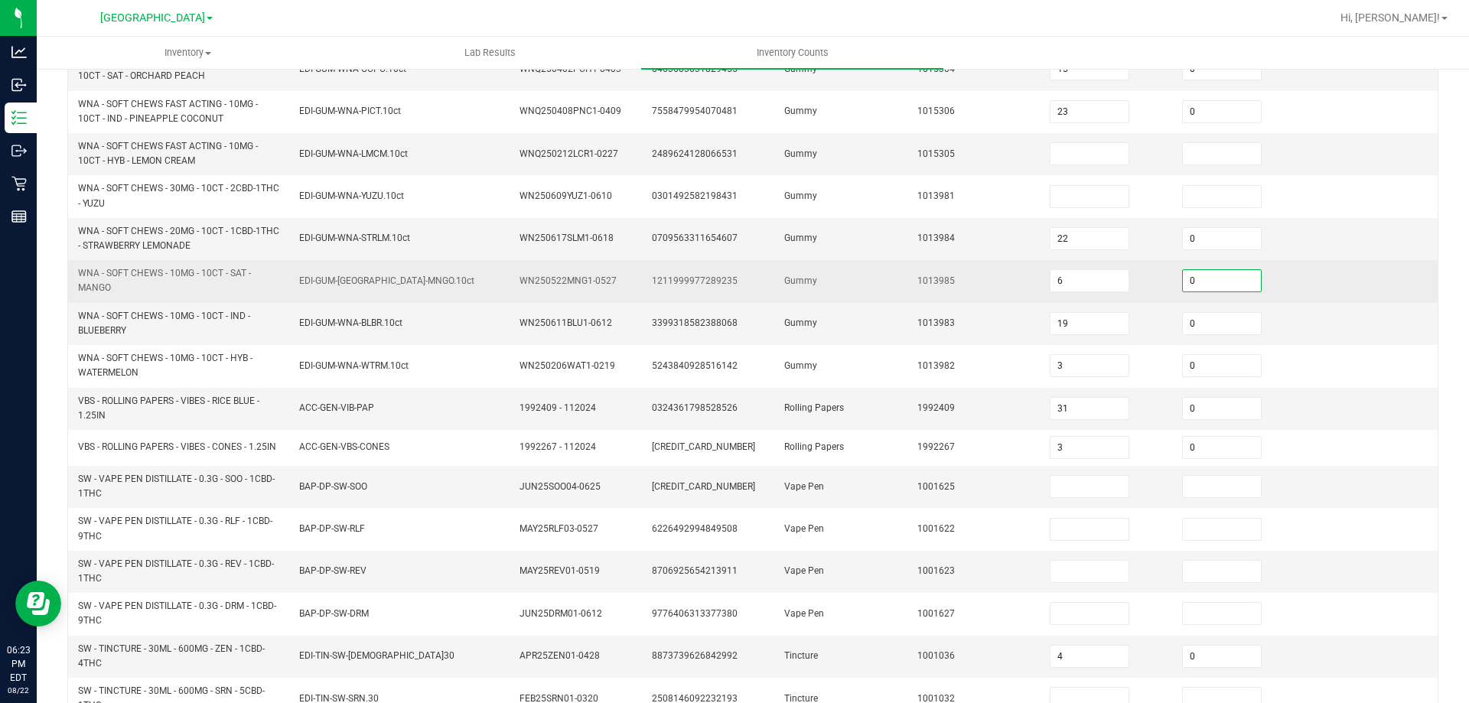
click at [1185, 281] on input "0" at bounding box center [1222, 280] width 78 height 21
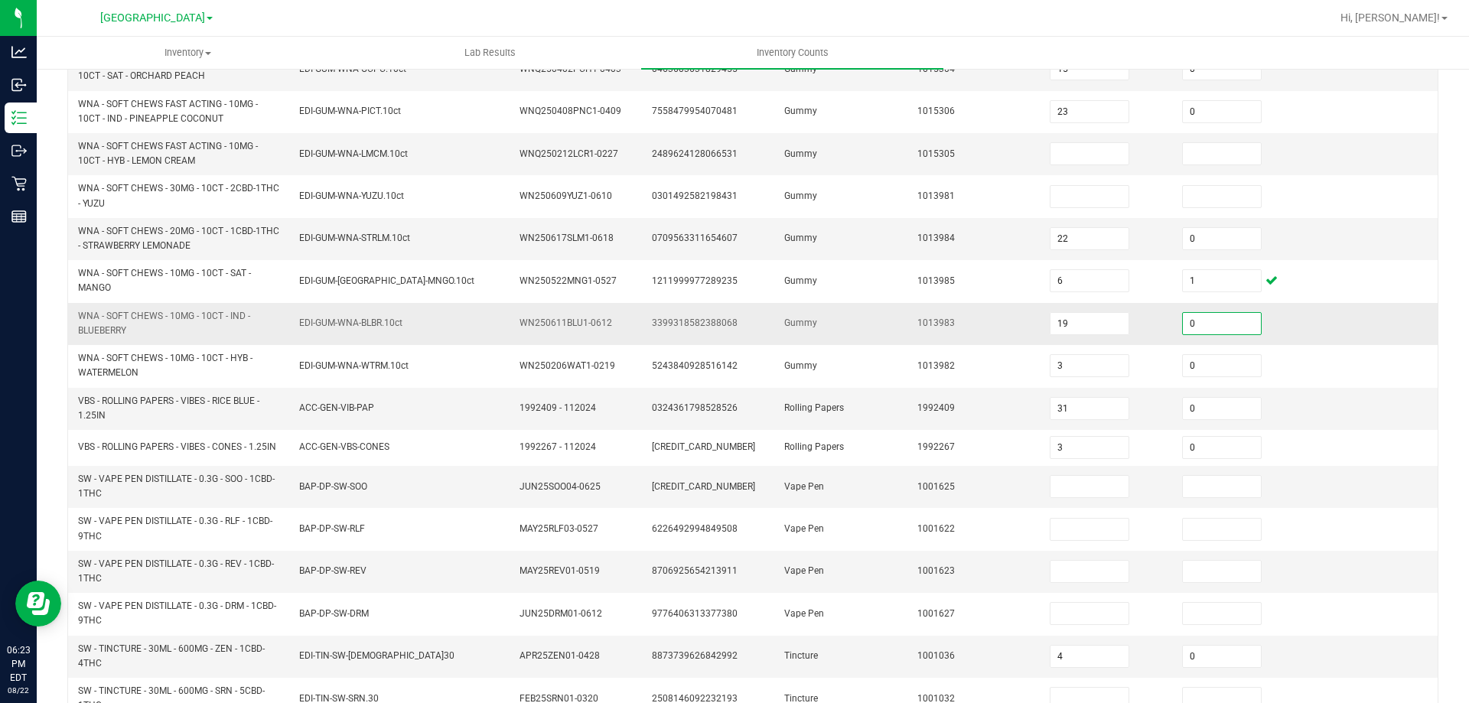
click at [1196, 318] on input "0" at bounding box center [1222, 323] width 78 height 21
click at [57, 409] on div "< All Inventory Counts Inventory Count Cancel Count Submit for Review Type Ente…" at bounding box center [753, 364] width 1433 height 1076
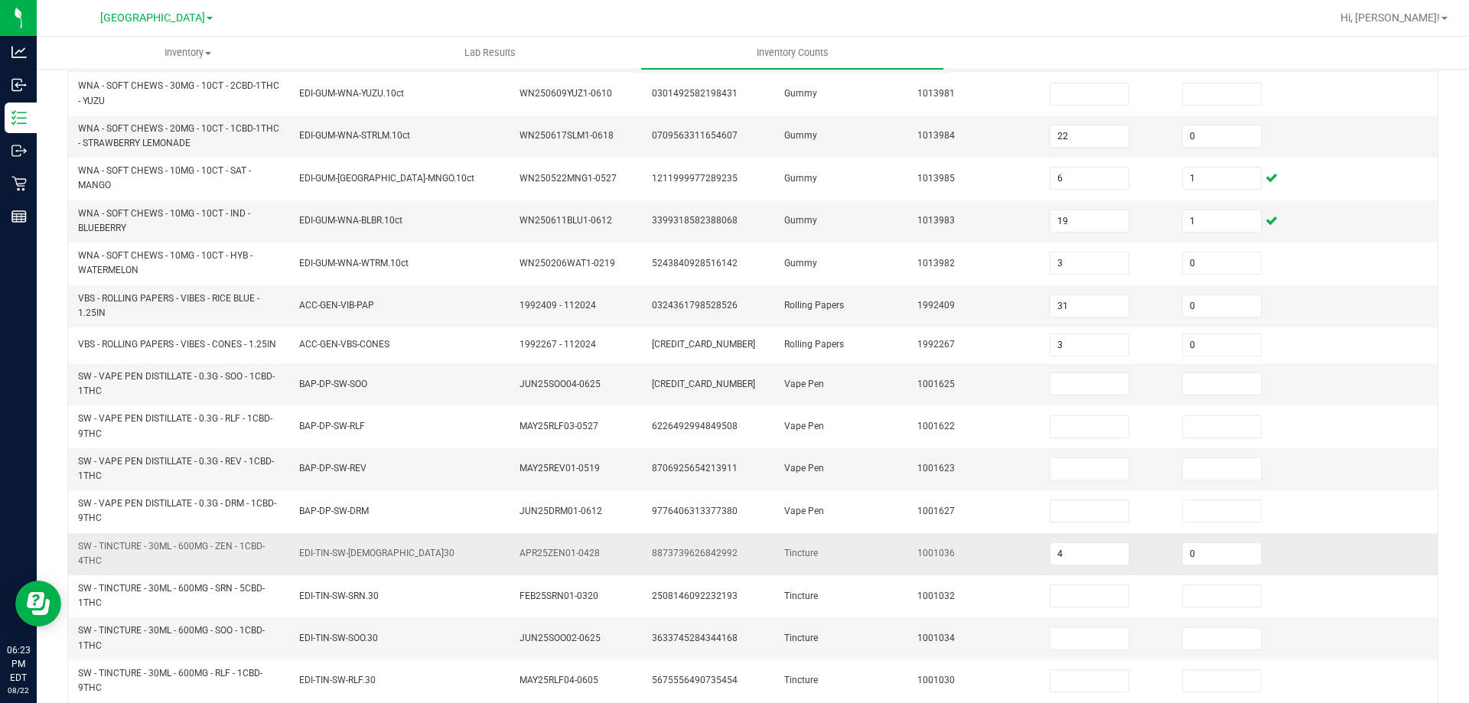
scroll to position [446, 0]
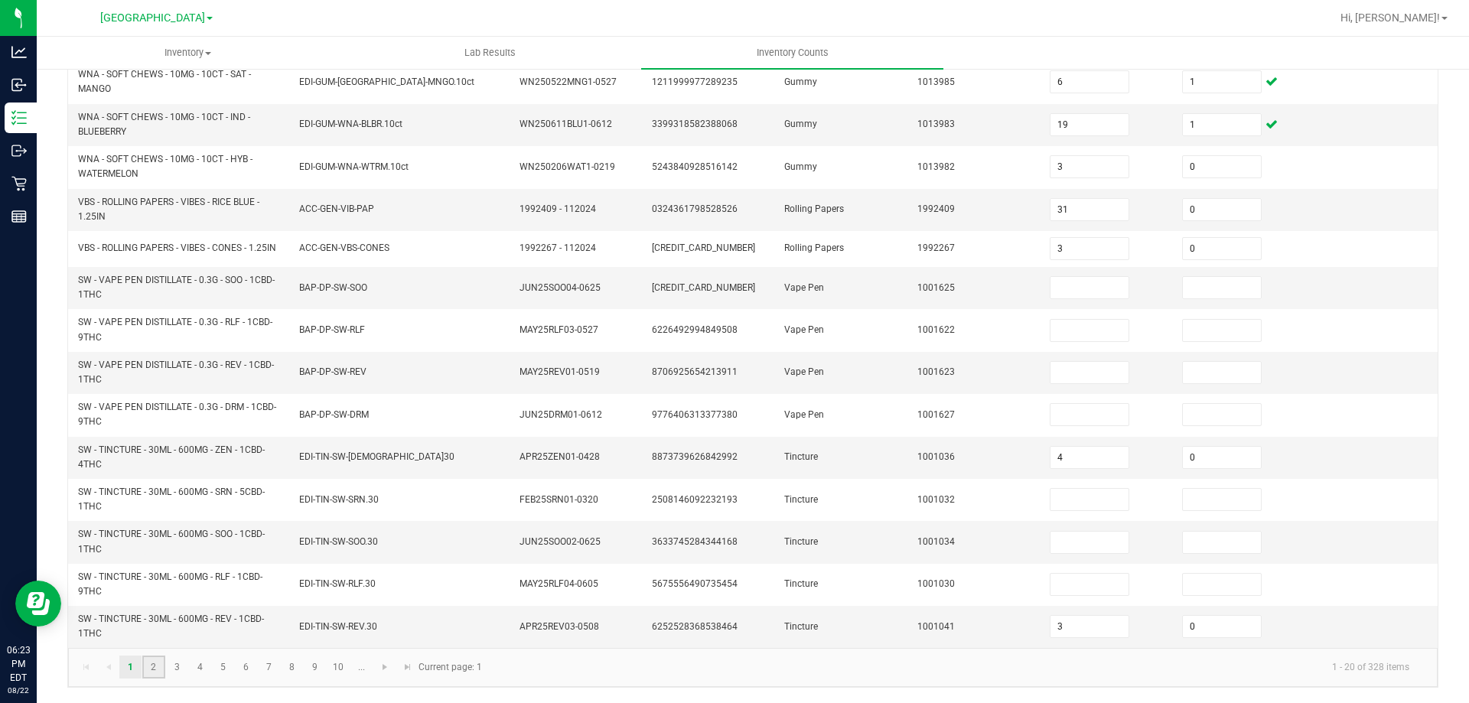
click at [152, 667] on link "2" at bounding box center [153, 667] width 22 height 23
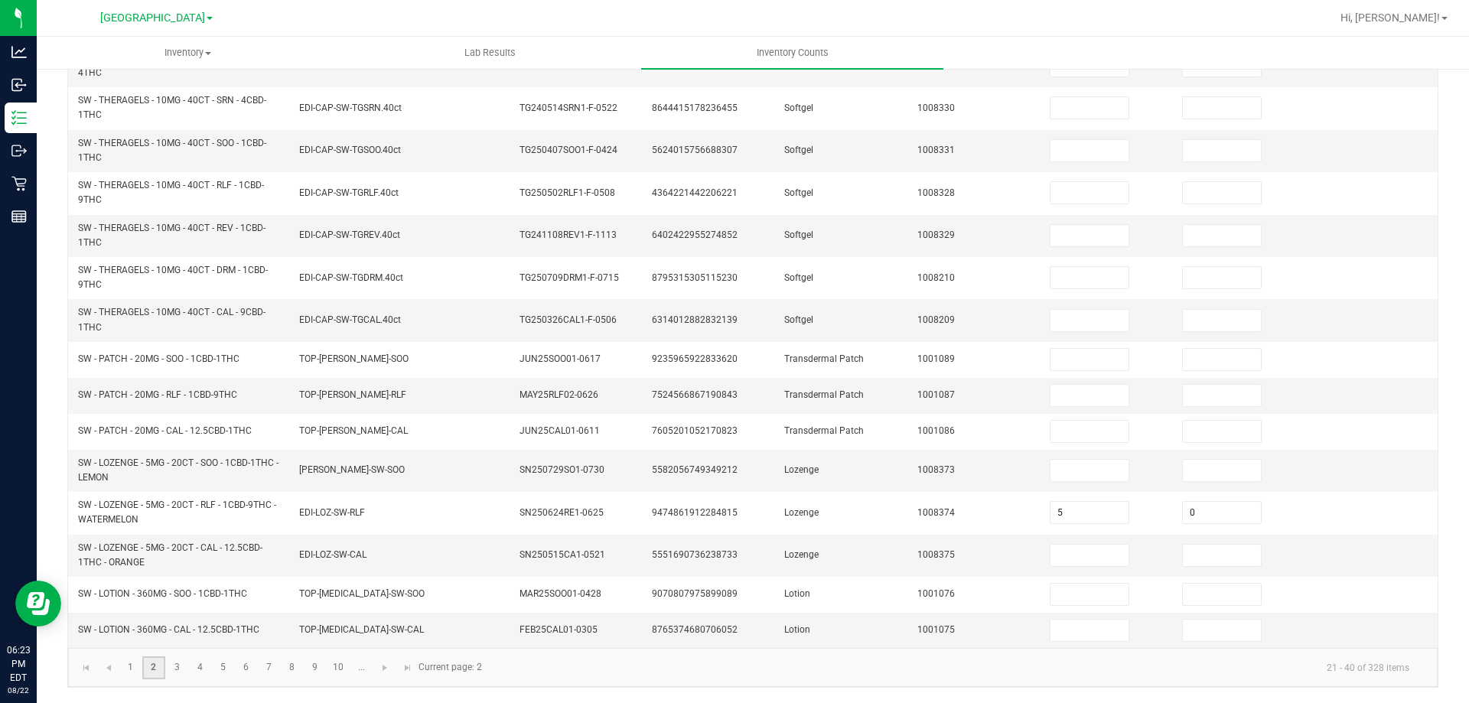
scroll to position [414, 0]
click at [47, 531] on div "< All Inventory Counts Inventory Count Cancel Count Submit for Review Type Ente…" at bounding box center [753, 178] width 1433 height 1050
click at [179, 671] on link "3" at bounding box center [177, 668] width 22 height 23
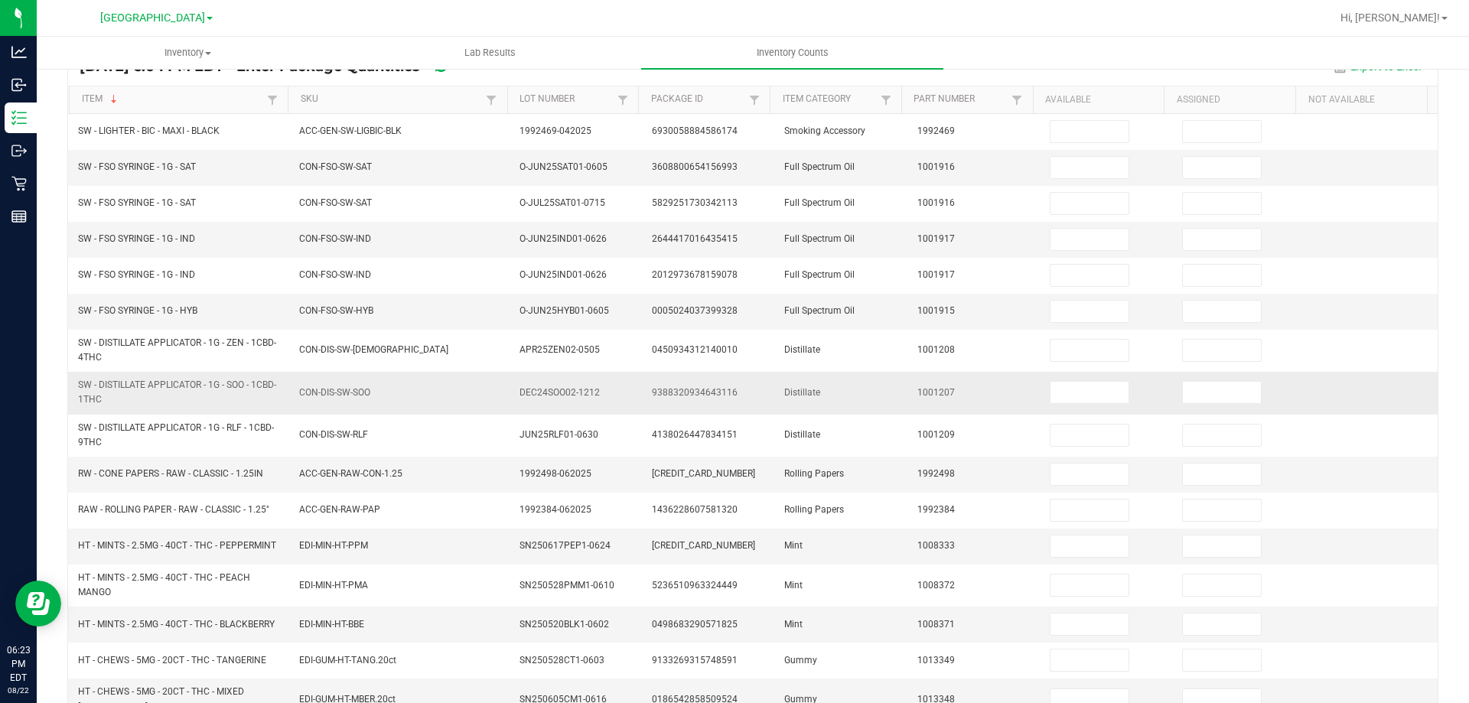
scroll to position [57, 0]
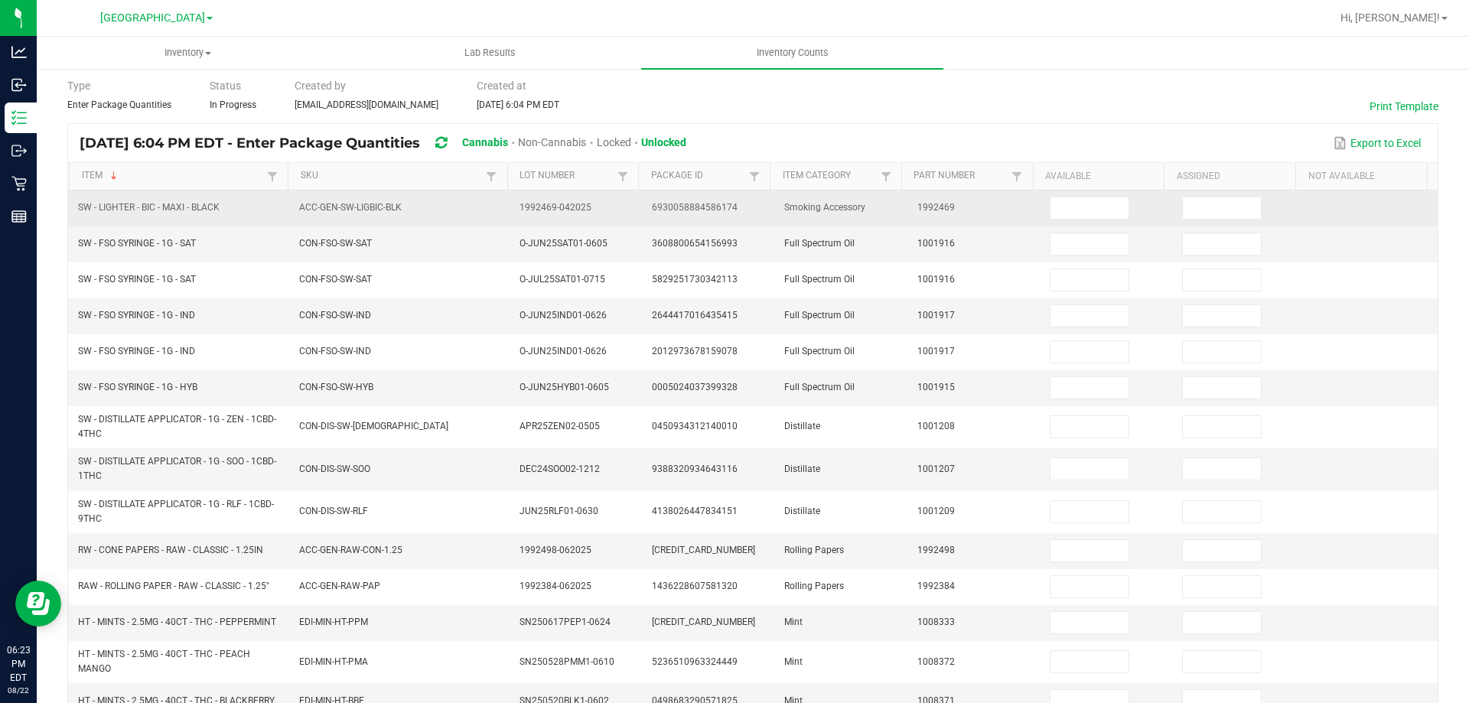
drag, startPoint x: 77, startPoint y: 203, endPoint x: 210, endPoint y: 208, distance: 133.3
click at [219, 209] on td "SW - LIGHTER - BIC - MAXI - BLACK" at bounding box center [179, 209] width 221 height 36
click at [1070, 198] on input at bounding box center [1090, 207] width 78 height 21
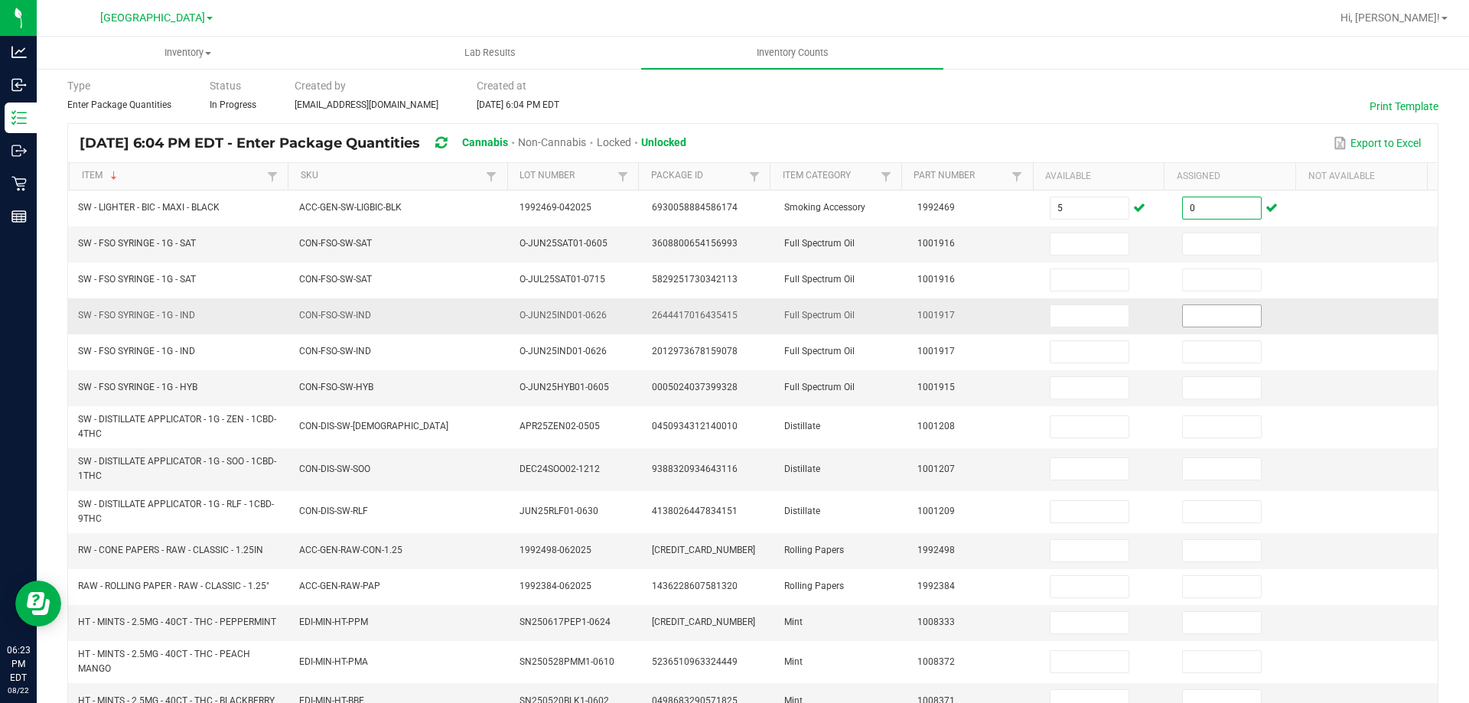
click at [1198, 319] on input at bounding box center [1222, 315] width 78 height 21
click at [1200, 241] on input at bounding box center [1222, 243] width 78 height 21
click at [57, 510] on div "< All Inventory Counts Inventory Count Cancel Count Submit for Review Type Ente…" at bounding box center [753, 514] width 1433 height 1006
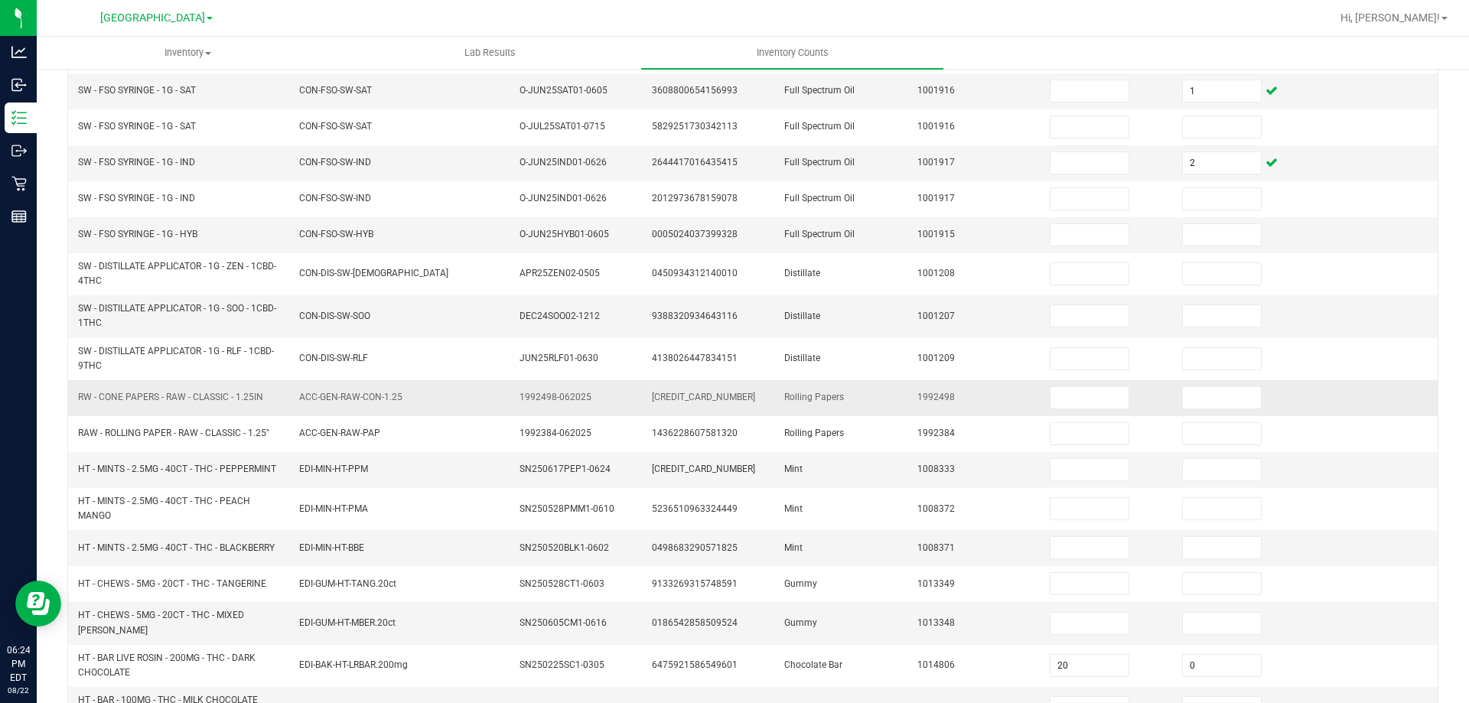
drag, startPoint x: 77, startPoint y: 393, endPoint x: 266, endPoint y: 404, distance: 189.3
click at [280, 403] on td "RW - CONE PAPERS - RAW - CLASSIC - 1.25IN" at bounding box center [179, 398] width 221 height 36
click at [1051, 393] on input at bounding box center [1090, 397] width 78 height 21
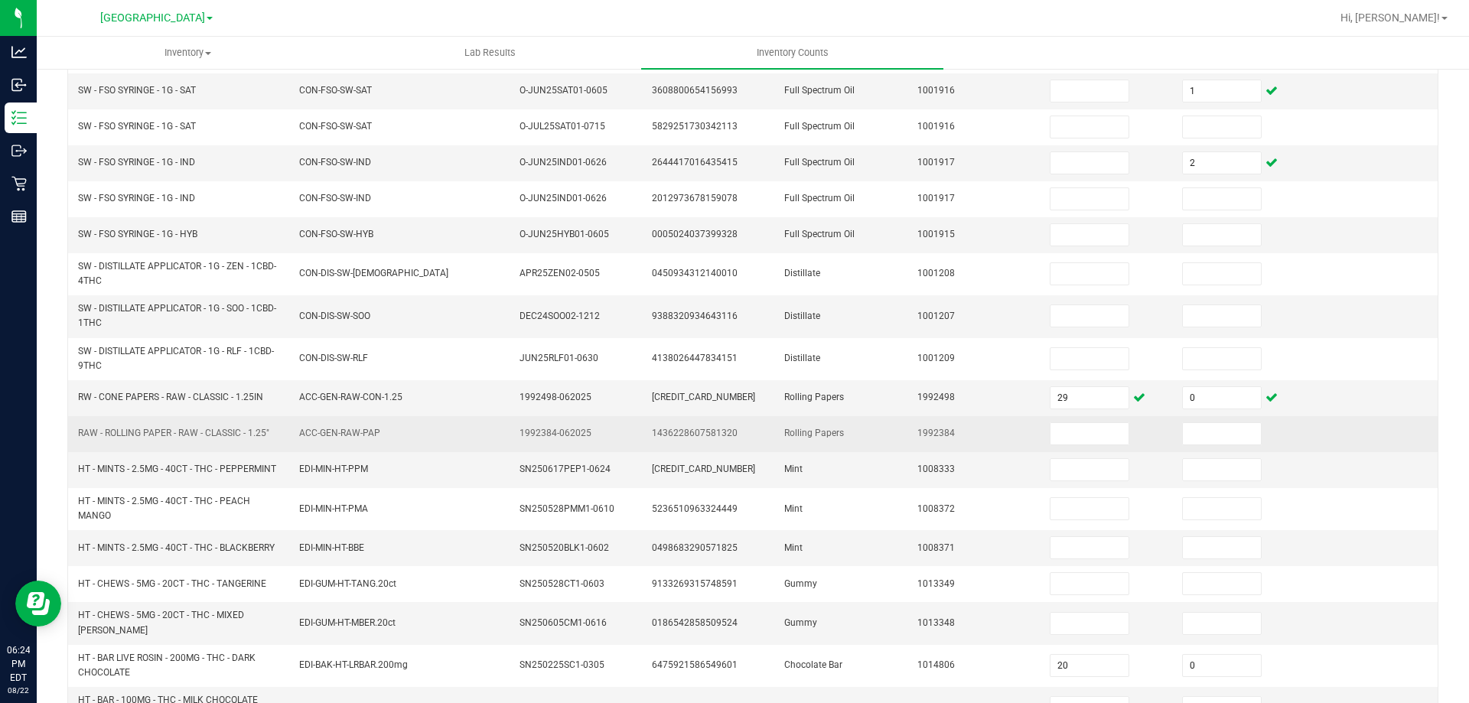
drag, startPoint x: 79, startPoint y: 432, endPoint x: 261, endPoint y: 430, distance: 182.1
click at [275, 435] on td "RAW - ROLLING PAPER - RAW - CLASSIC - 1.25"" at bounding box center [179, 434] width 221 height 36
click at [1041, 430] on td at bounding box center [1107, 434] width 132 height 36
click at [1051, 429] on input at bounding box center [1090, 433] width 78 height 21
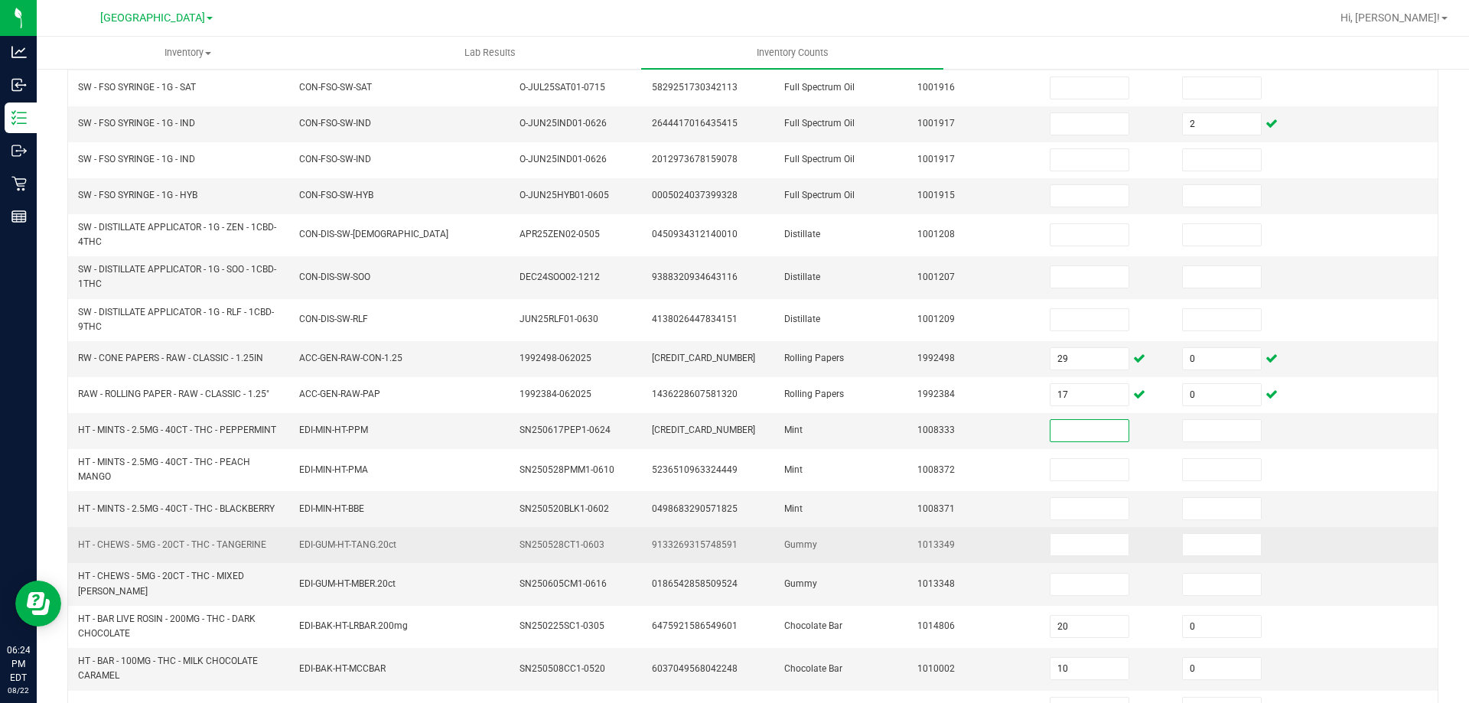
scroll to position [286, 0]
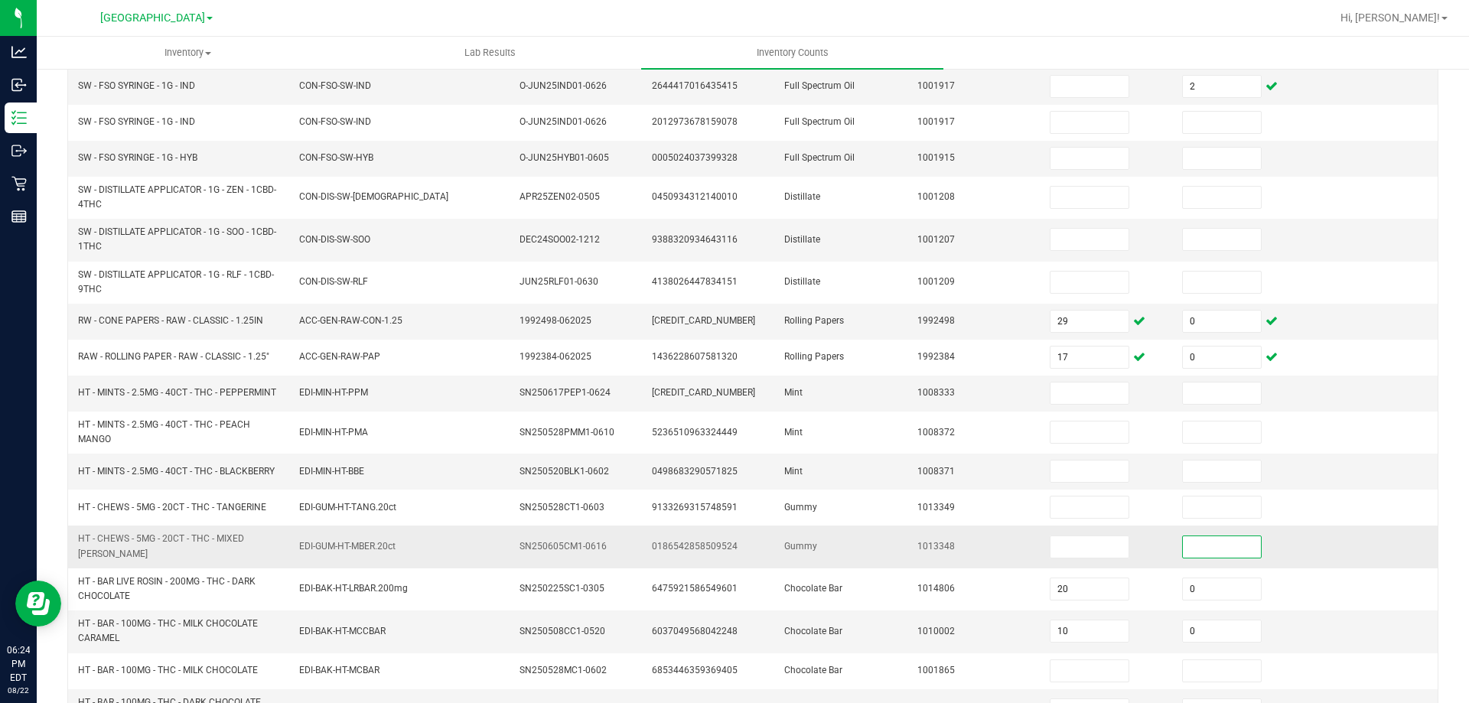
click at [1203, 545] on input at bounding box center [1222, 546] width 78 height 21
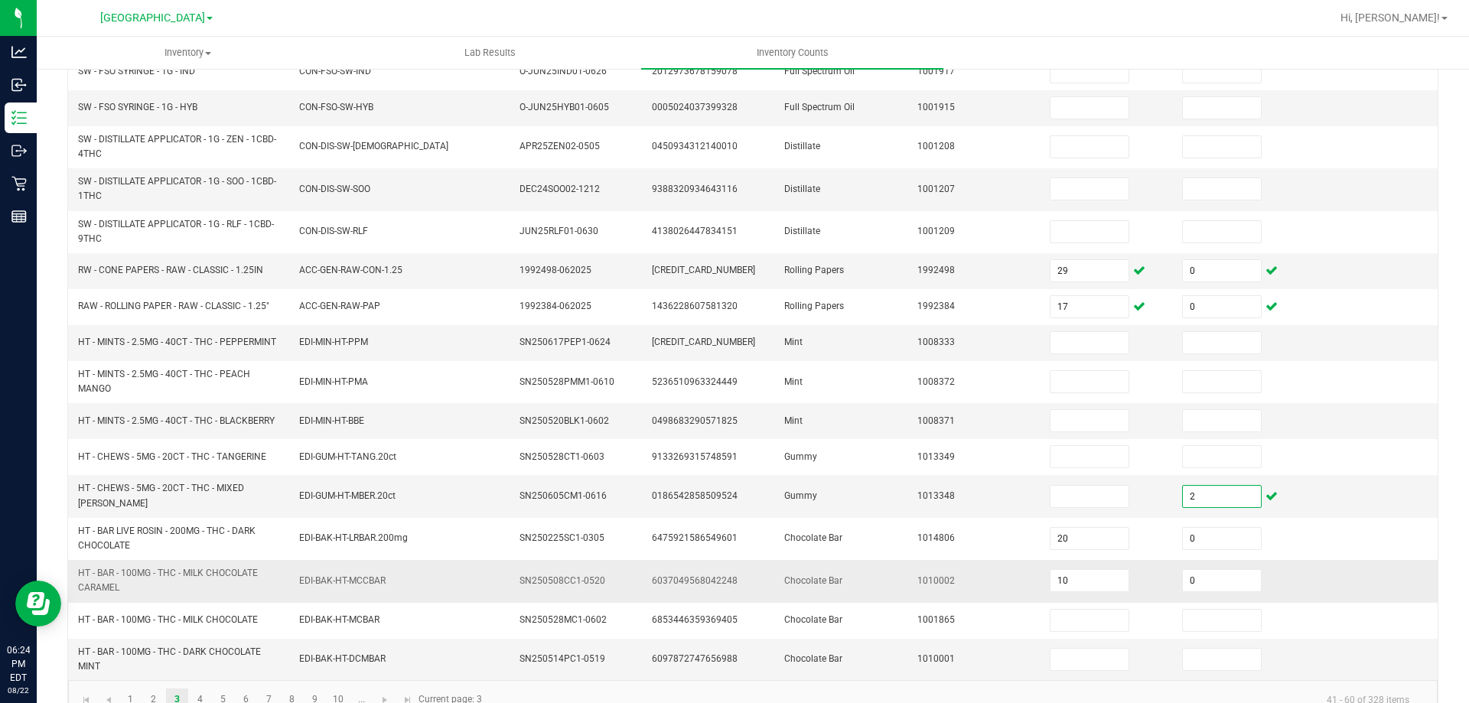
scroll to position [363, 0]
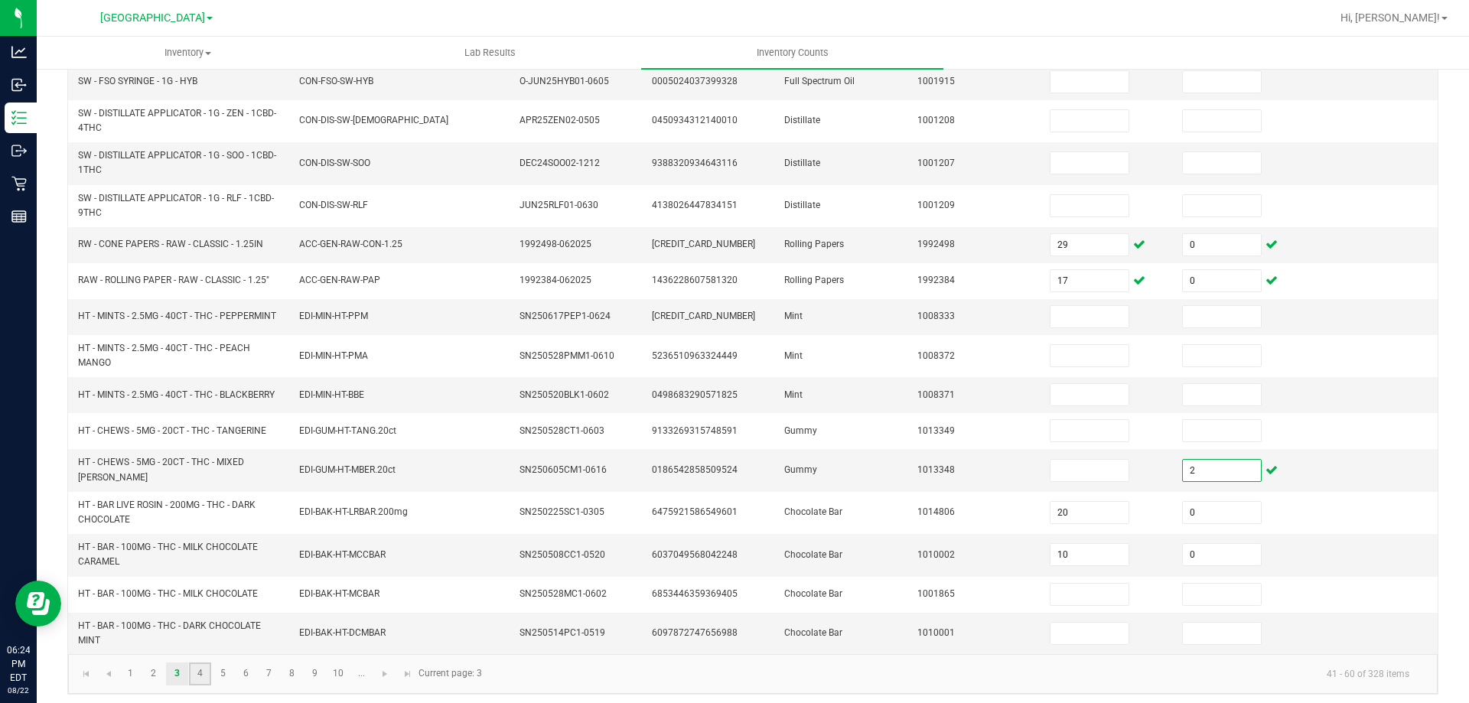
click at [202, 666] on link "4" at bounding box center [200, 674] width 22 height 23
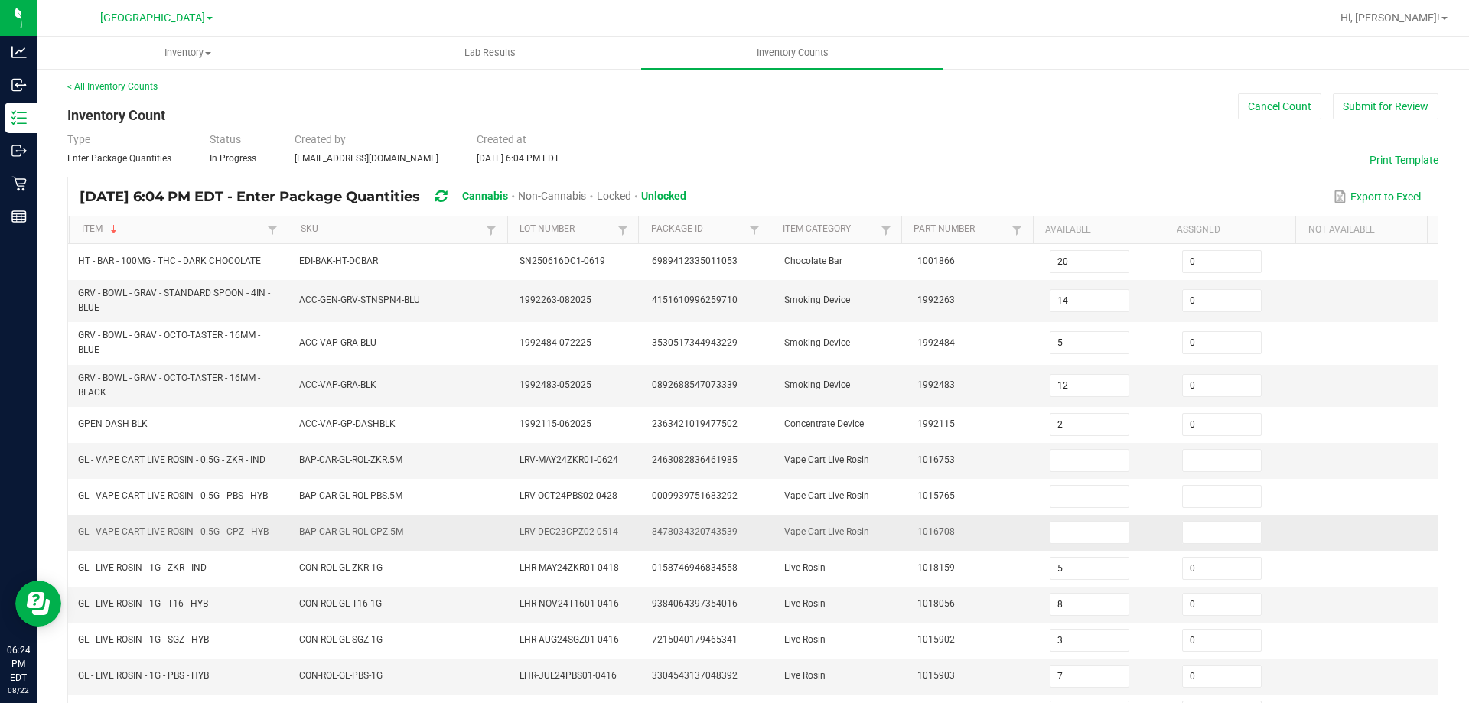
scroll to position [0, 0]
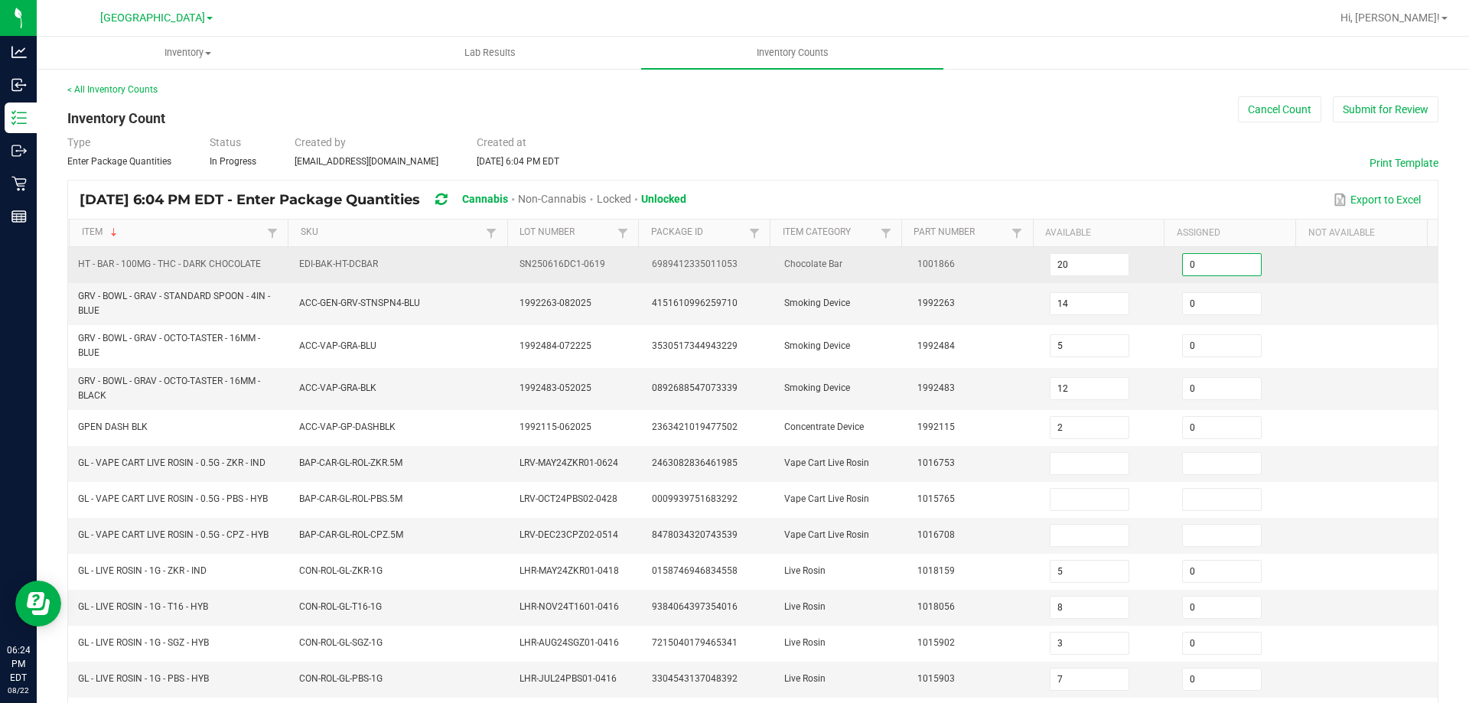
click at [1185, 255] on input "0" at bounding box center [1222, 264] width 78 height 21
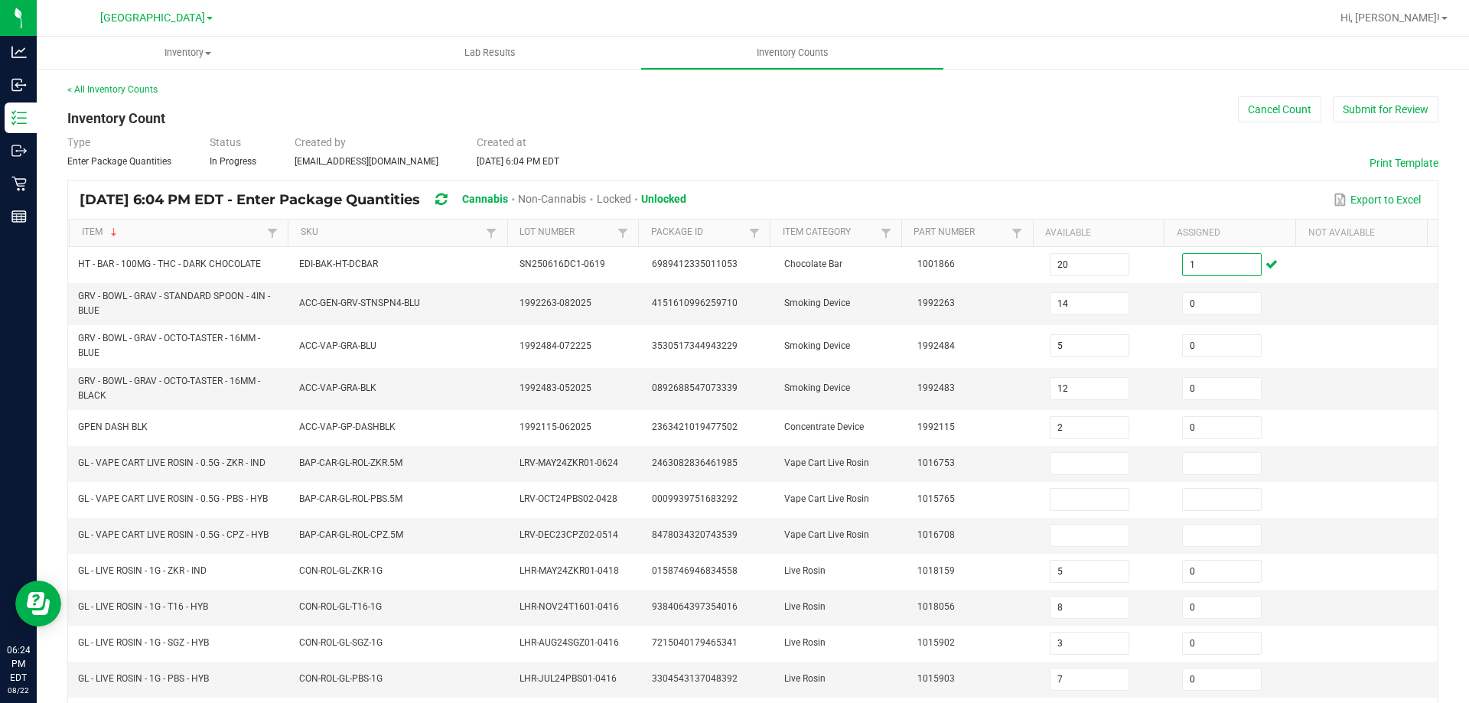
click at [51, 456] on div "< All Inventory Counts Inventory Count Cancel Count Submit for Review Type Ente…" at bounding box center [753, 553] width 1433 height 973
click at [137, 233] on link "Item" at bounding box center [173, 233] width 182 height 12
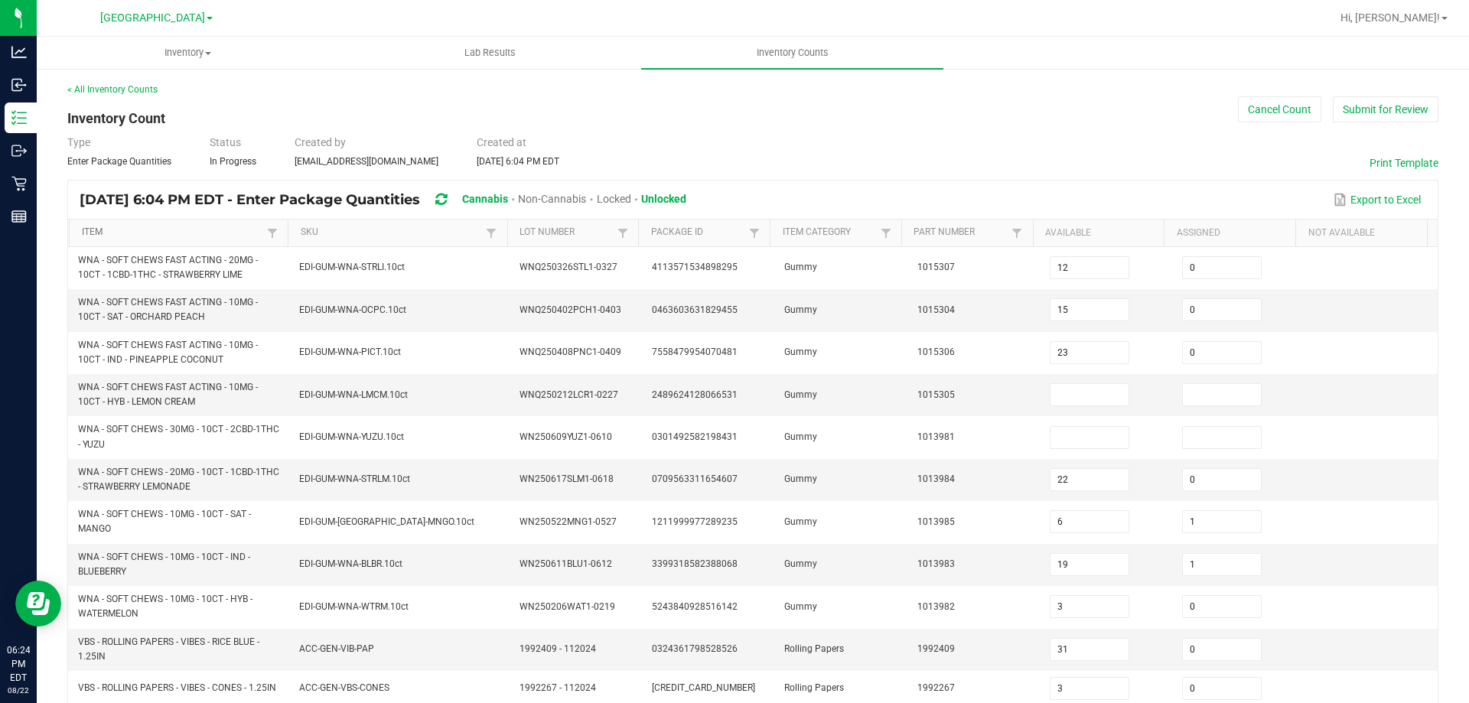
click at [135, 239] on link "Item" at bounding box center [173, 233] width 182 height 12
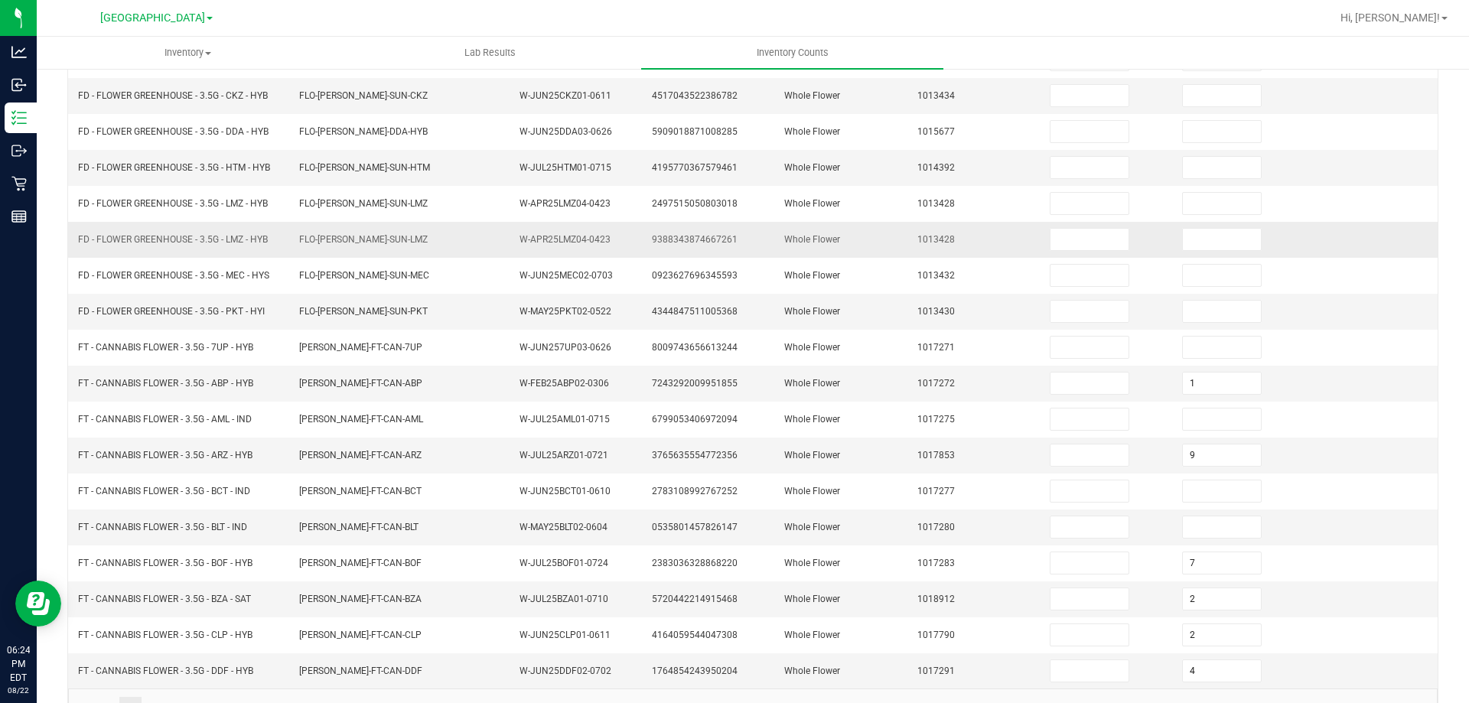
scroll to position [324, 0]
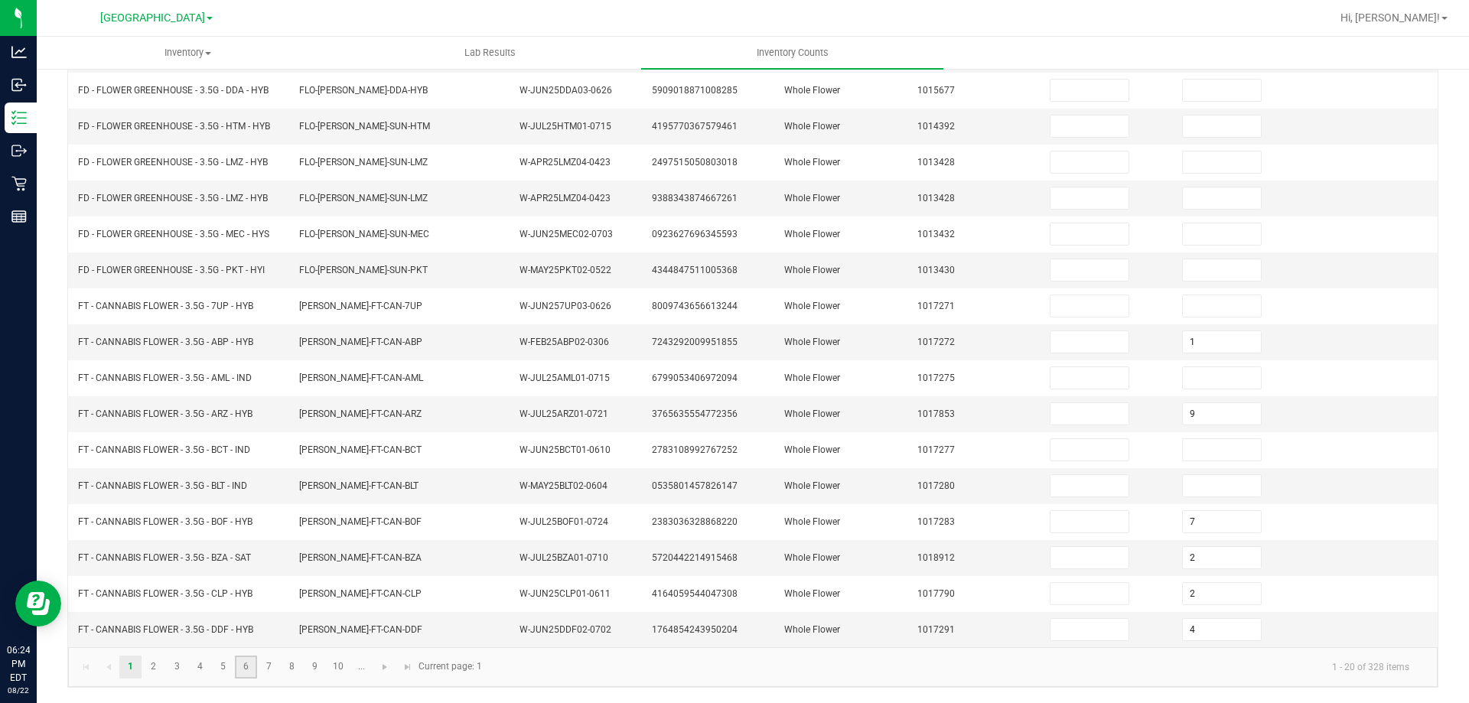
click at [246, 664] on link "6" at bounding box center [246, 667] width 22 height 23
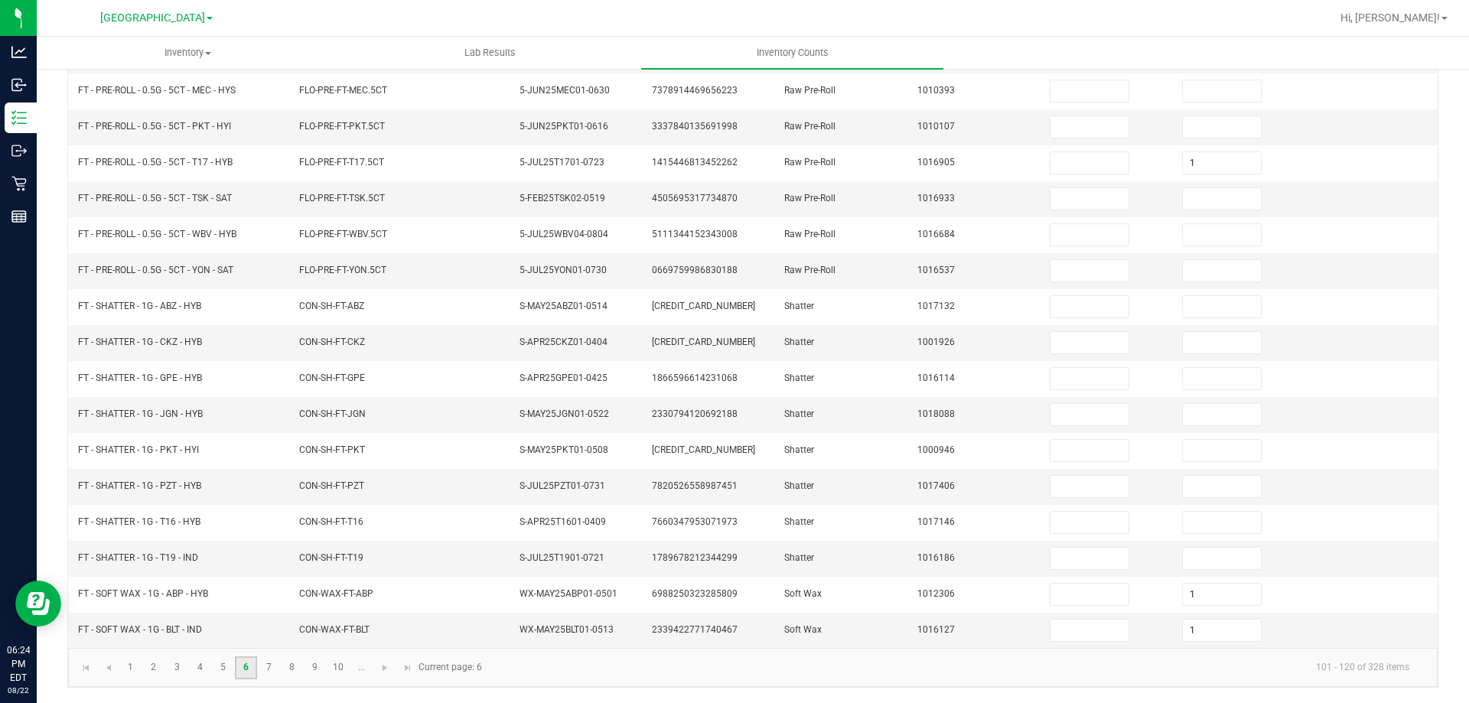
scroll to position [318, 0]
click at [273, 675] on link "7" at bounding box center [269, 668] width 22 height 23
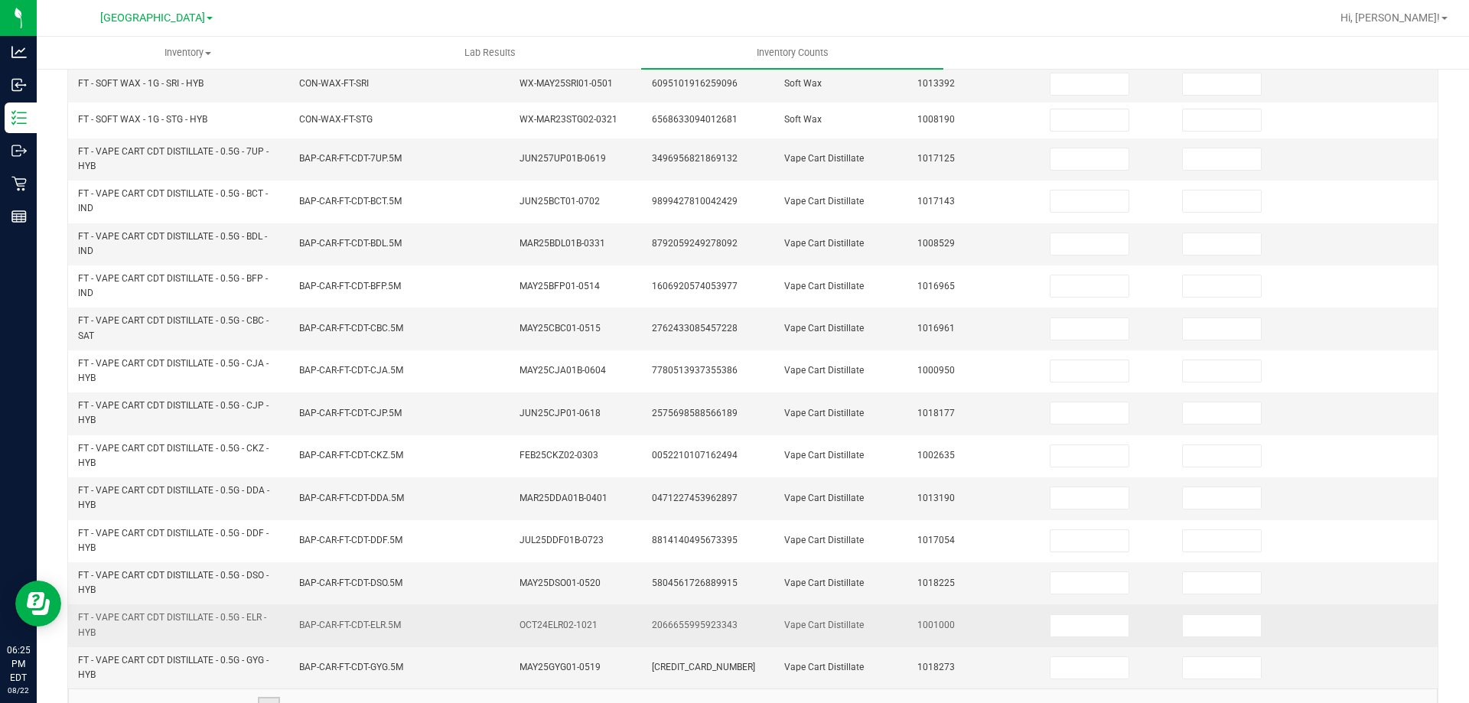
scroll to position [402, 0]
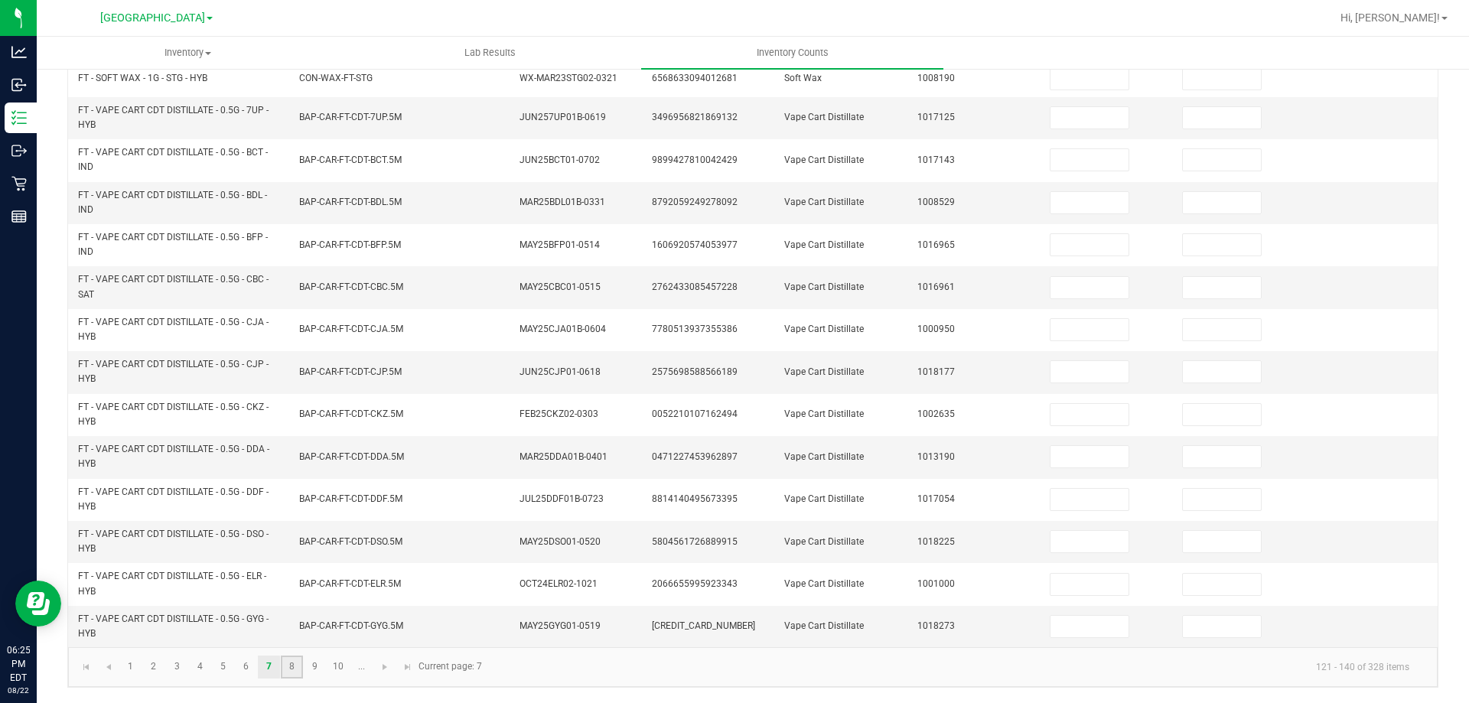
click at [289, 665] on link "8" at bounding box center [292, 667] width 22 height 23
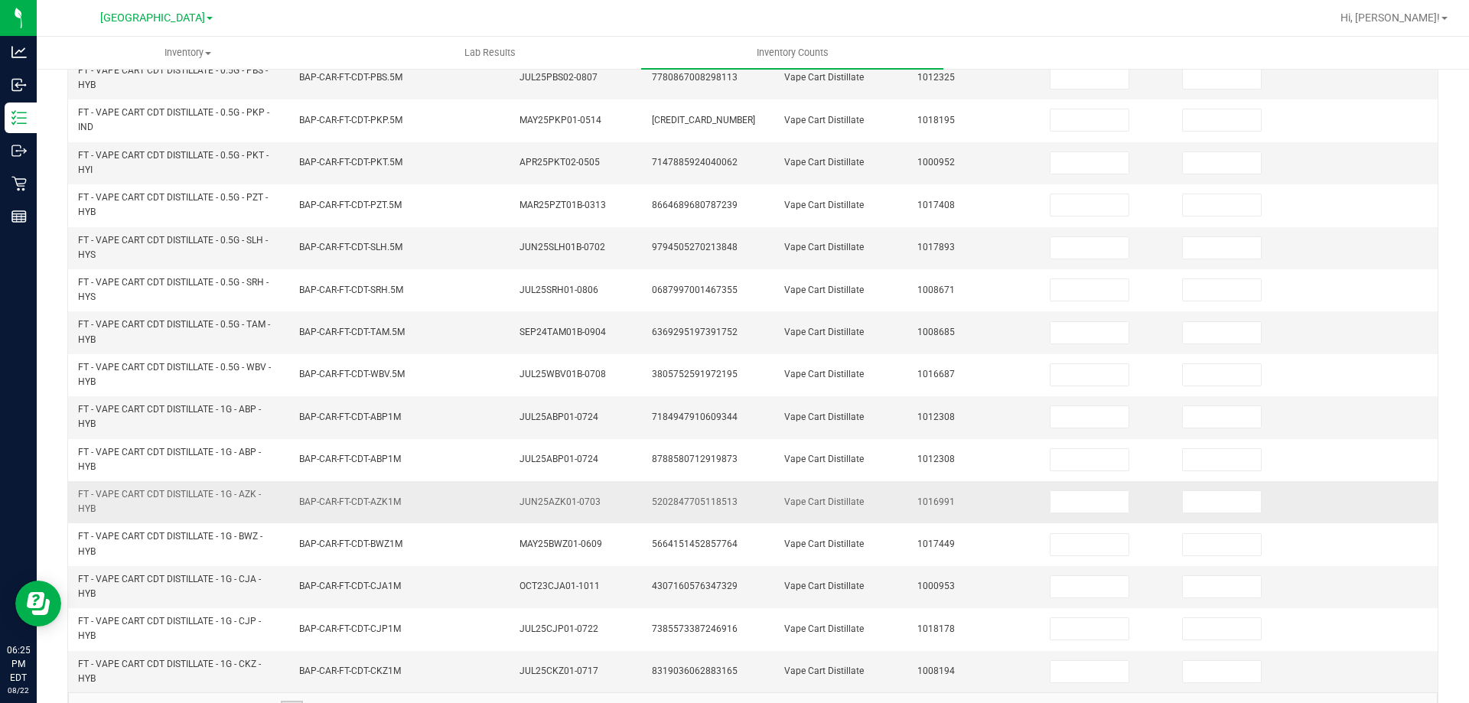
scroll to position [325, 0]
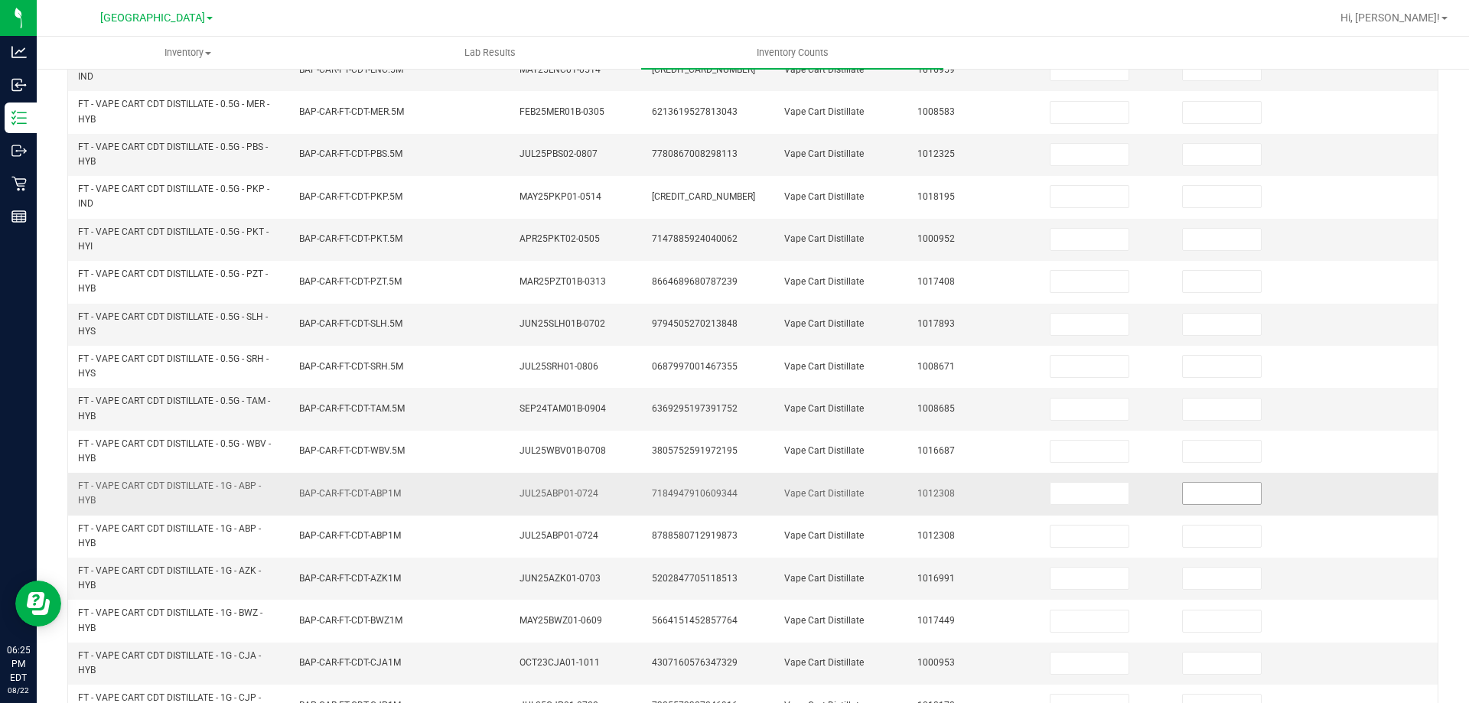
click at [1198, 496] on input at bounding box center [1222, 493] width 78 height 21
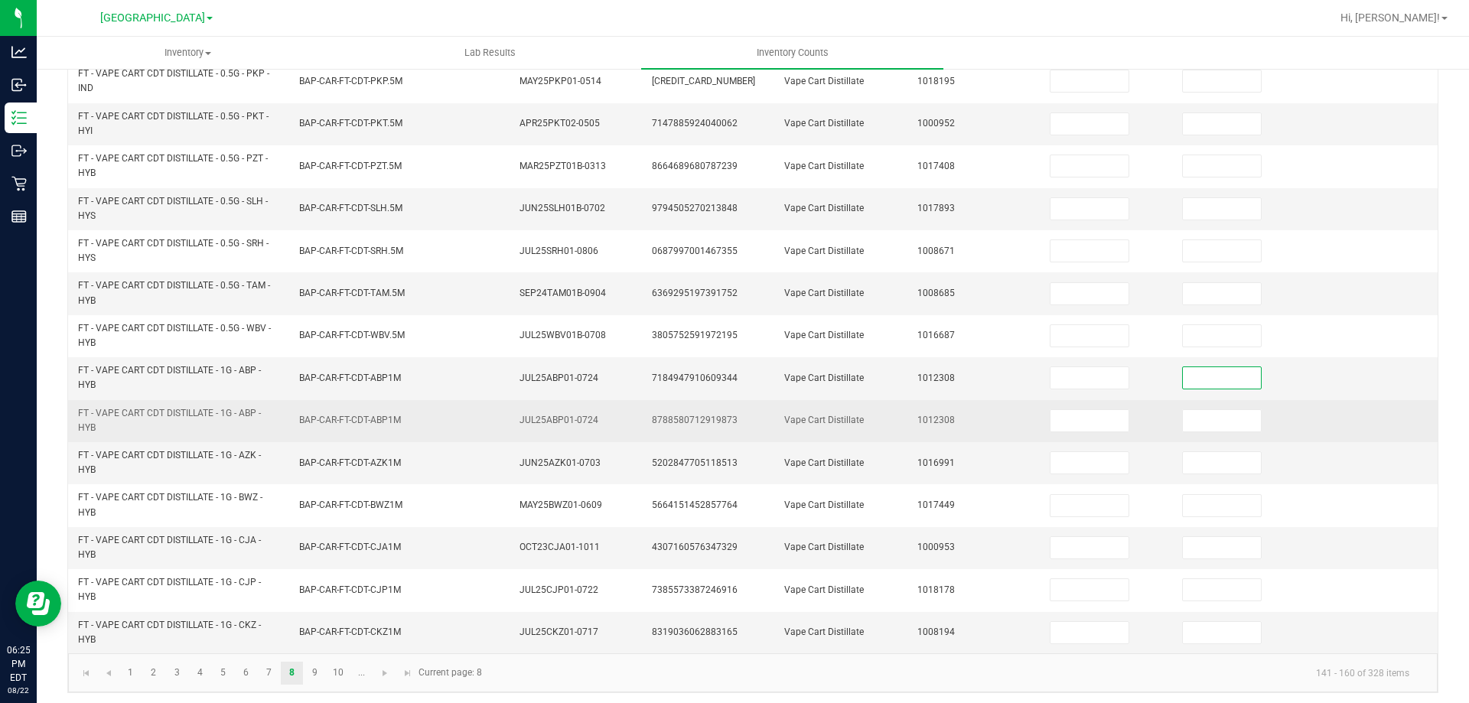
scroll to position [446, 0]
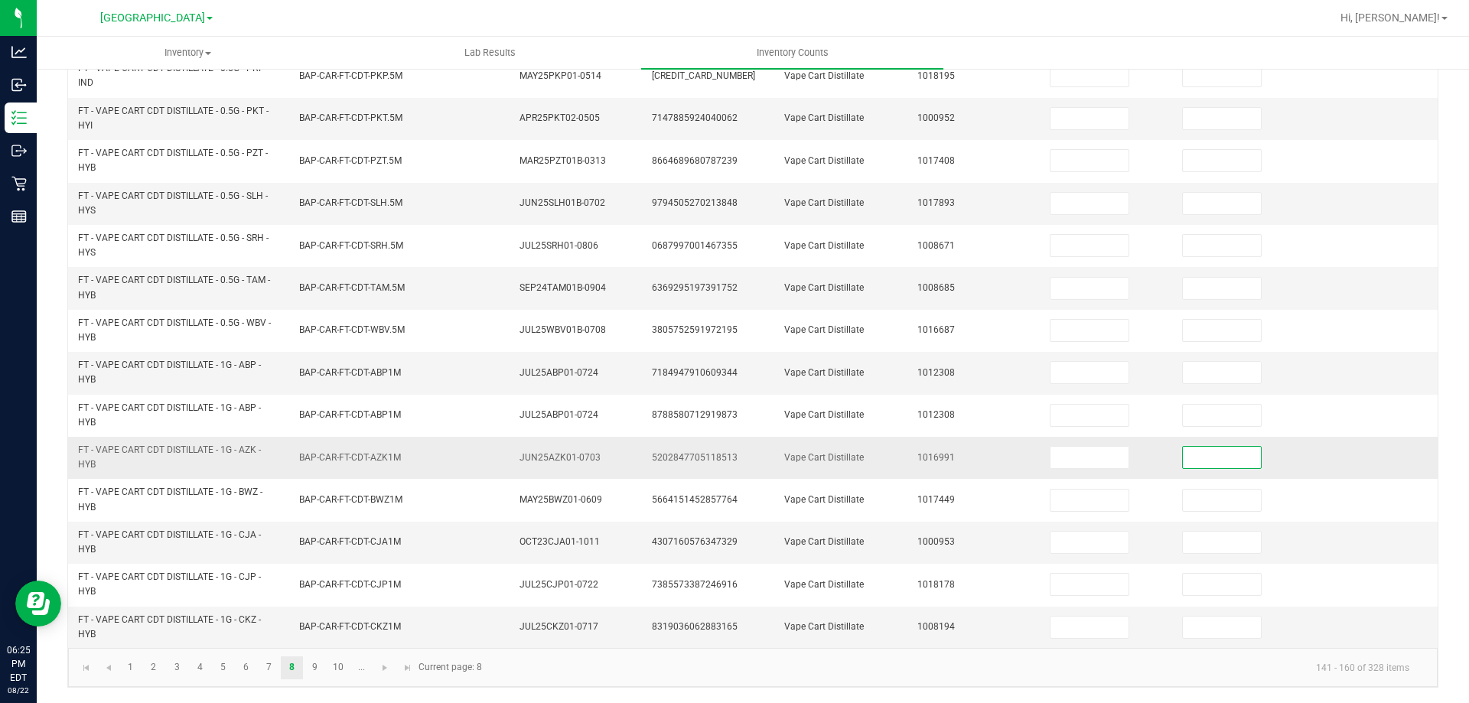
click at [1214, 465] on input at bounding box center [1222, 457] width 78 height 21
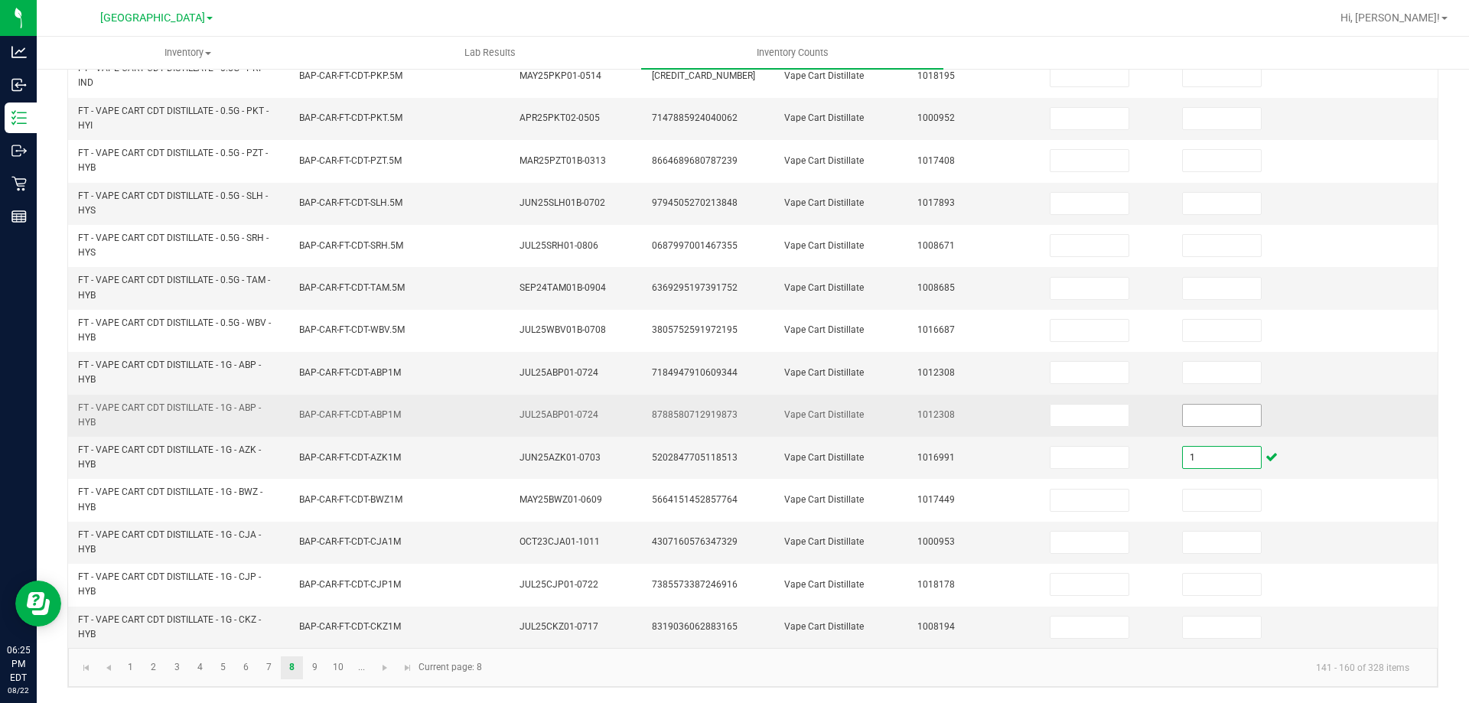
click at [1208, 411] on input at bounding box center [1222, 415] width 78 height 21
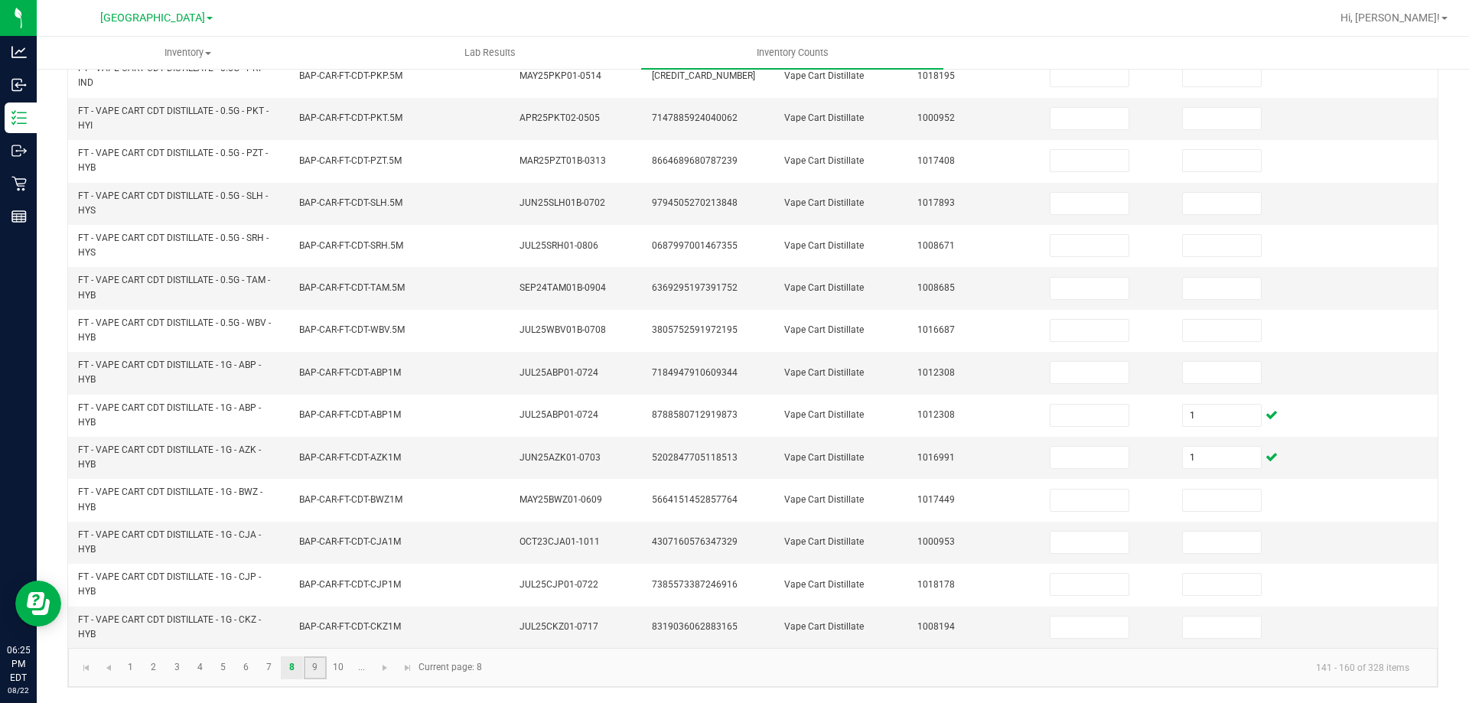
click at [311, 662] on link "9" at bounding box center [315, 668] width 22 height 23
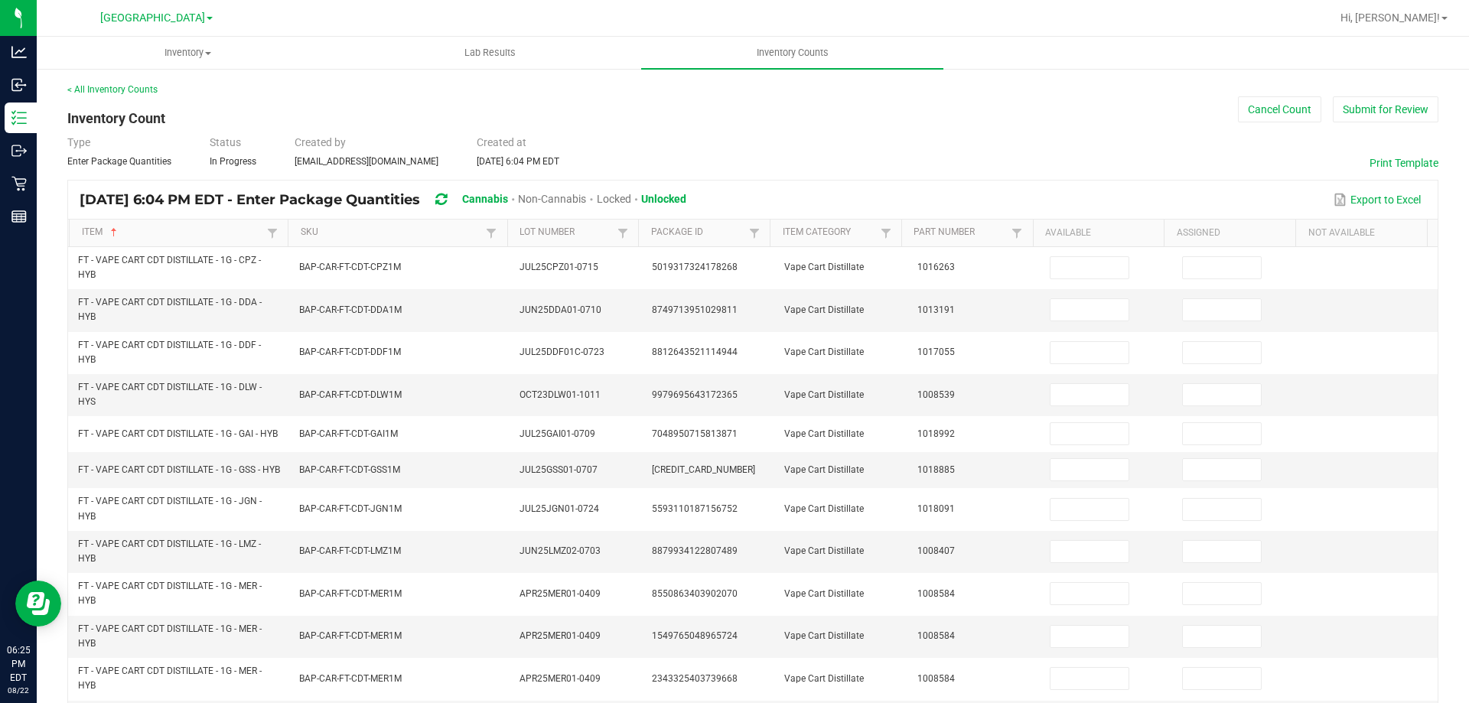
scroll to position [77, 0]
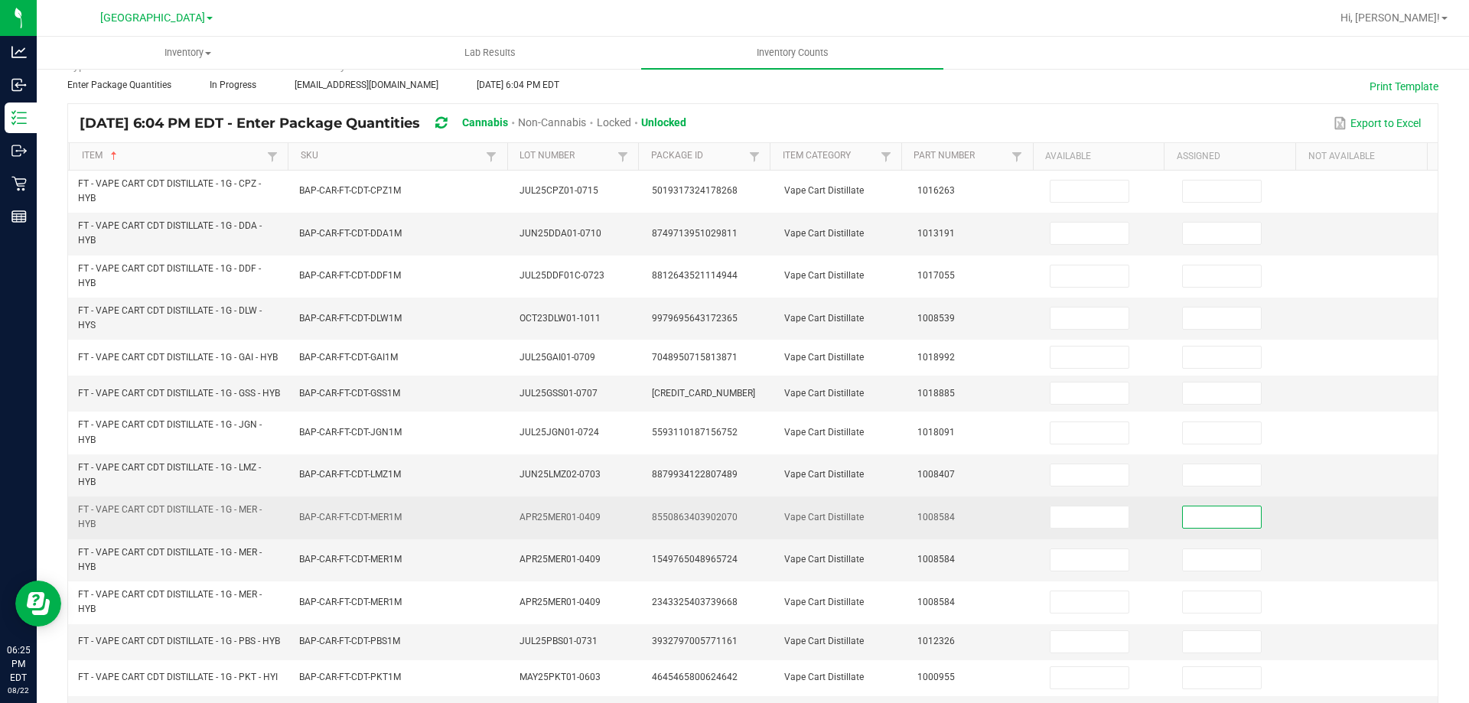
click at [1183, 528] on input at bounding box center [1222, 517] width 78 height 21
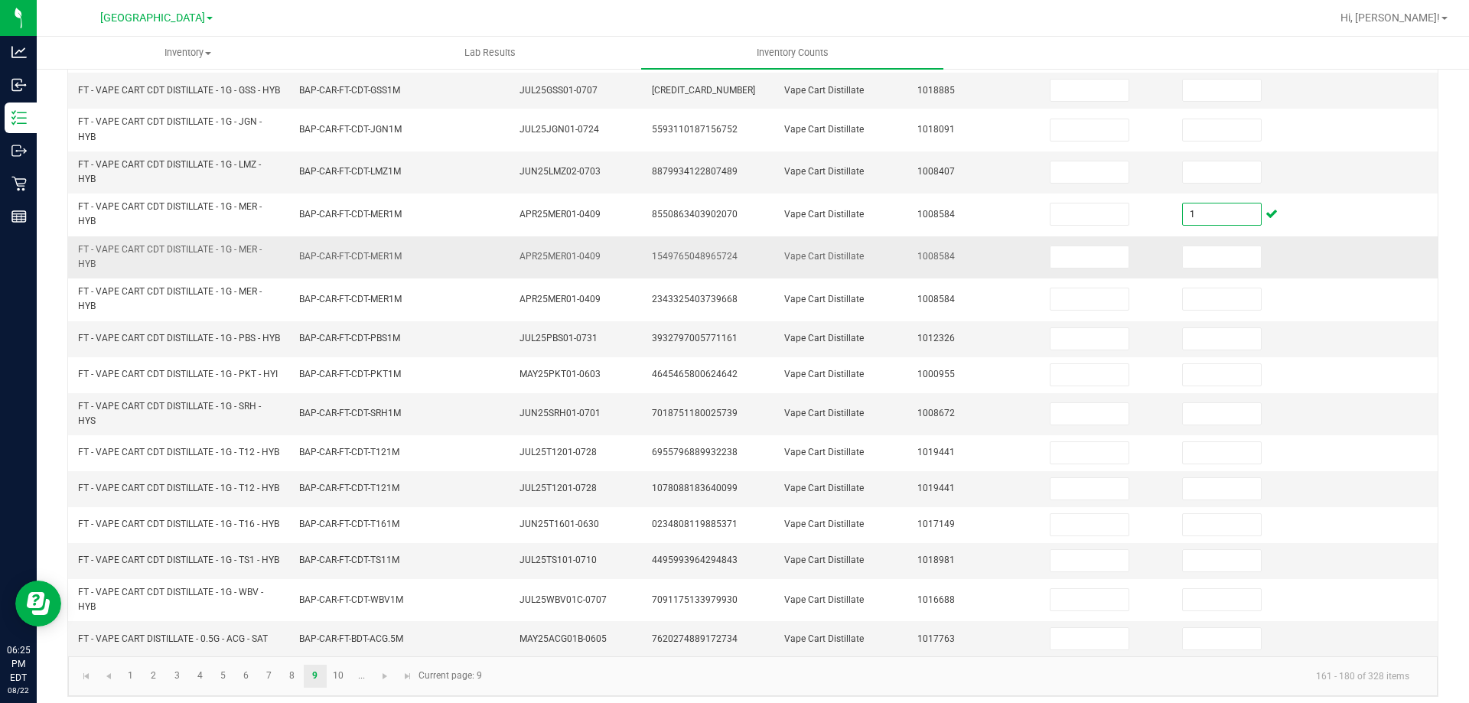
scroll to position [383, 0]
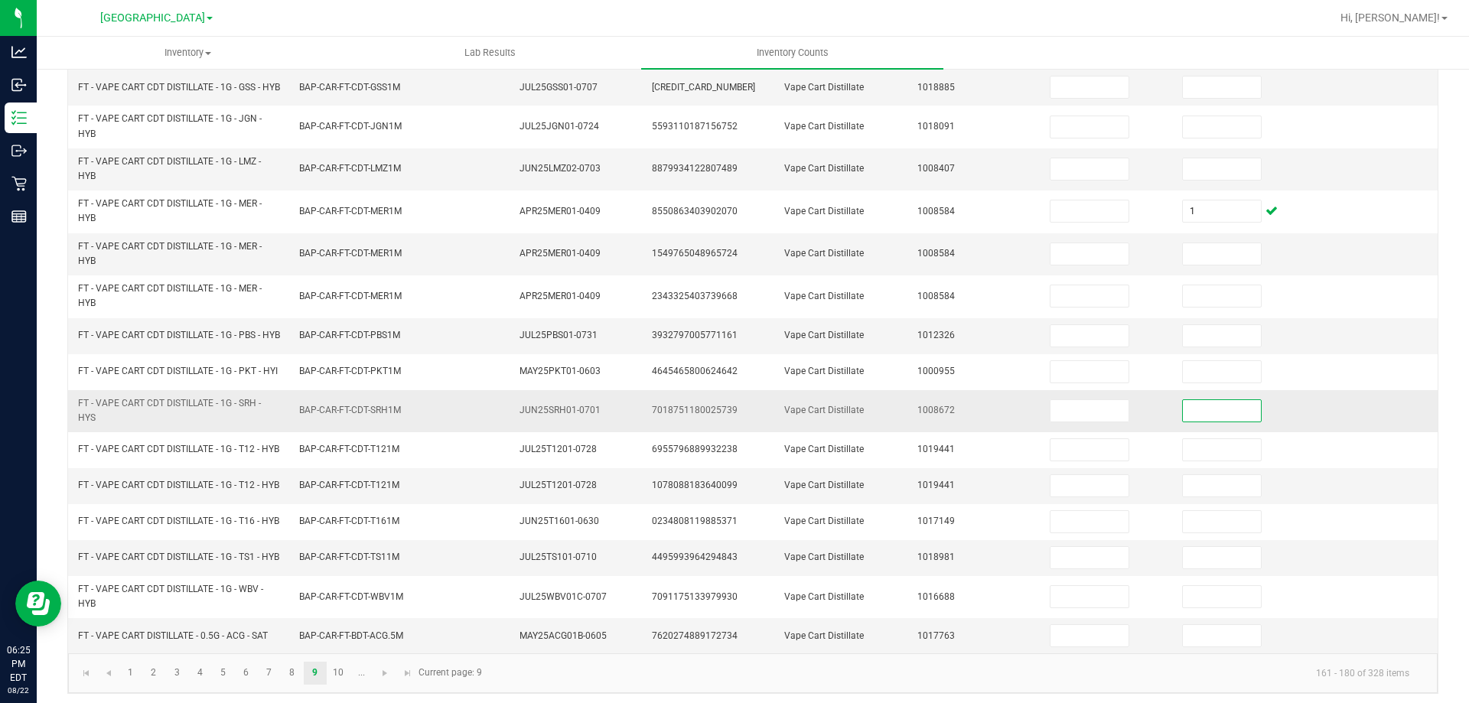
click at [1205, 422] on input at bounding box center [1222, 410] width 78 height 21
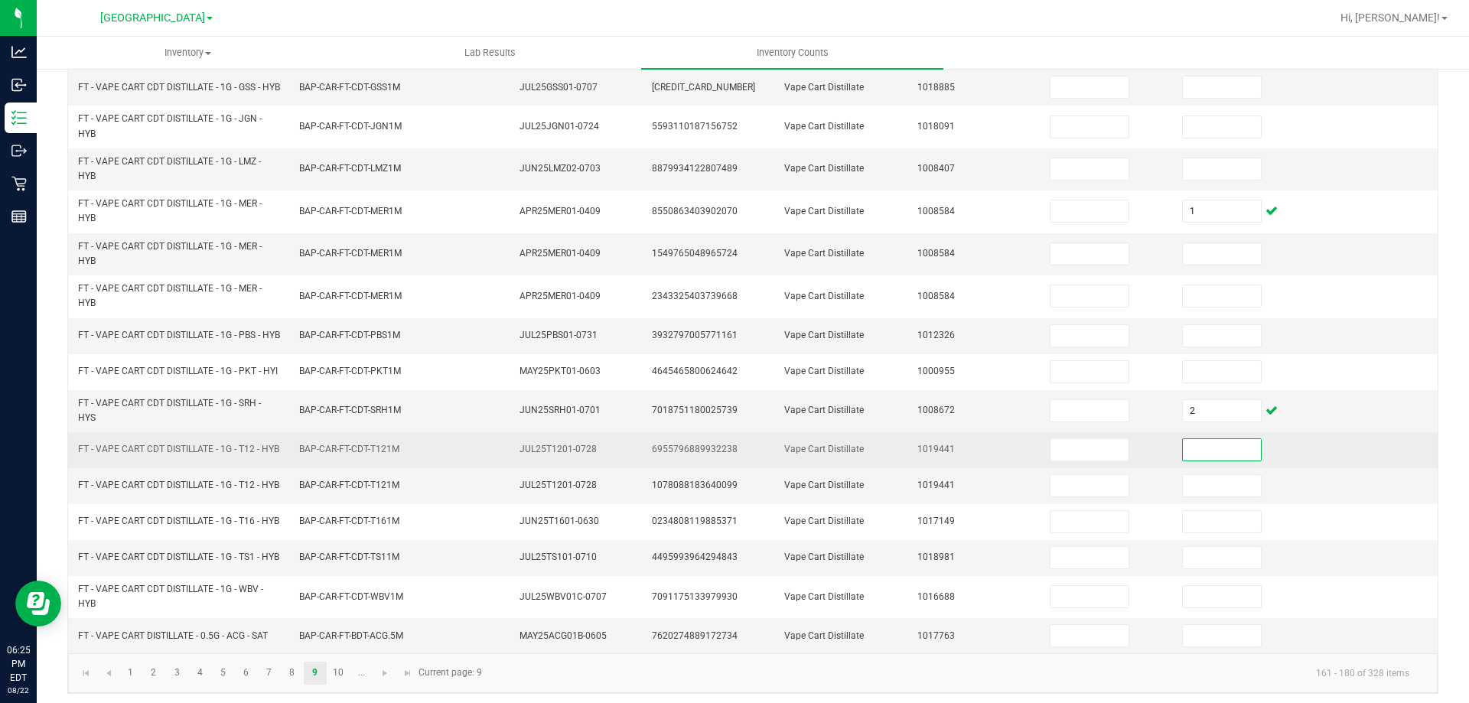
click at [1190, 461] on input at bounding box center [1222, 449] width 78 height 21
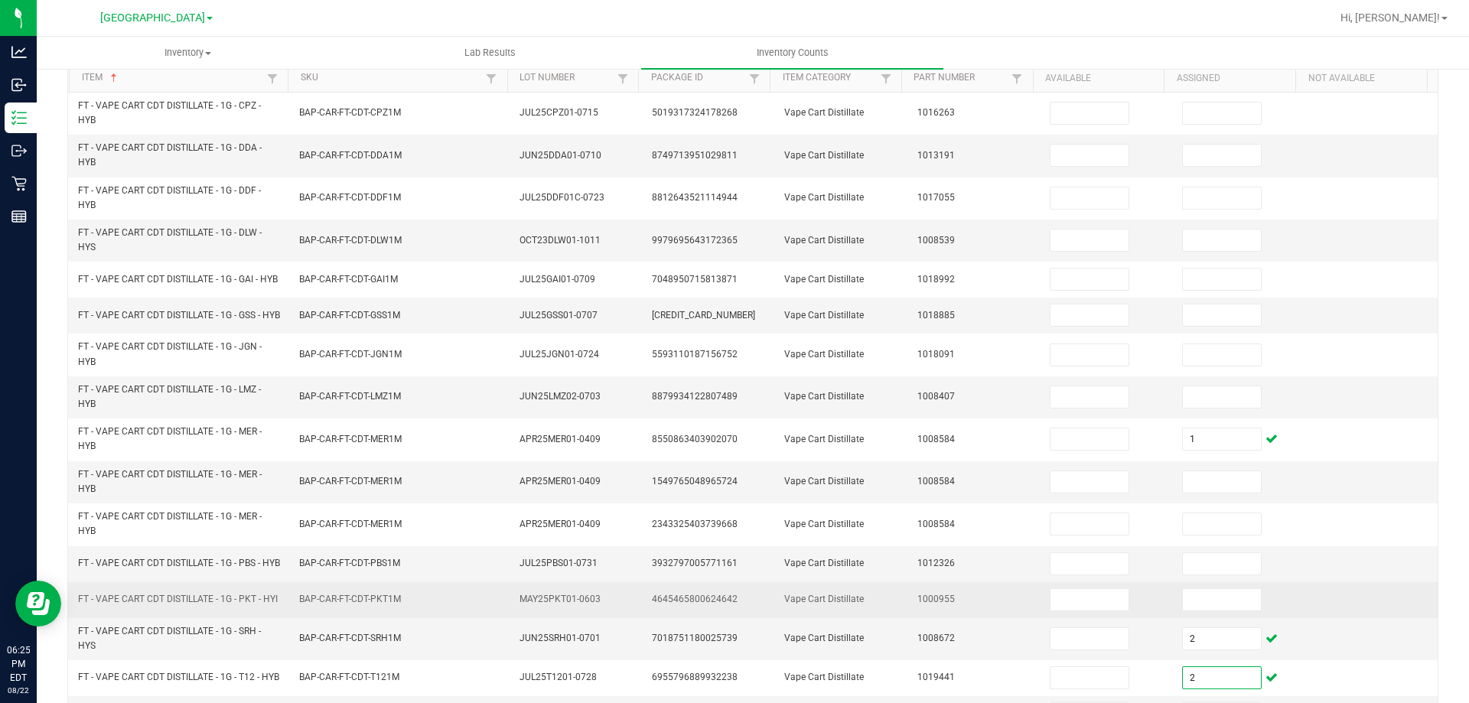
scroll to position [153, 0]
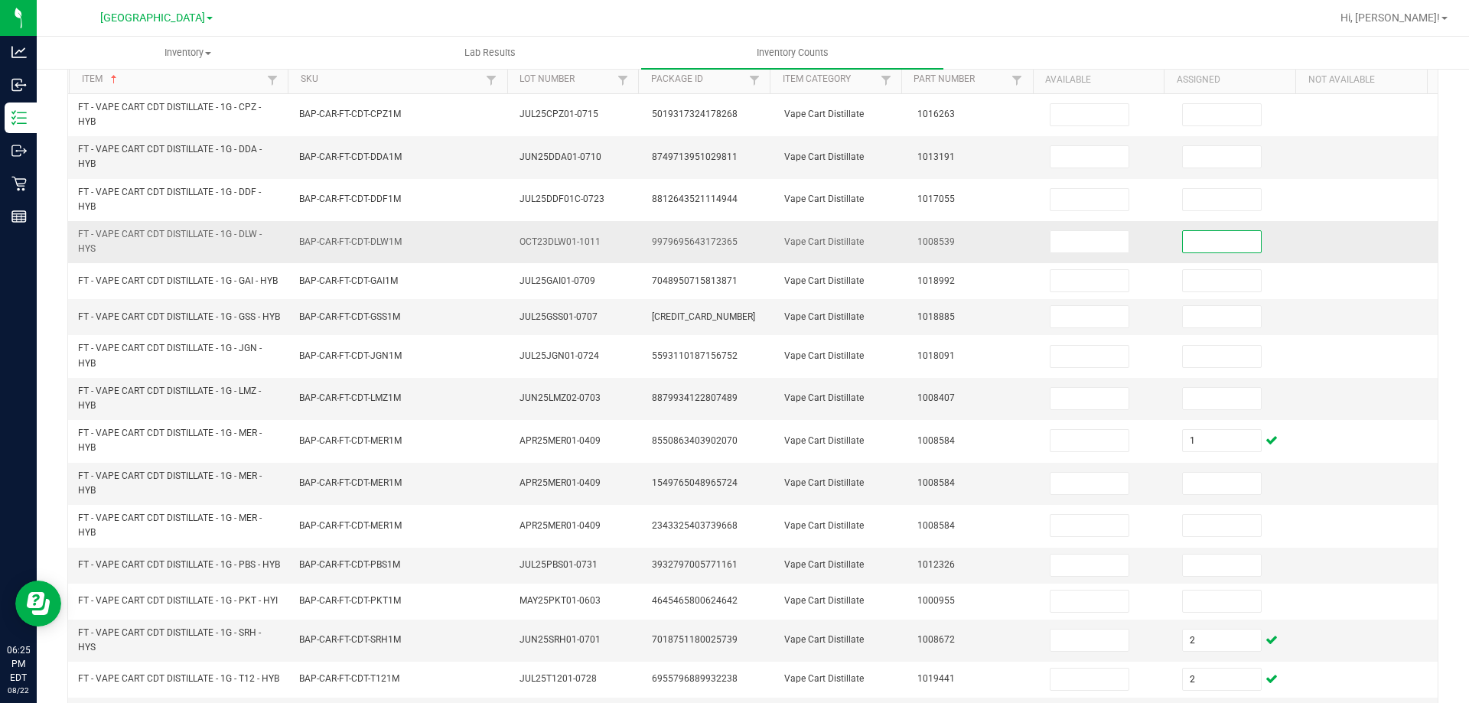
click at [1195, 243] on input at bounding box center [1222, 241] width 78 height 21
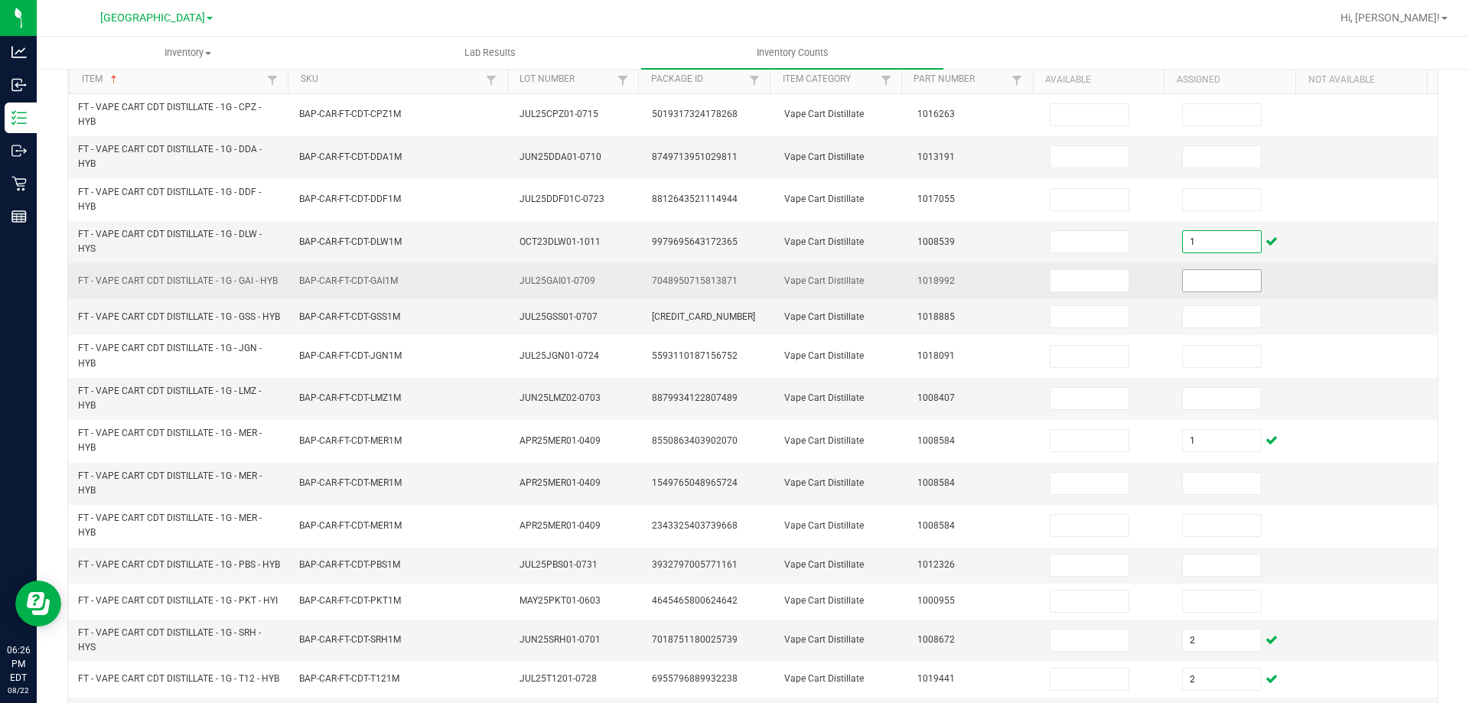
click at [1183, 292] on input at bounding box center [1222, 280] width 78 height 21
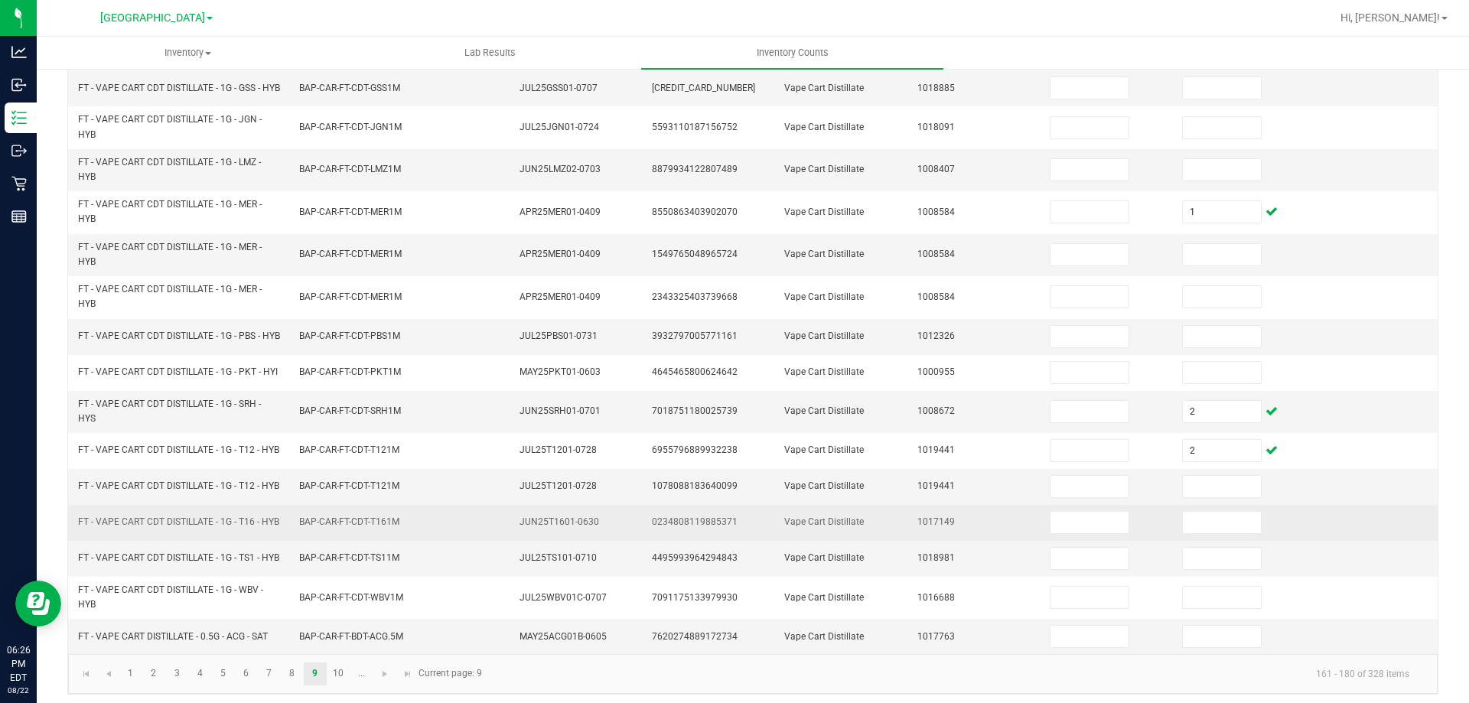
scroll to position [383, 0]
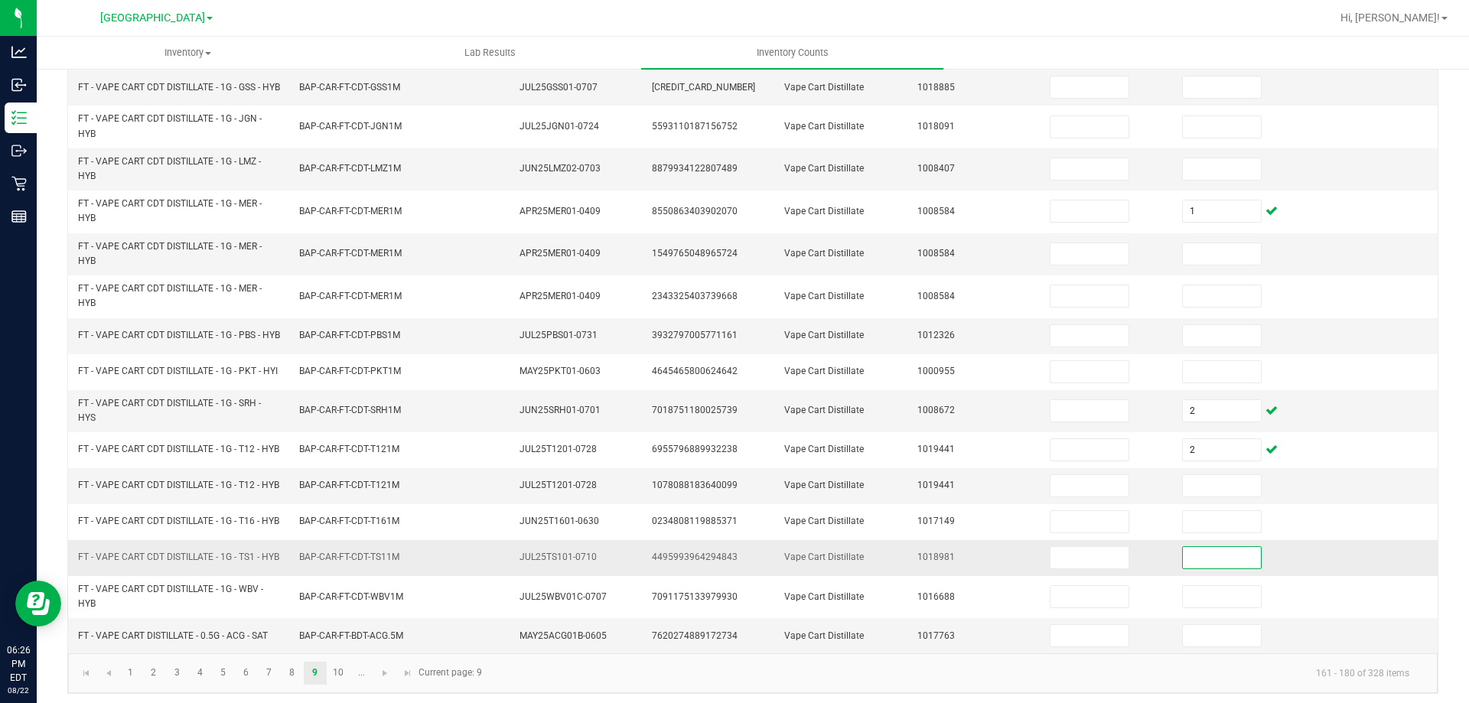
click at [1195, 569] on input at bounding box center [1222, 557] width 78 height 21
click at [62, 503] on div "< All Inventory Counts Inventory Count Cancel Count Submit for Review Type Ente…" at bounding box center [753, 197] width 1433 height 1025
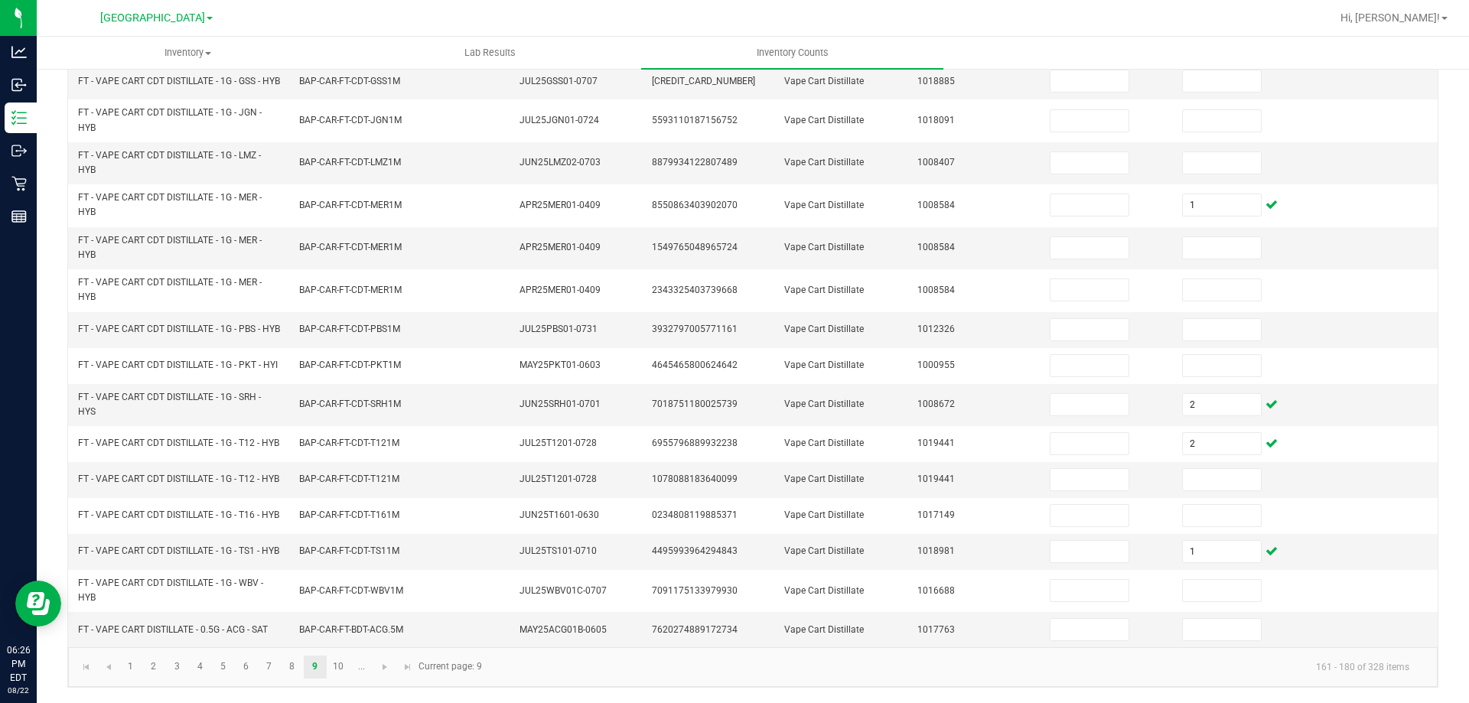
scroll to position [434, 0]
click at [335, 669] on link "10" at bounding box center [339, 667] width 22 height 23
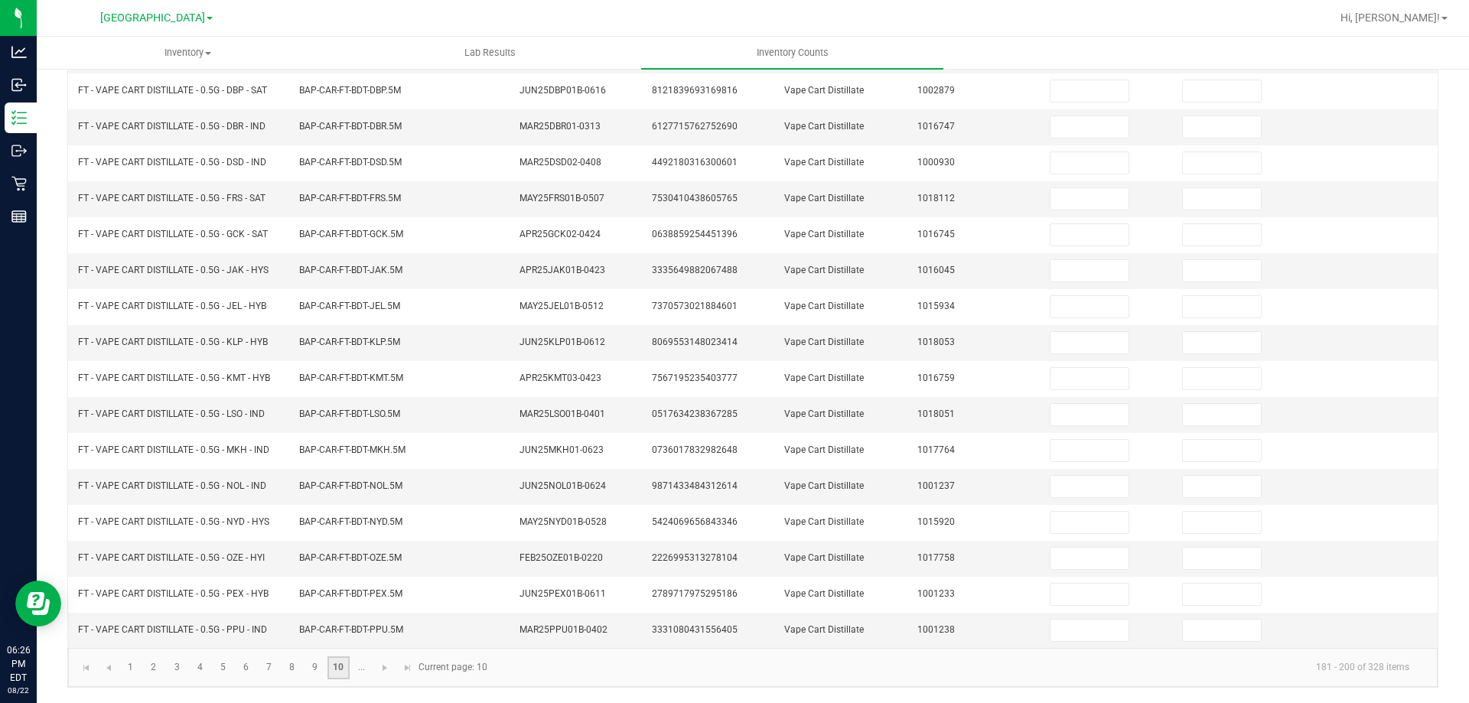
scroll to position [318, 0]
click at [381, 665] on span "Go to the next page" at bounding box center [385, 668] width 12 height 12
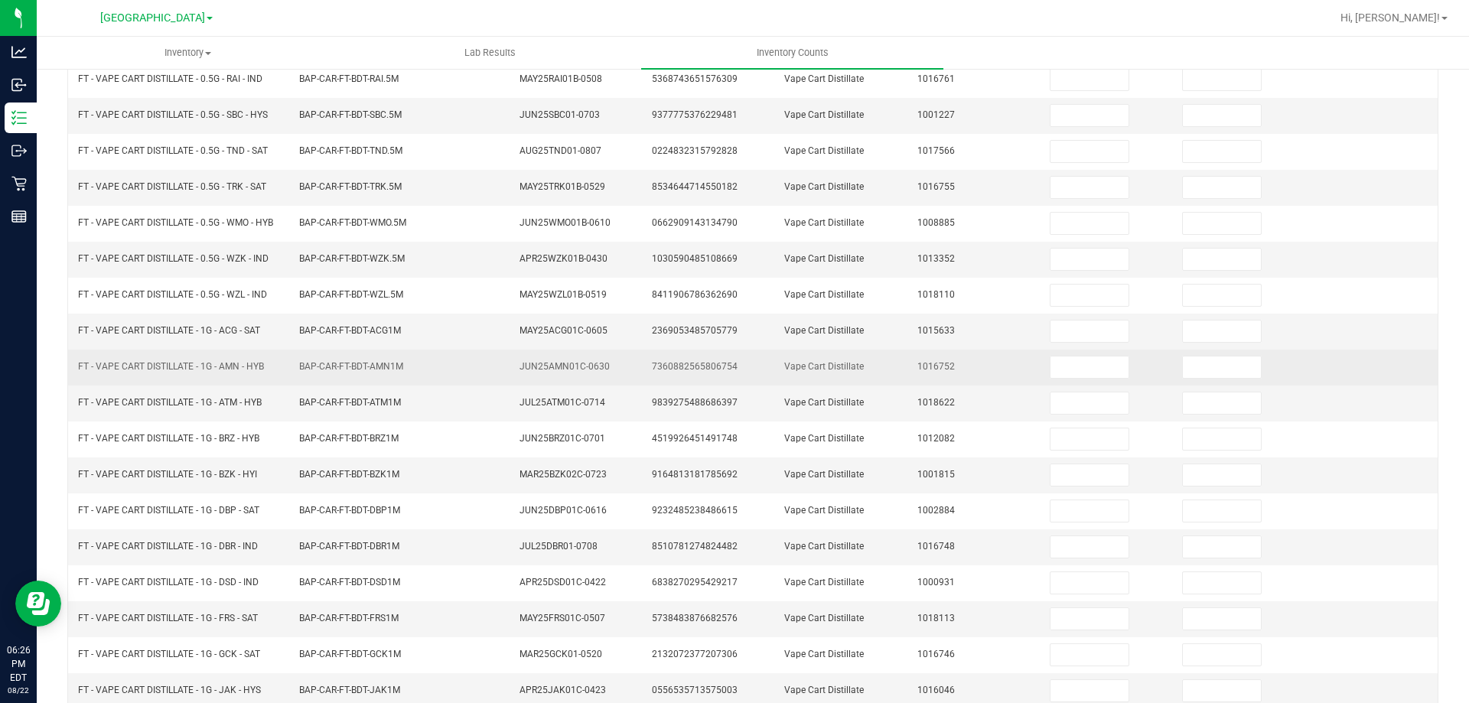
scroll to position [0, 0]
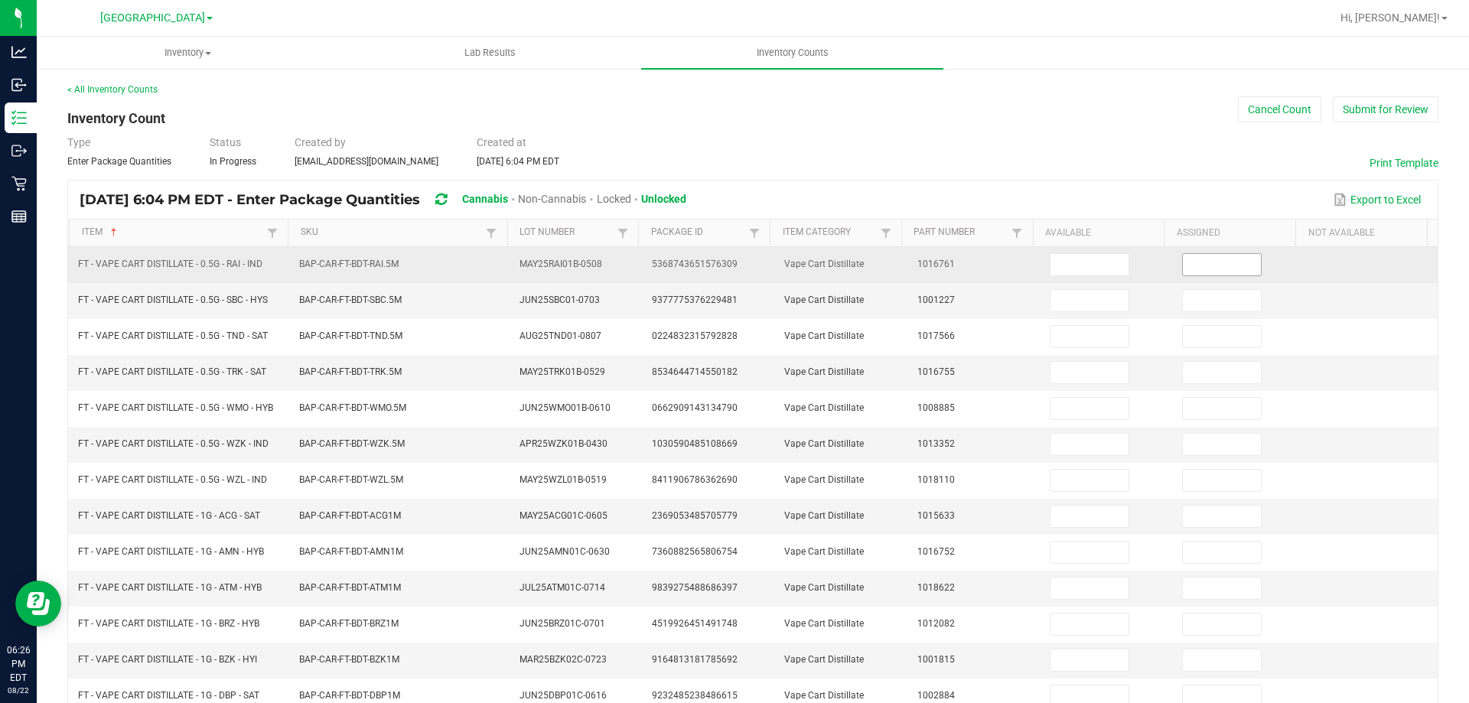
click at [1183, 269] on input at bounding box center [1222, 264] width 78 height 21
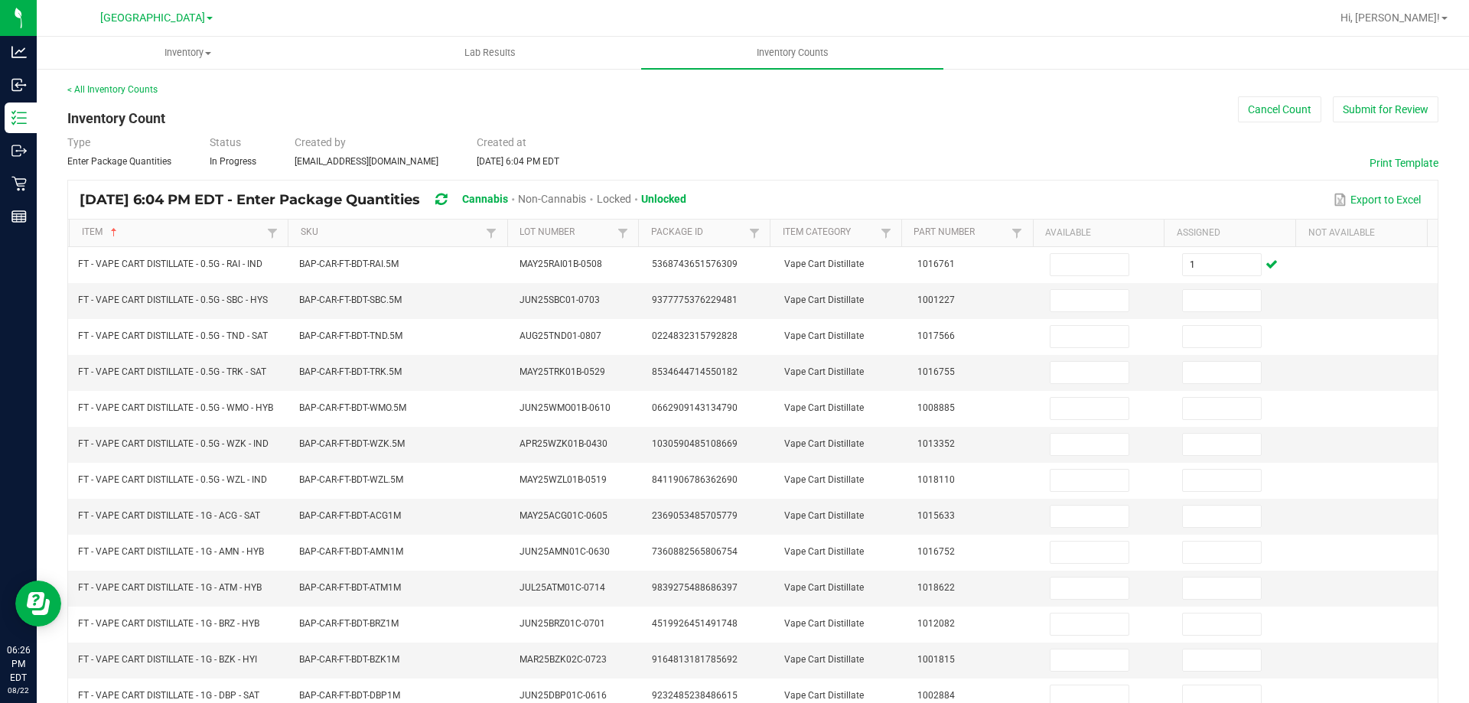
click at [61, 417] on div "< All Inventory Counts Inventory Count Cancel Count Submit for Review Type Ente…" at bounding box center [753, 544] width 1433 height 954
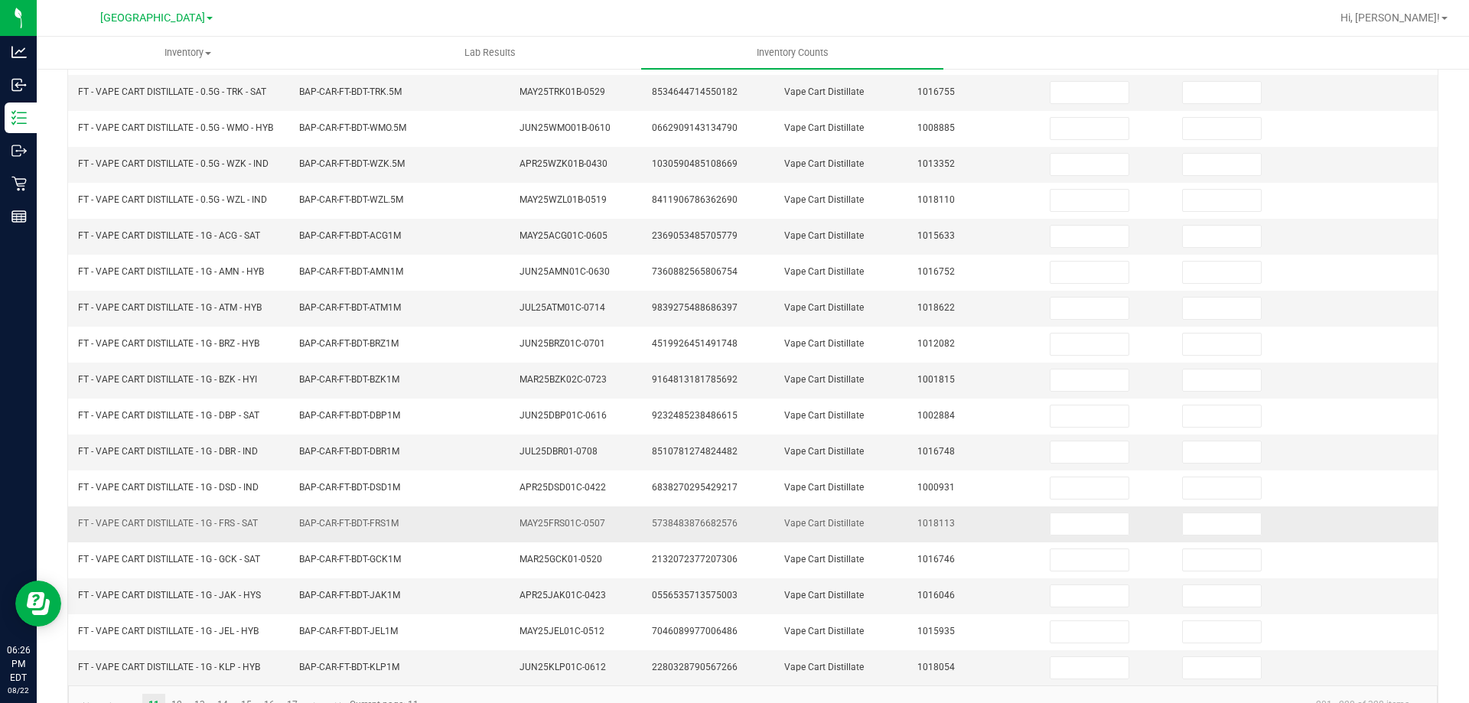
scroll to position [318, 0]
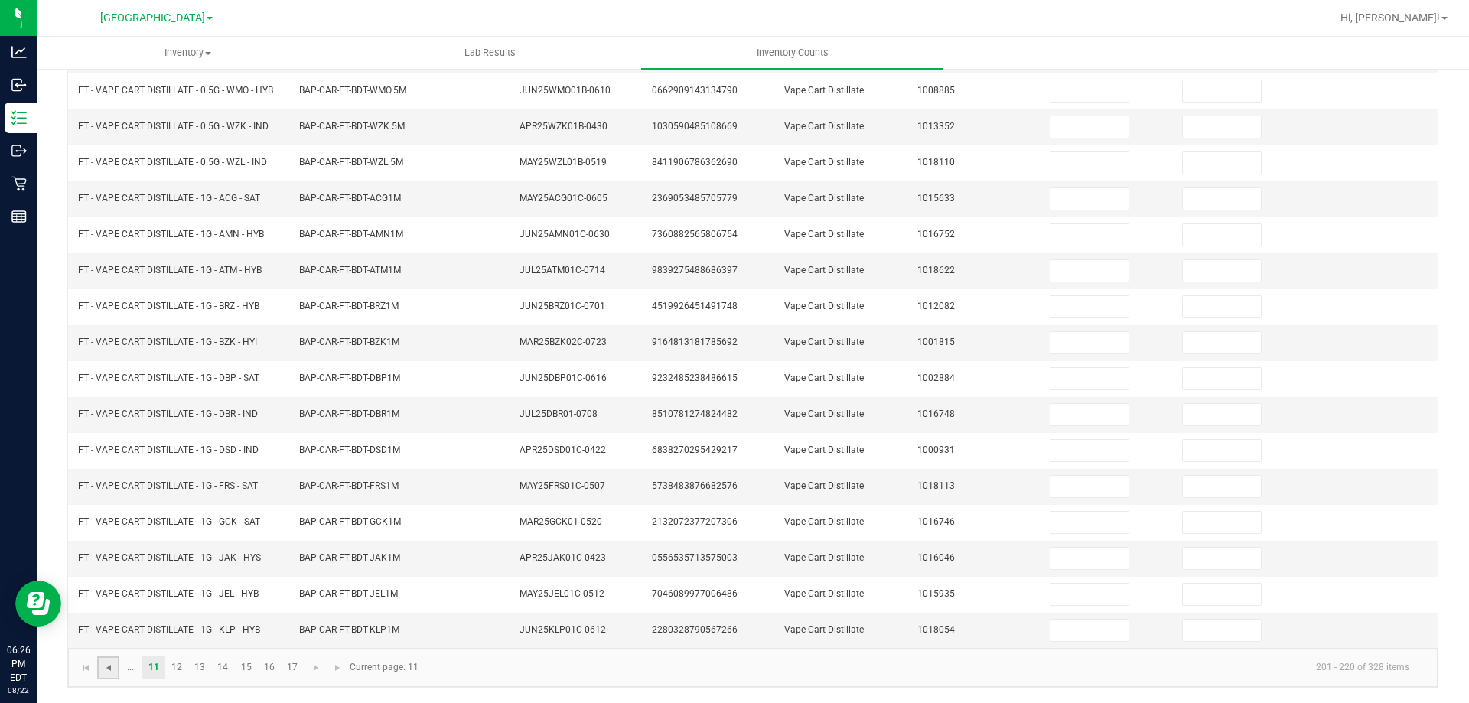
click at [106, 662] on span "Go to the previous page" at bounding box center [109, 668] width 12 height 12
click at [1215, 191] on input at bounding box center [1222, 198] width 78 height 21
click at [55, 480] on div "< All Inventory Counts Inventory Count Cancel Count Submit for Review Type Ente…" at bounding box center [753, 227] width 1433 height 954
click at [328, 677] on link "10" at bounding box center [339, 668] width 22 height 23
click at [319, 673] on link "9" at bounding box center [315, 668] width 22 height 23
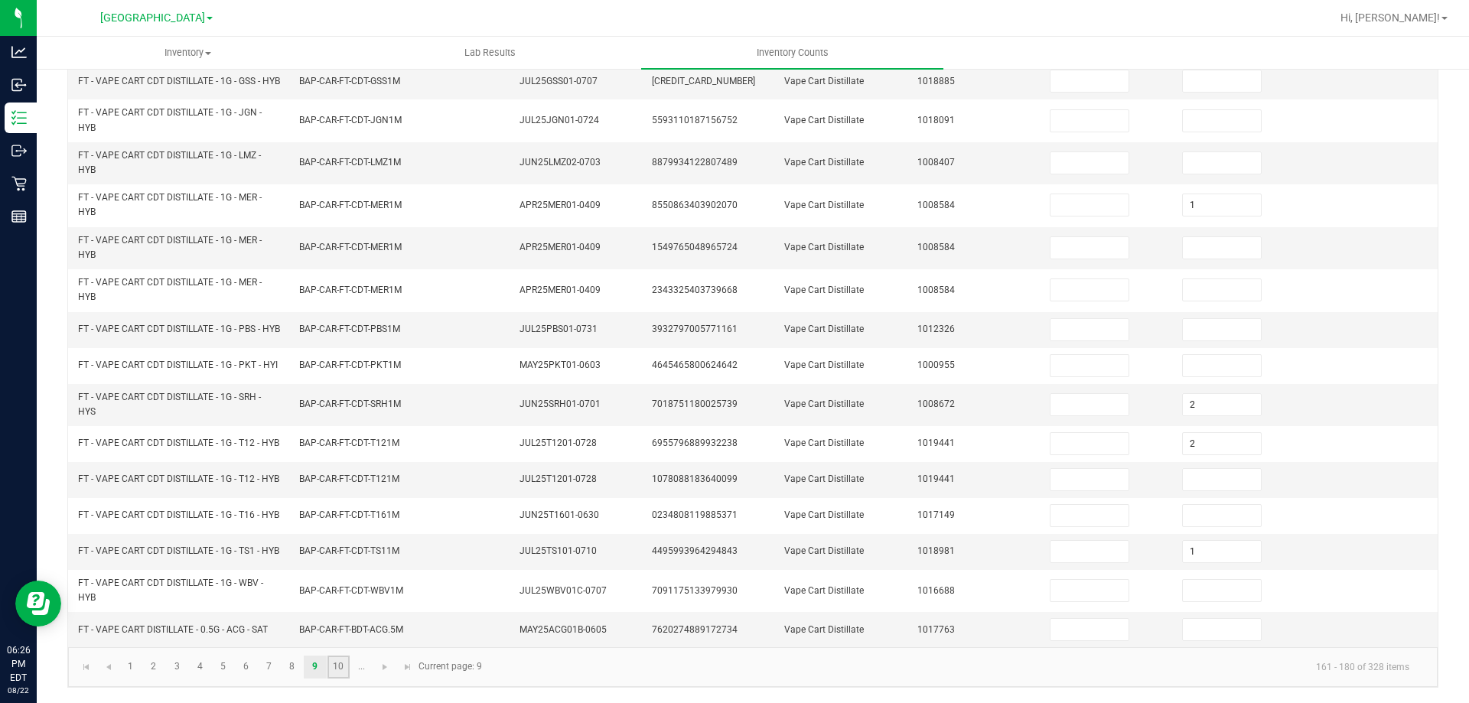
click at [344, 666] on link "10" at bounding box center [339, 667] width 22 height 23
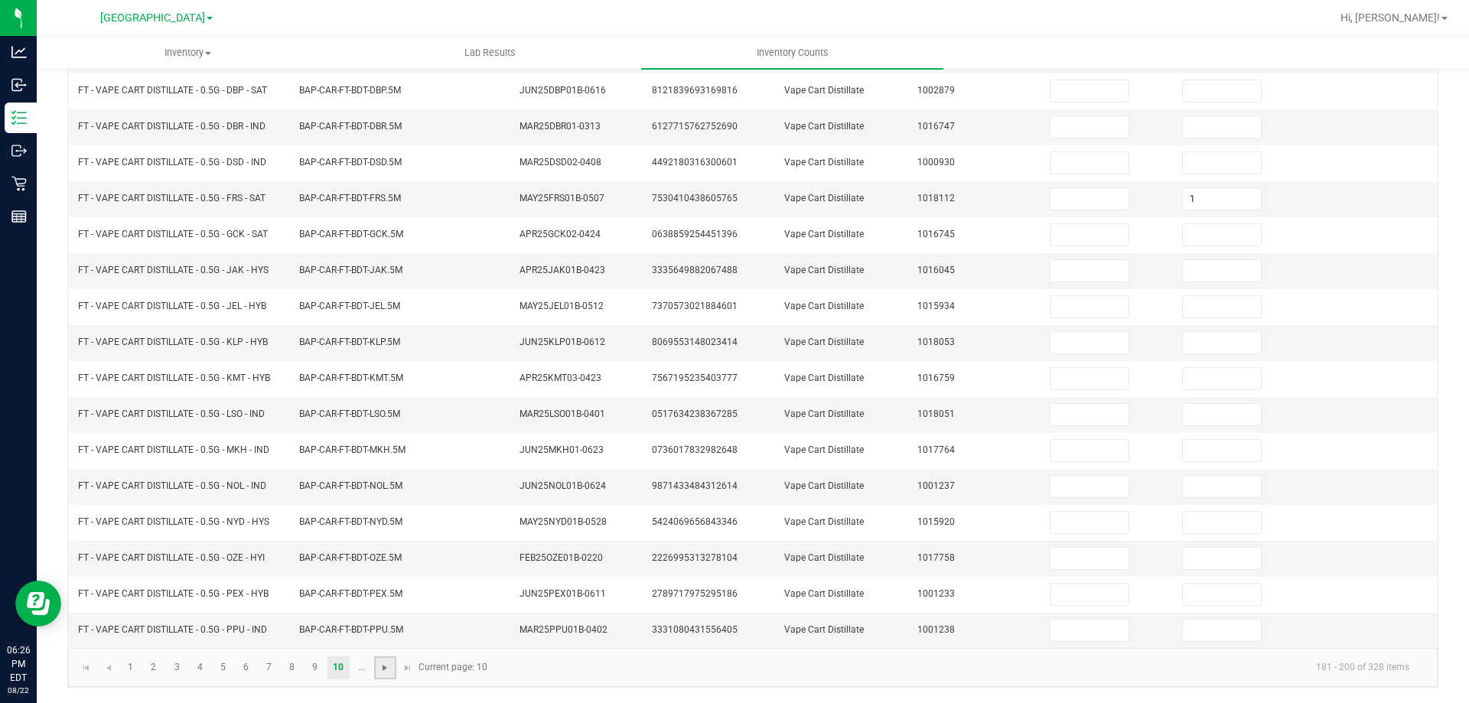
click at [379, 670] on link at bounding box center [385, 668] width 22 height 23
click at [173, 672] on link "12" at bounding box center [177, 668] width 22 height 23
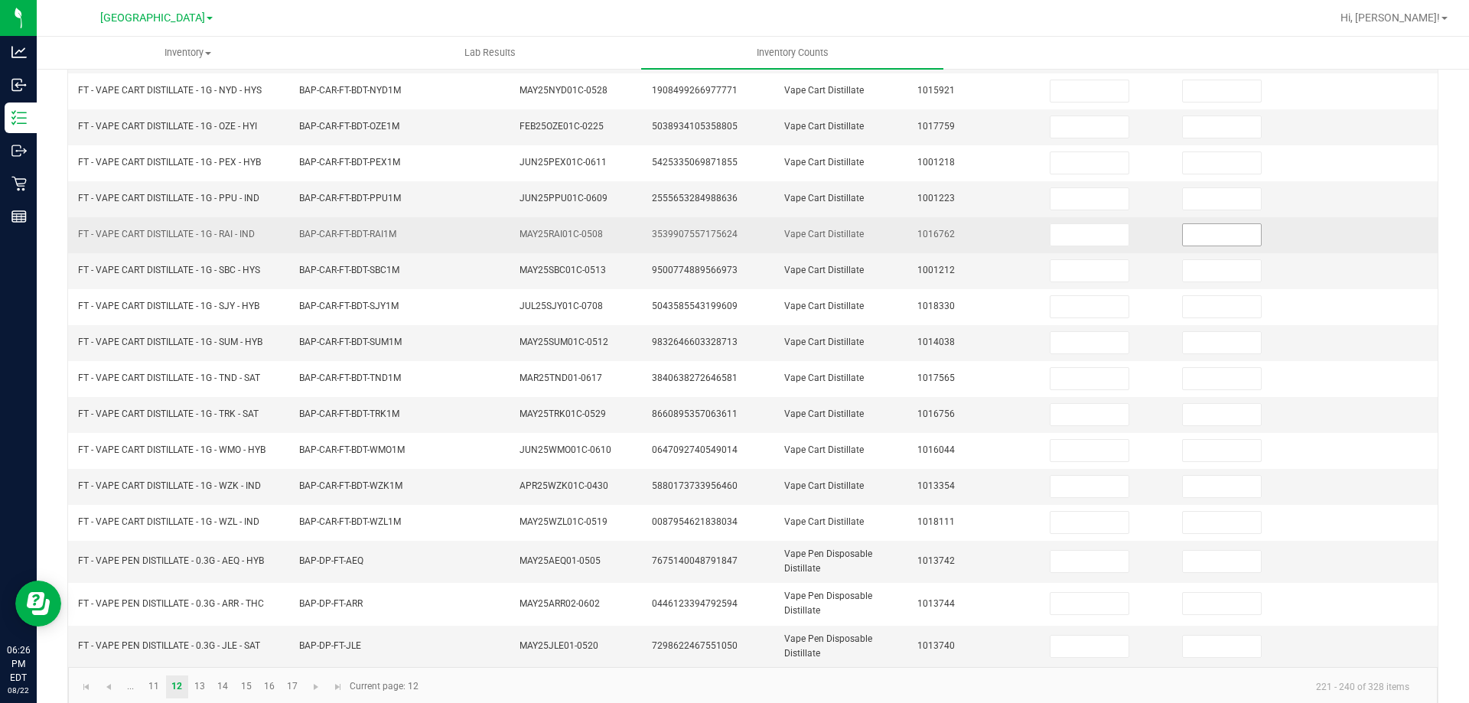
click at [1183, 231] on input at bounding box center [1222, 234] width 78 height 21
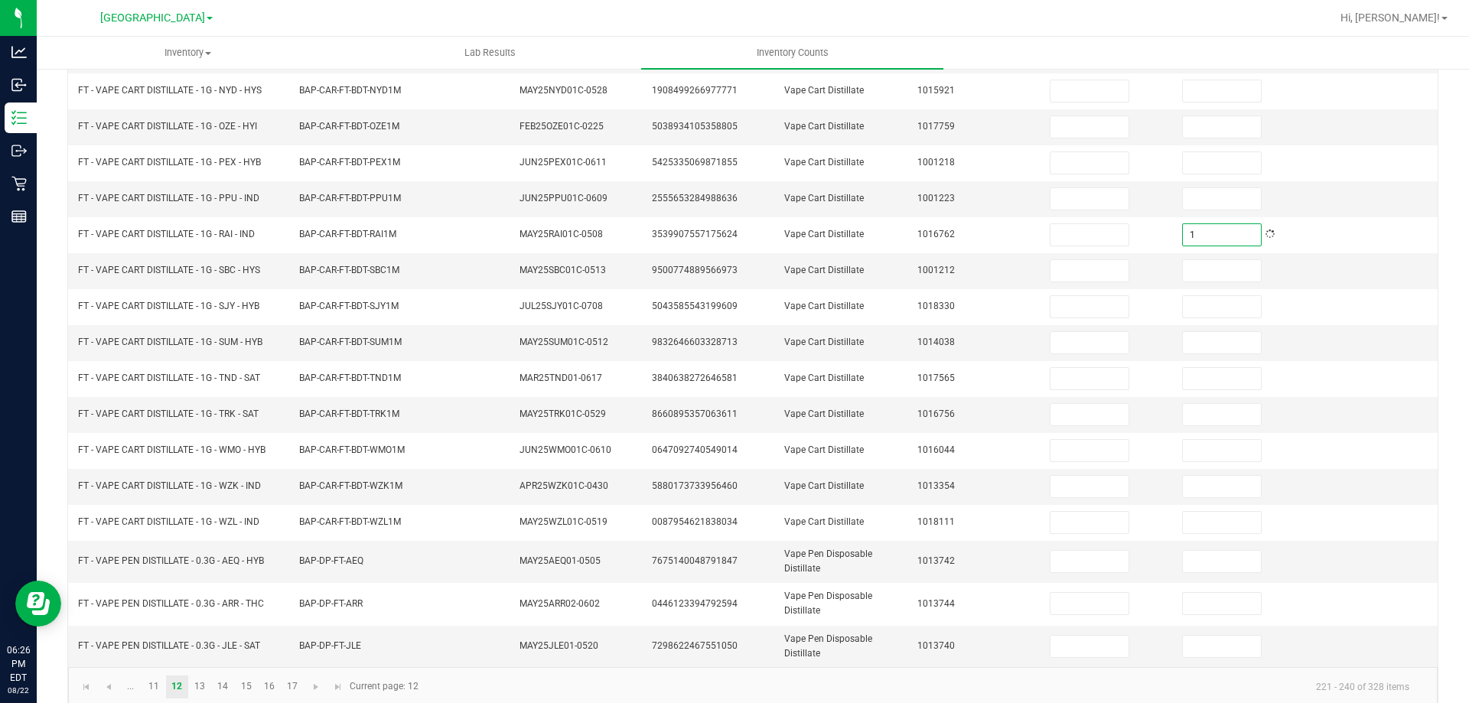
drag, startPoint x: 1452, startPoint y: 199, endPoint x: 1457, endPoint y: 212, distance: 13.8
click at [1452, 201] on div "< All Inventory Counts Inventory Count Cancel Count Submit for Review Type Ente…" at bounding box center [753, 236] width 1433 height 973
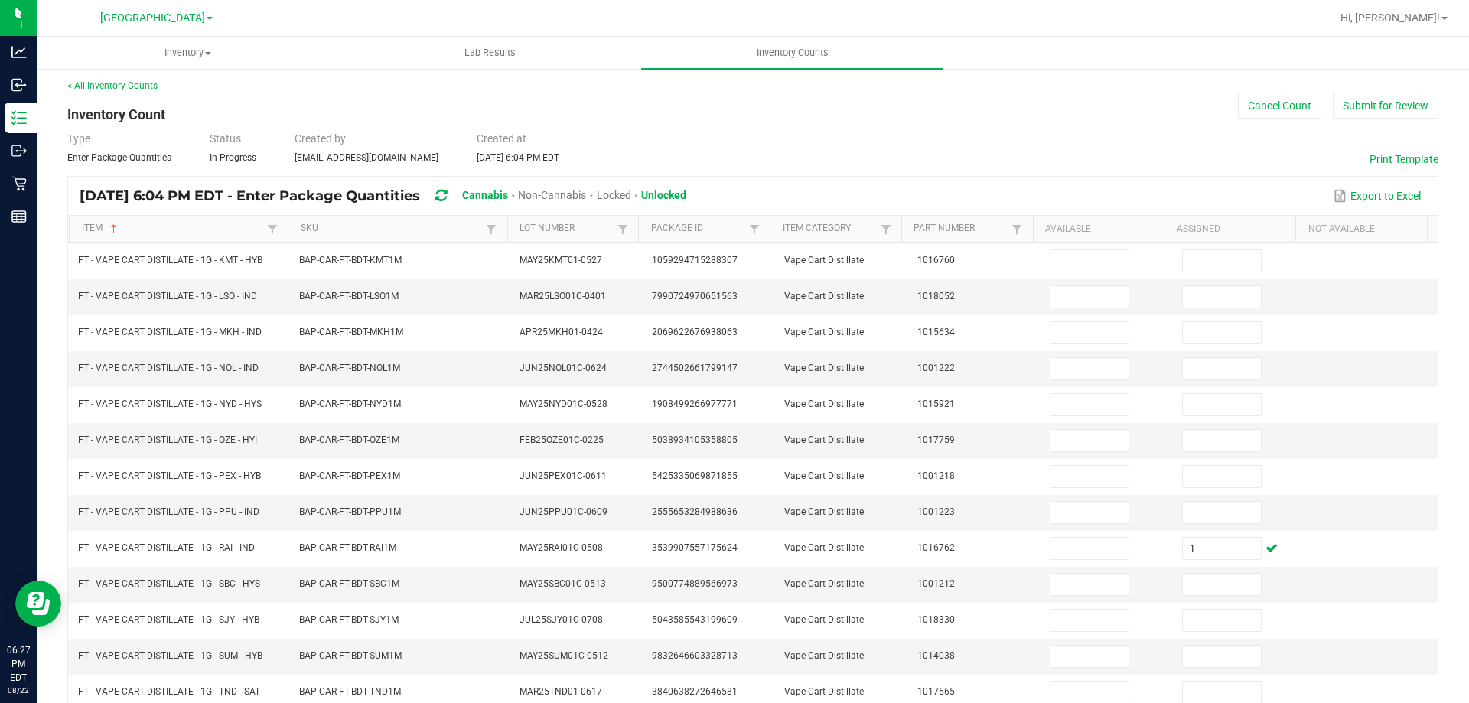
scroll to position [6, 0]
click at [171, 227] on link "Item" at bounding box center [173, 226] width 182 height 12
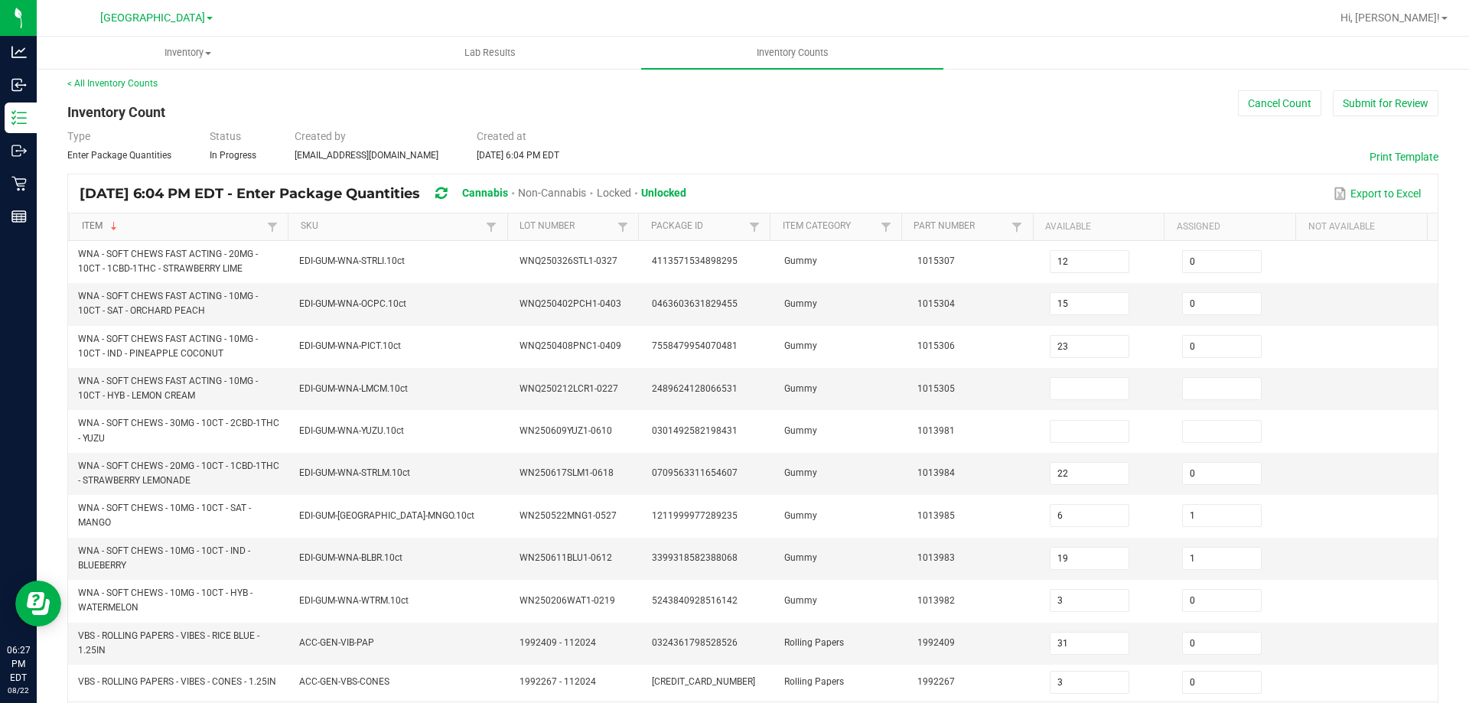
click at [153, 227] on link "Item" at bounding box center [173, 226] width 182 height 12
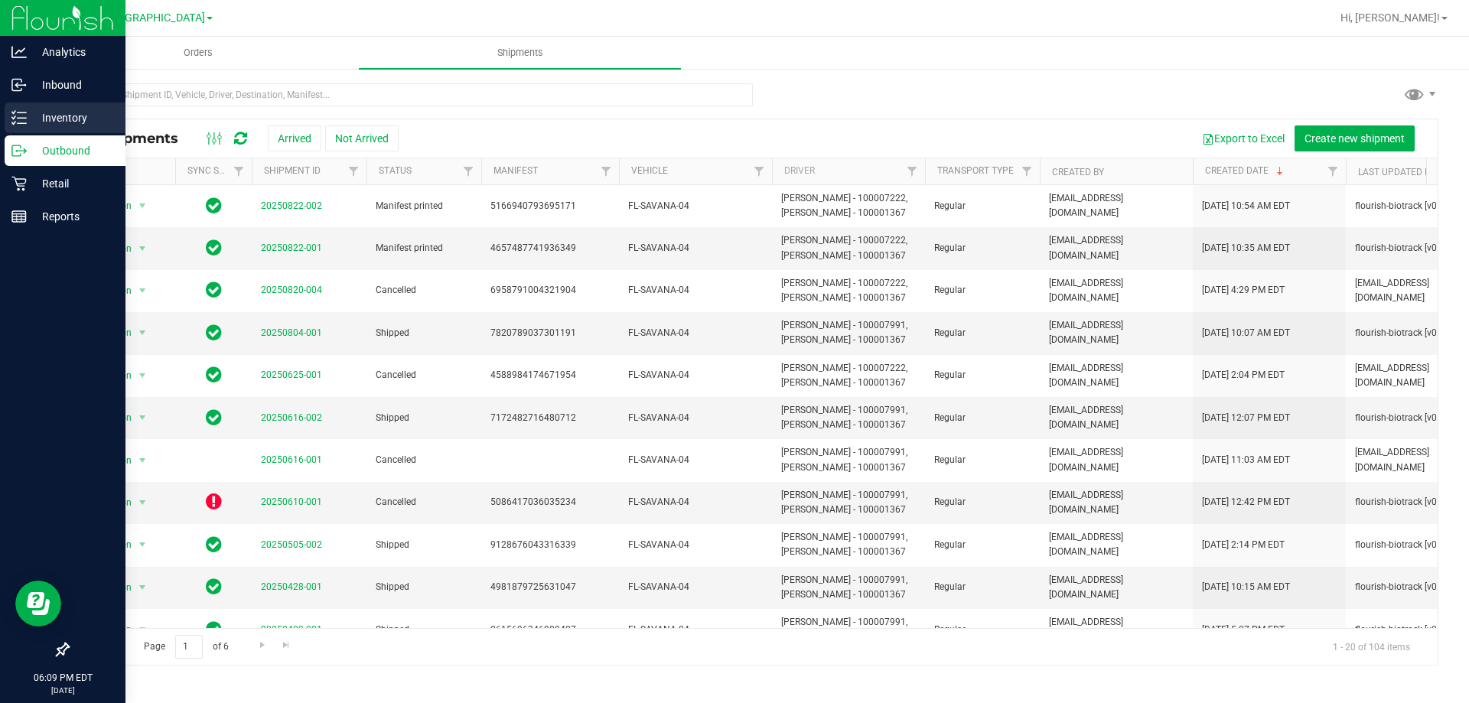
click at [30, 113] on p "Inventory" at bounding box center [73, 118] width 92 height 18
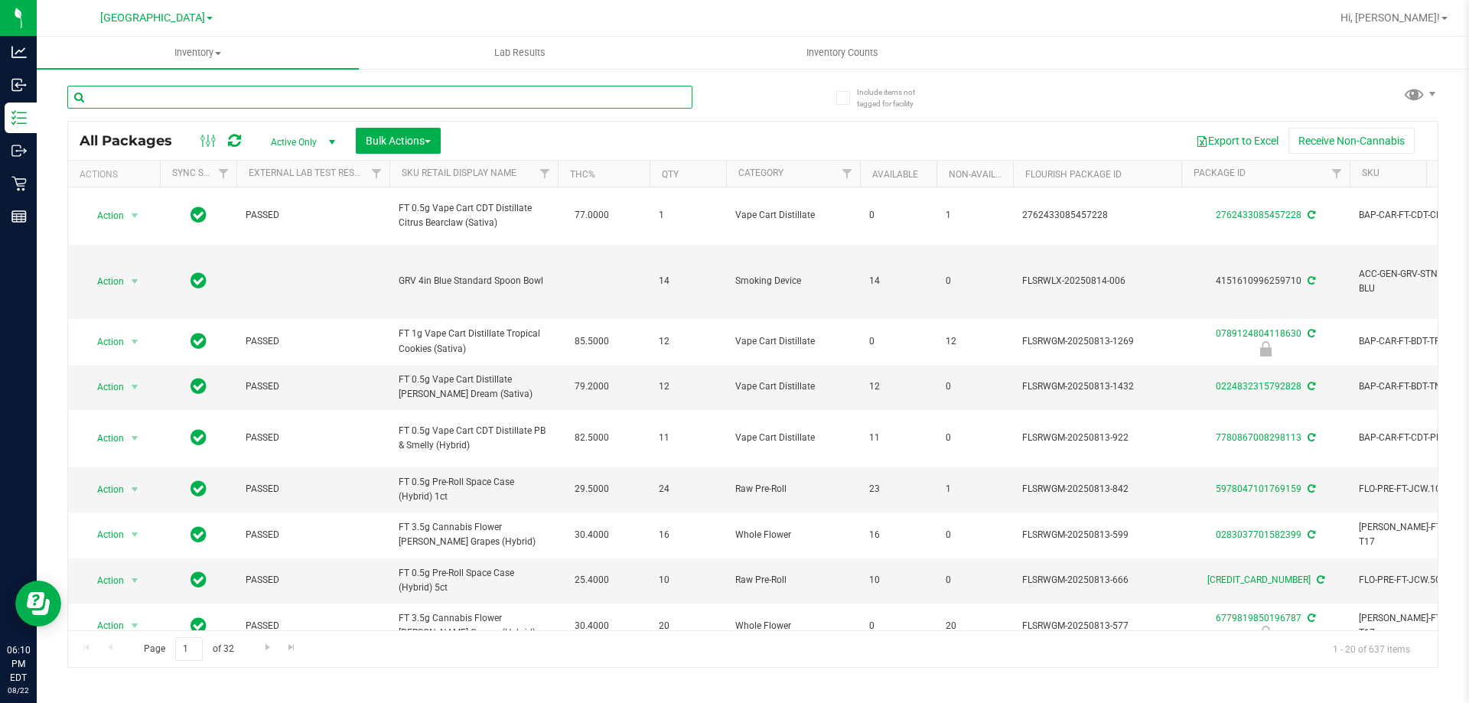
click at [219, 93] on input "text" at bounding box center [379, 97] width 625 height 23
paste input "VBS - ROLLING PAPERS - VIBES - RICE BLUE - 1.25IN"
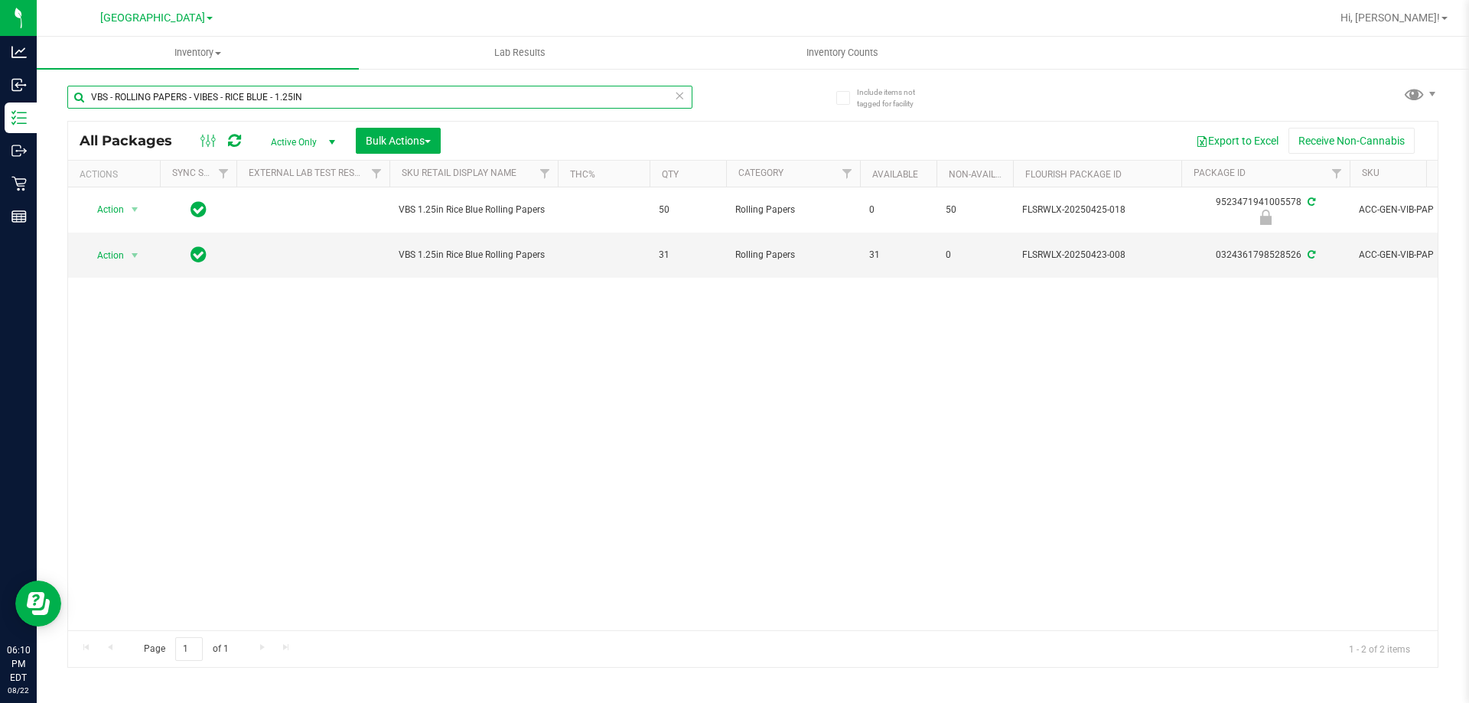
drag, startPoint x: 318, startPoint y: 96, endPoint x: 94, endPoint y: 97, distance: 224.2
click at [94, 97] on input "VBS - ROLLING PAPERS - VIBES - RICE BLUE - 1.25IN" at bounding box center [379, 97] width 625 height 23
drag, startPoint x: 311, startPoint y: 95, endPoint x: 105, endPoint y: 97, distance: 205.9
click at [93, 102] on input "VBS - ROLLING PAPERS - VIBES - RICE BLUE - 1.25IN" at bounding box center [379, 97] width 625 height 23
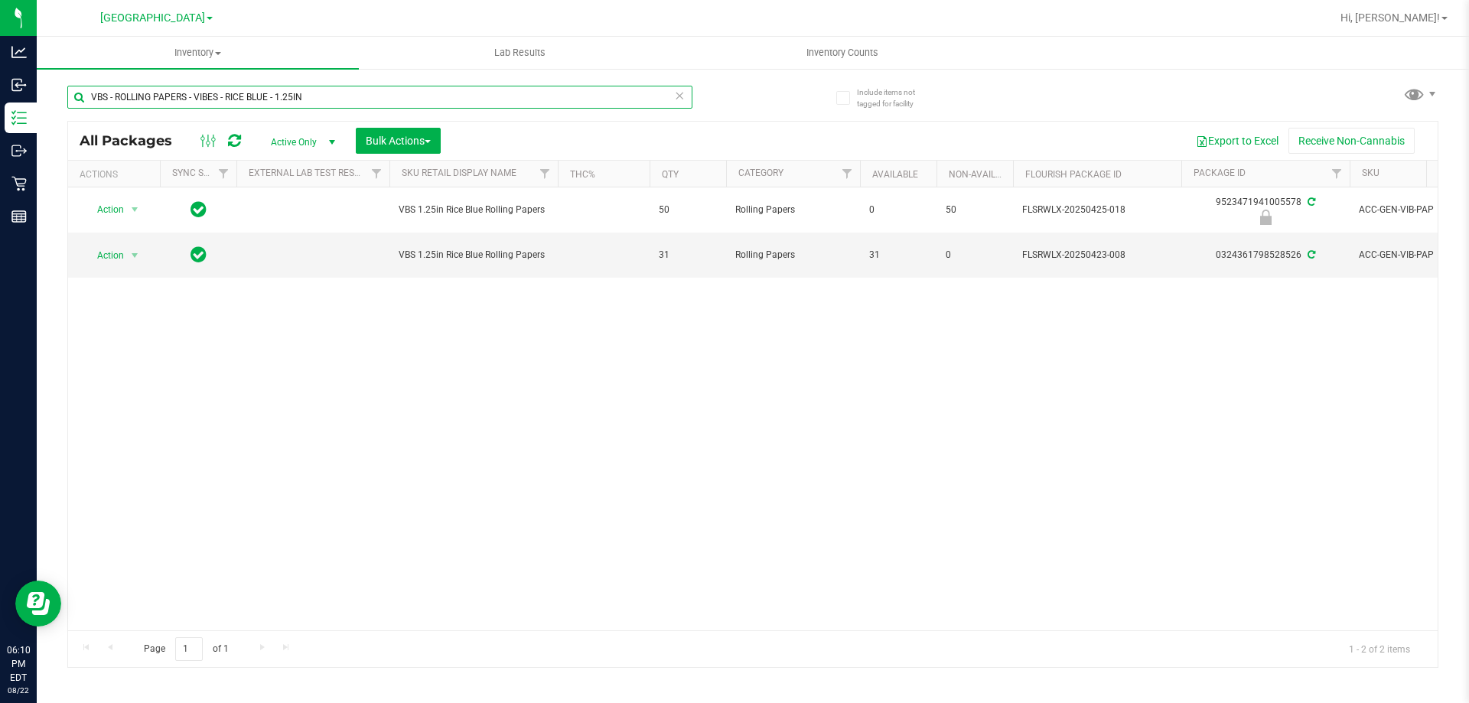
paste input "CONES"
drag, startPoint x: 298, startPoint y: 96, endPoint x: 108, endPoint y: 96, distance: 189.8
click at [60, 106] on div "Include items not tagged for facility VBS - ROLLING PAPERS - VIBES - CONES - 1.…" at bounding box center [753, 300] width 1433 height 467
paste input "GRV - BOWL - GRAV - STANDARD SPOON - 4IN - BLUE"
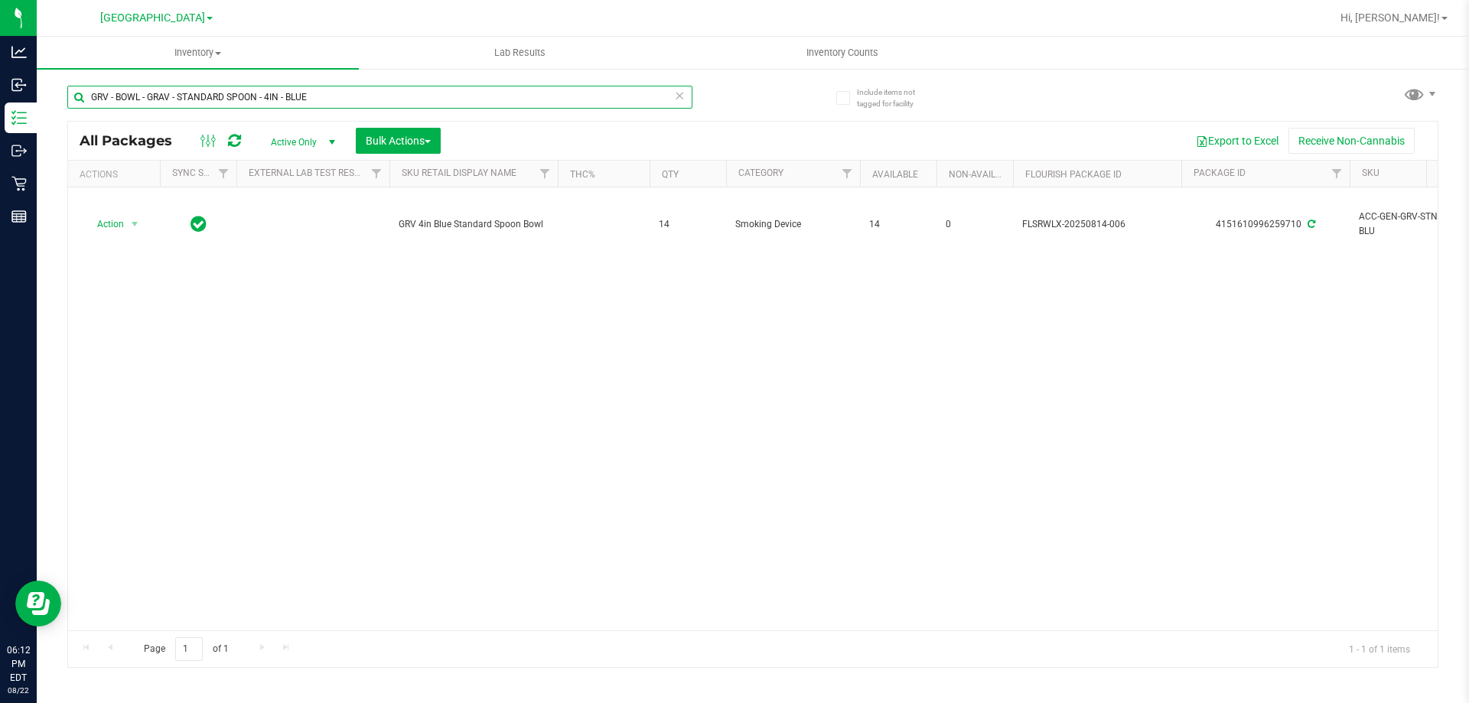
drag, startPoint x: 314, startPoint y: 100, endPoint x: 75, endPoint y: 93, distance: 238.9
click at [75, 93] on input "GRV - BOWL - GRAV - STANDARD SPOON - 4IN - BLUE" at bounding box center [379, 97] width 625 height 23
paste input "OCTO-TASTER - 16MM"
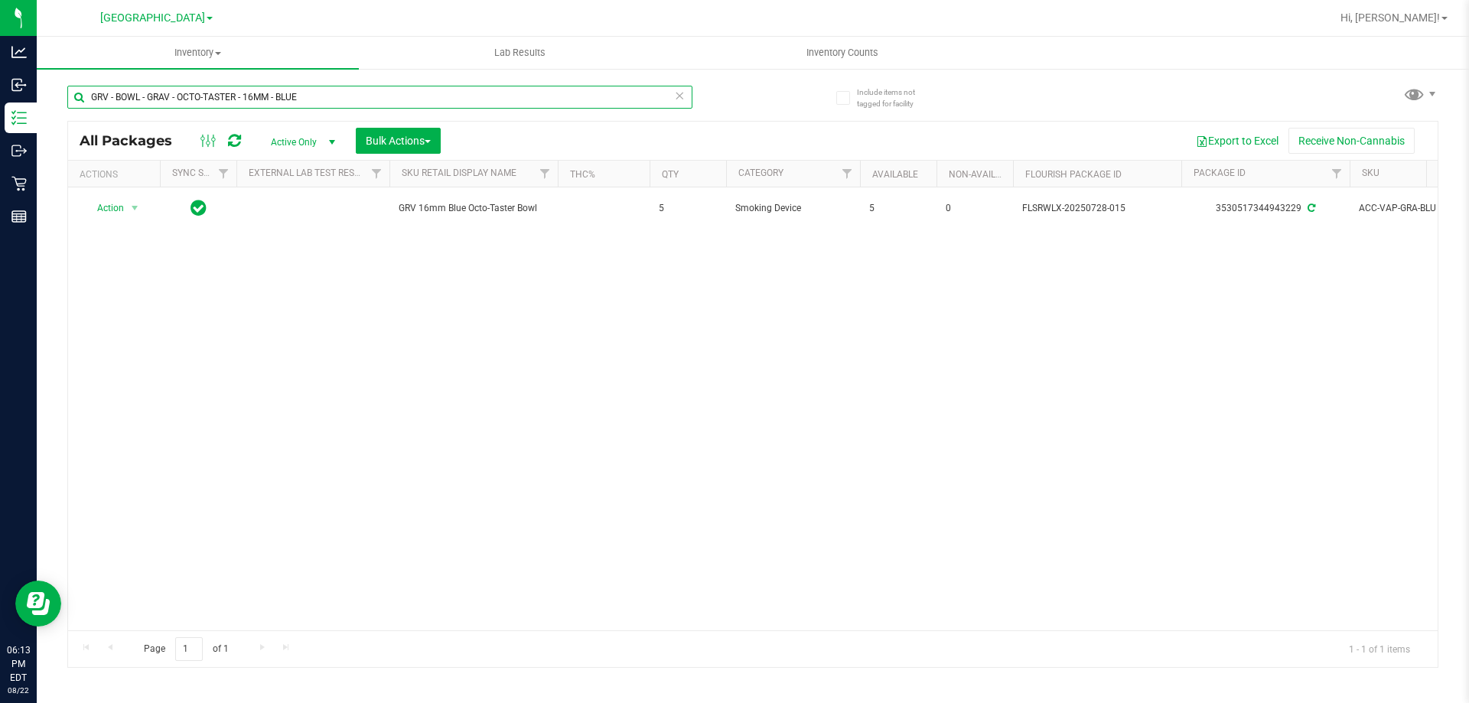
drag, startPoint x: 306, startPoint y: 97, endPoint x: 86, endPoint y: 109, distance: 220.7
click at [86, 109] on div "GRV - BOWL - GRAV - OCTO-TASTER - 16MM - BLUE" at bounding box center [379, 103] width 625 height 35
paste input "ACK"
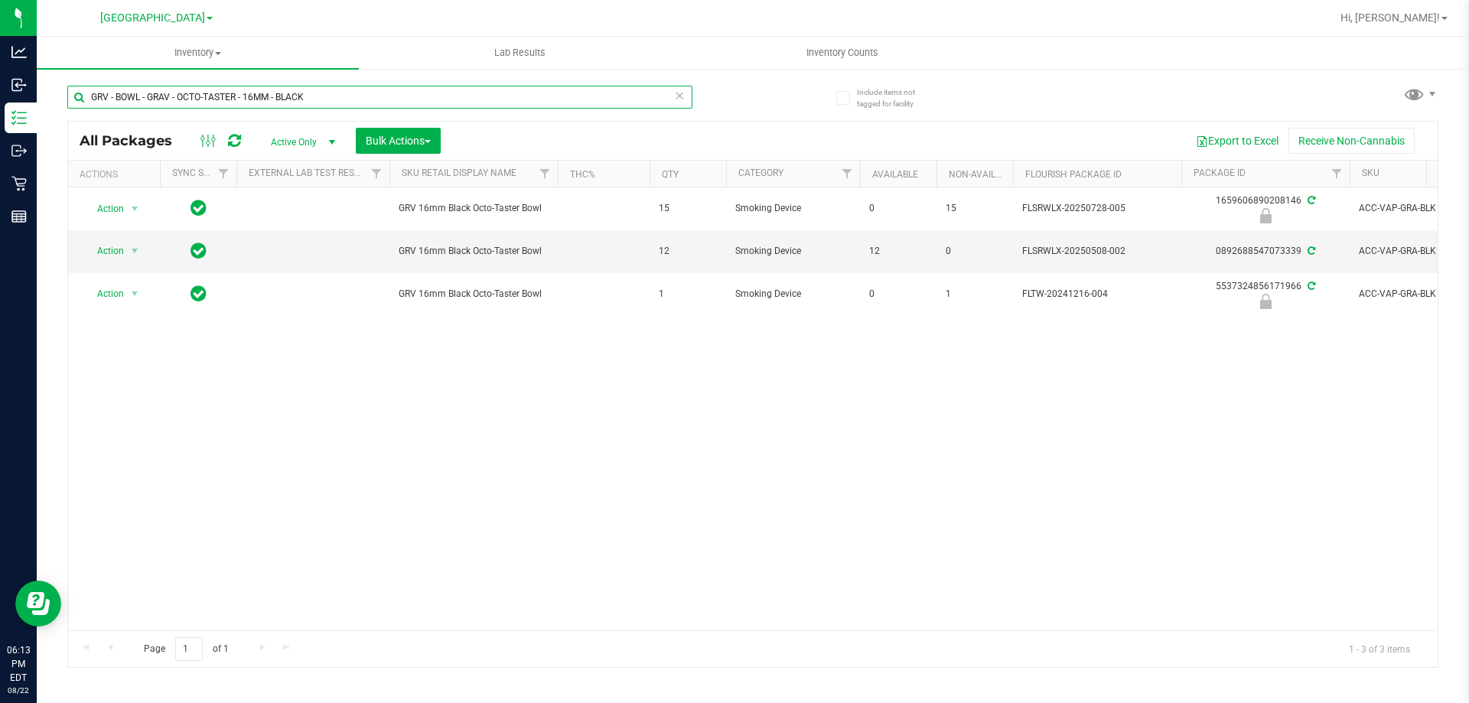
drag, startPoint x: 320, startPoint y: 97, endPoint x: 90, endPoint y: 103, distance: 230.4
click at [90, 103] on input "GRV - BOWL - GRAV - OCTO-TASTER - 16MM - BLACK" at bounding box center [379, 97] width 625 height 23
paste input "PEN DASH BL"
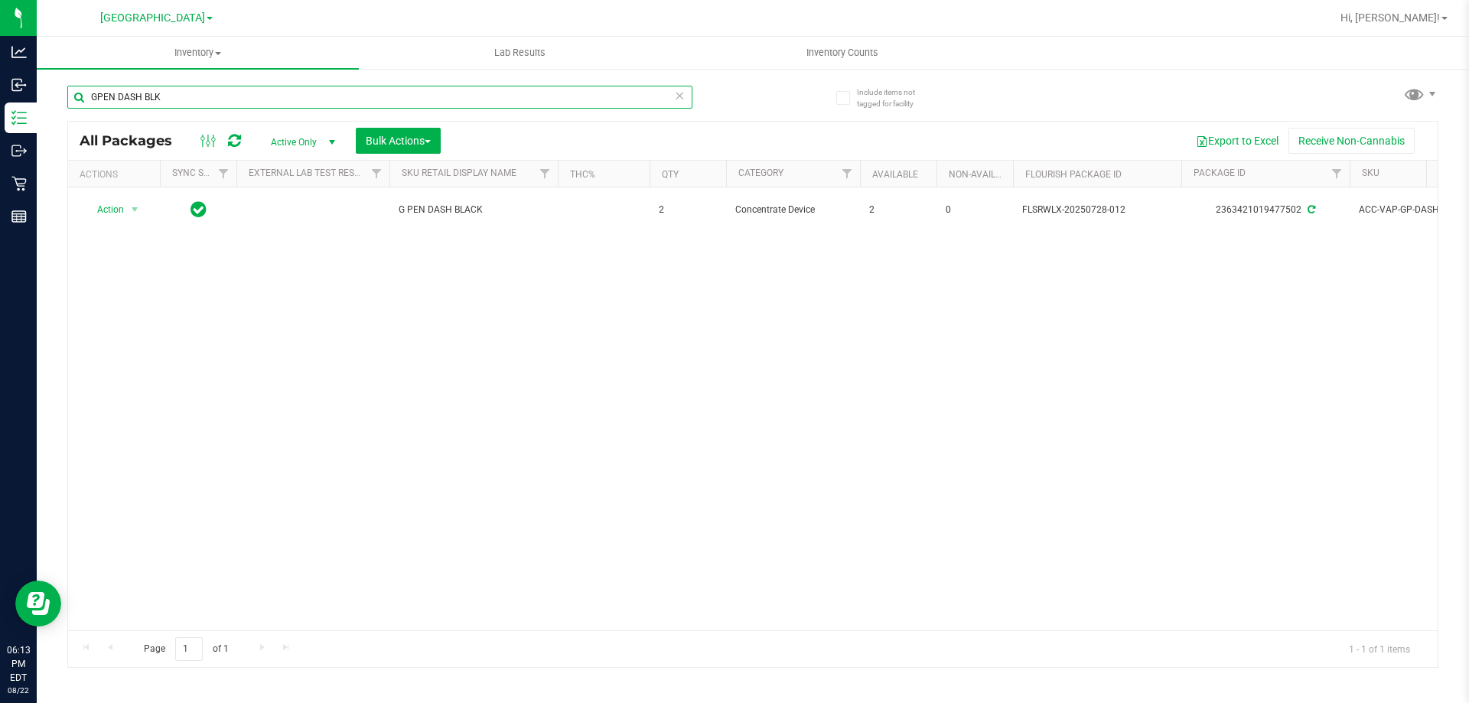
drag, startPoint x: 145, startPoint y: 97, endPoint x: 89, endPoint y: 93, distance: 56.1
click at [89, 93] on input "GPEN DASH BLK" at bounding box center [379, 97] width 625 height 23
paste input "L - LIVE ROSIN - 1G - ZKR - IND"
drag, startPoint x: 151, startPoint y: 108, endPoint x: 85, endPoint y: 123, distance: 67.6
click at [85, 123] on div "GL - LIVE ROSIN - 1G - ZKR - IND All Packages Active Only Active Only Lab Sampl…" at bounding box center [752, 369] width 1371 height 597
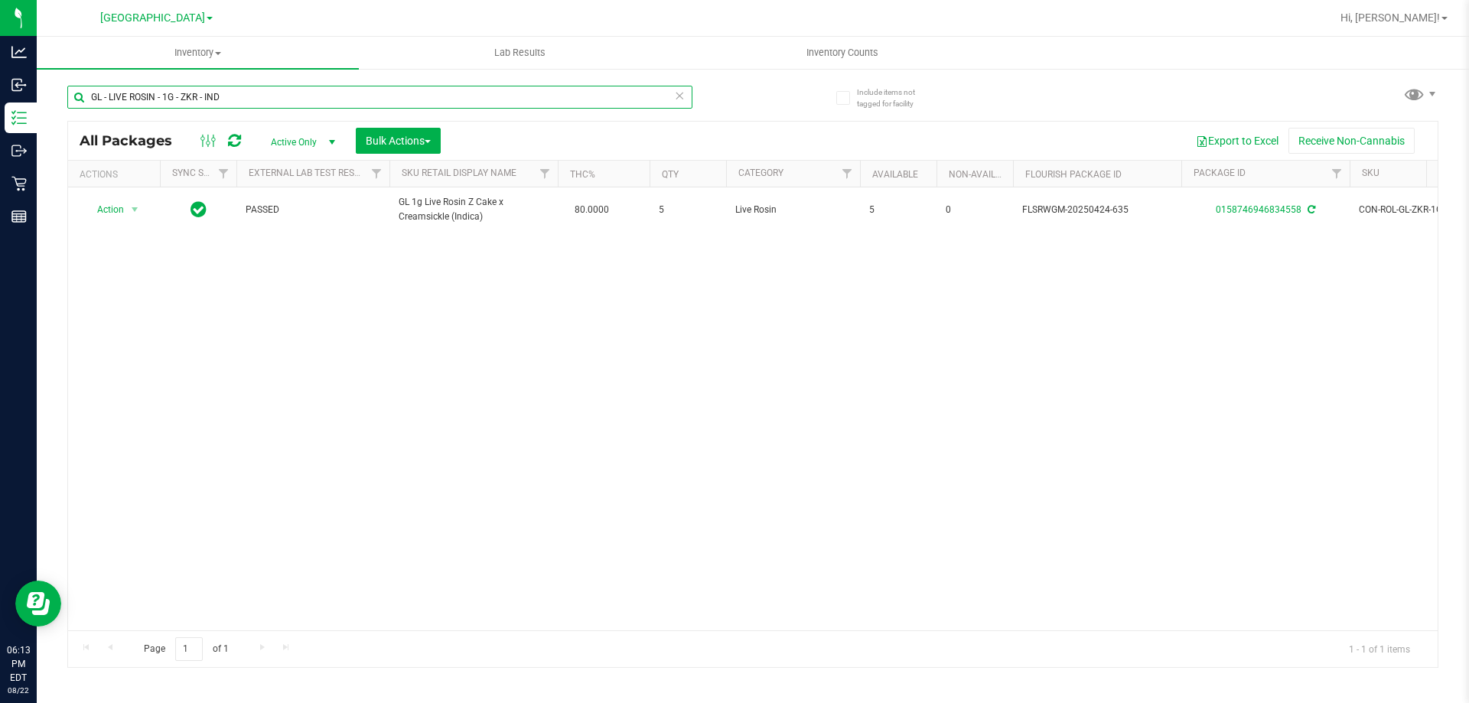
drag, startPoint x: 96, startPoint y: 110, endPoint x: 86, endPoint y: 110, distance: 10.7
click at [86, 110] on div "GL - LIVE ROSIN - 1G - ZKR - IND" at bounding box center [379, 103] width 625 height 35
paste input "T16 - HYB"
click at [248, 99] on input "GL - LIVE ROSIN - 1G - T16 - HYBD" at bounding box center [379, 97] width 625 height 23
drag, startPoint x: 240, startPoint y: 91, endPoint x: 110, endPoint y: 102, distance: 129.8
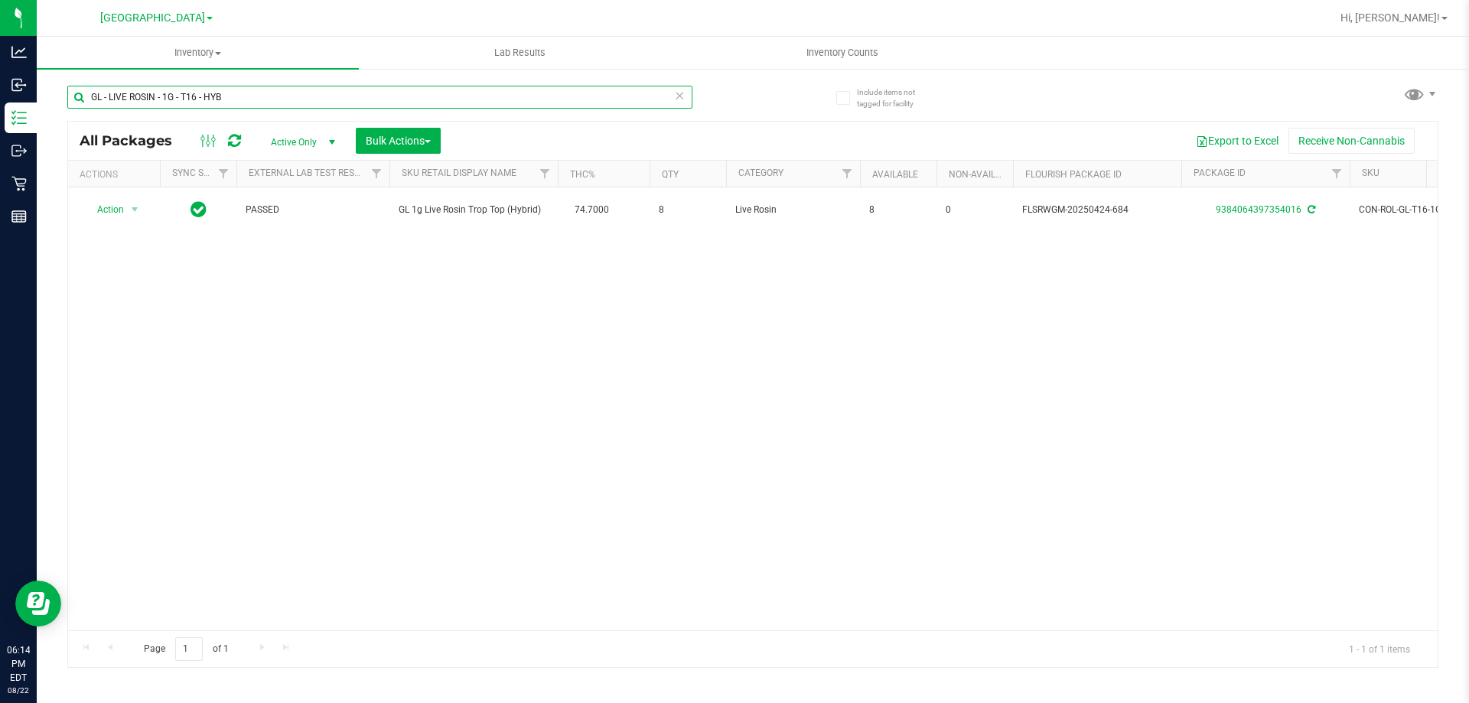
click at [73, 92] on input "GL - LIVE ROSIN - 1G - T16 - HYB" at bounding box center [379, 97] width 625 height 23
paste input "SGZ"
drag, startPoint x: 192, startPoint y: 96, endPoint x: 93, endPoint y: 90, distance: 98.9
click at [91, 89] on input "GL - LIVE ROSIN - 1G - SGZ - HYB" at bounding box center [379, 97] width 625 height 23
paste input "PBS"
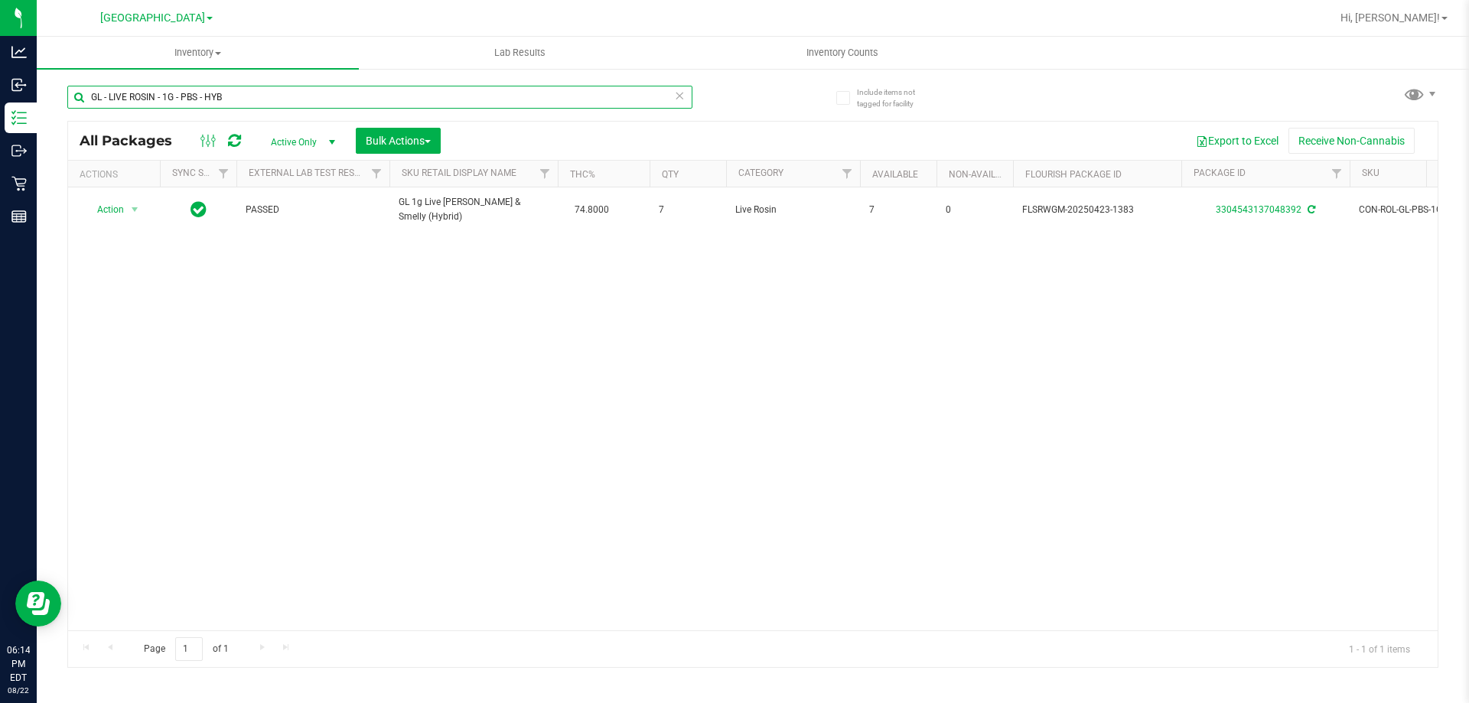
drag, startPoint x: 238, startPoint y: 96, endPoint x: 92, endPoint y: 109, distance: 146.7
click at [92, 109] on div "GL - LIVE ROSIN - 1G - PBS - HYB" at bounding box center [379, 103] width 625 height 35
paste input "BSW"
drag, startPoint x: 235, startPoint y: 99, endPoint x: 93, endPoint y: 108, distance: 142.6
click at [93, 108] on input "GL - LIVE ROSIN - 1G - BSW - HYB" at bounding box center [379, 97] width 625 height 23
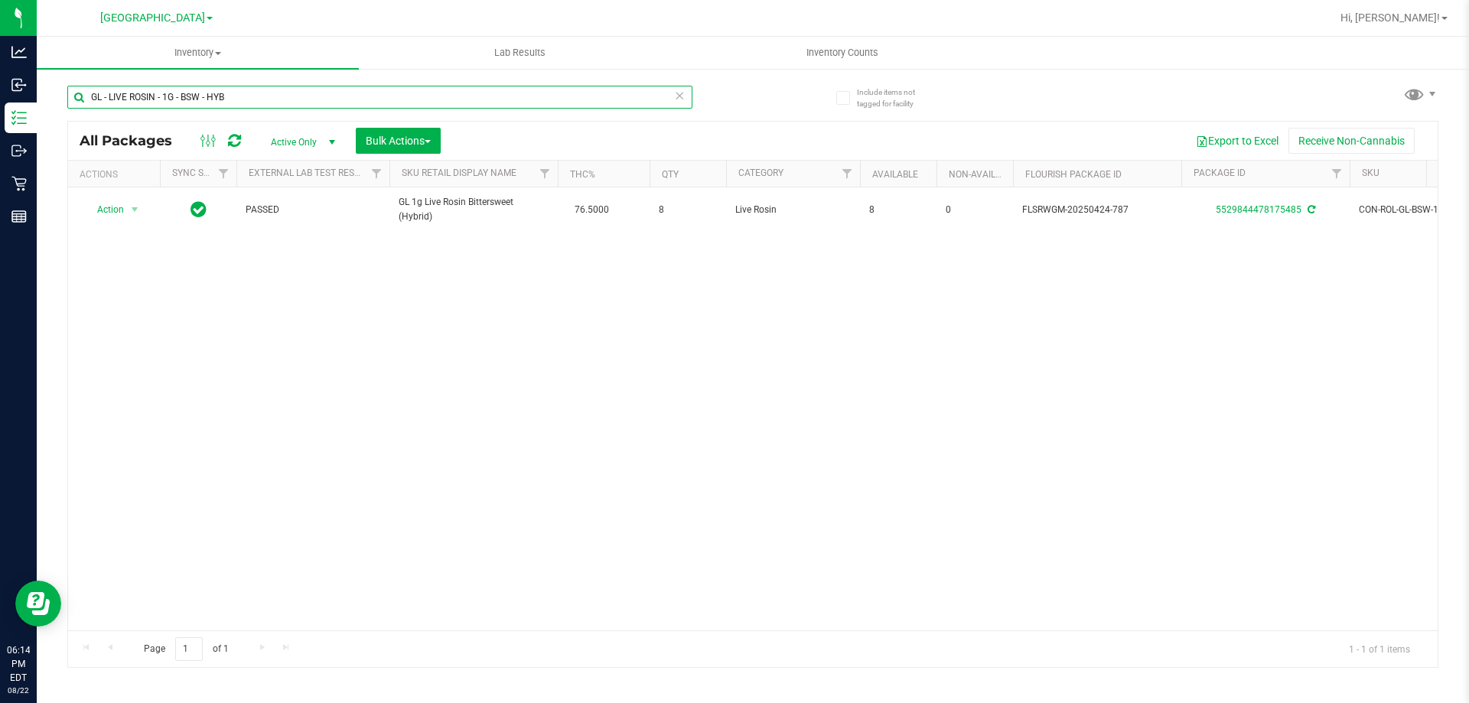
paste input "0.5G - ZKR - IND"
drag, startPoint x: 230, startPoint y: 100, endPoint x: 94, endPoint y: 97, distance: 135.5
click at [85, 106] on input "GL - LIVE ROSIN - 0.5G - ZKR - IND" at bounding box center [379, 97] width 625 height 23
paste input "T16 - HYB"
drag, startPoint x: 233, startPoint y: 92, endPoint x: 86, endPoint y: 103, distance: 147.4
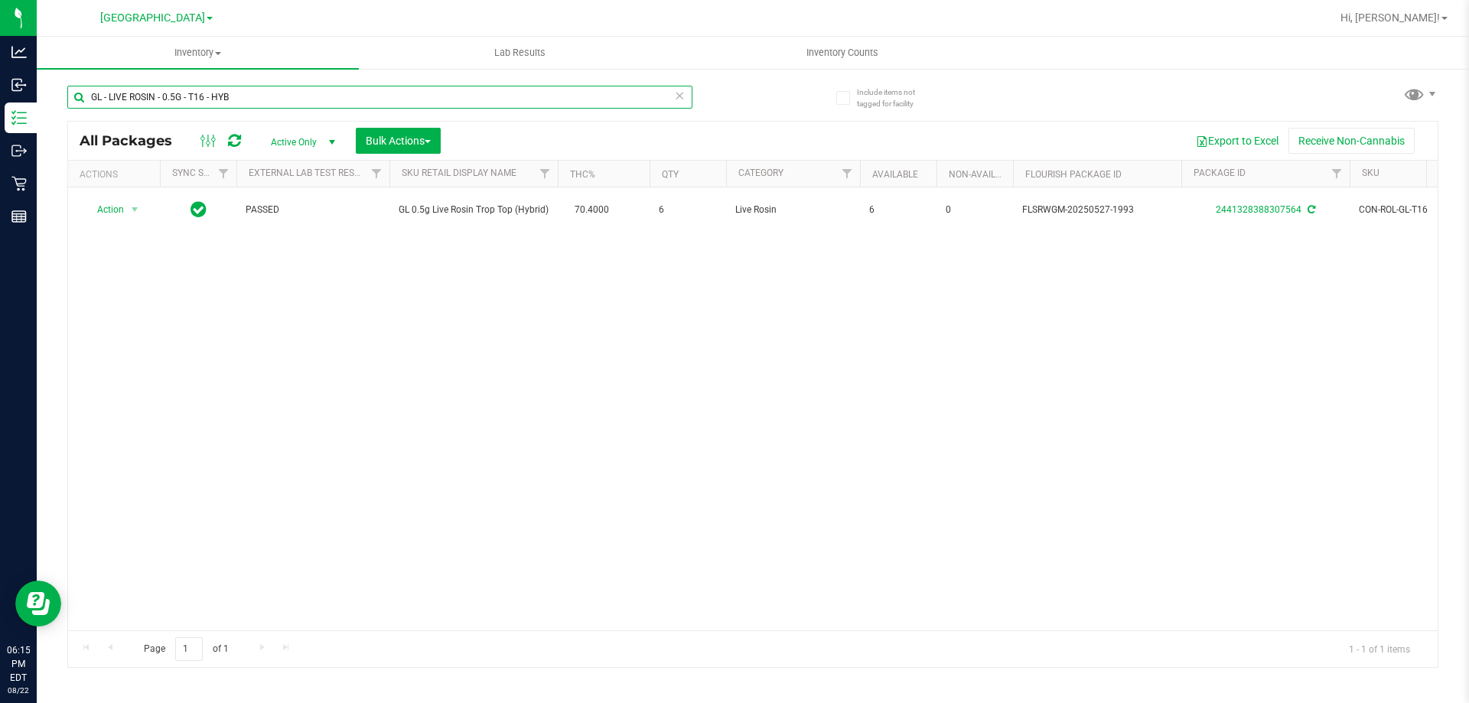
click at [86, 103] on input "GL - LIVE ROSIN - 0.5G - T16 - HYB" at bounding box center [379, 97] width 625 height 23
paste input "STW - H"
click at [232, 101] on input "GL - LIVE ROSIN - 0.5G - STW - H" at bounding box center [379, 97] width 625 height 23
drag, startPoint x: 241, startPoint y: 93, endPoint x: 91, endPoint y: 104, distance: 150.4
click at [91, 104] on input "GL - LIVE ROSIN - 0.5G - STW - H" at bounding box center [379, 97] width 625 height 23
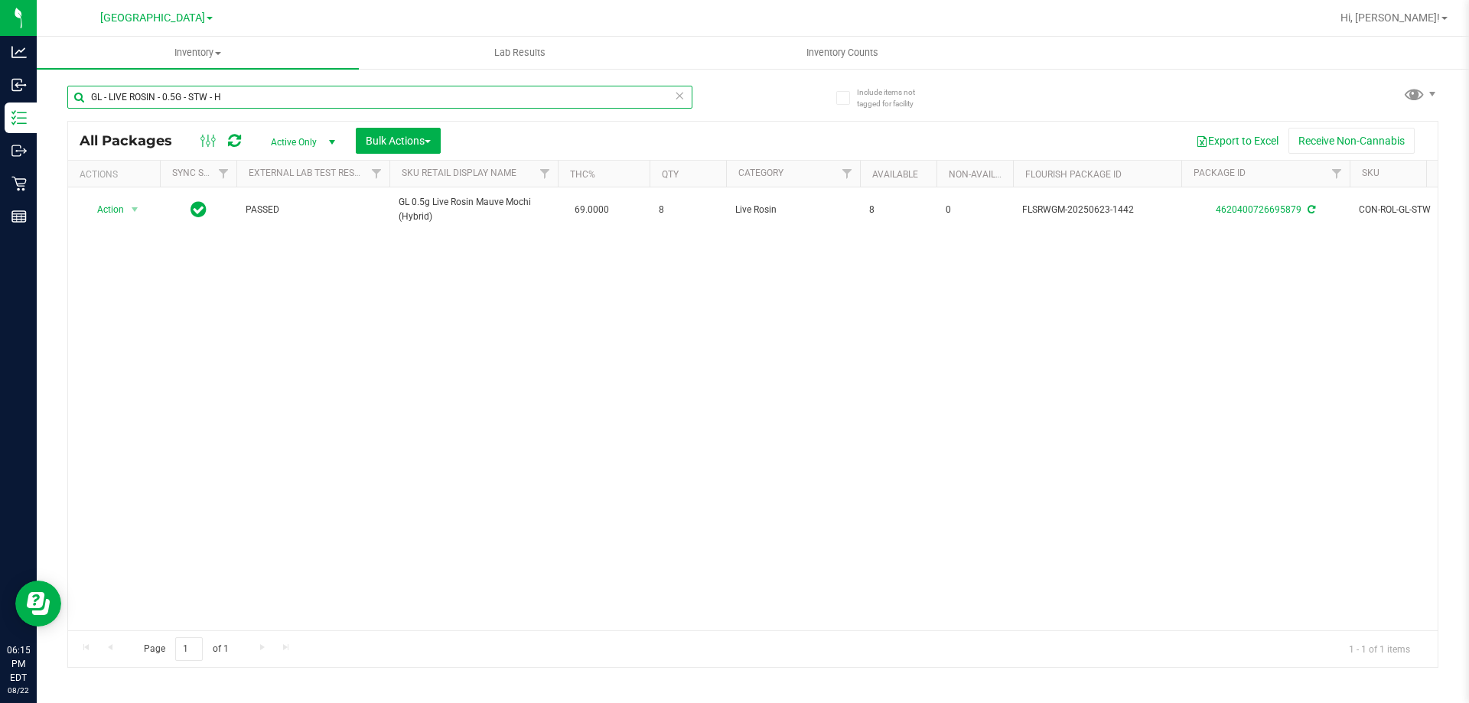
paste input "GZ - HYB"
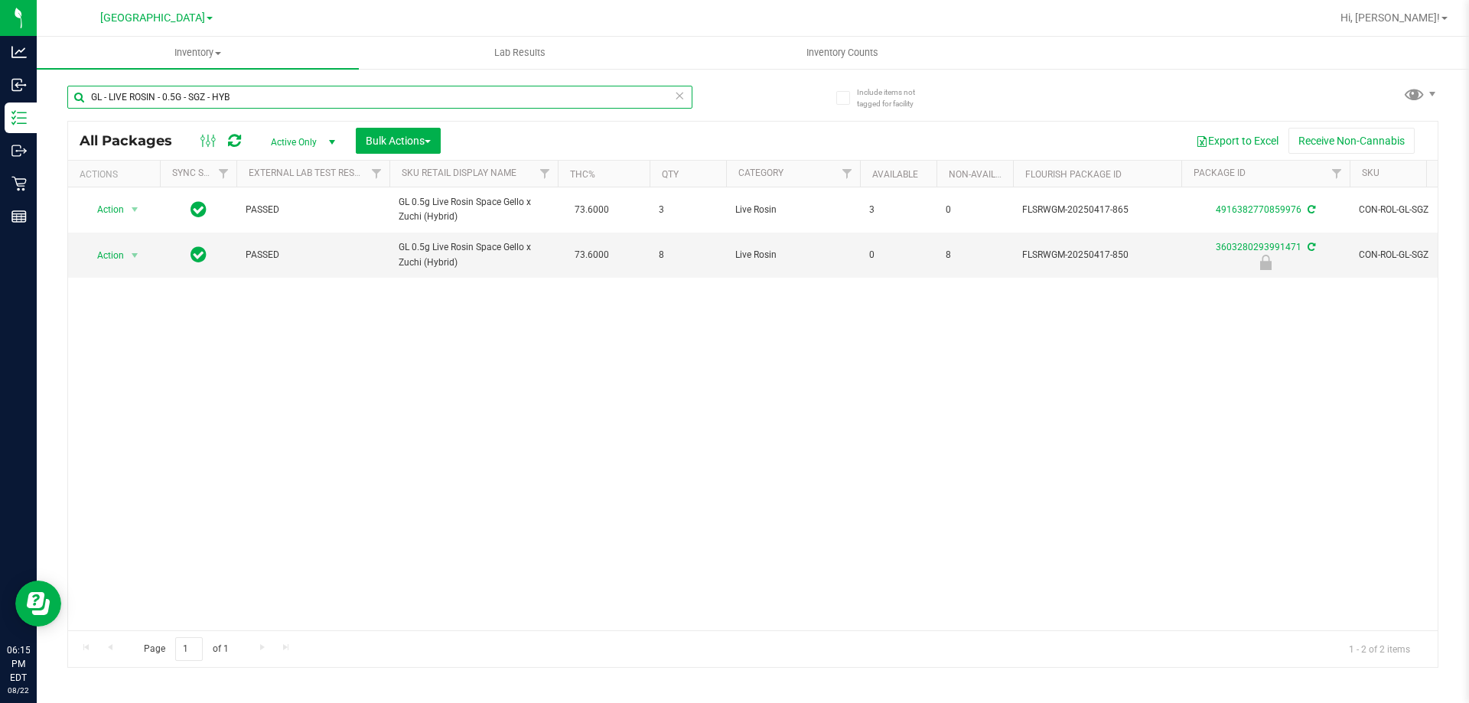
drag, startPoint x: 245, startPoint y: 97, endPoint x: 59, endPoint y: 96, distance: 186.0
click at [59, 96] on div "Include items not tagged for facility GL - LIVE ROSIN - 0.5G - SGZ - HYB All Pa…" at bounding box center [753, 300] width 1433 height 467
paste input "PBS"
drag, startPoint x: 249, startPoint y: 96, endPoint x: 88, endPoint y: 90, distance: 160.9
click at [88, 90] on input "GL - LIVE ROSIN - 0.5G - PBS - HYB" at bounding box center [379, 97] width 625 height 23
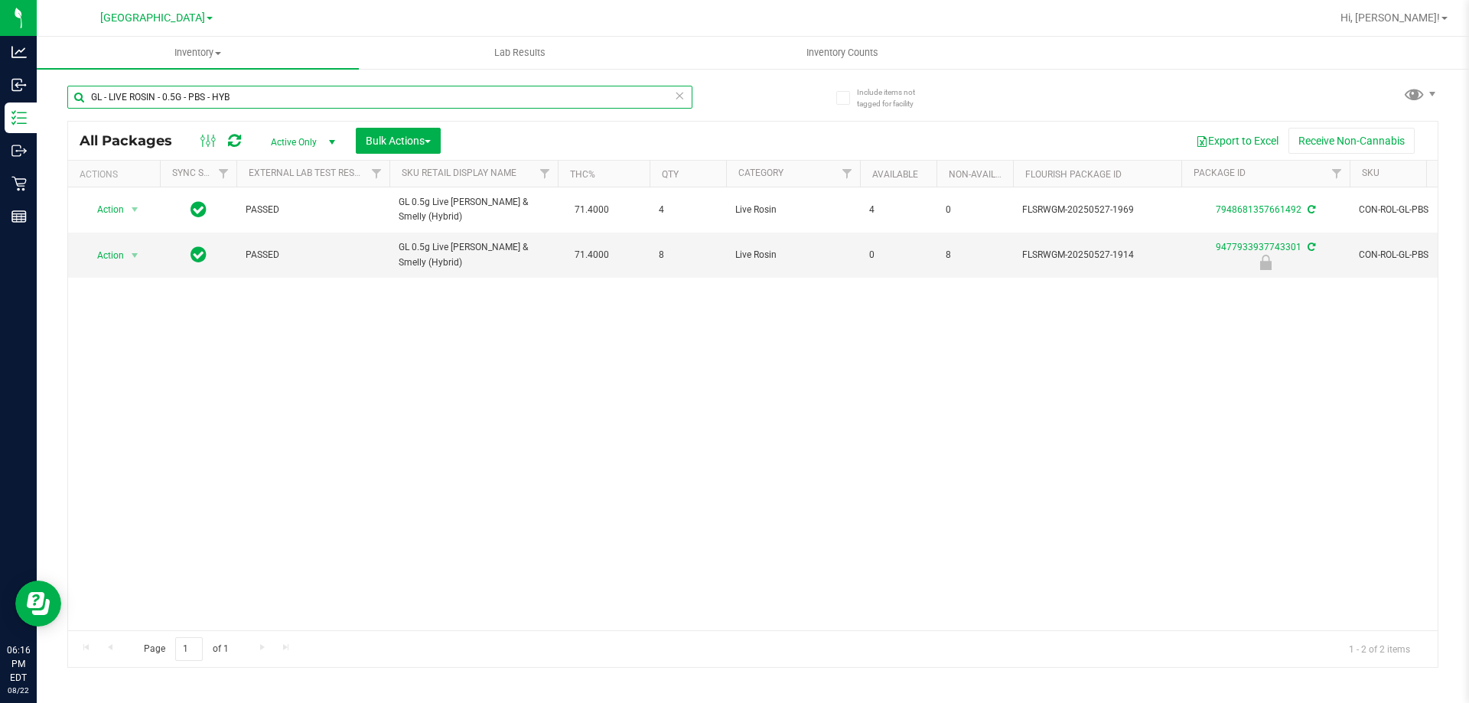
paste input "JGN"
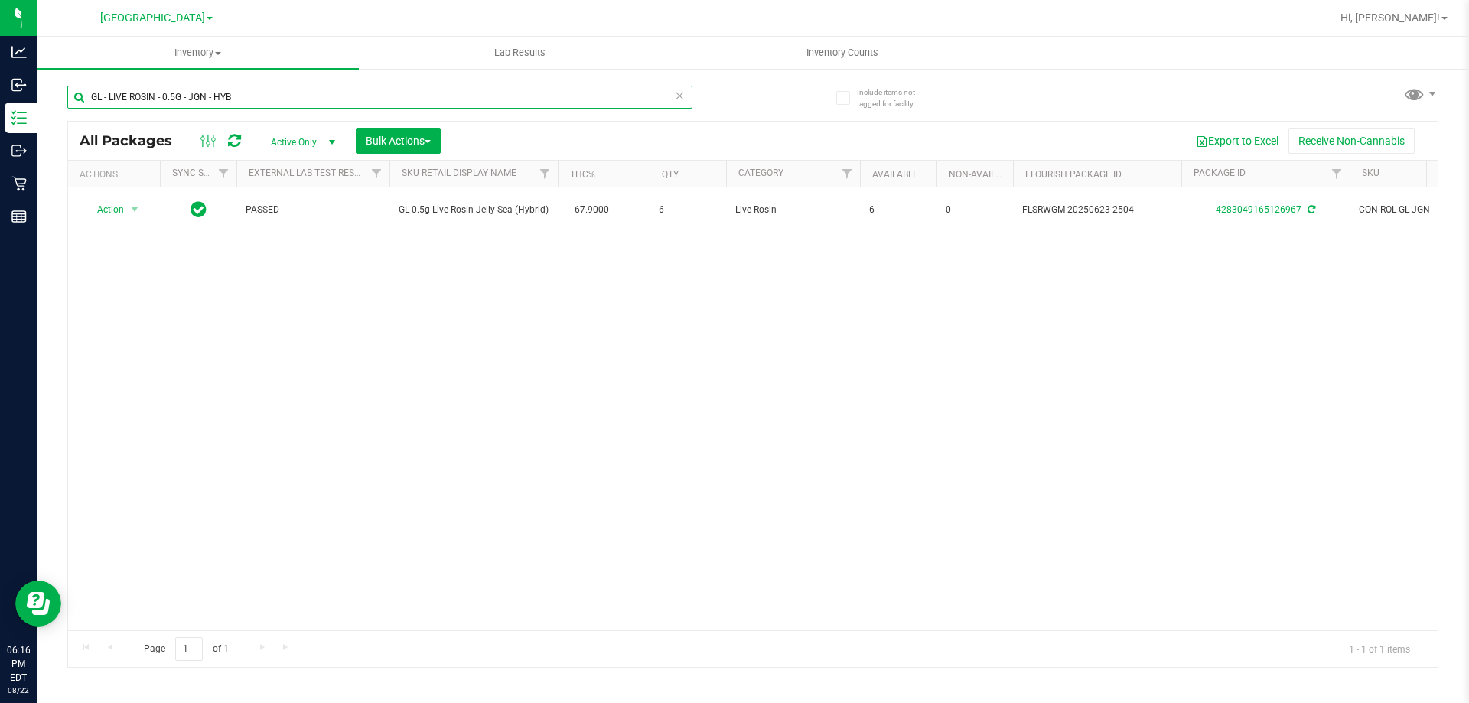
drag, startPoint x: 208, startPoint y: 106, endPoint x: 92, endPoint y: 96, distance: 116.8
click at [92, 96] on input "GL - LIVE ROSIN - 0.5G - JGN - HYB" at bounding box center [379, 97] width 625 height 23
paste input "GFU"
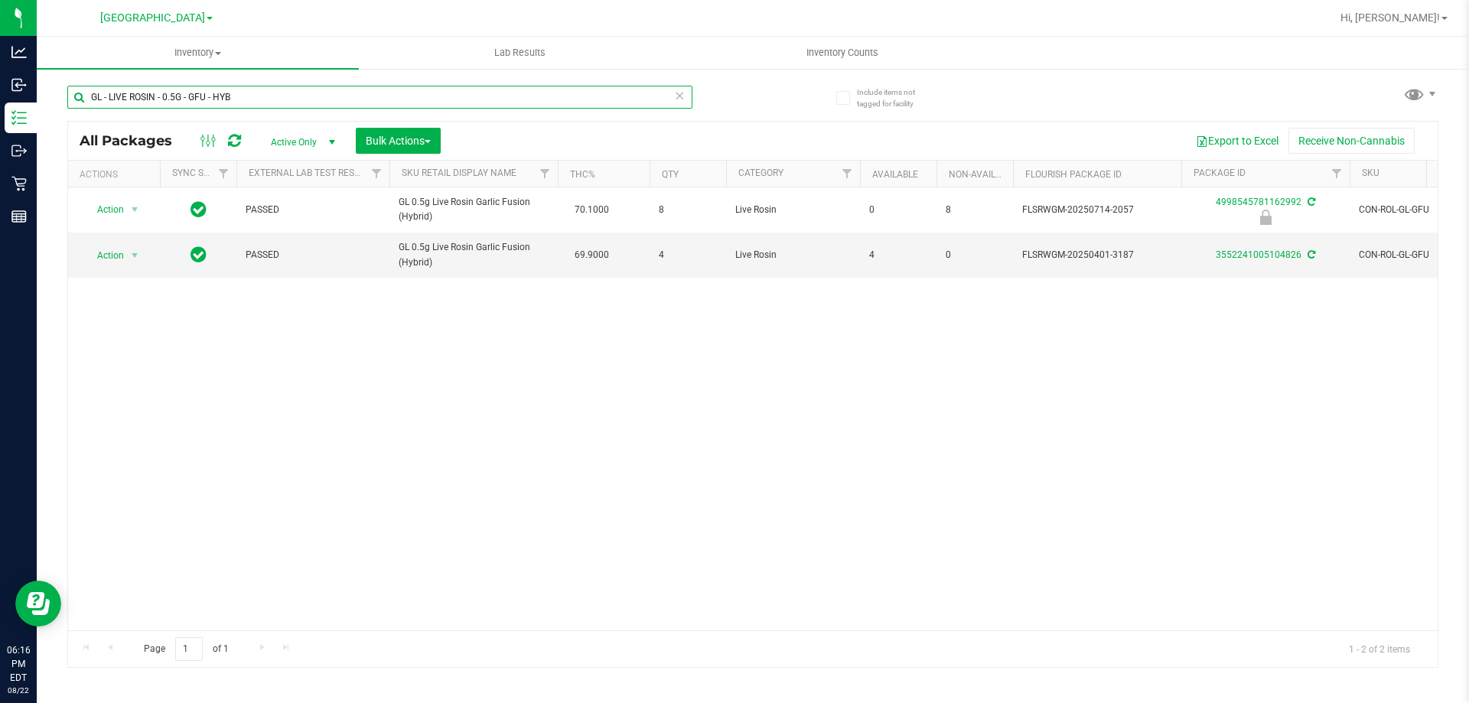
drag, startPoint x: 242, startPoint y: 97, endPoint x: 81, endPoint y: 102, distance: 160.8
click at [81, 102] on input "GL - LIVE ROSIN - 0.5G - GFU - HYB" at bounding box center [379, 97] width 625 height 23
paste input "DDF"
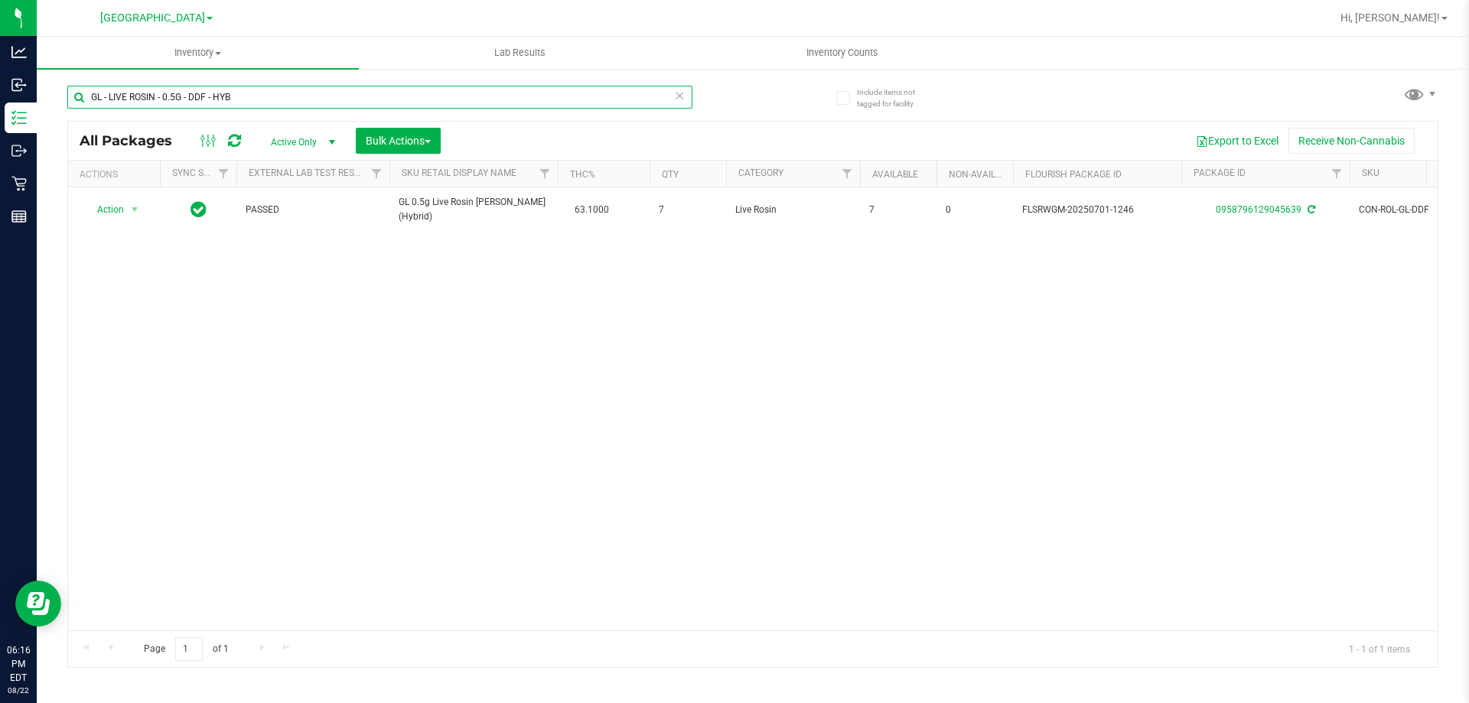
drag, startPoint x: 236, startPoint y: 100, endPoint x: 93, endPoint y: 93, distance: 142.5
click at [75, 89] on input "GL - LIVE ROSIN - 0.5G - DDF - HYB" at bounding box center [379, 97] width 625 height 23
paste input "BSW"
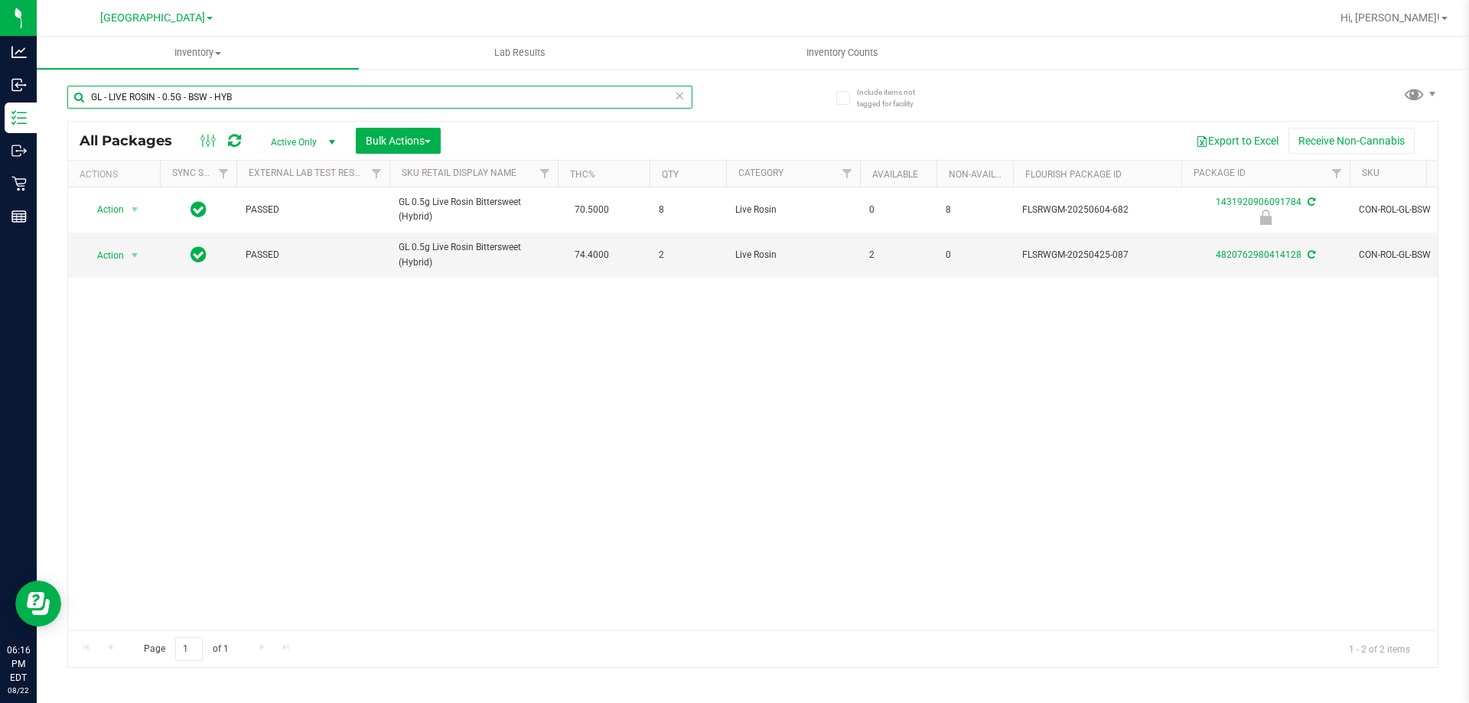
drag, startPoint x: 247, startPoint y: 103, endPoint x: 82, endPoint y: 91, distance: 165.8
click at [82, 91] on input "GL - LIVE ROSIN - 0.5G - BSW - HYB" at bounding box center [379, 97] width 625 height 23
paste input "OF"
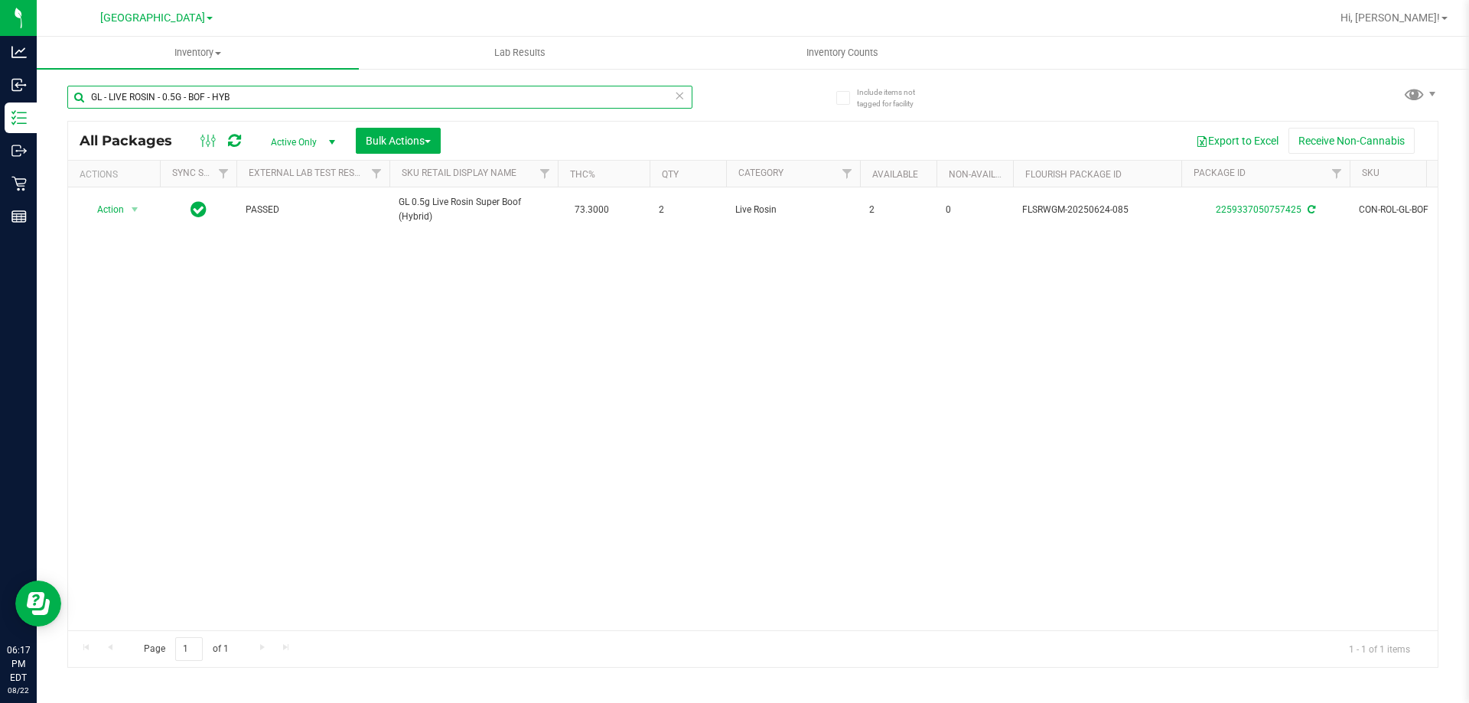
drag, startPoint x: 238, startPoint y: 93, endPoint x: 91, endPoint y: 94, distance: 146.9
click at [91, 94] on input "GL - LIVE ROSIN - 0.5G - BOF - HYB" at bounding box center [379, 97] width 625 height 23
paste input "DAB TOOLKIT - 5 PC - BLACK"
drag, startPoint x: 241, startPoint y: 97, endPoint x: 93, endPoint y: 95, distance: 148.5
click at [93, 95] on input "GL - DAB TOOLKIT - 5 PC - BLACK" at bounding box center [379, 97] width 625 height 23
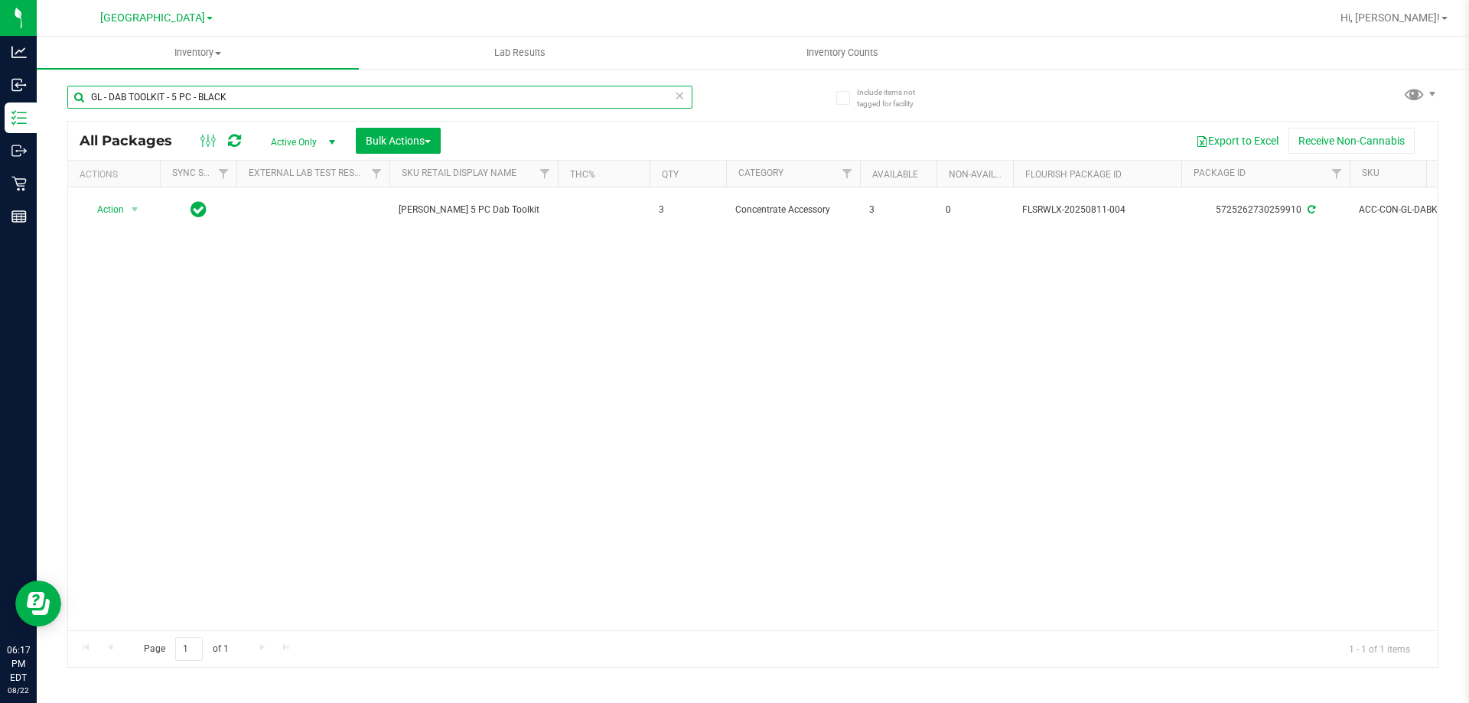
paste input "BDS - VAPORIZER - BOUNDLESS - TERP PEN"
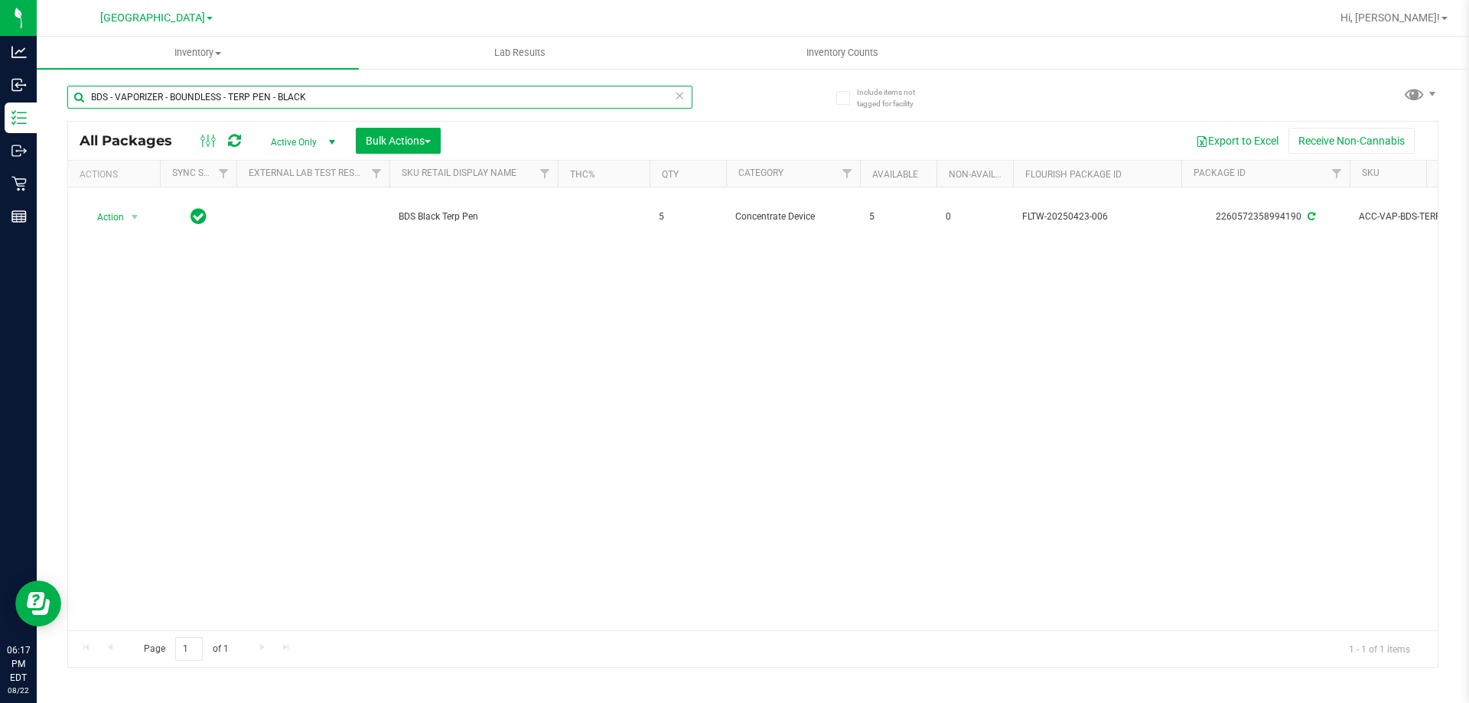
drag, startPoint x: 234, startPoint y: 101, endPoint x: 99, endPoint y: 87, distance: 135.4
click at [88, 81] on div "BDS - VAPORIZER - BOUNDLESS - TERP PEN - BLACK" at bounding box center [410, 96] width 686 height 49
paste input "CCELL SILO BATTERY BL"
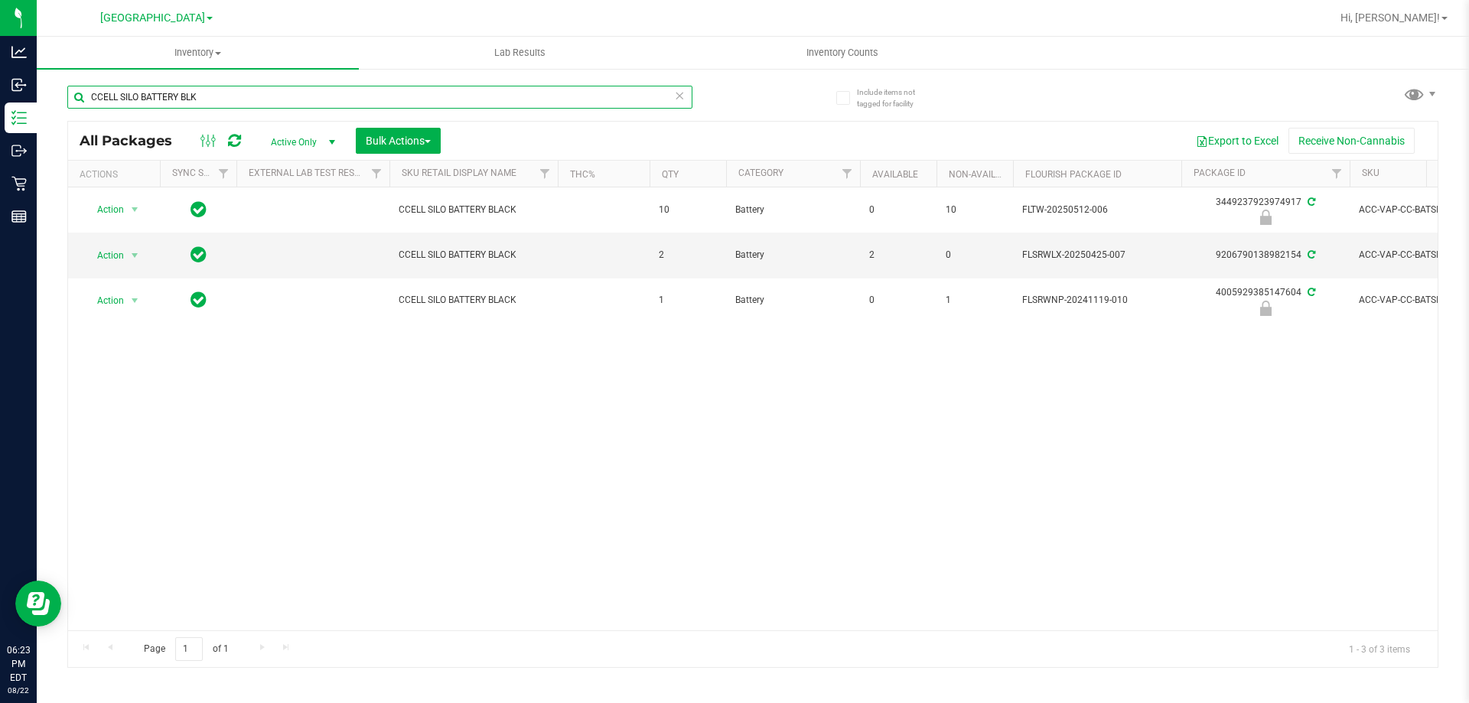
drag, startPoint x: 214, startPoint y: 94, endPoint x: 87, endPoint y: 91, distance: 126.3
click at [87, 91] on input "CCELL SILO BATTERY BLK" at bounding box center [379, 97] width 625 height 23
paste input "SW - LIGHTER - BIC - MAXI - BLAC"
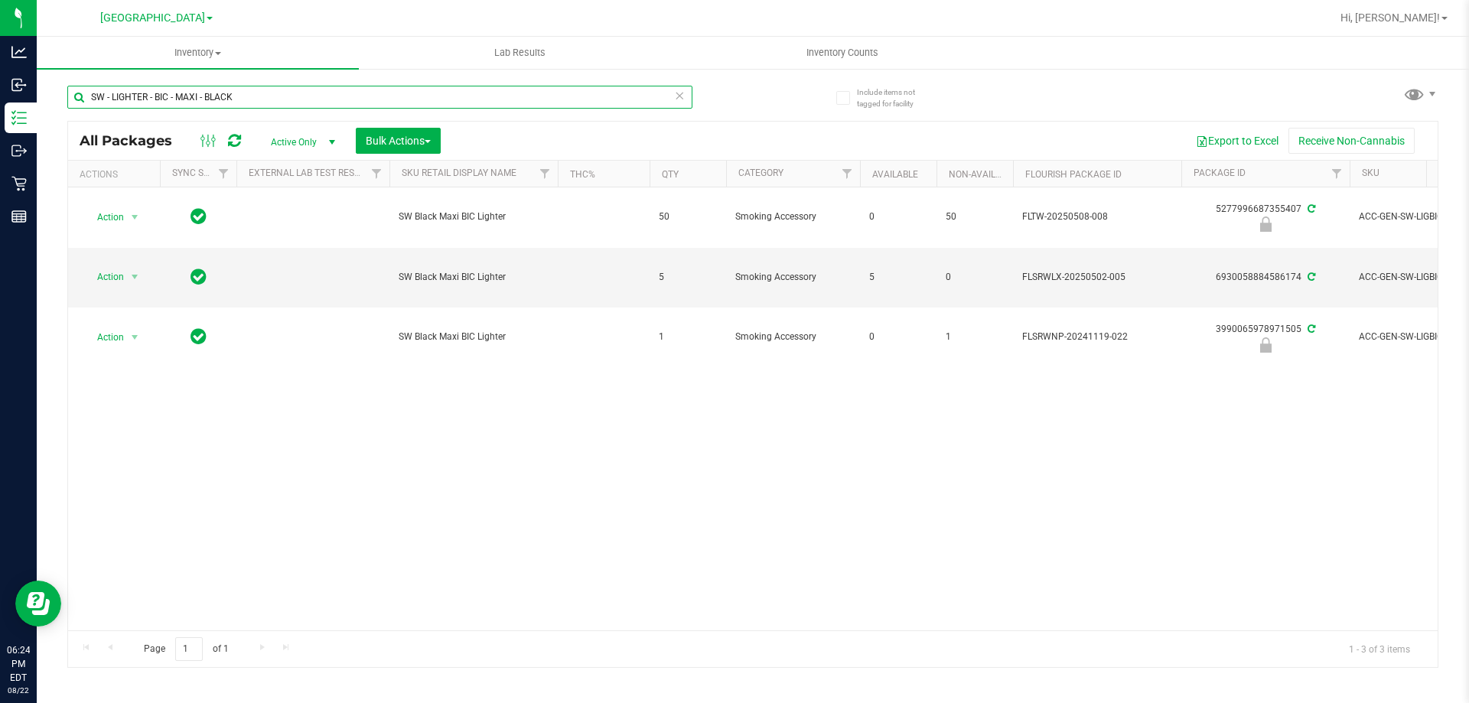
drag, startPoint x: 243, startPoint y: 92, endPoint x: 85, endPoint y: 101, distance: 158.7
click at [85, 101] on input "SW - LIGHTER - BIC - MAXI - BLACK" at bounding box center [379, 97] width 625 height 23
paste input "RW - CONE PAPERS - RAW - CLASSIC - 1.25IN"
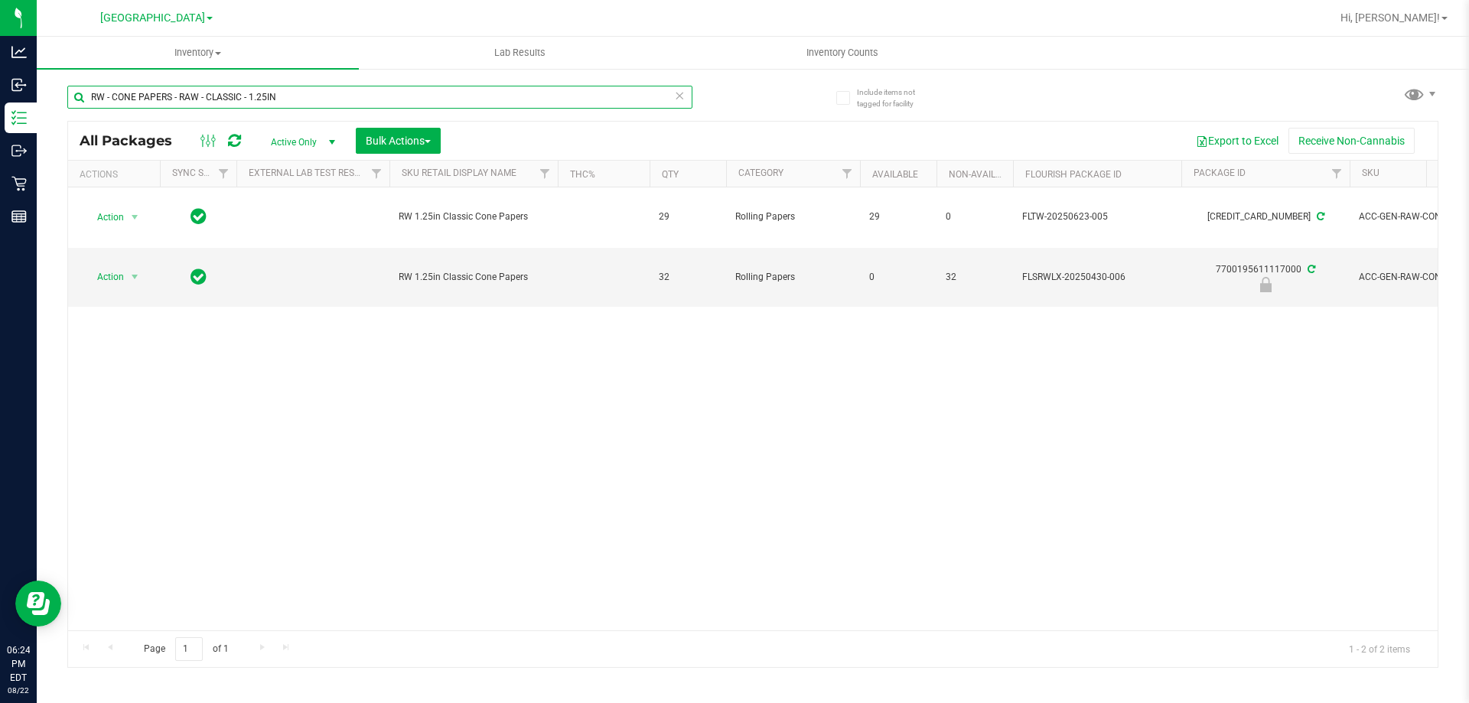
drag, startPoint x: 290, startPoint y: 96, endPoint x: 93, endPoint y: 96, distance: 196.7
click at [86, 101] on input "RW - CONE PAPERS - RAW - CLASSIC - 1.25IN" at bounding box center [379, 97] width 625 height 23
paste input "AW - ROLLING PAPER - RAW - CLASSIC - 1.25""
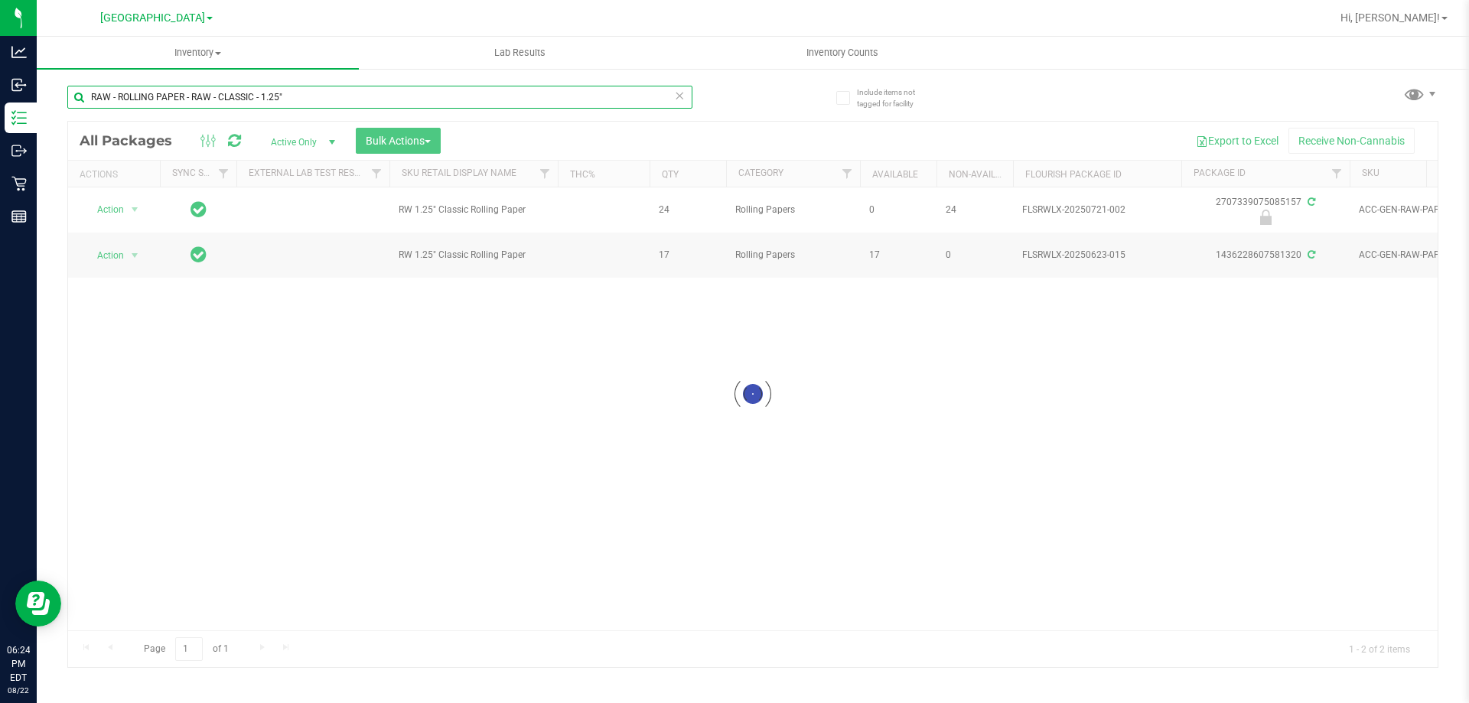
type input "RAW - ROLLING PAPER - RAW - CLASSIC - 1.25""
